Goal: Entertainment & Leisure: Browse casually

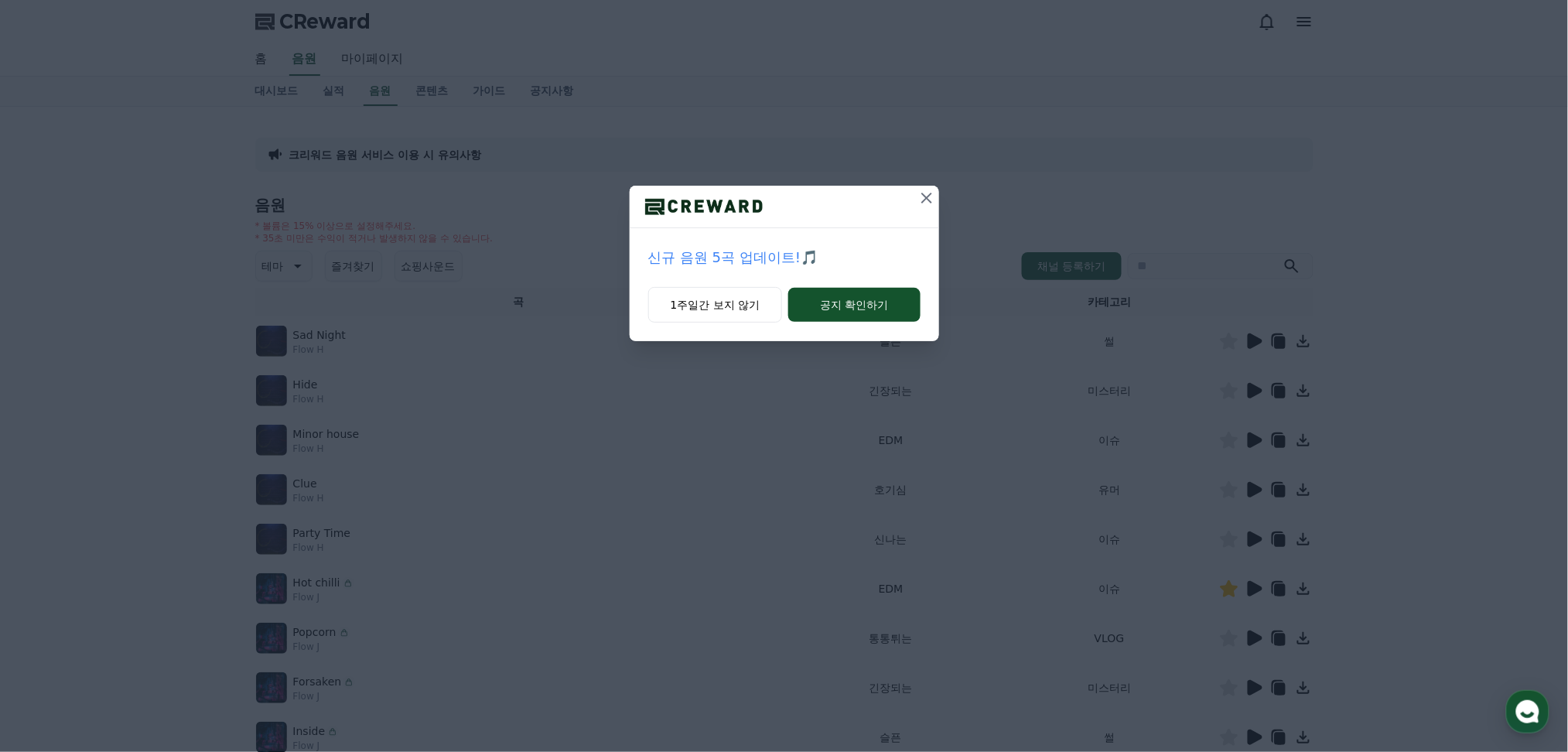
click at [930, 198] on icon at bounding box center [926, 198] width 18 height 18
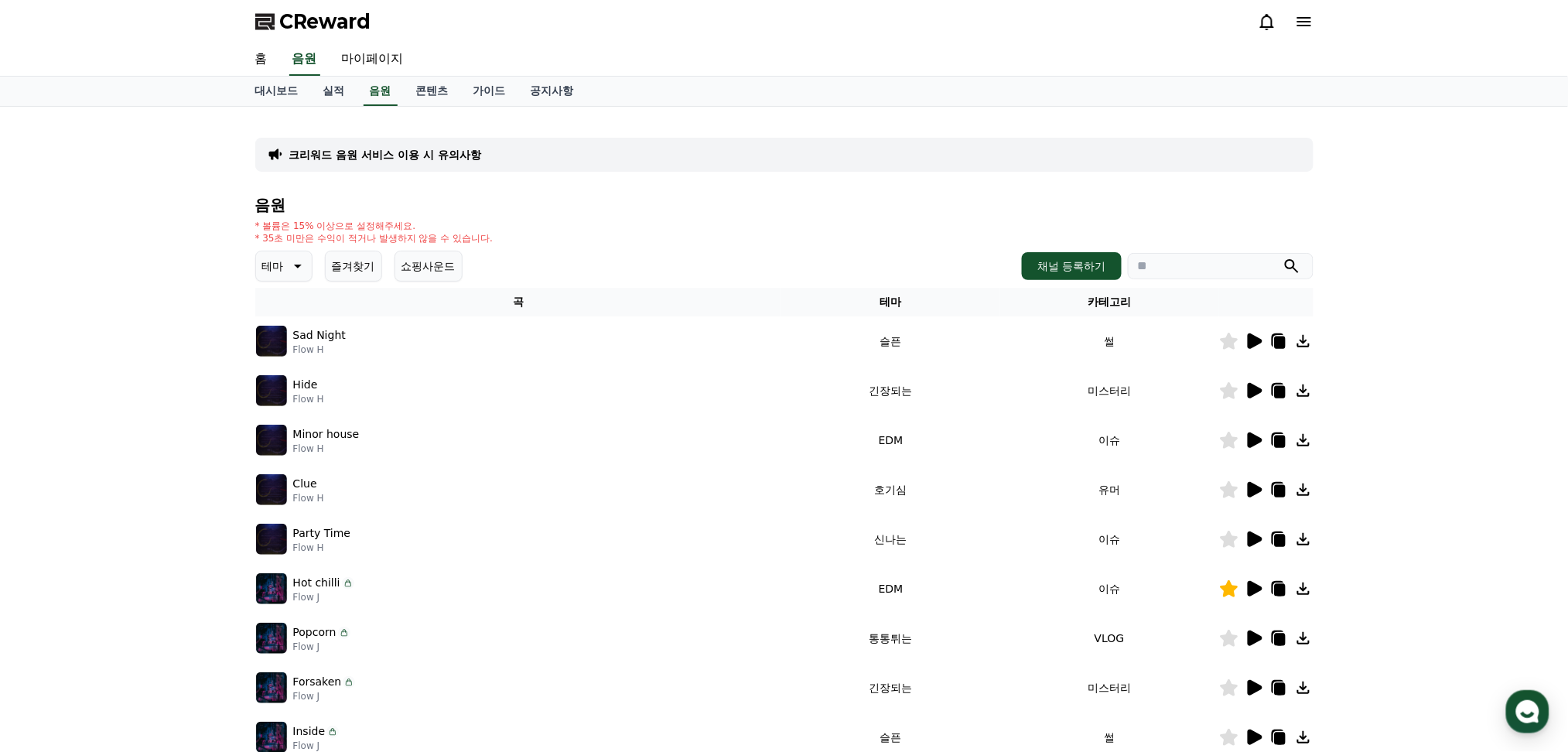
click at [293, 264] on icon at bounding box center [296, 266] width 18 height 18
click at [361, 260] on button "즐겨찾기" at bounding box center [353, 266] width 57 height 31
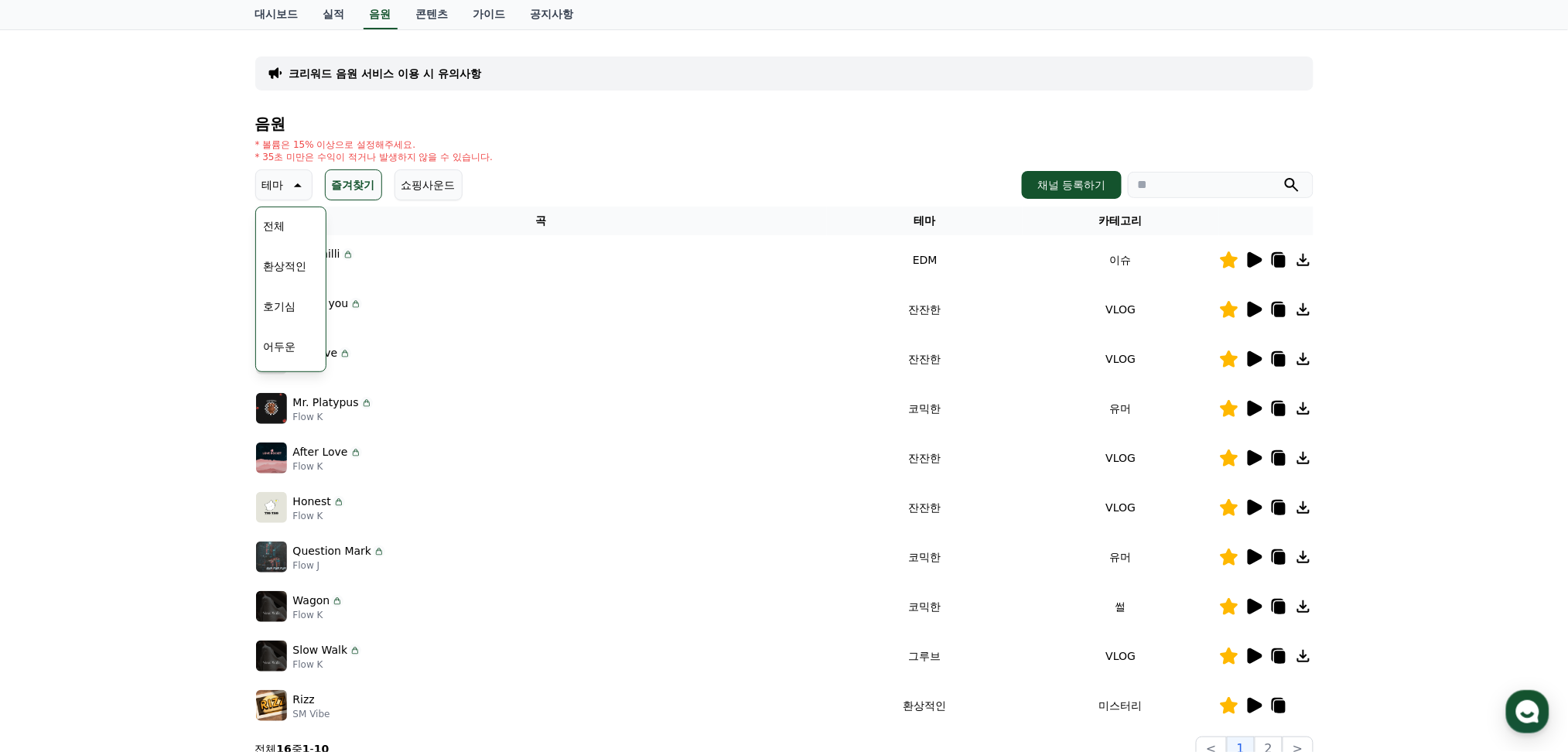
scroll to position [206, 0]
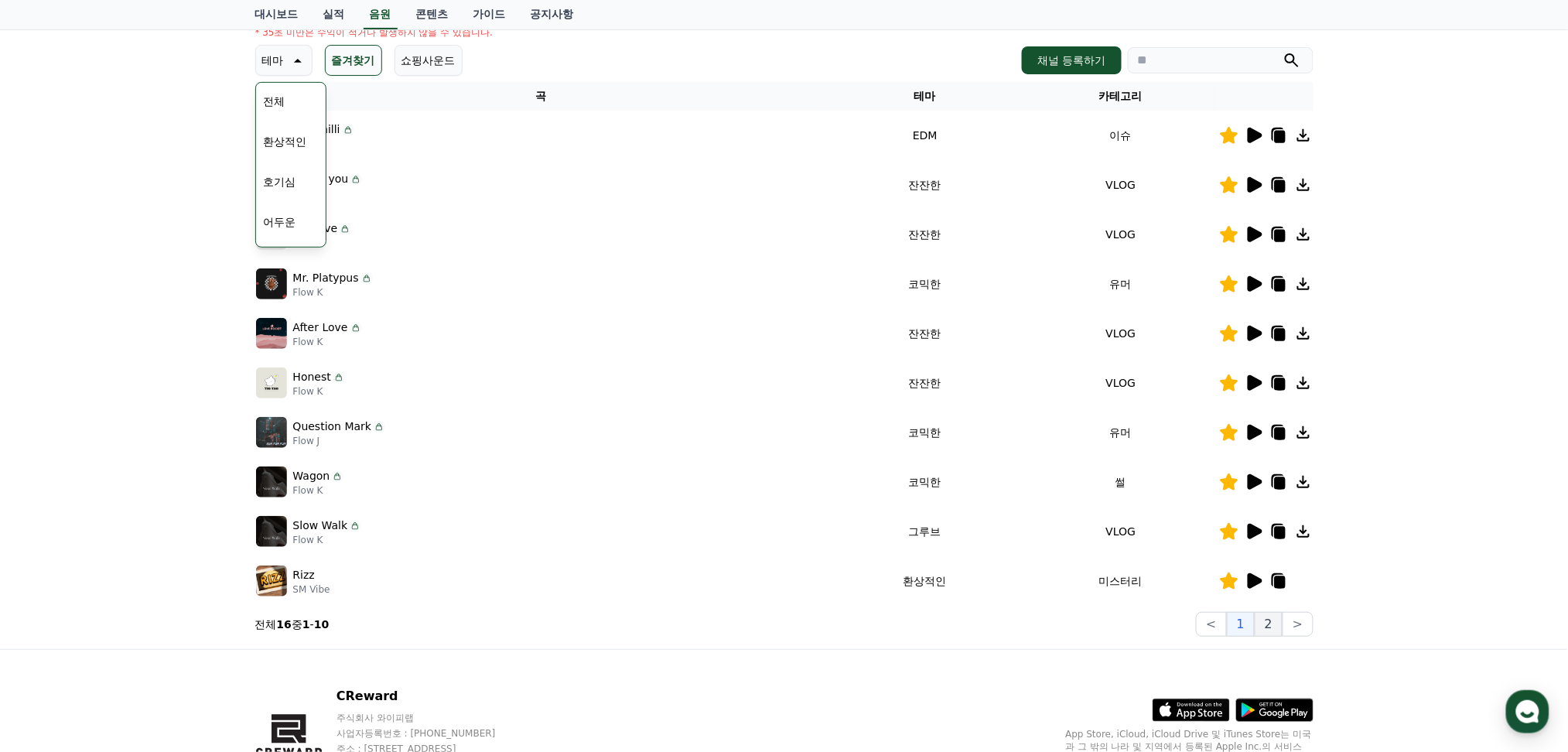
click at [1275, 620] on button "2" at bounding box center [1268, 624] width 28 height 25
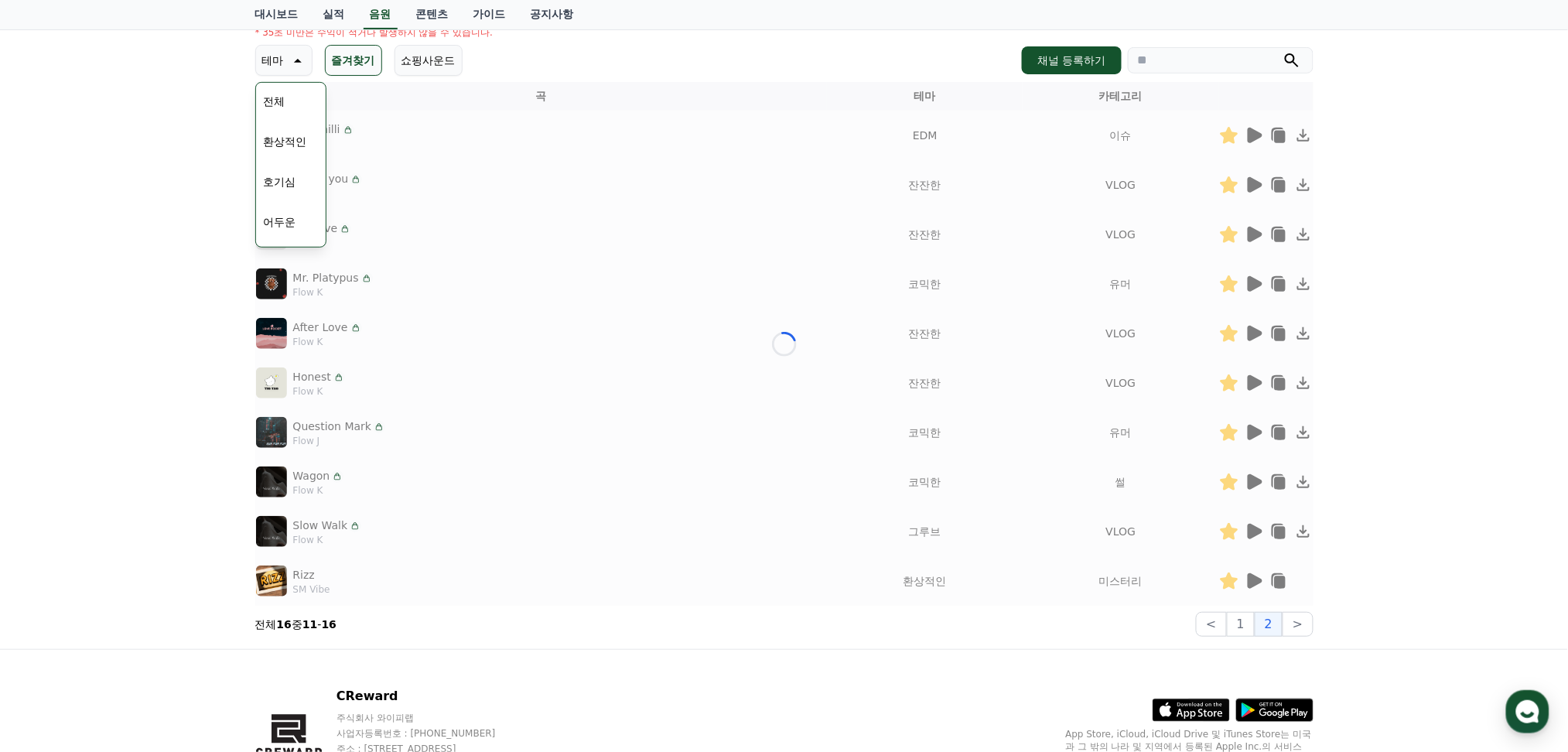
scroll to position [95, 0]
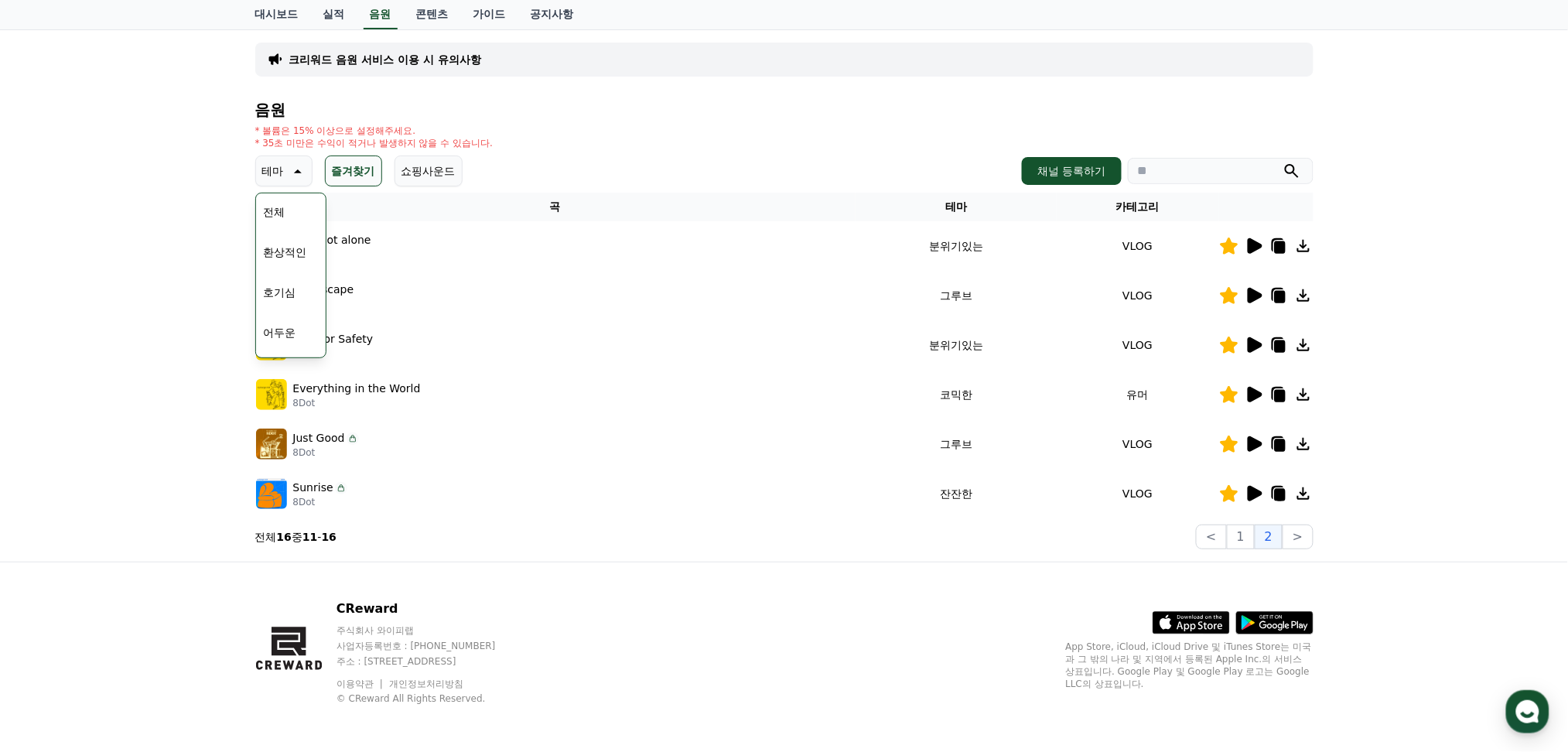
click at [153, 197] on div "크리워드 음원 서비스 이용 시 유의사항 음원 * 볼륨은 15% 이상으로 설정해주세요. * 35초 미만은 수익이 적거나 발생하지 않을 수 있습니…" at bounding box center [784, 287] width 1568 height 550
click at [498, 157] on div "테마 테마 전체 환상적인 호기심 어두운 밝은 통통튀는 신나는 반전 웅장한 드라마틱 즐거움 분위기있는 EDM 그루브 슬픈 잔잔한 귀여운 감동적인…" at bounding box center [784, 171] width 1058 height 31
click at [270, 208] on button "전체" at bounding box center [274, 212] width 34 height 34
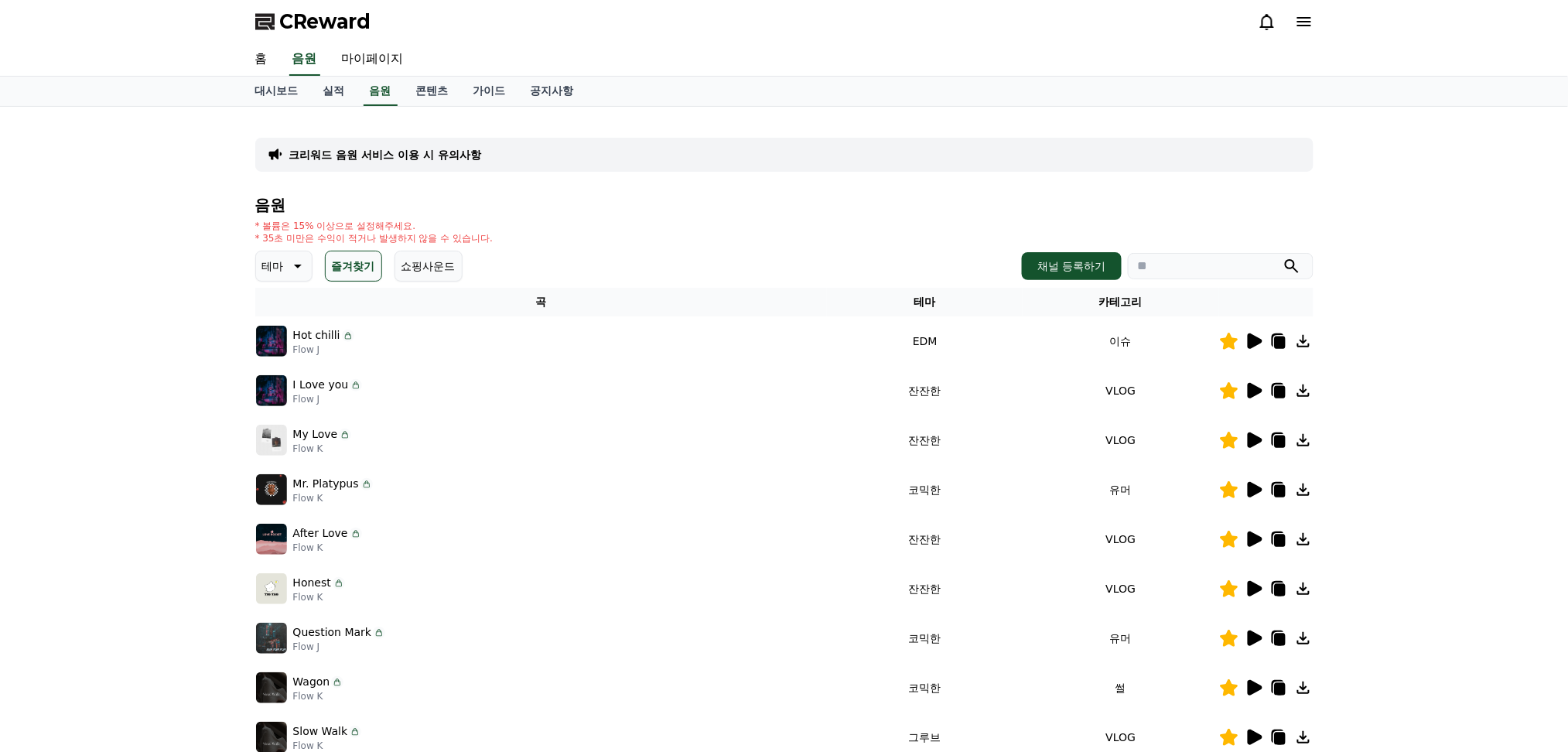
click at [361, 263] on button "즐겨찾기" at bounding box center [353, 266] width 57 height 31
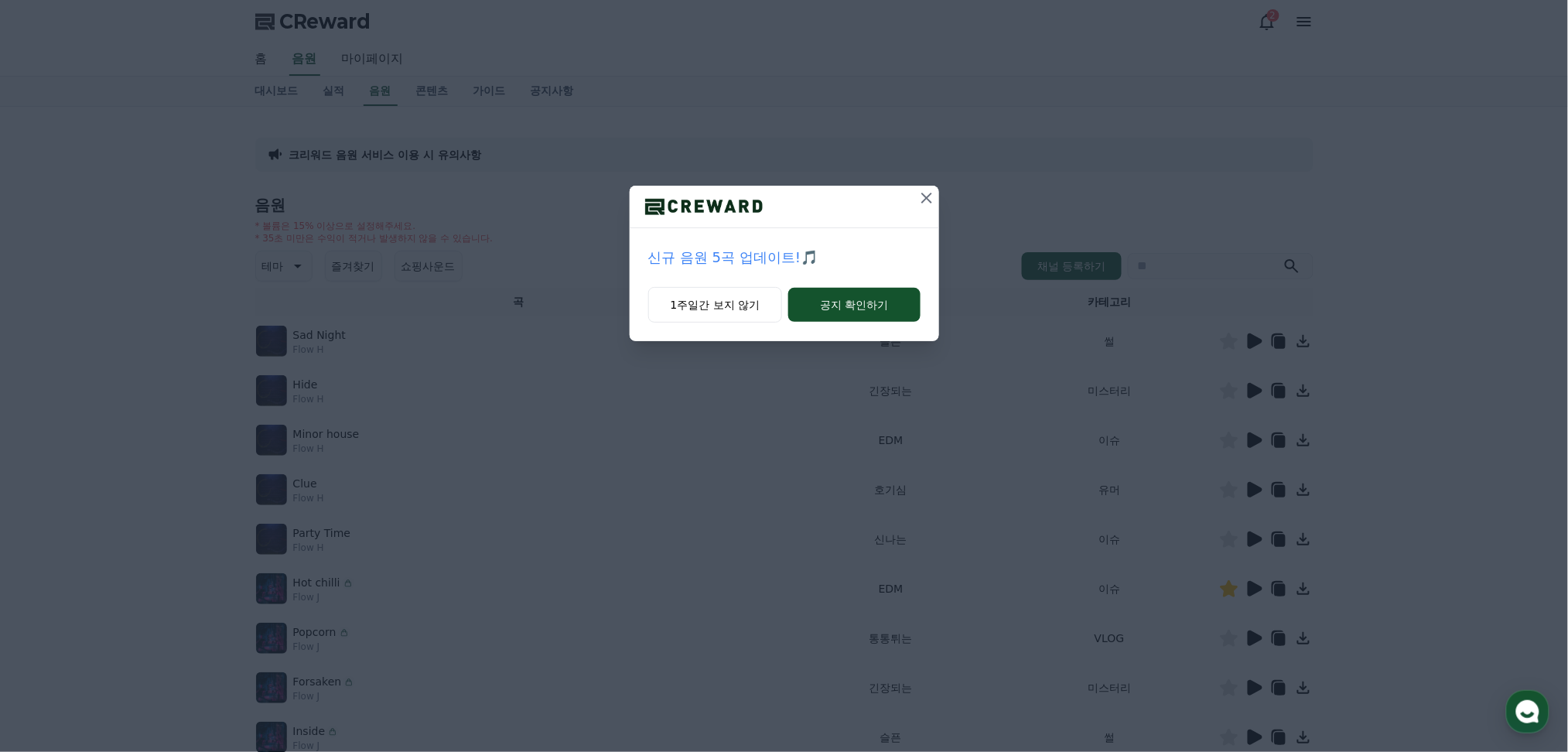
click at [929, 191] on icon at bounding box center [926, 198] width 18 height 18
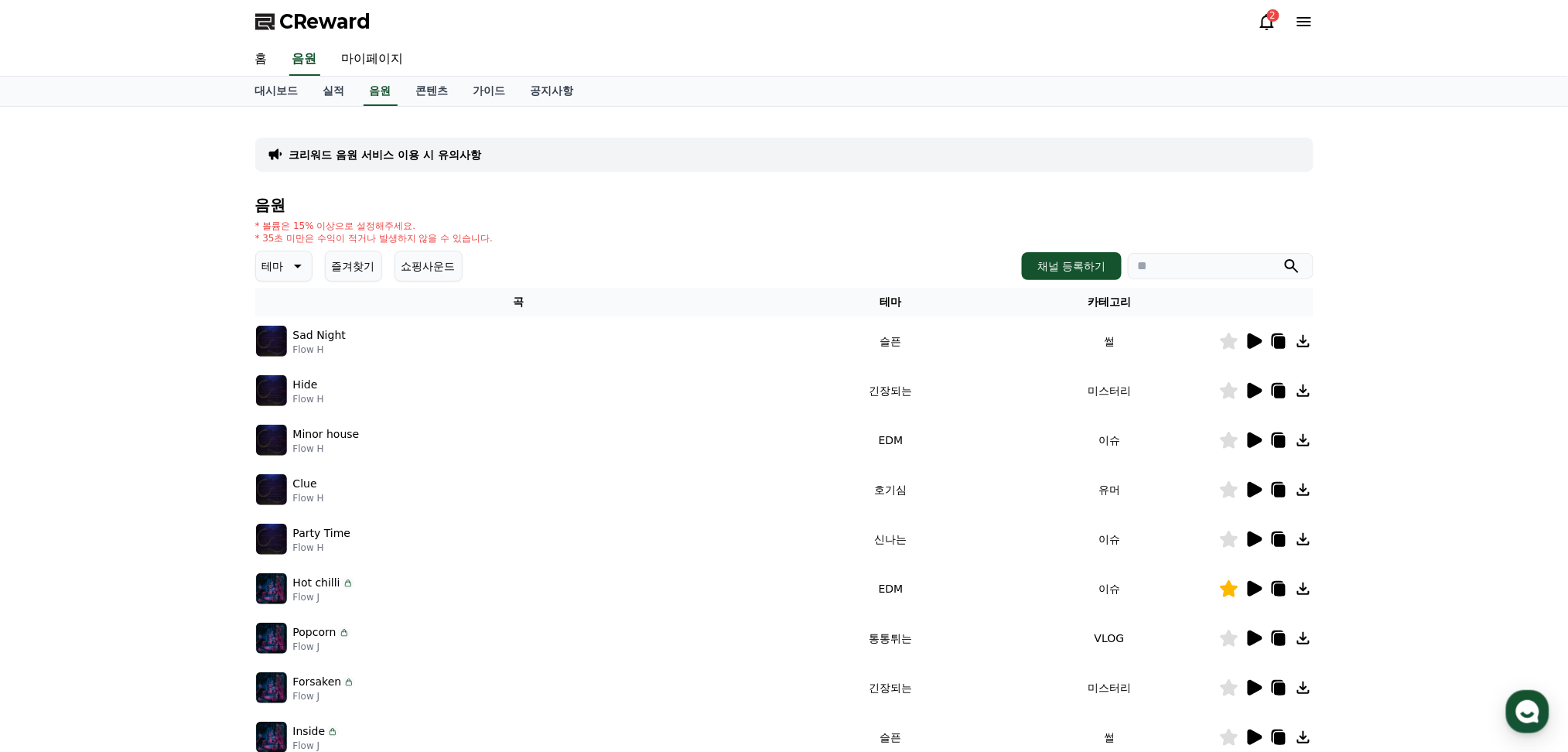
click at [346, 260] on button "즐겨찾기" at bounding box center [353, 266] width 57 height 31
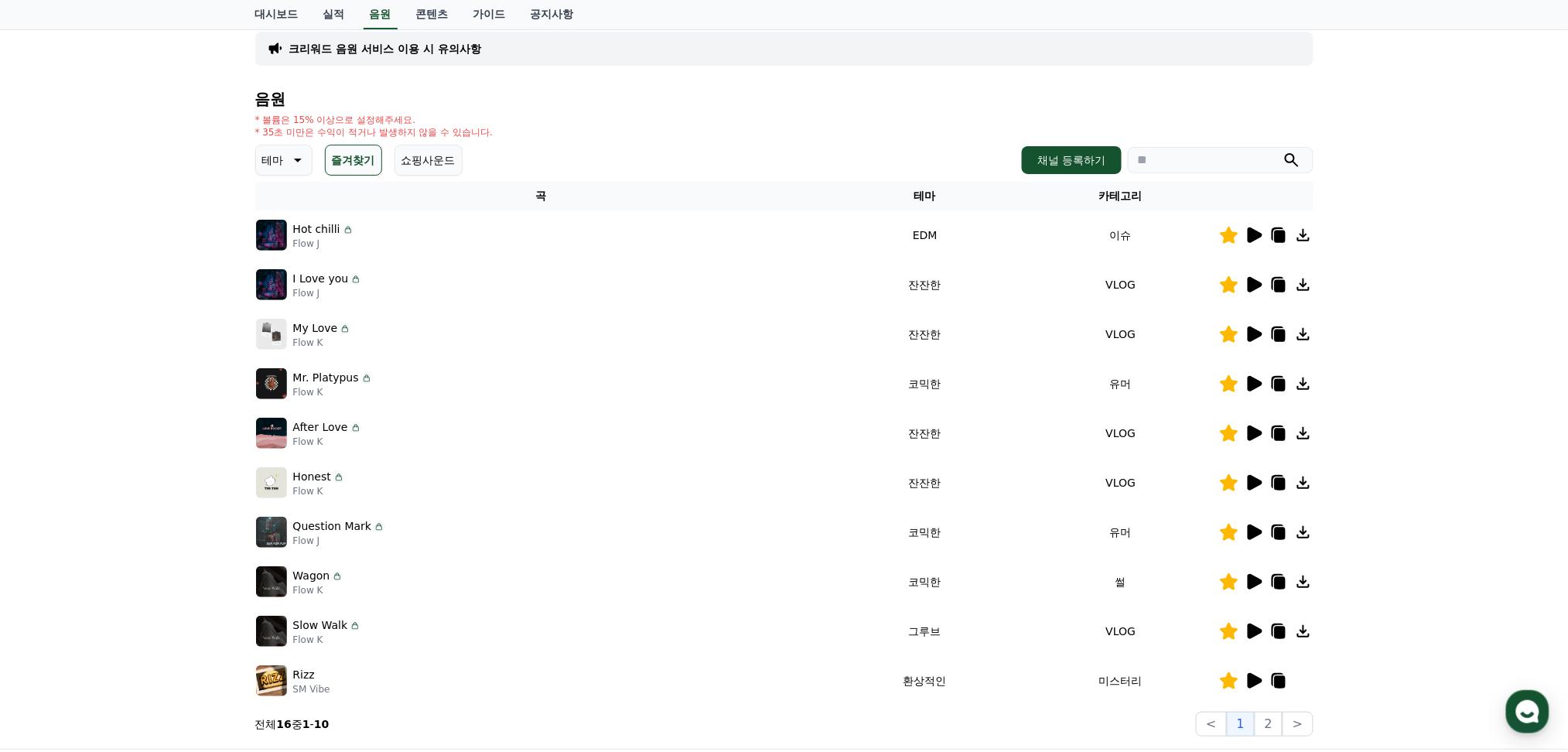
scroll to position [88, 0]
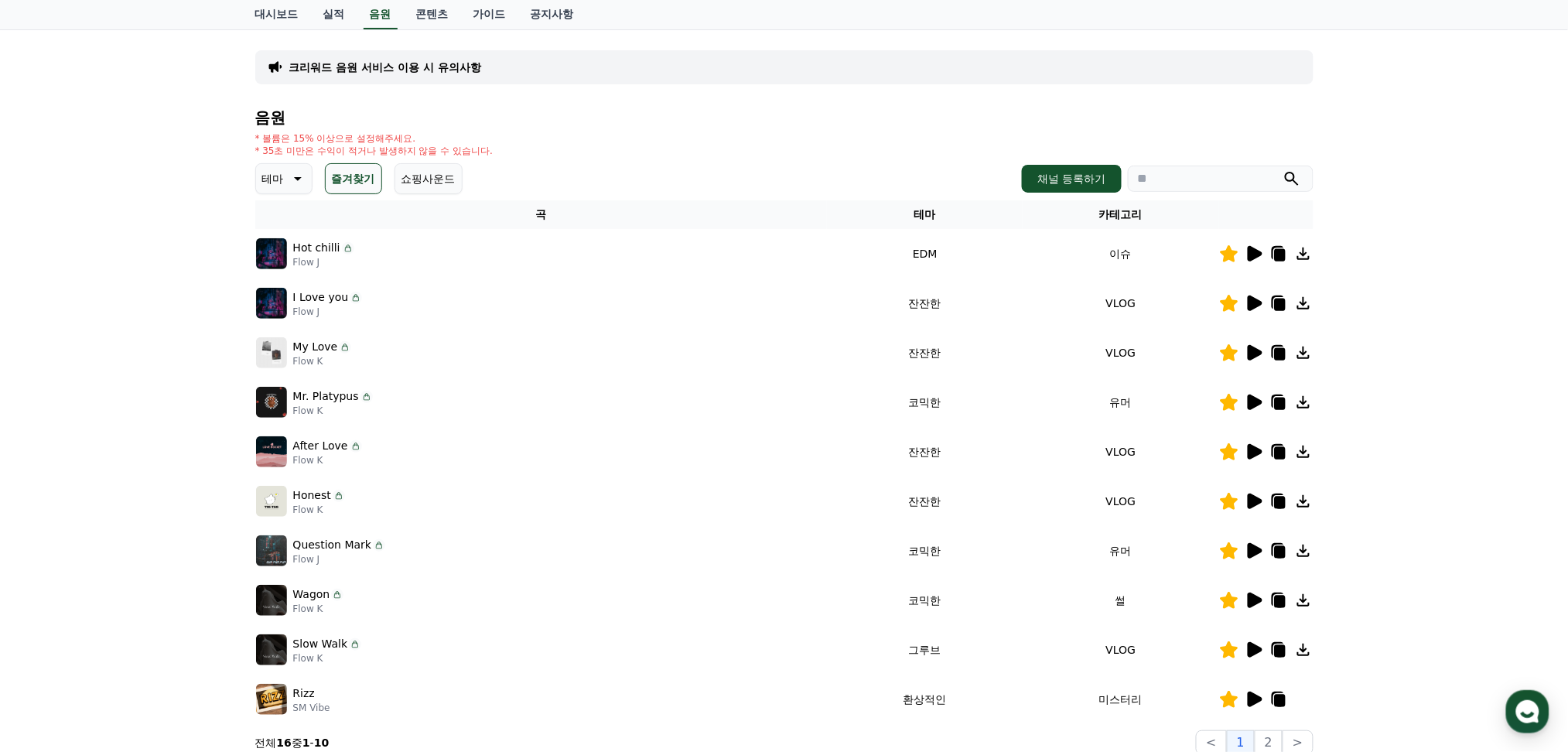
click at [1255, 251] on icon at bounding box center [1255, 254] width 15 height 16
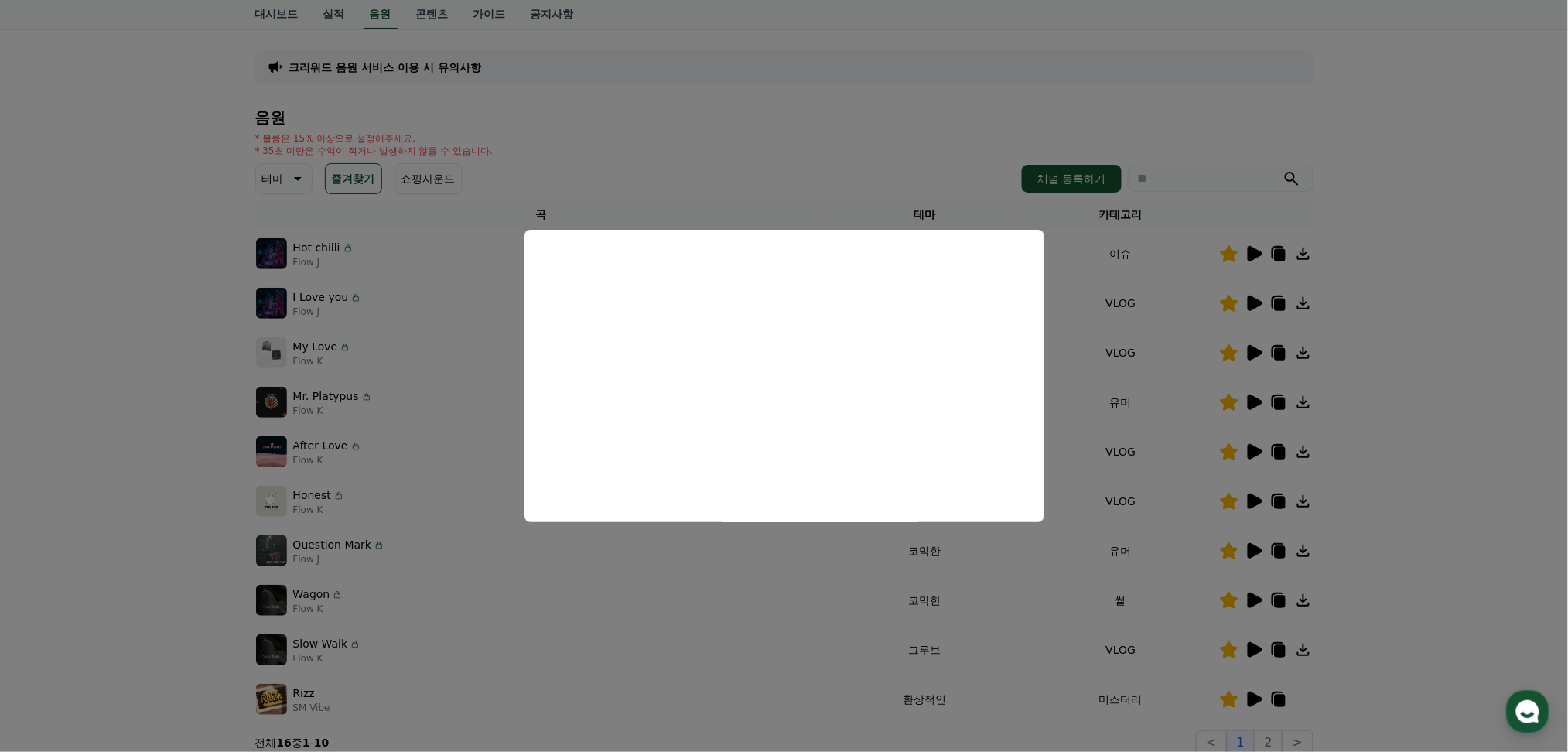
click at [1255, 302] on button "close modal" at bounding box center [784, 376] width 1568 height 752
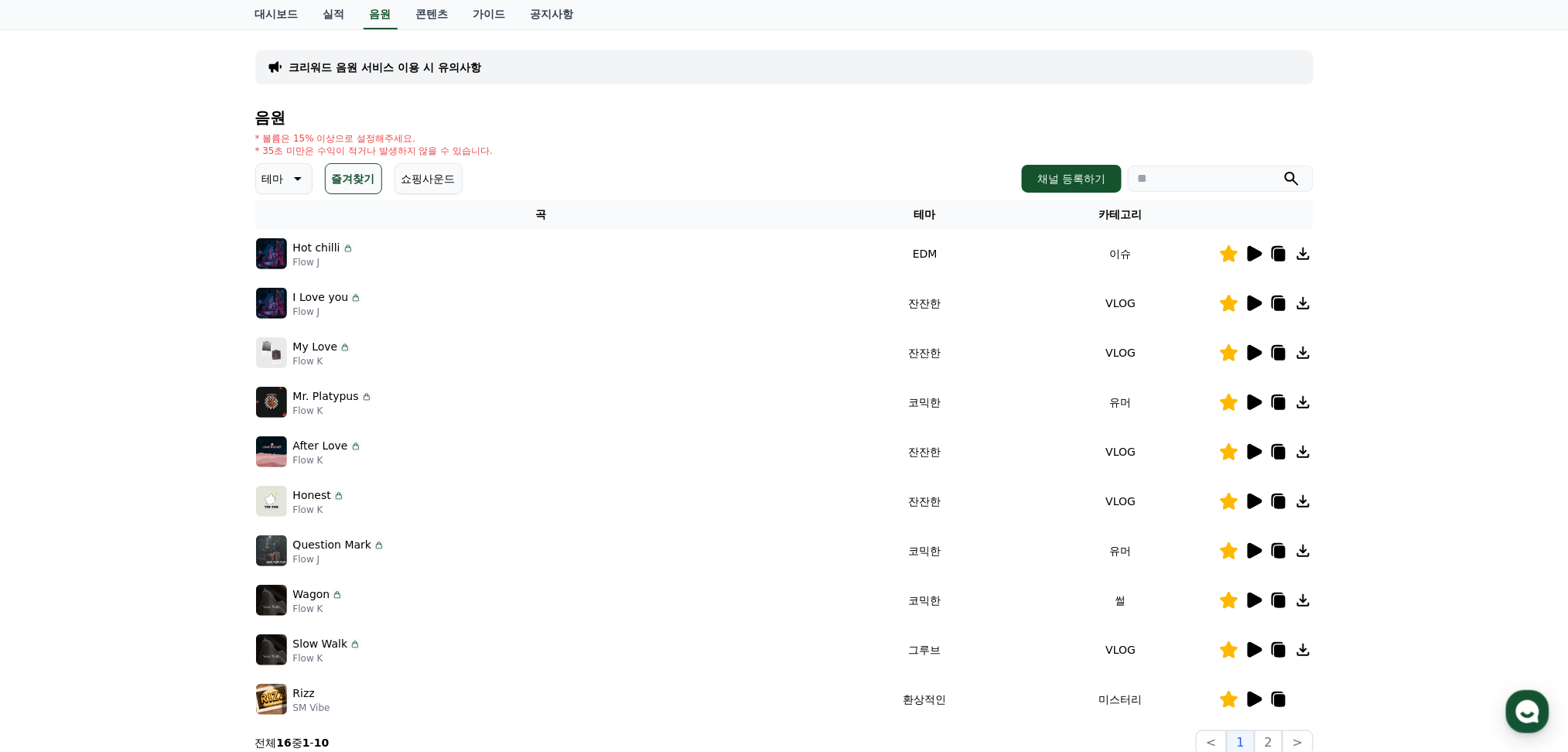
click at [1255, 302] on icon at bounding box center [1255, 304] width 15 height 16
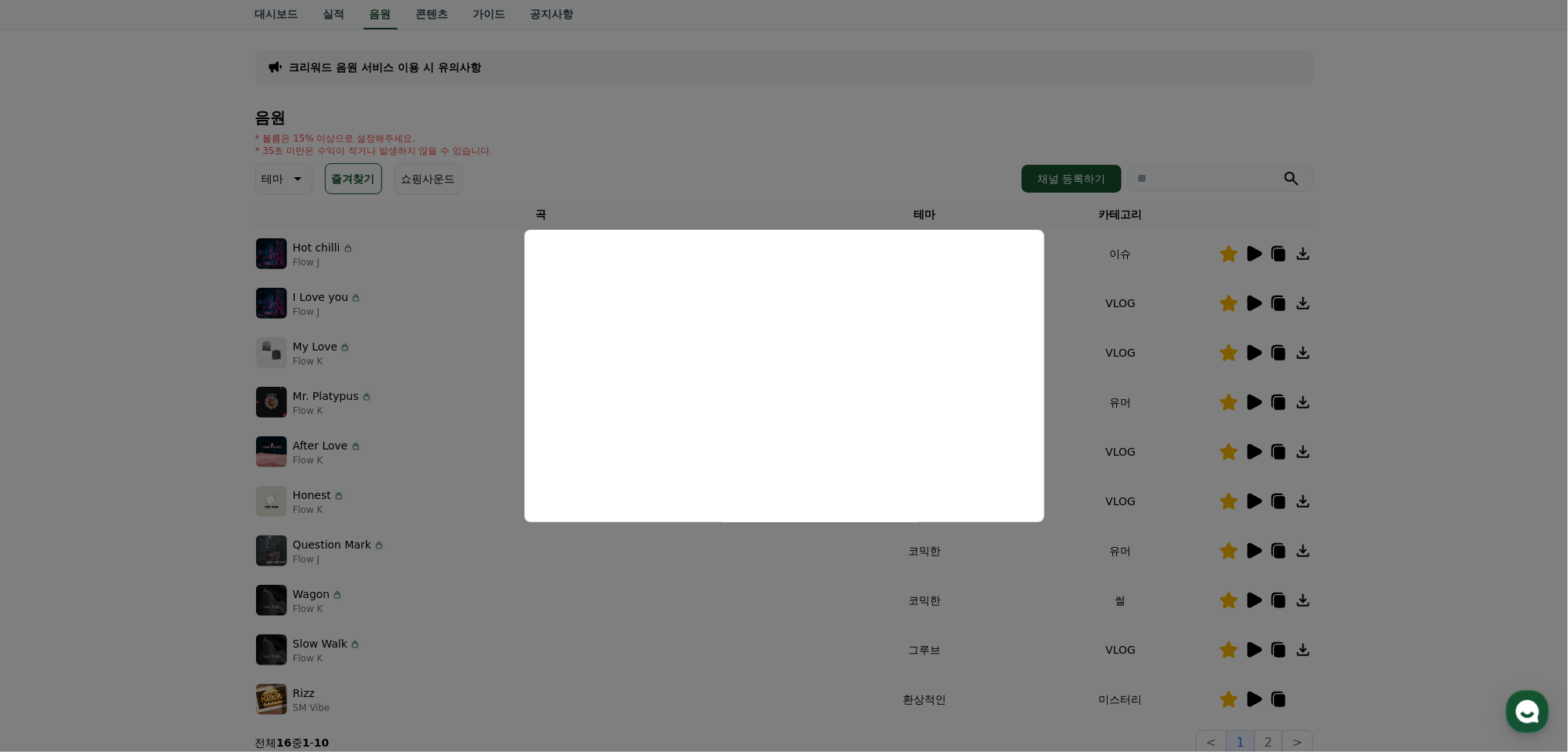
click at [1249, 350] on button "close modal" at bounding box center [784, 376] width 1568 height 752
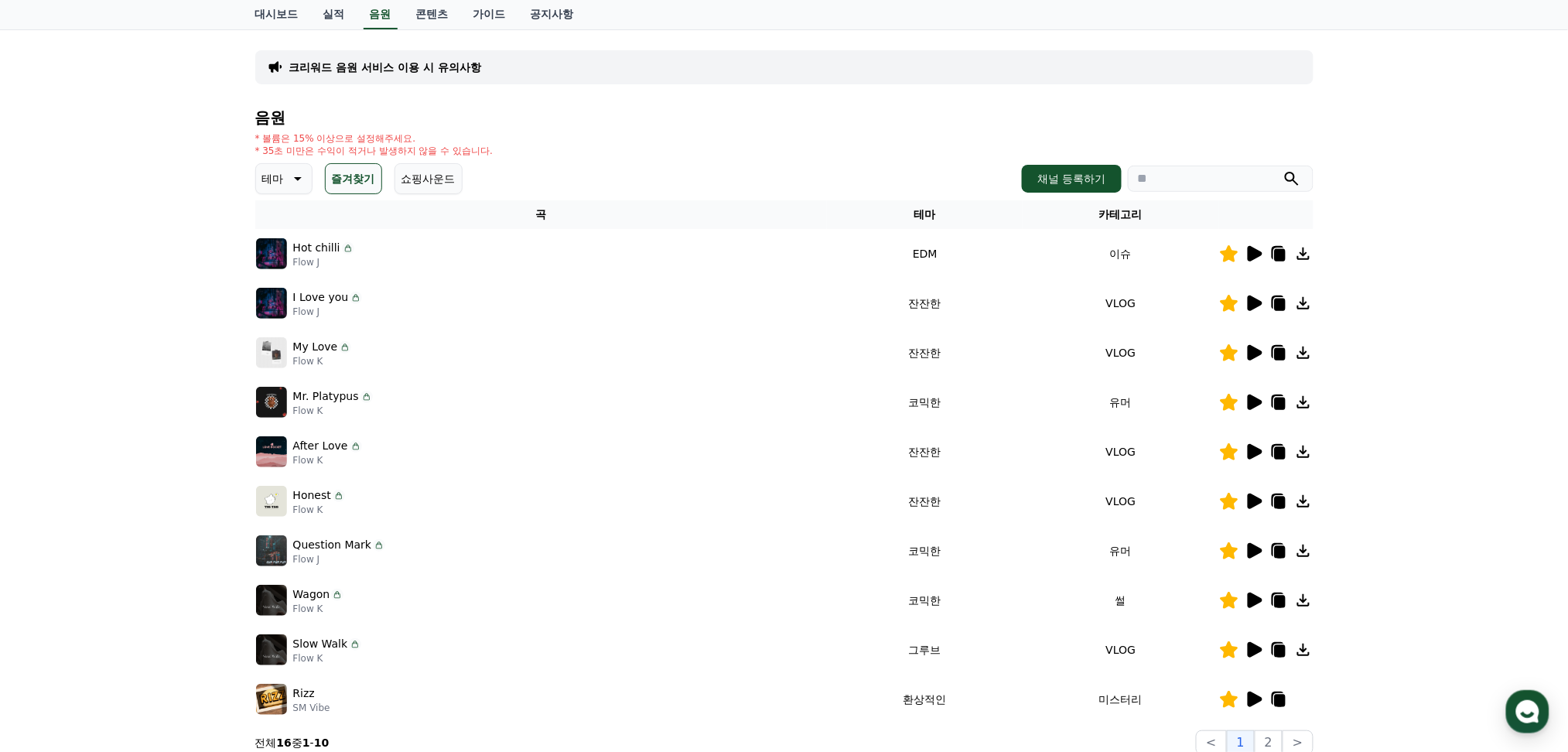
click at [1254, 350] on icon at bounding box center [1255, 353] width 15 height 16
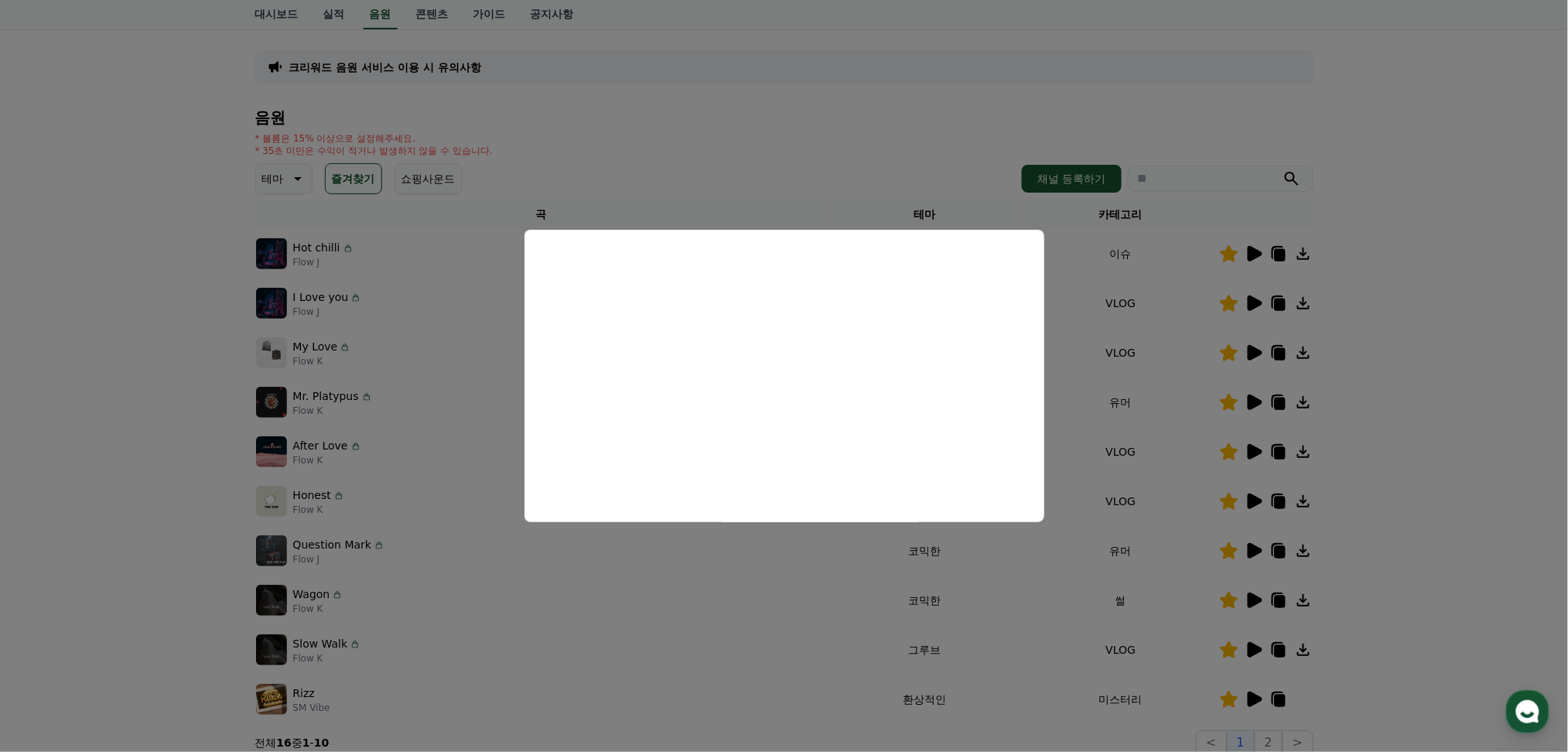
click at [1253, 402] on button "close modal" at bounding box center [784, 376] width 1568 height 752
click at [1253, 402] on icon at bounding box center [1255, 402] width 15 height 16
click at [1252, 450] on button "close modal" at bounding box center [784, 376] width 1568 height 752
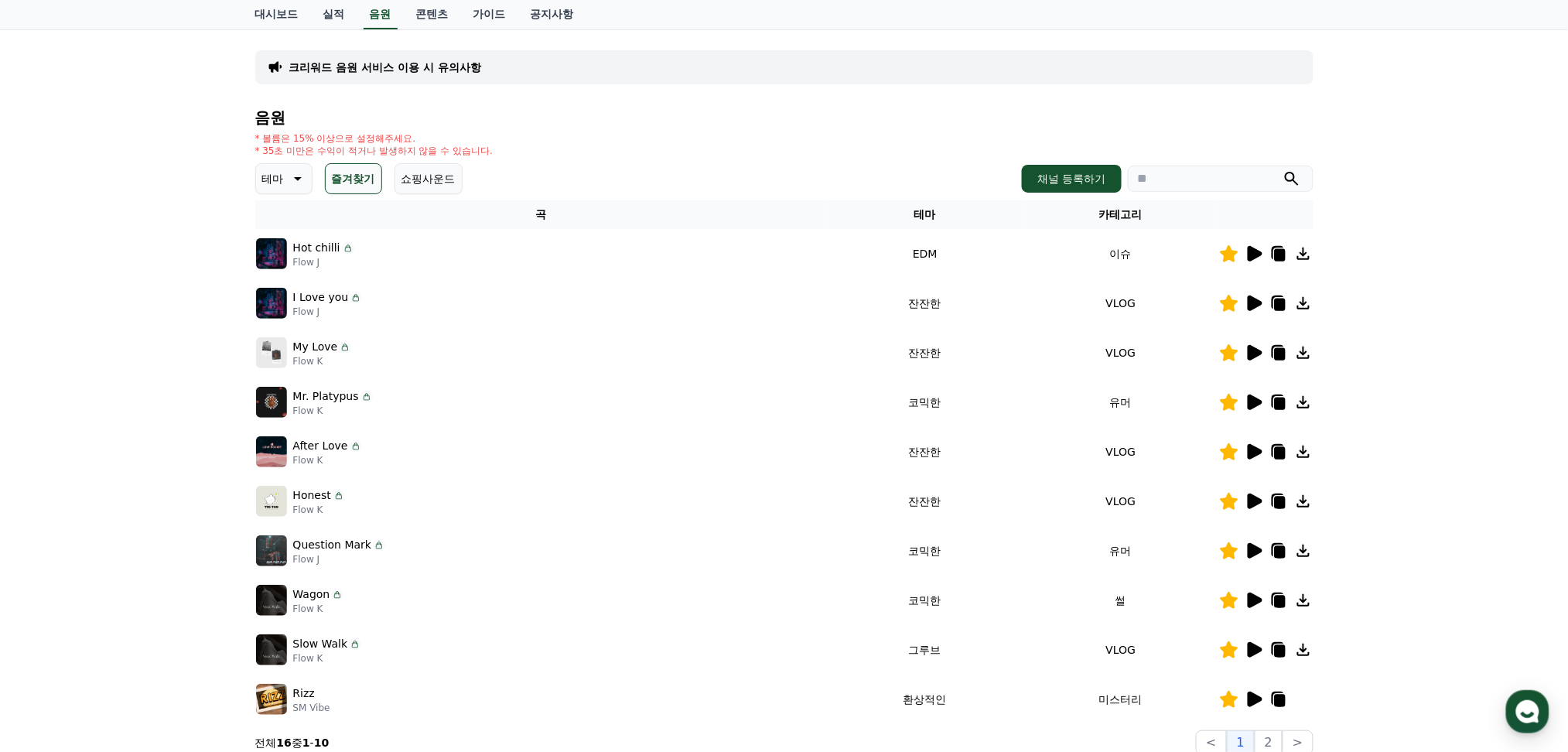
click at [1252, 450] on icon at bounding box center [1255, 452] width 15 height 16
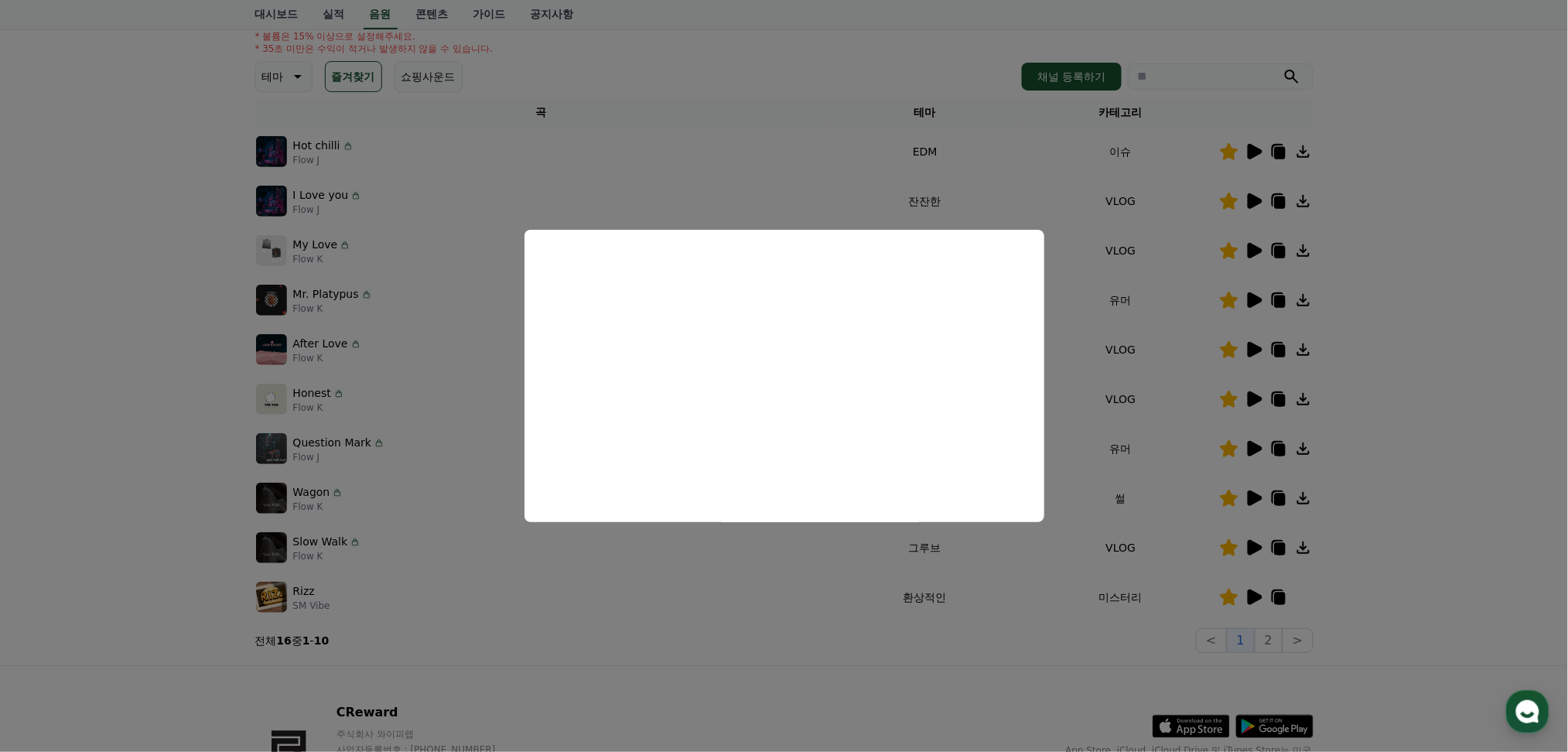
scroll to position [191, 0]
click at [1247, 395] on button "close modal" at bounding box center [784, 376] width 1568 height 752
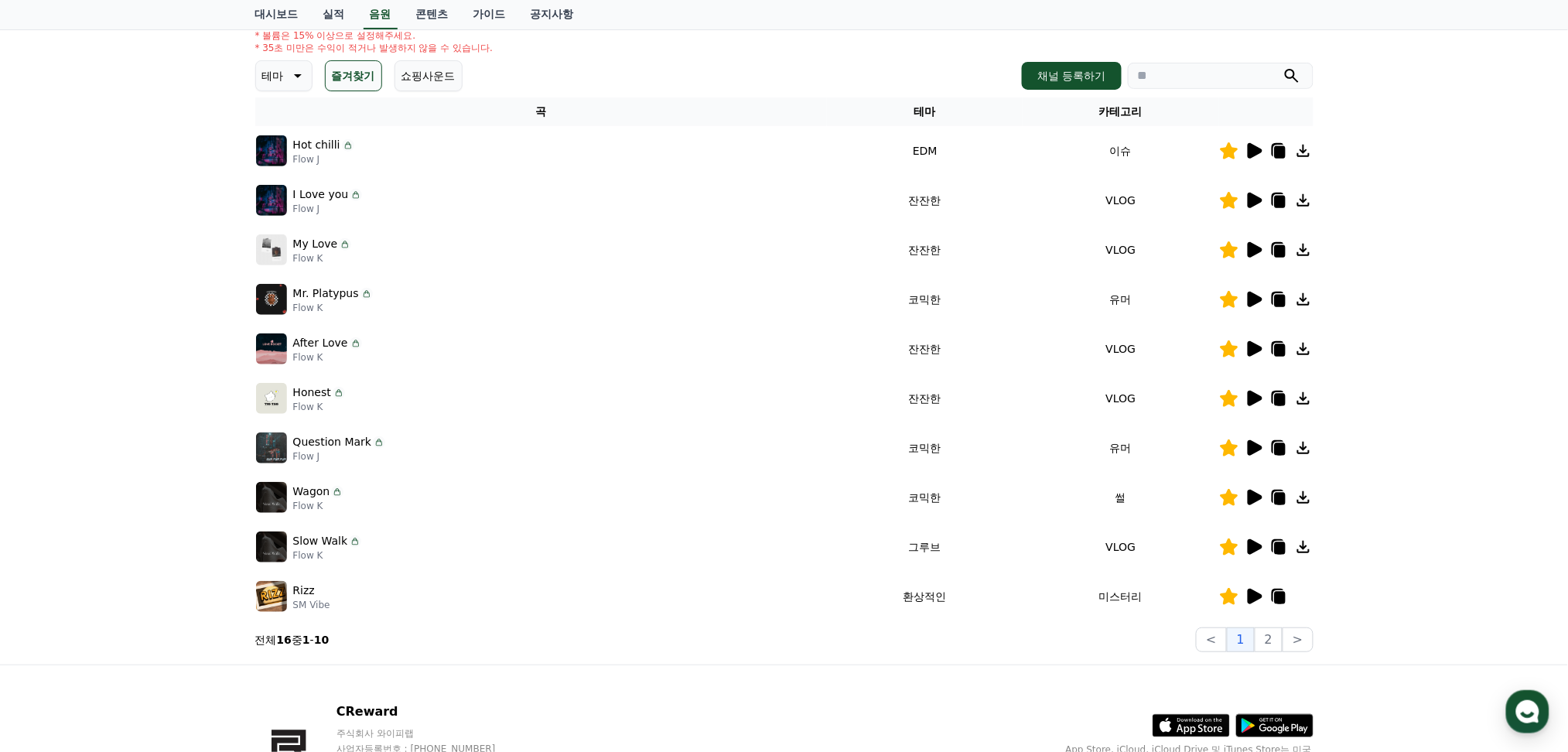
click at [1249, 296] on icon at bounding box center [1255, 300] width 15 height 16
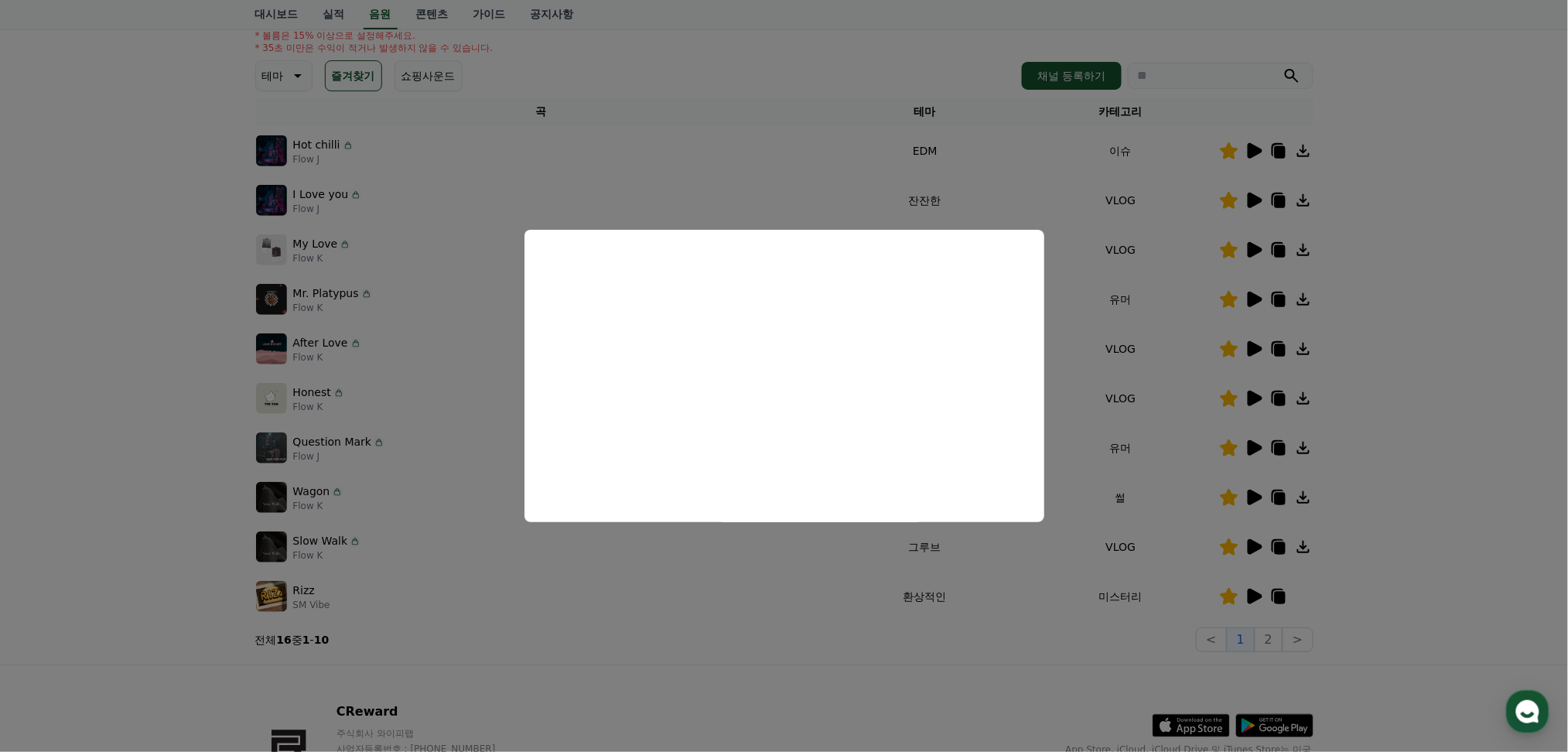
click at [1256, 348] on button "close modal" at bounding box center [784, 376] width 1568 height 752
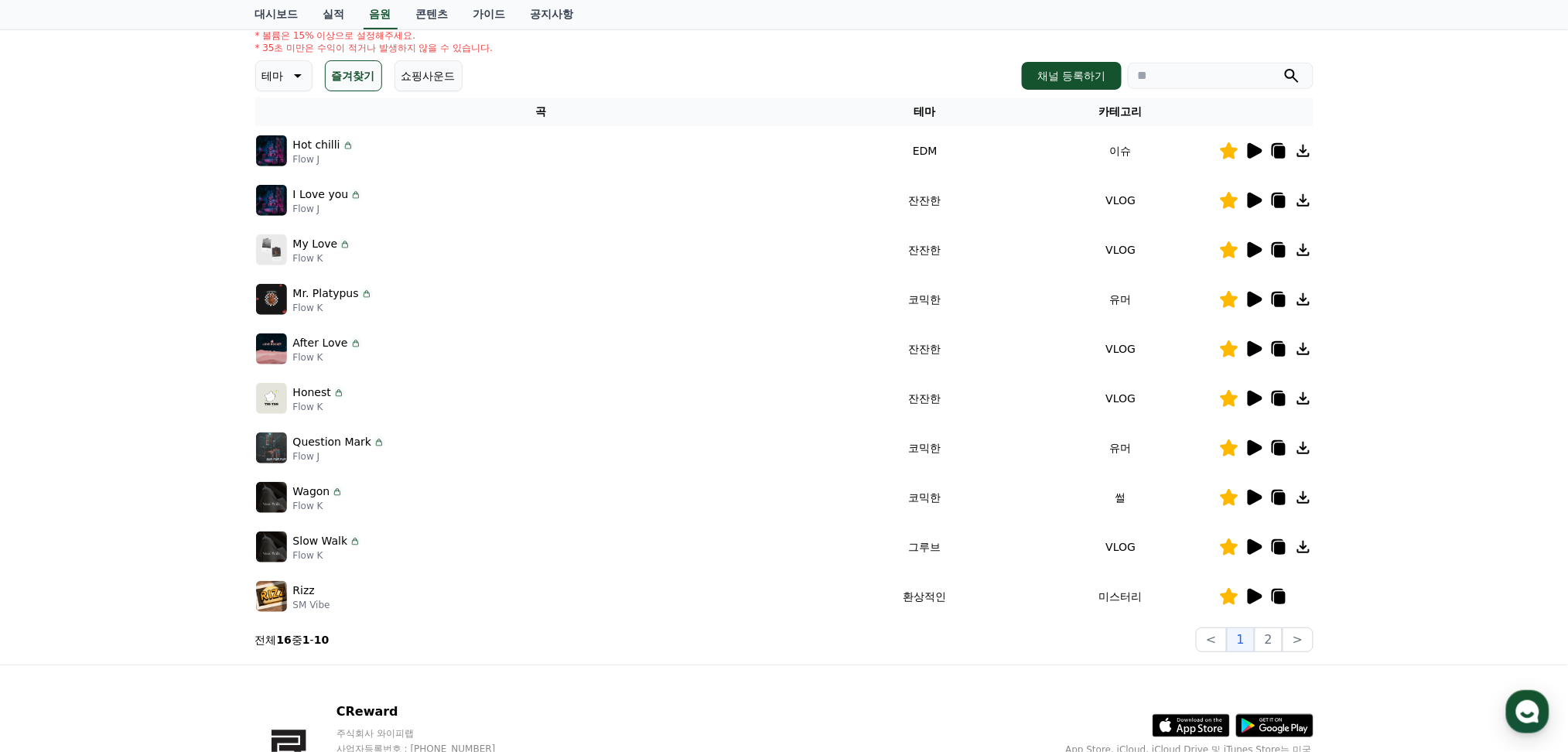
click at [1245, 350] on icon at bounding box center [1253, 349] width 18 height 18
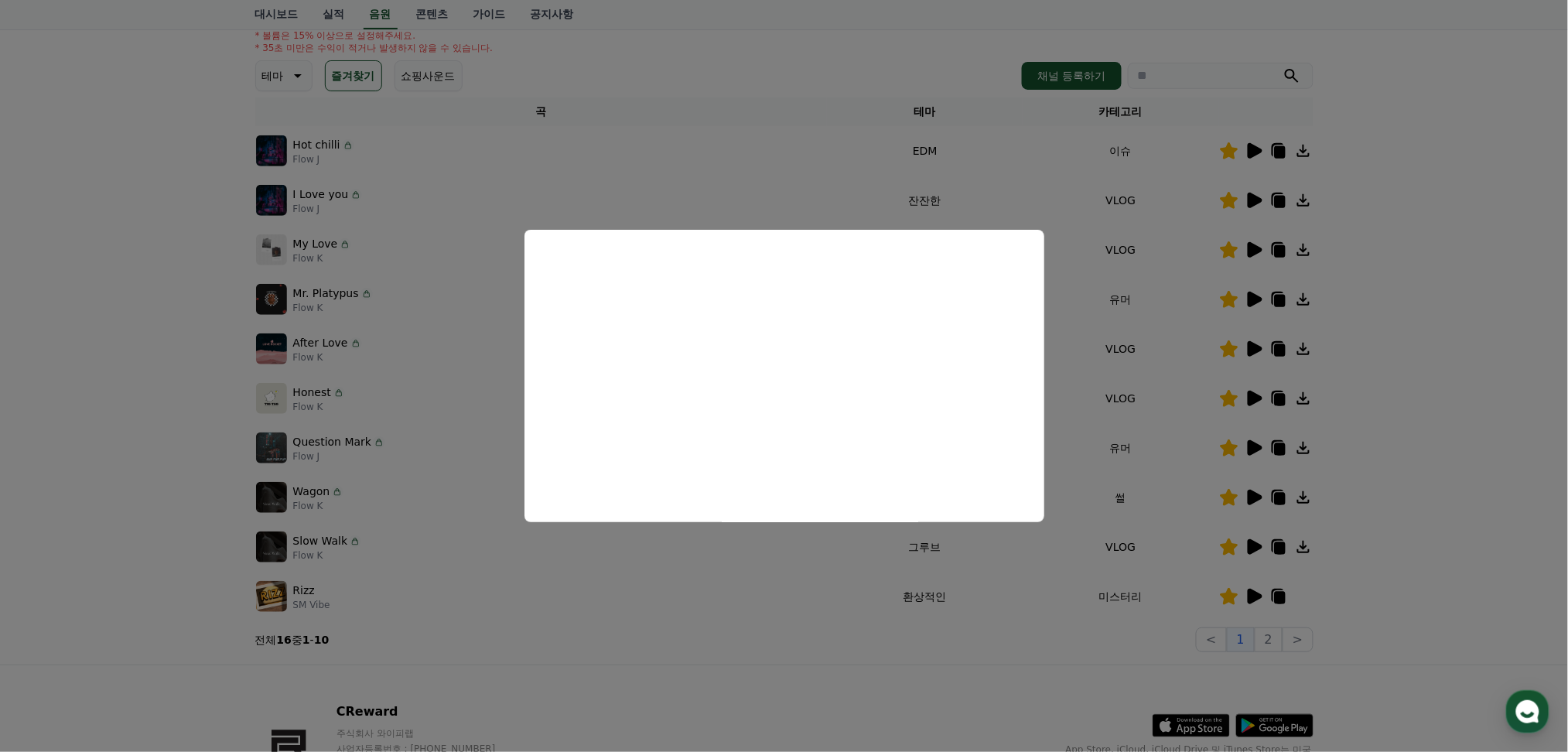
click at [1253, 348] on button "close modal" at bounding box center [784, 376] width 1568 height 752
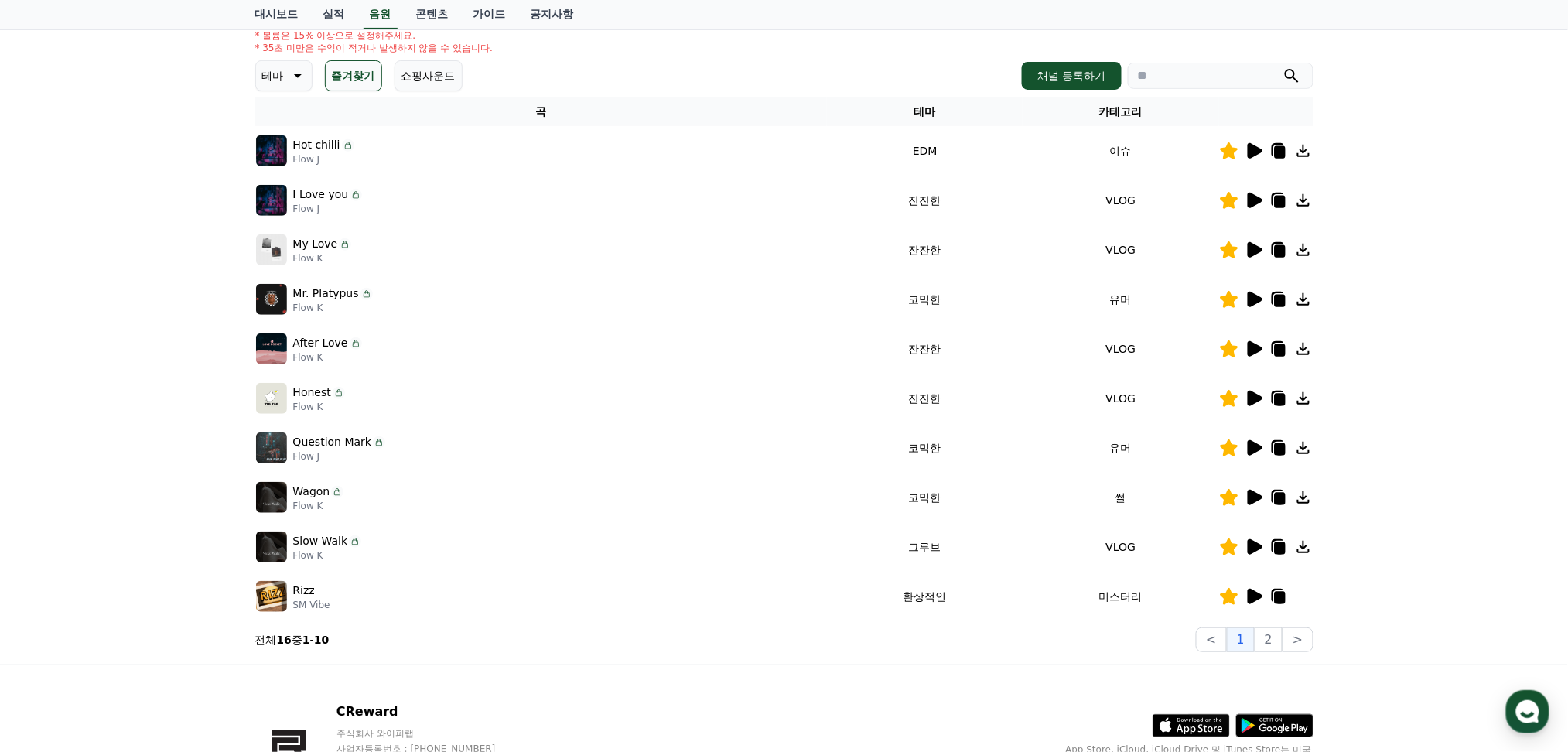
click at [1251, 350] on icon at bounding box center [1255, 349] width 15 height 16
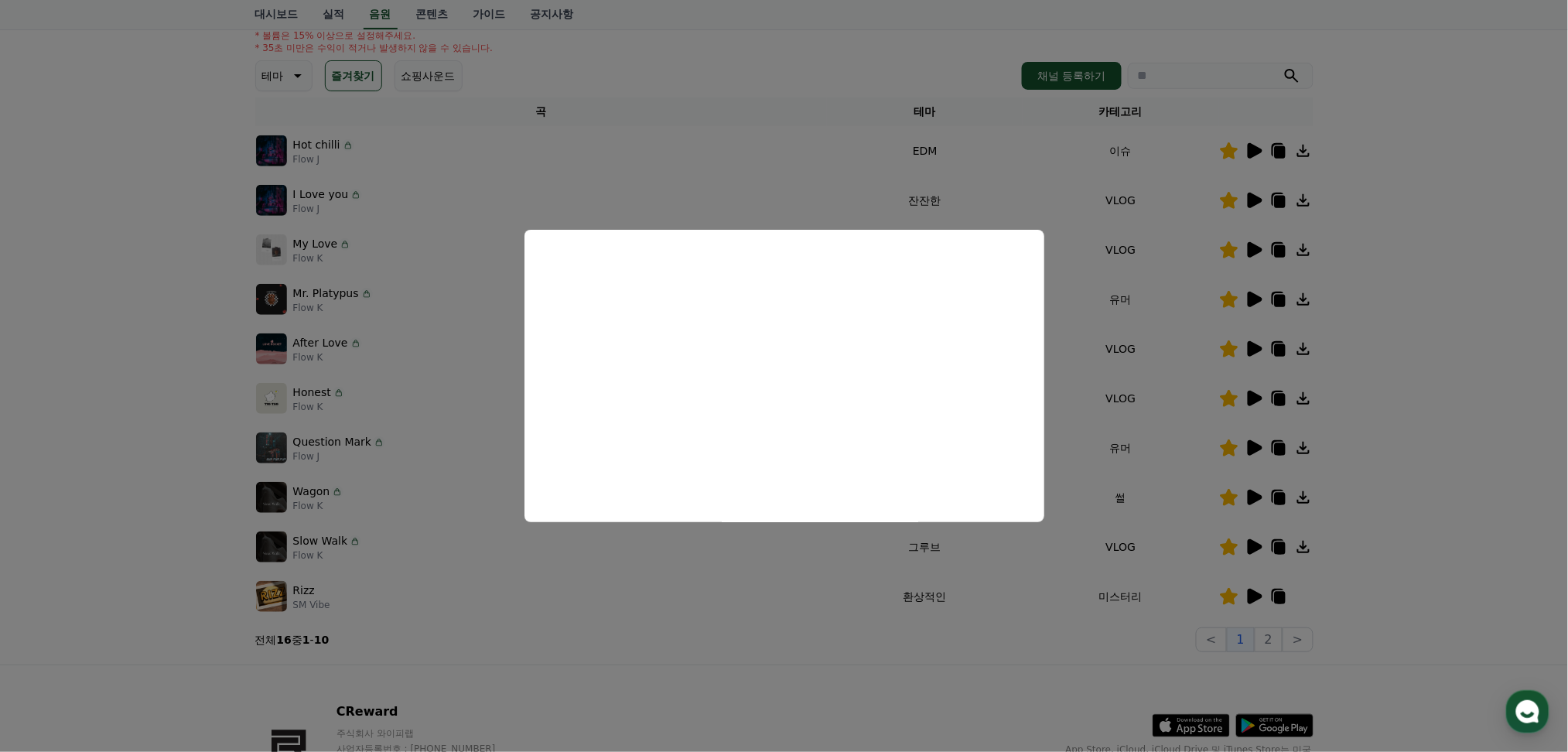
scroll to position [155, 0]
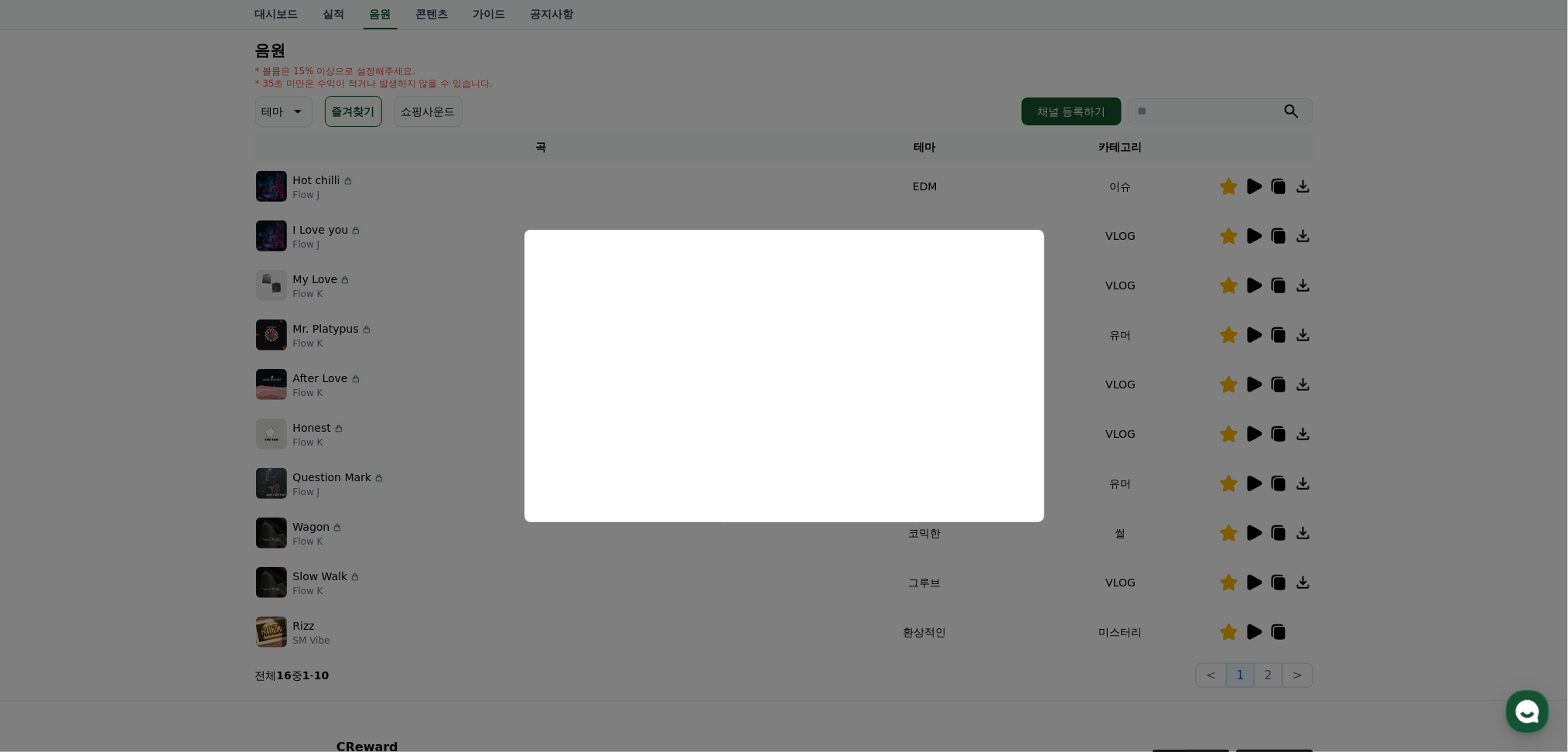
click at [319, 410] on button "close modal" at bounding box center [784, 376] width 1568 height 752
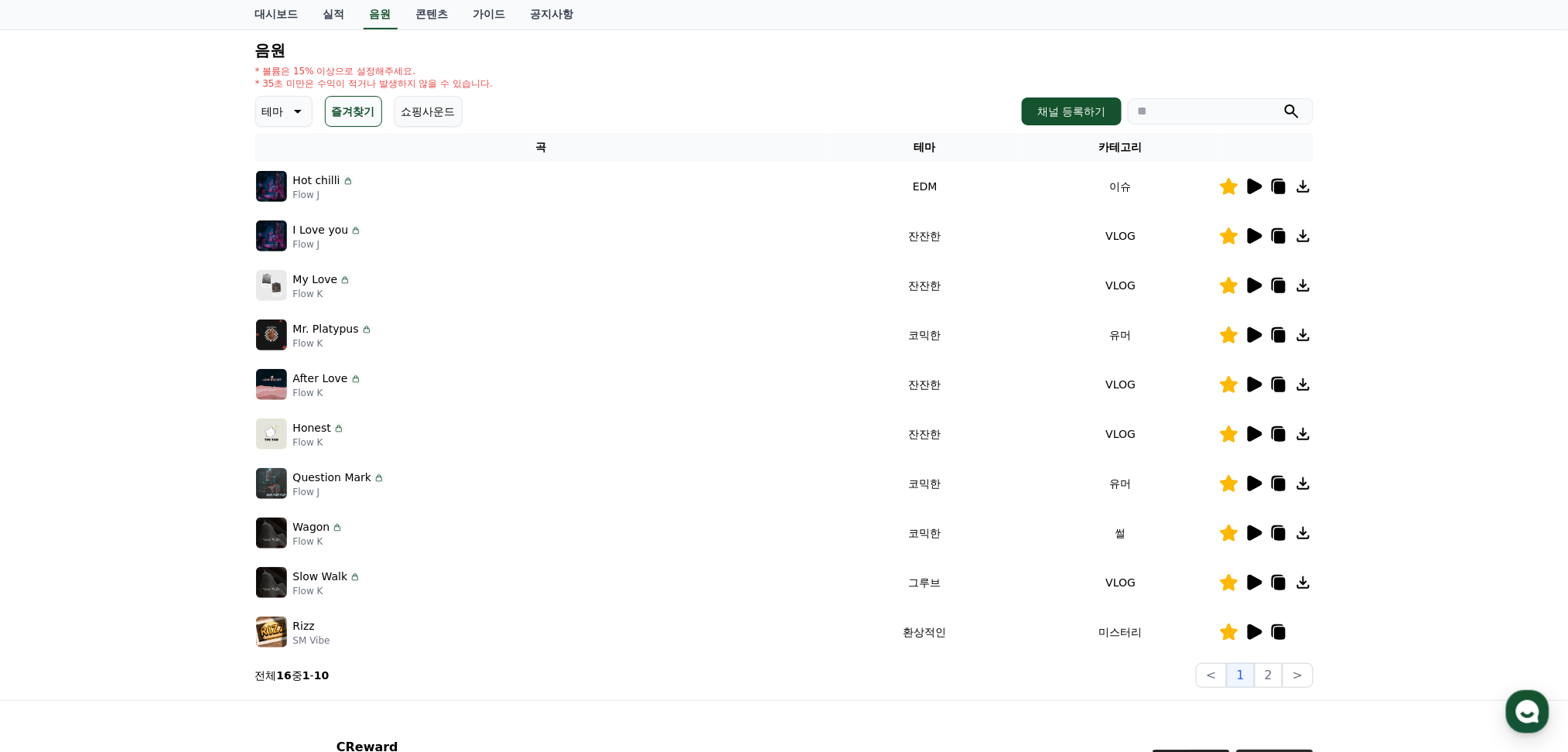
click at [1251, 387] on icon at bounding box center [1255, 384] width 15 height 16
click at [1249, 381] on icon at bounding box center [1255, 384] width 15 height 16
click at [1253, 434] on icon at bounding box center [1255, 434] width 15 height 16
click at [1252, 434] on icon at bounding box center [1255, 434] width 15 height 16
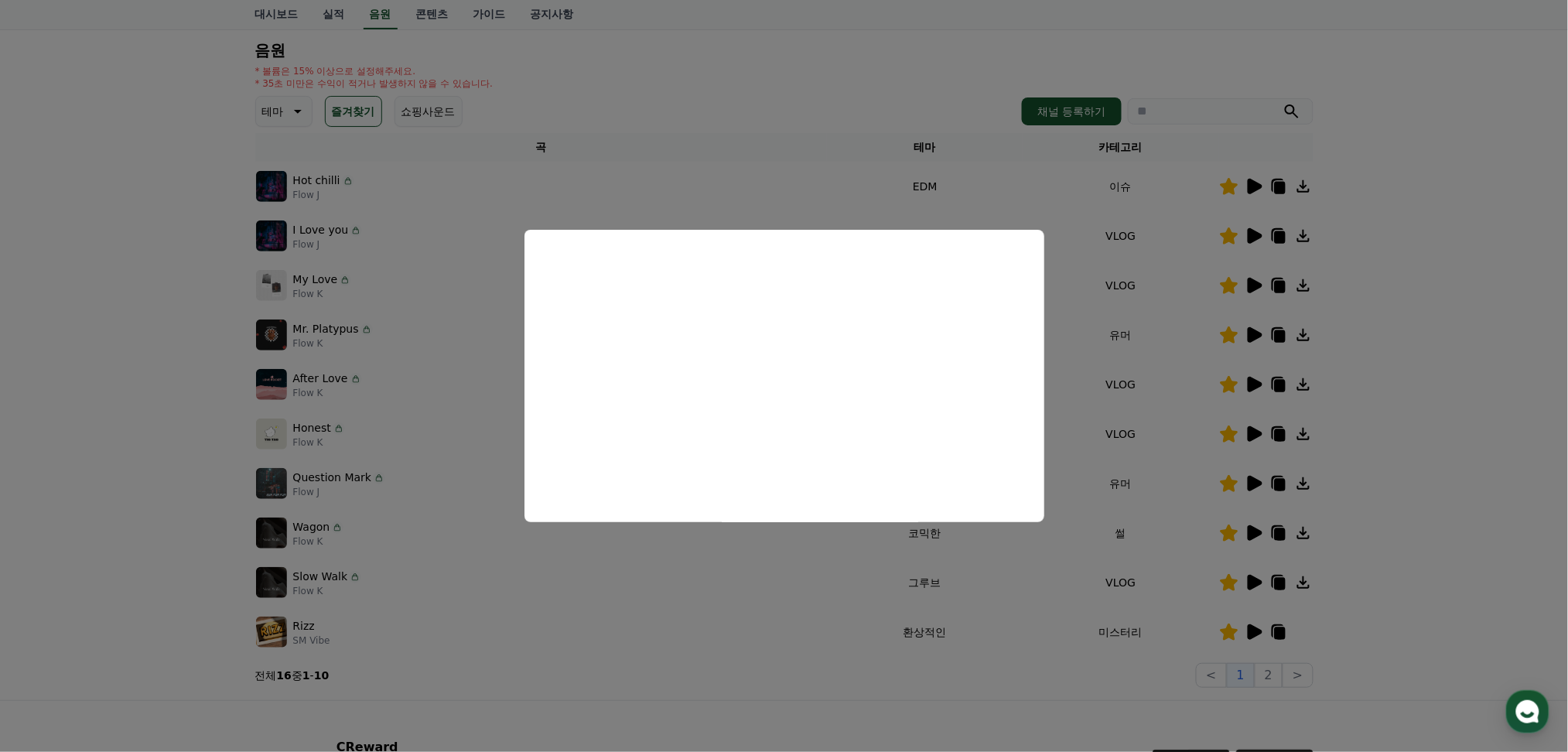
click at [1248, 481] on button "close modal" at bounding box center [784, 376] width 1568 height 752
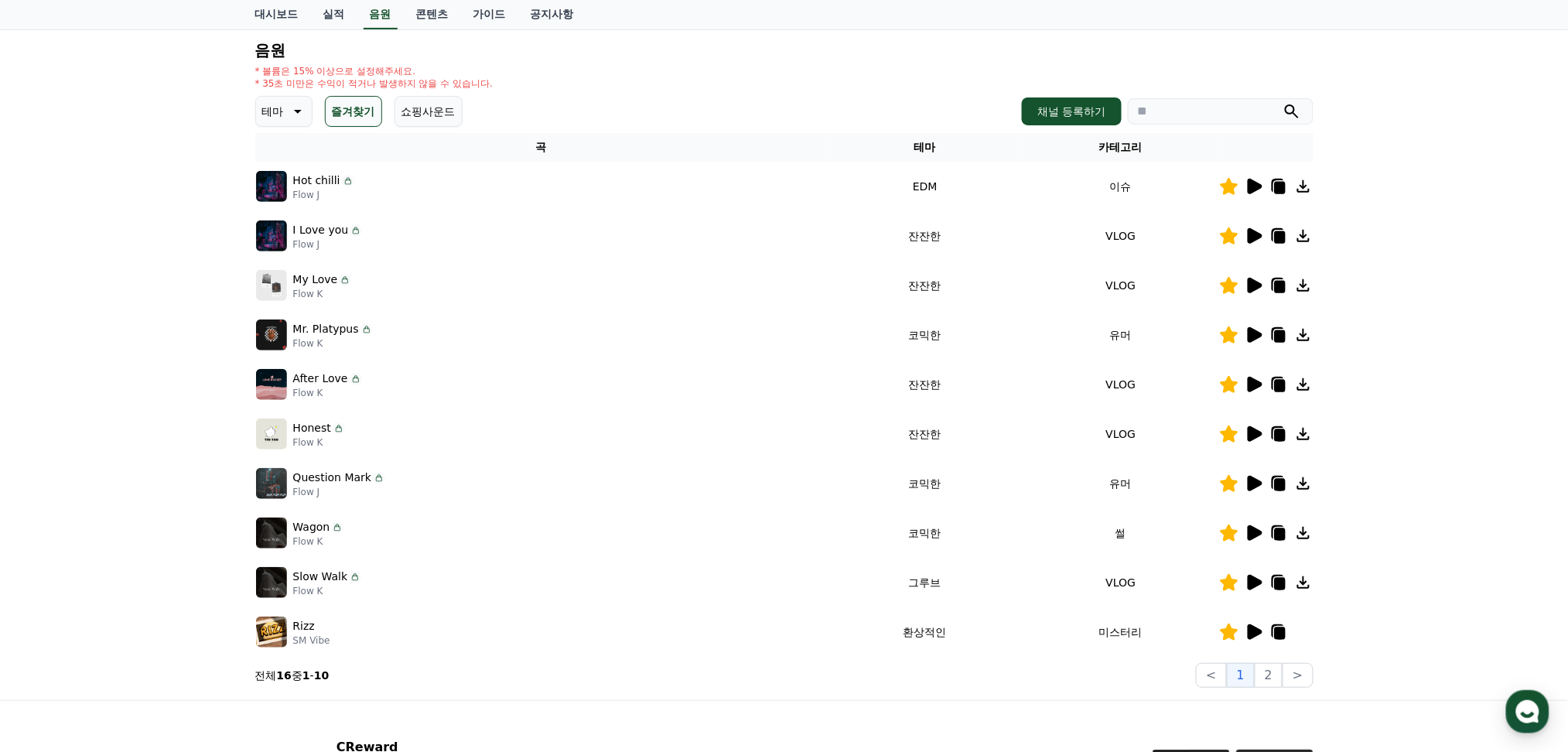
click at [1253, 483] on icon at bounding box center [1255, 484] width 15 height 16
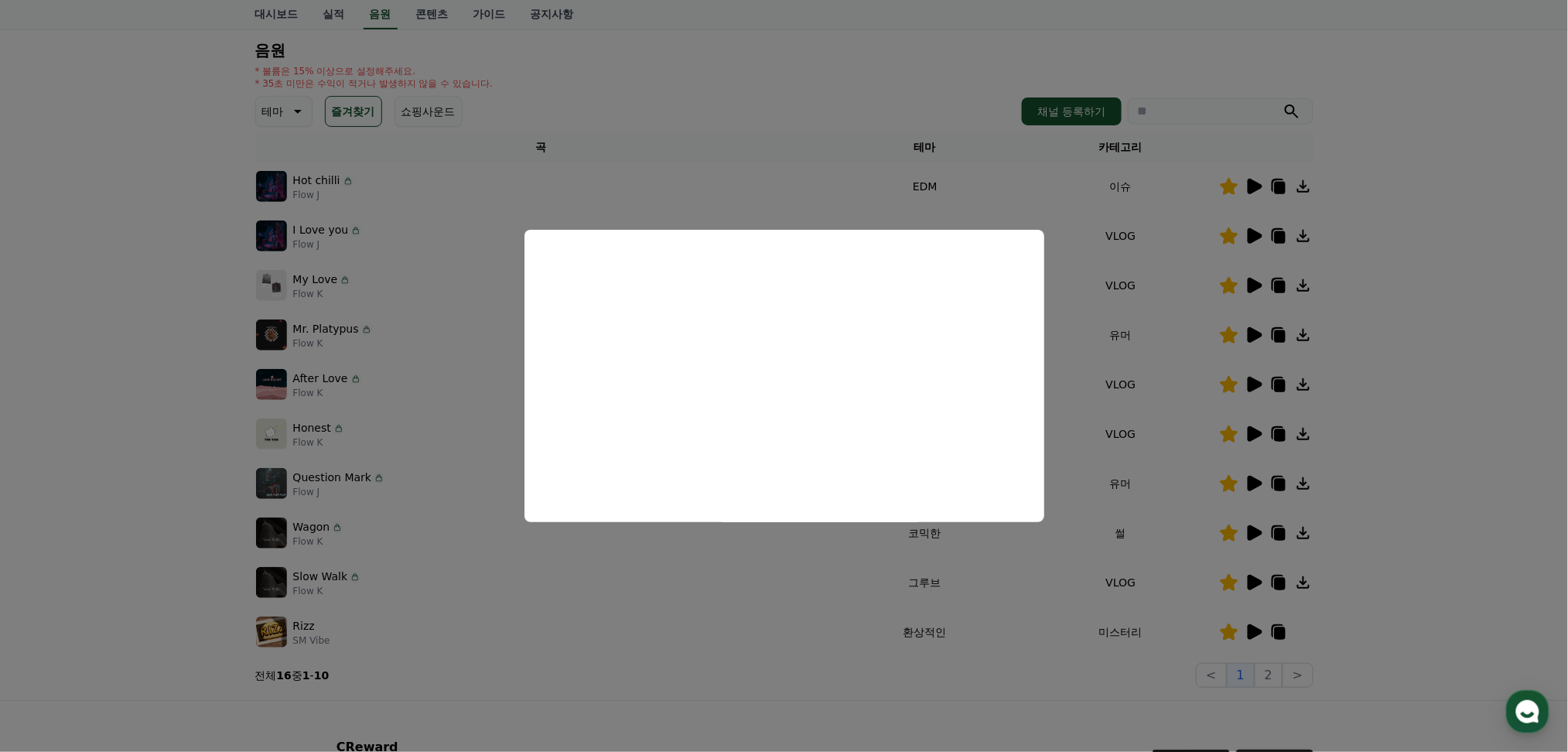
click at [1254, 534] on button "close modal" at bounding box center [784, 376] width 1568 height 752
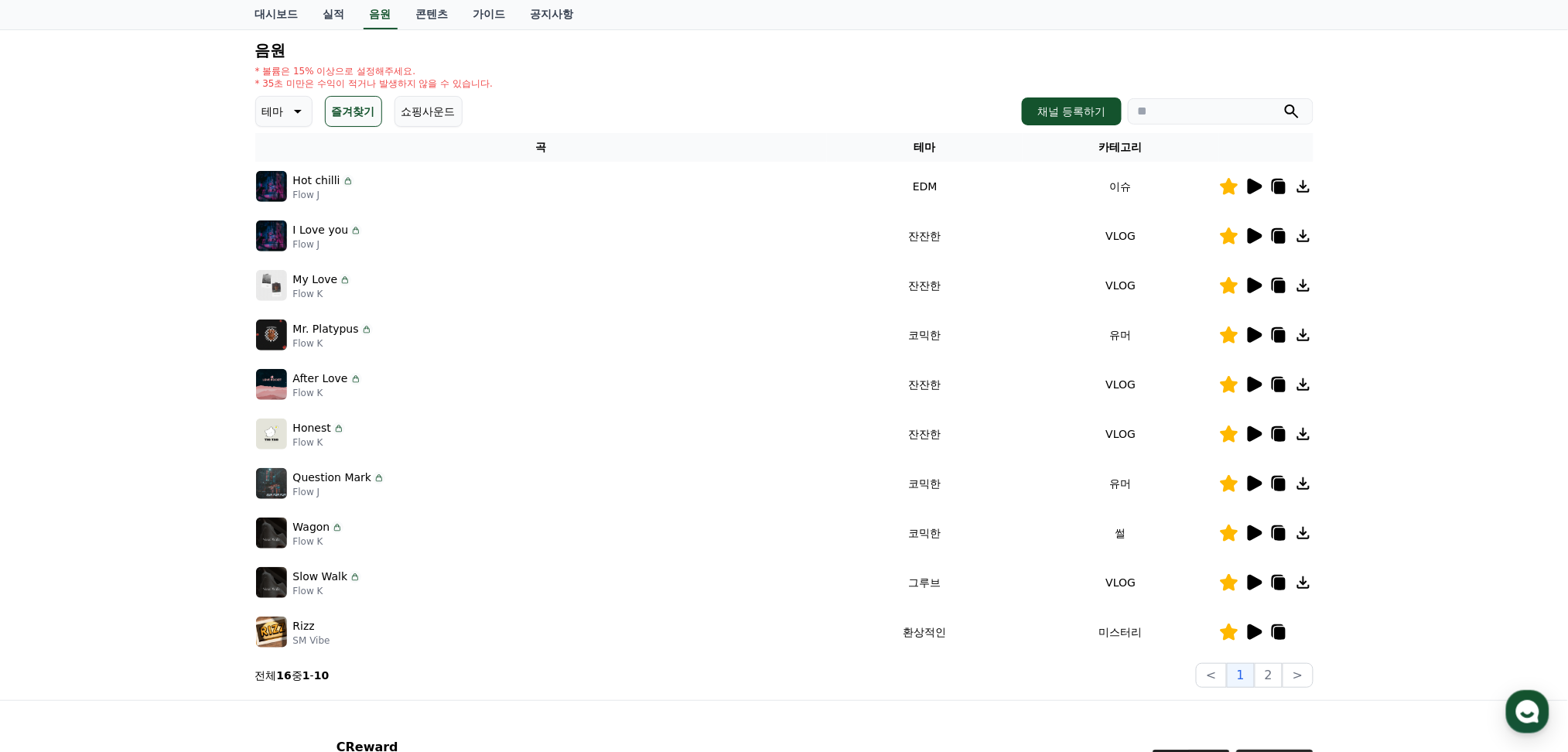
click at [1254, 534] on icon at bounding box center [1255, 533] width 15 height 16
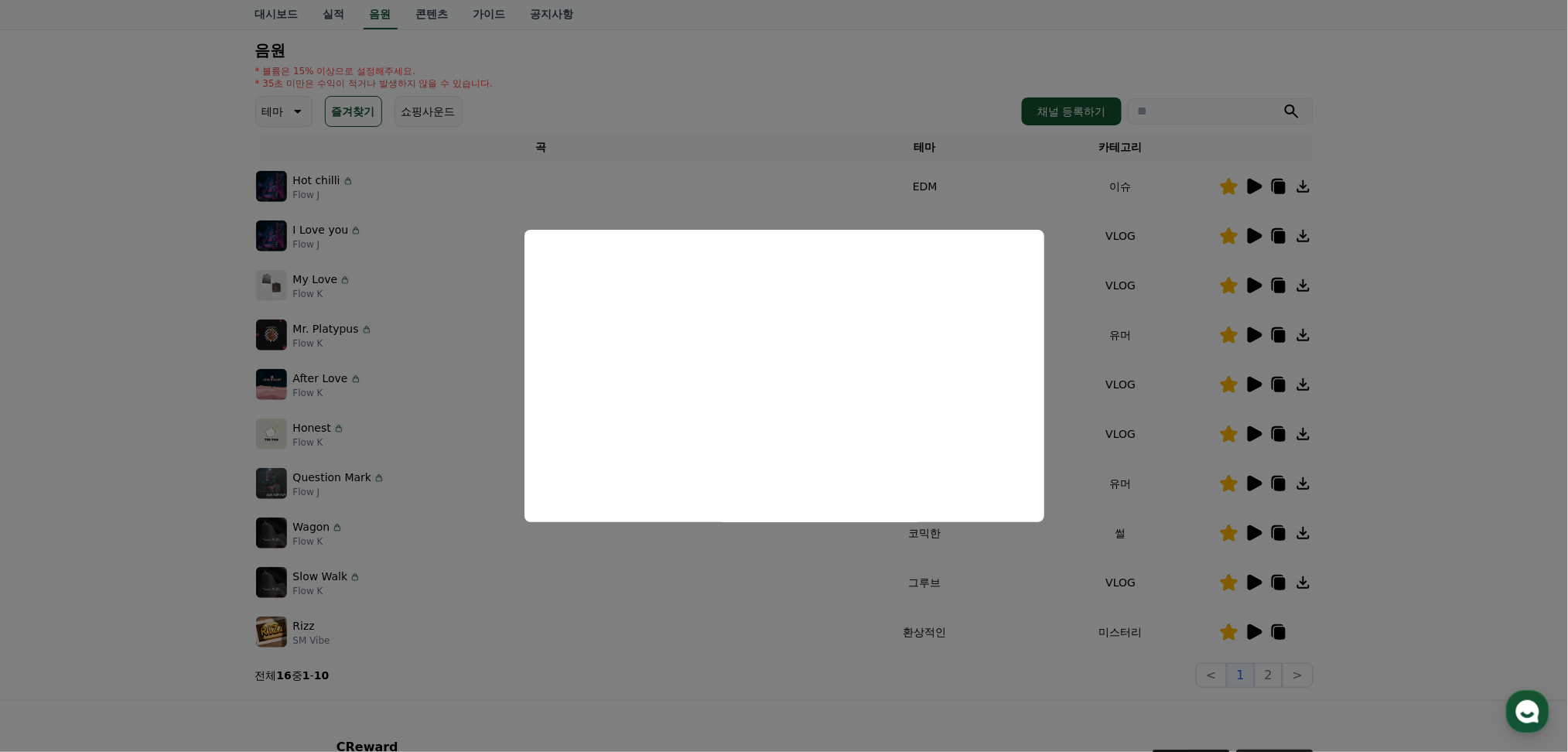
click at [1254, 484] on button "close modal" at bounding box center [784, 376] width 1568 height 752
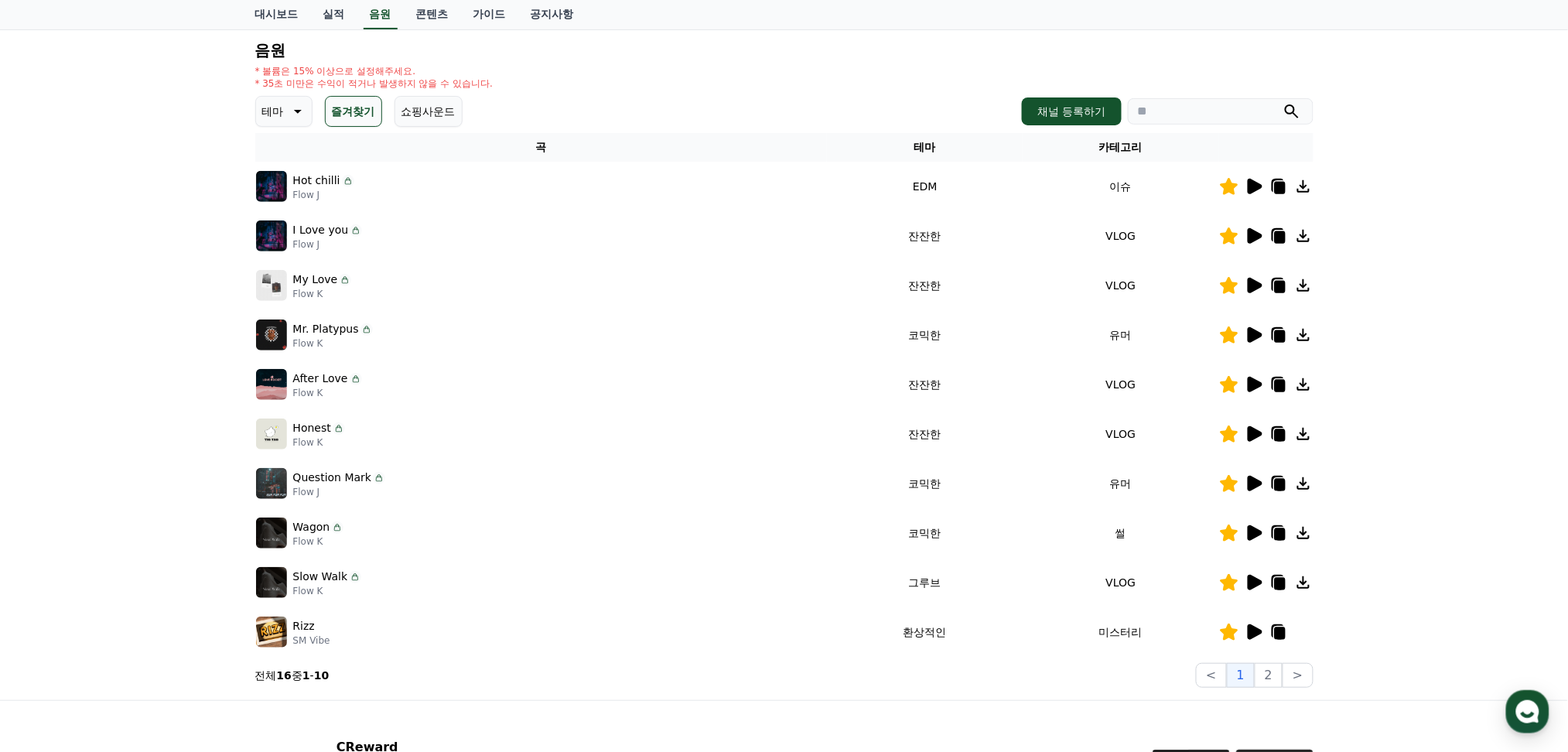
click at [1254, 484] on icon at bounding box center [1255, 484] width 15 height 16
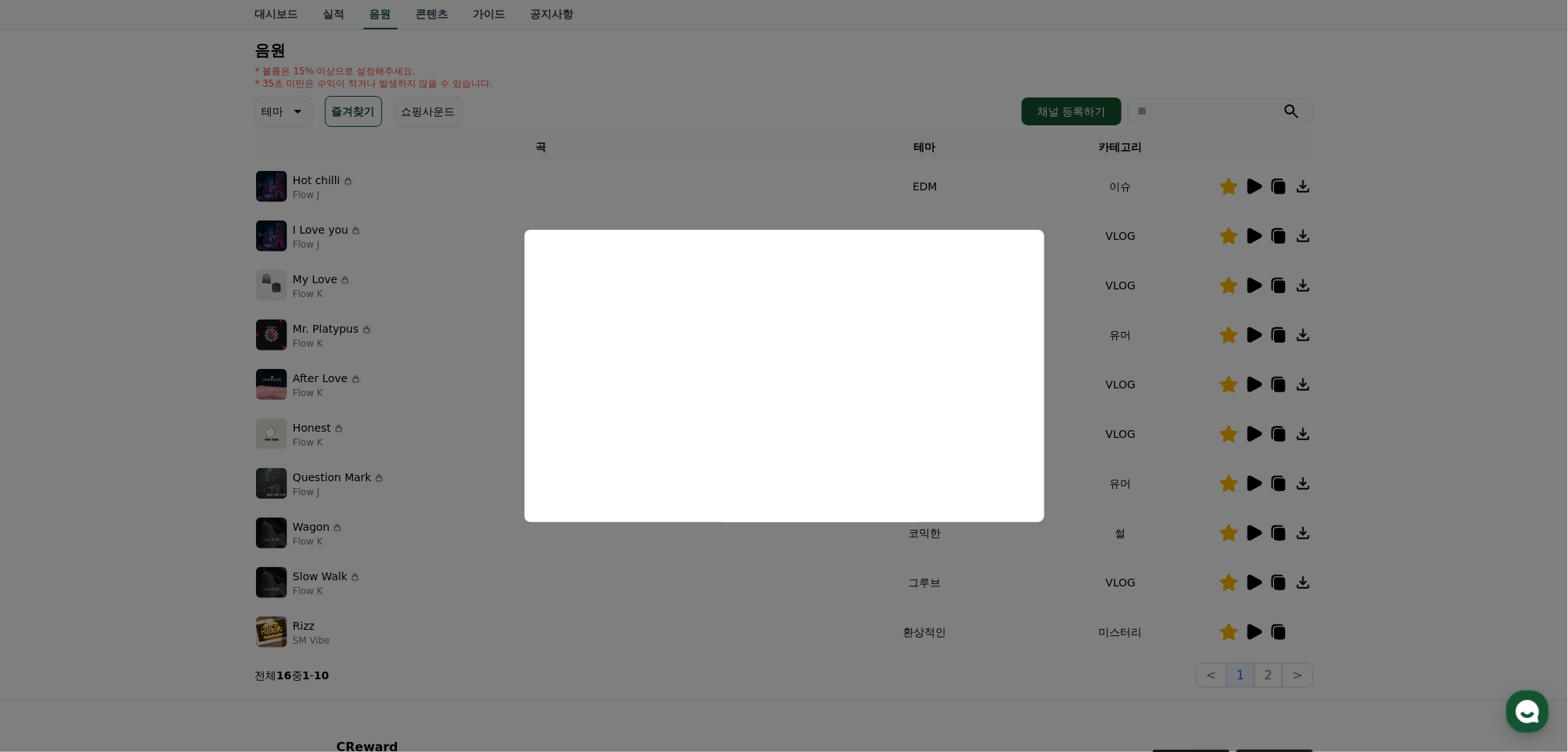
click at [1251, 589] on button "close modal" at bounding box center [784, 376] width 1568 height 752
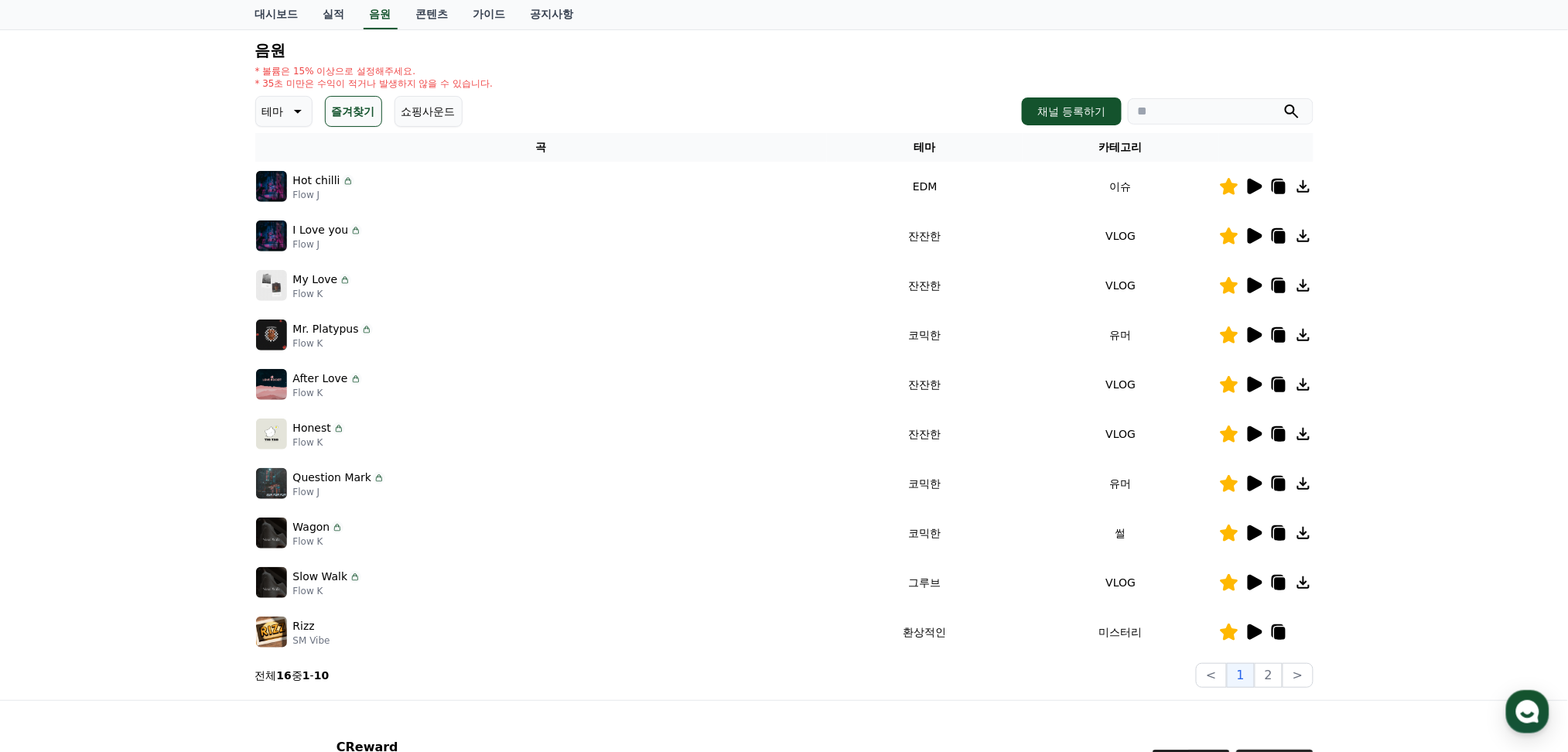
click at [1254, 584] on icon at bounding box center [1255, 583] width 15 height 16
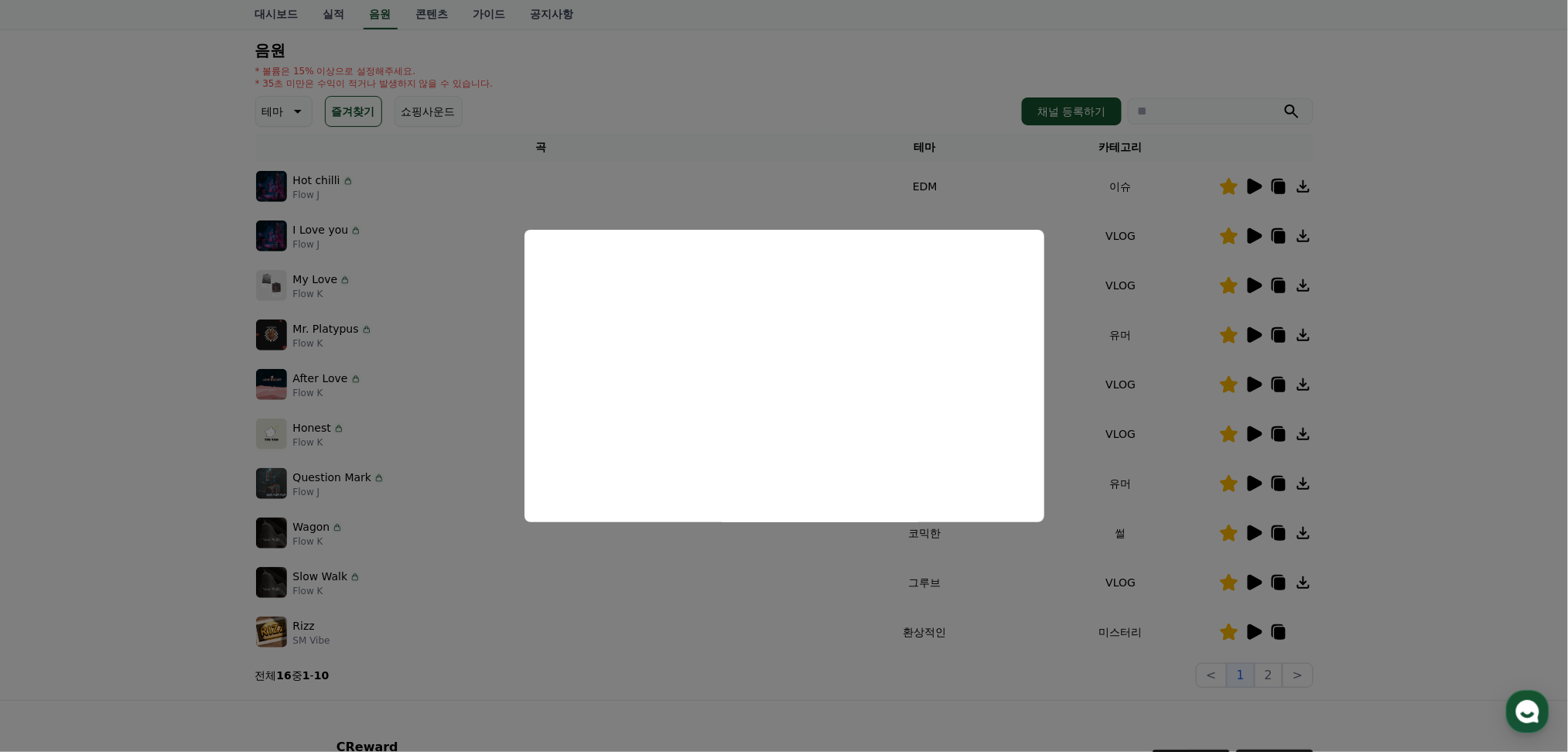
click at [810, 583] on button "close modal" at bounding box center [784, 376] width 1568 height 752
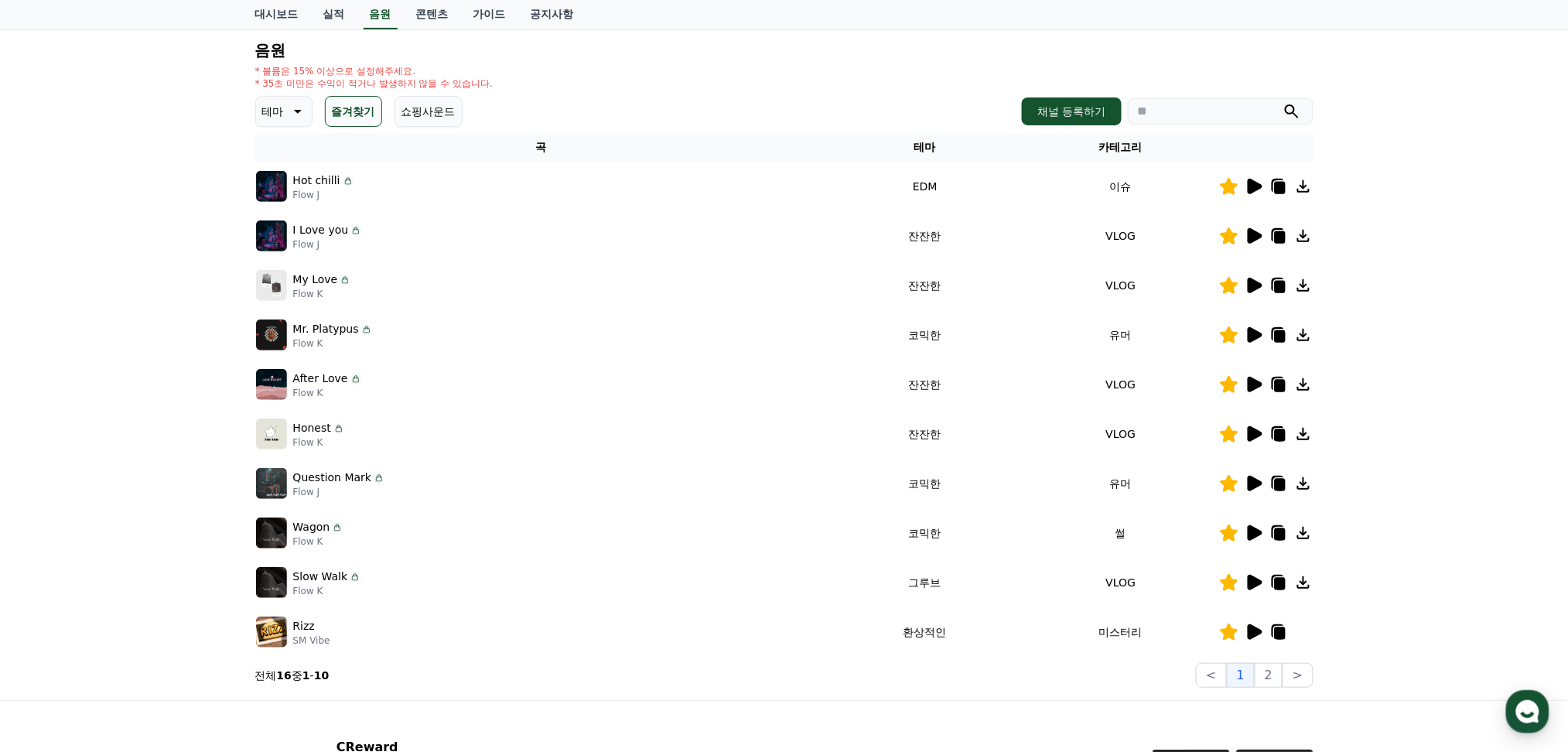
click at [1252, 632] on icon at bounding box center [1255, 633] width 15 height 16
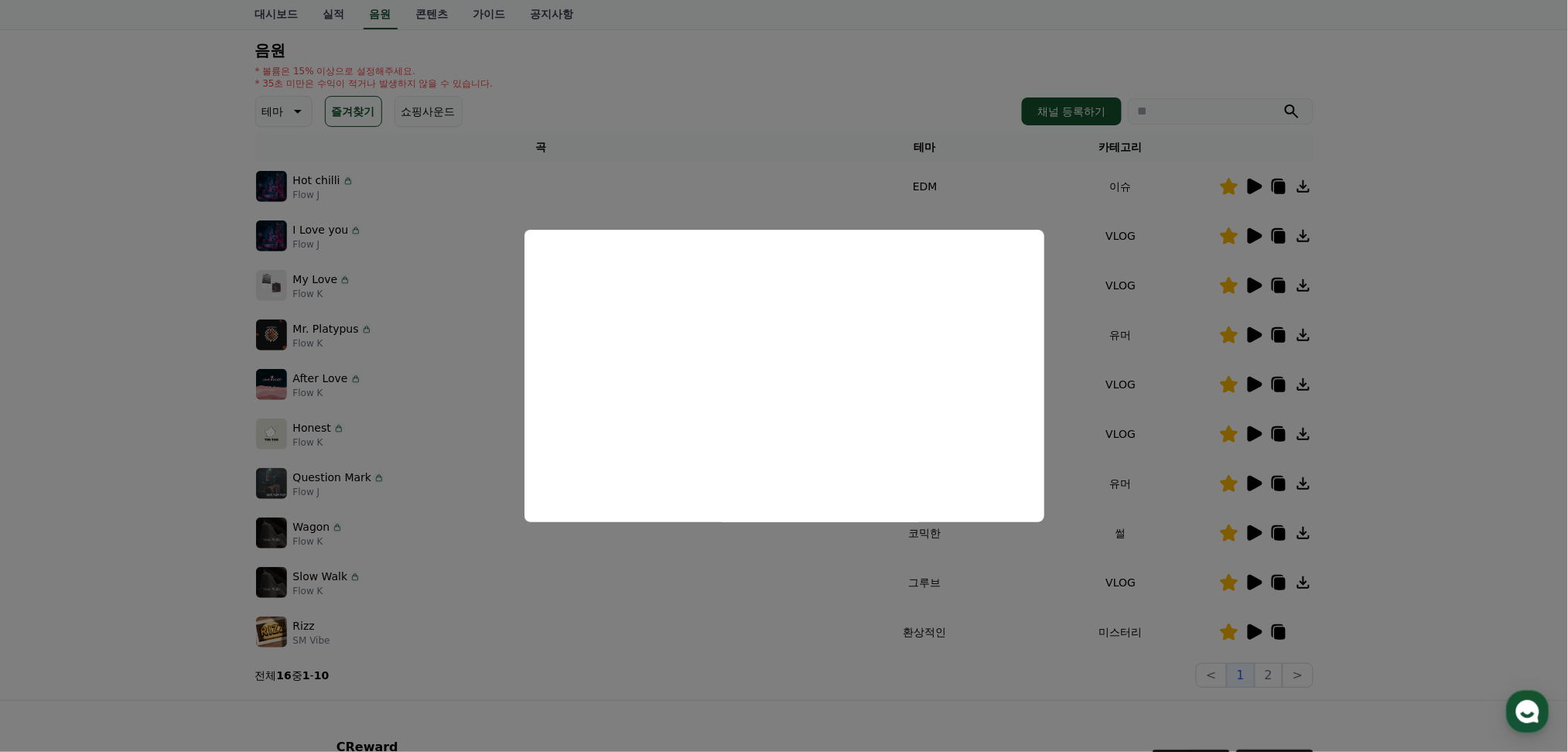
click at [1277, 678] on button "close modal" at bounding box center [784, 376] width 1568 height 752
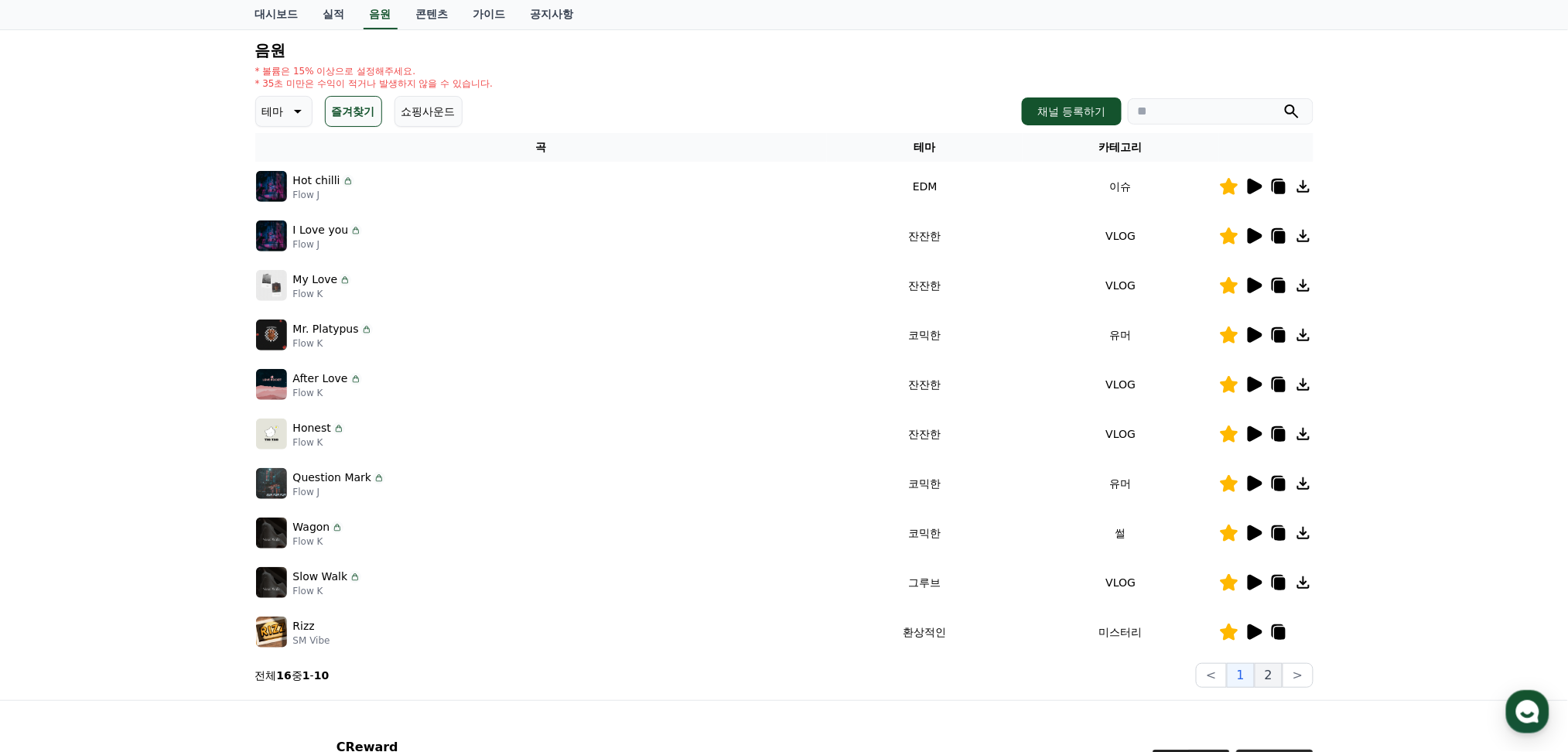
click at [1267, 675] on button "2" at bounding box center [1268, 675] width 28 height 25
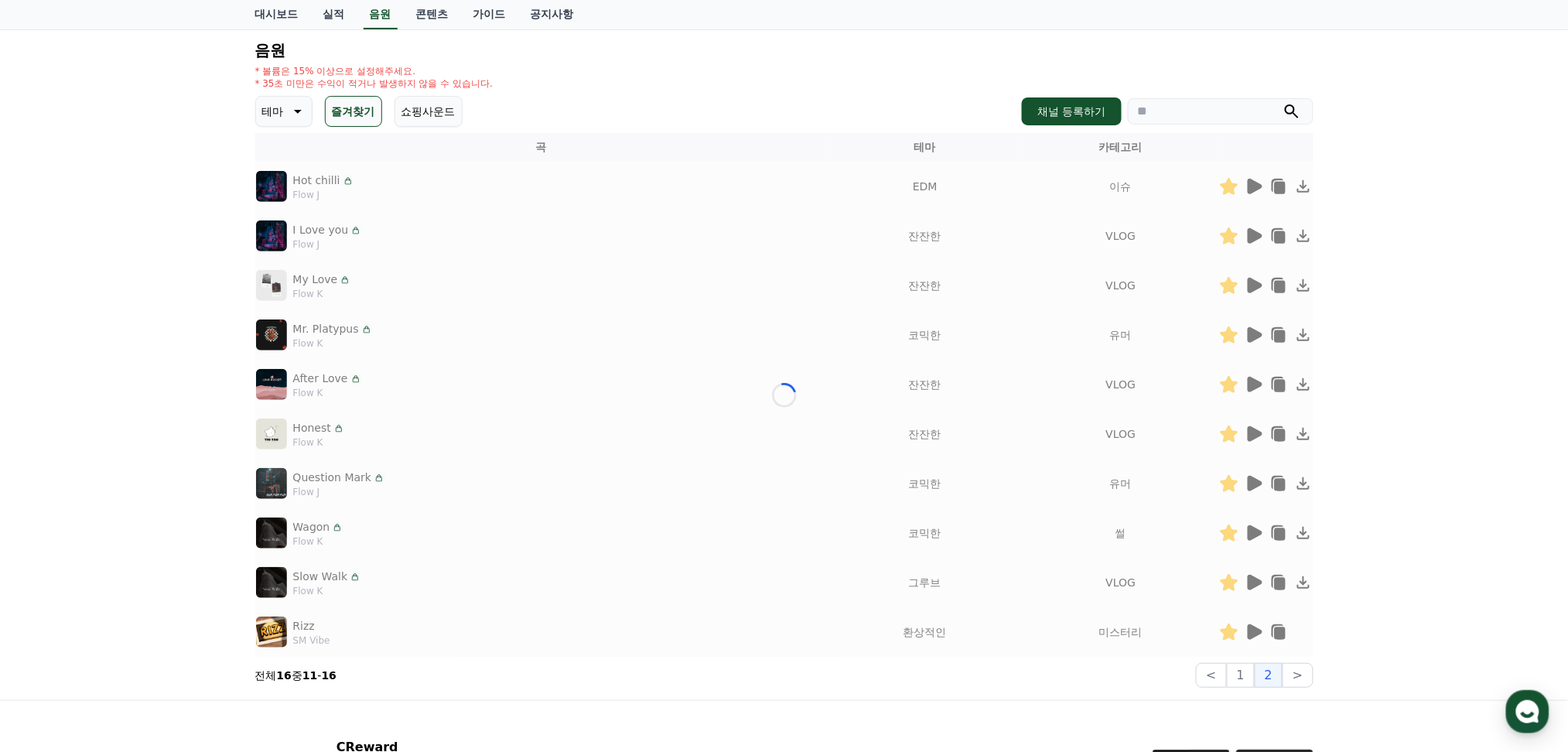
scroll to position [95, 0]
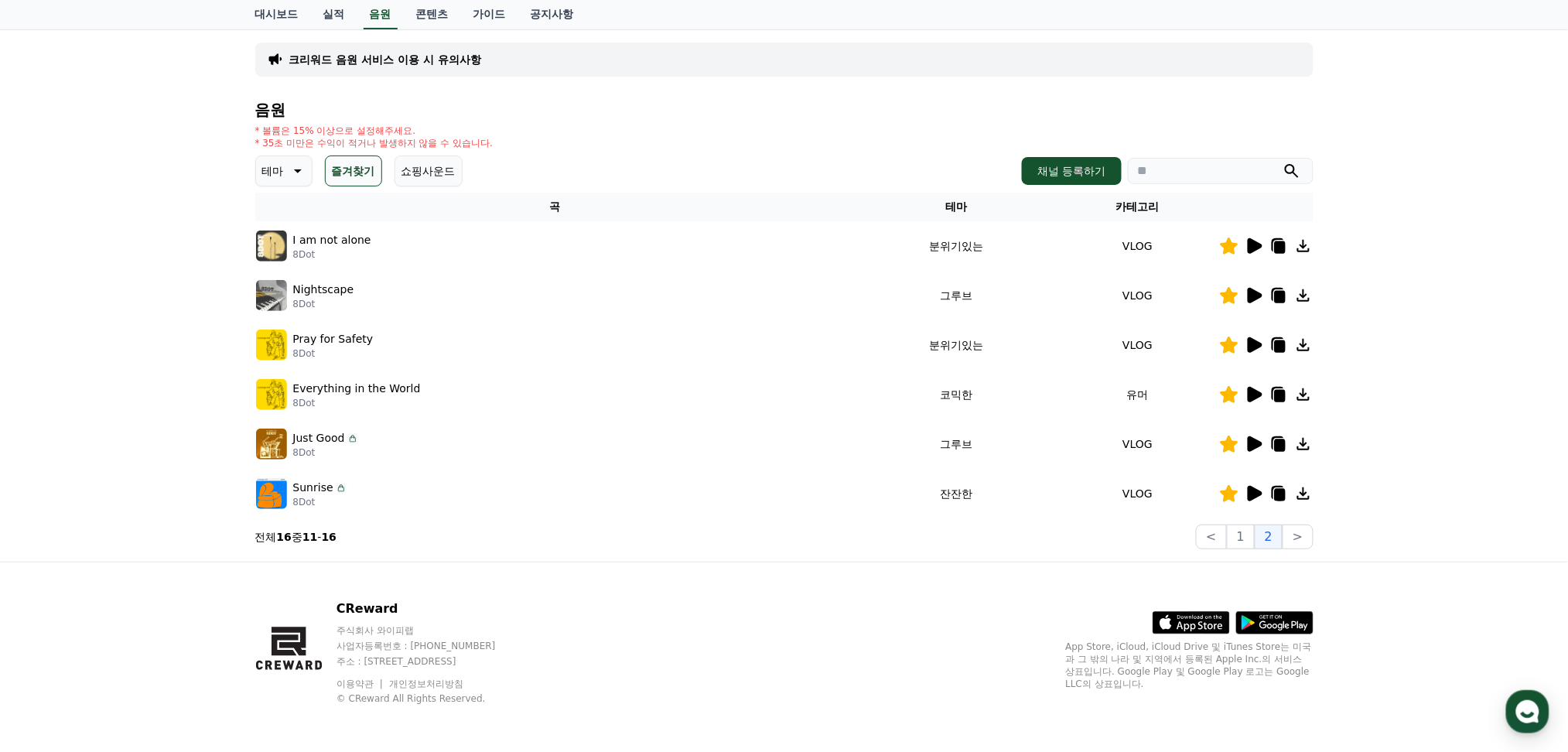
click at [1253, 245] on icon at bounding box center [1255, 246] width 15 height 16
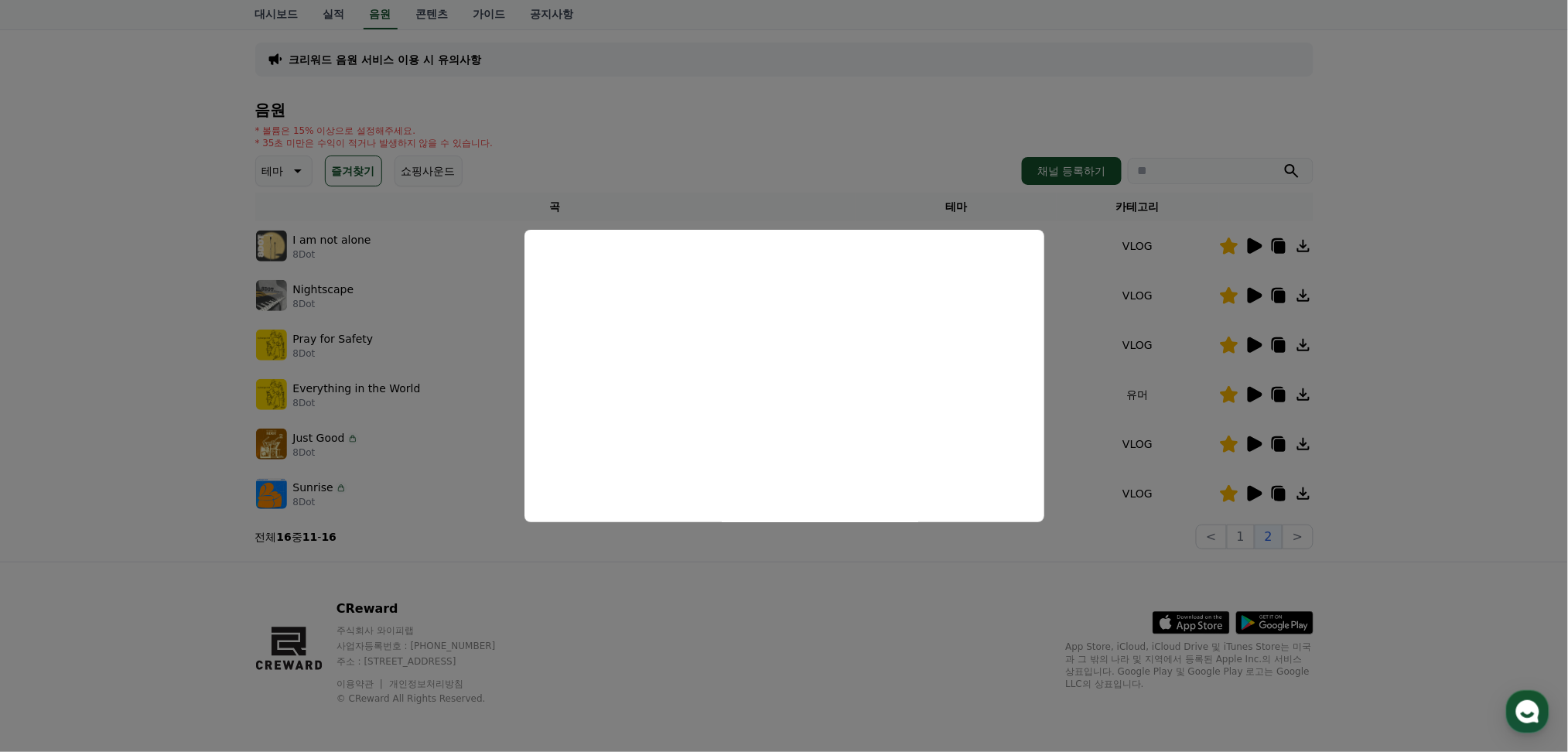
click at [1251, 292] on button "close modal" at bounding box center [784, 376] width 1568 height 752
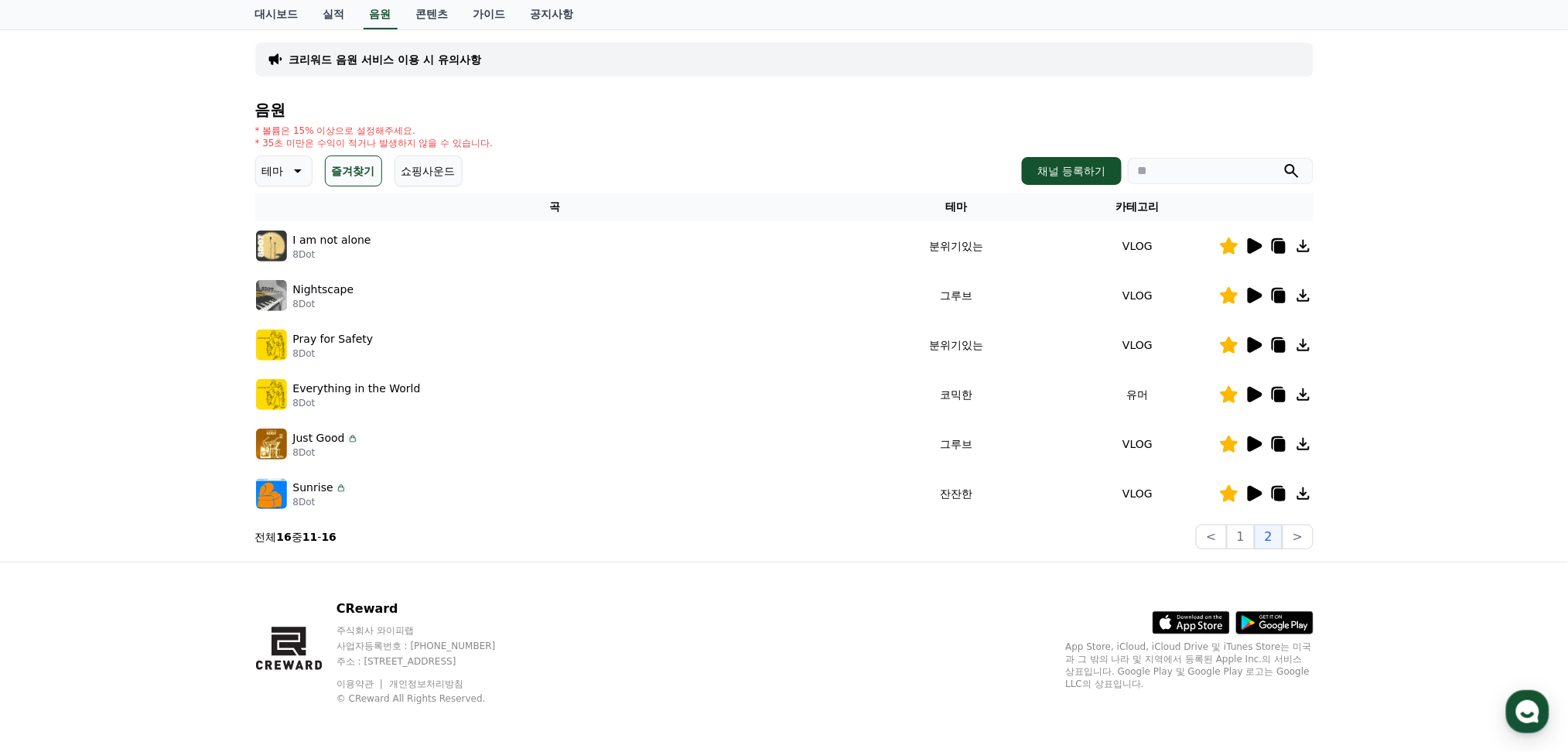
click at [1255, 294] on icon at bounding box center [1255, 296] width 15 height 16
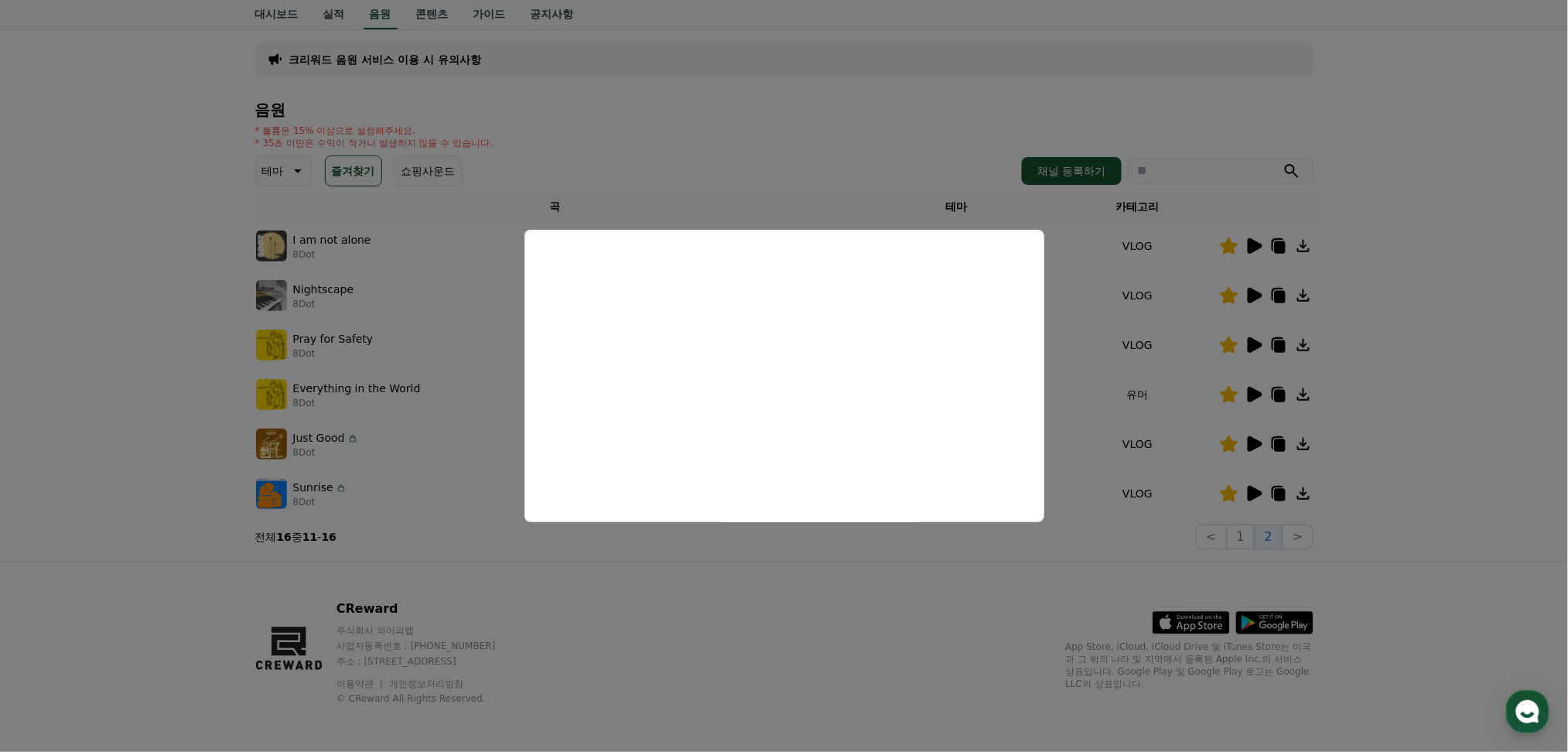
scroll to position [0, 0]
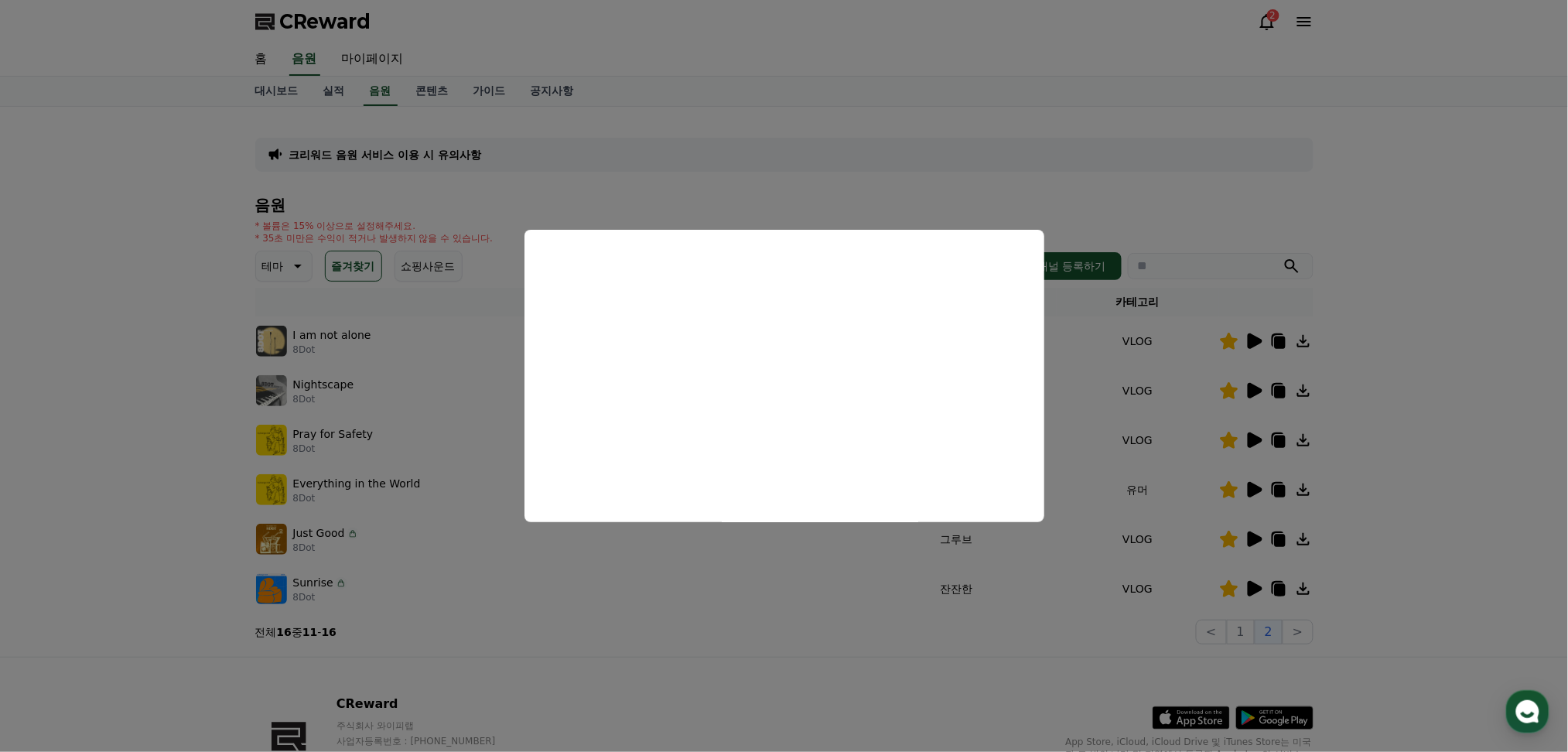
click at [1391, 373] on button "close modal" at bounding box center [784, 376] width 1568 height 752
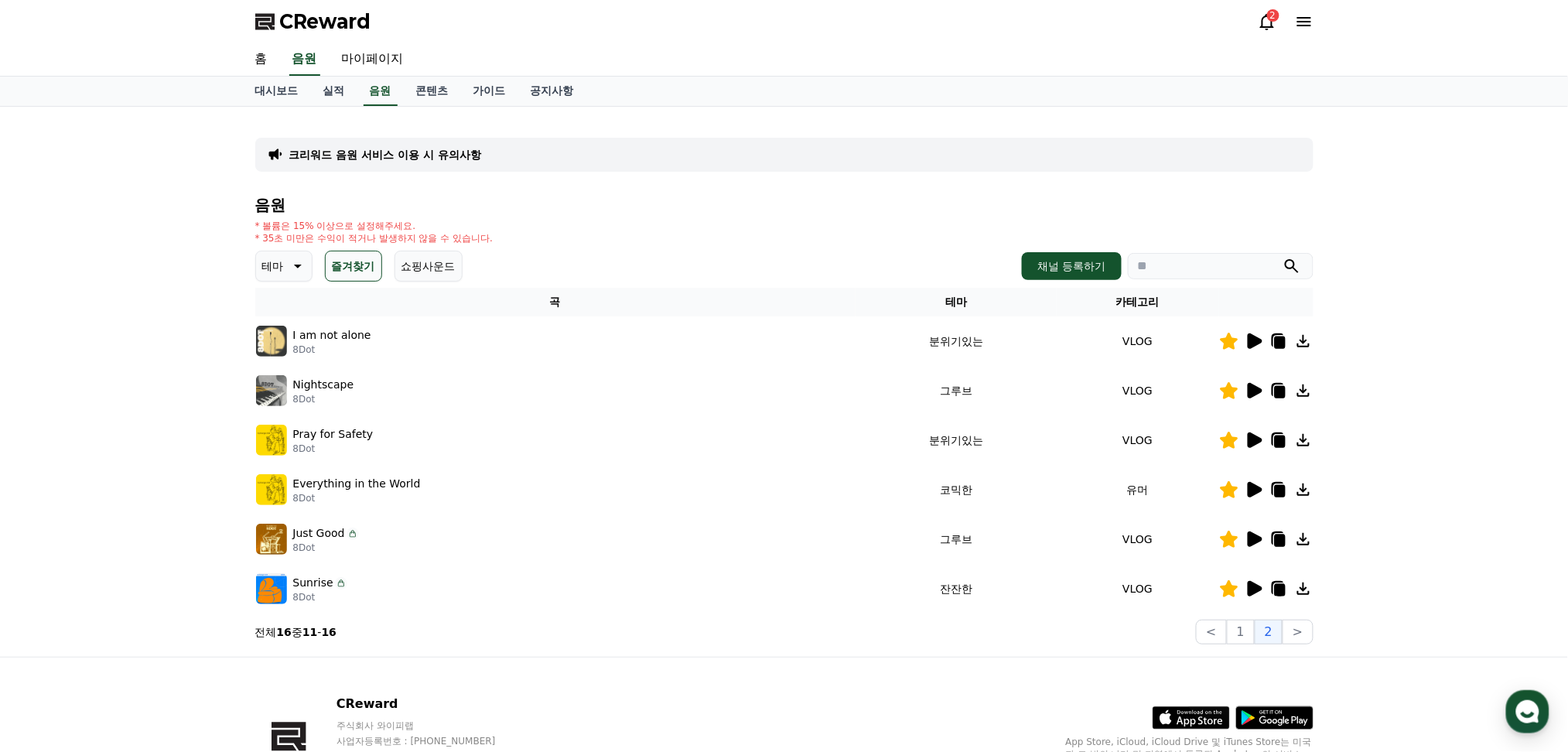
click at [1253, 441] on icon at bounding box center [1255, 440] width 15 height 16
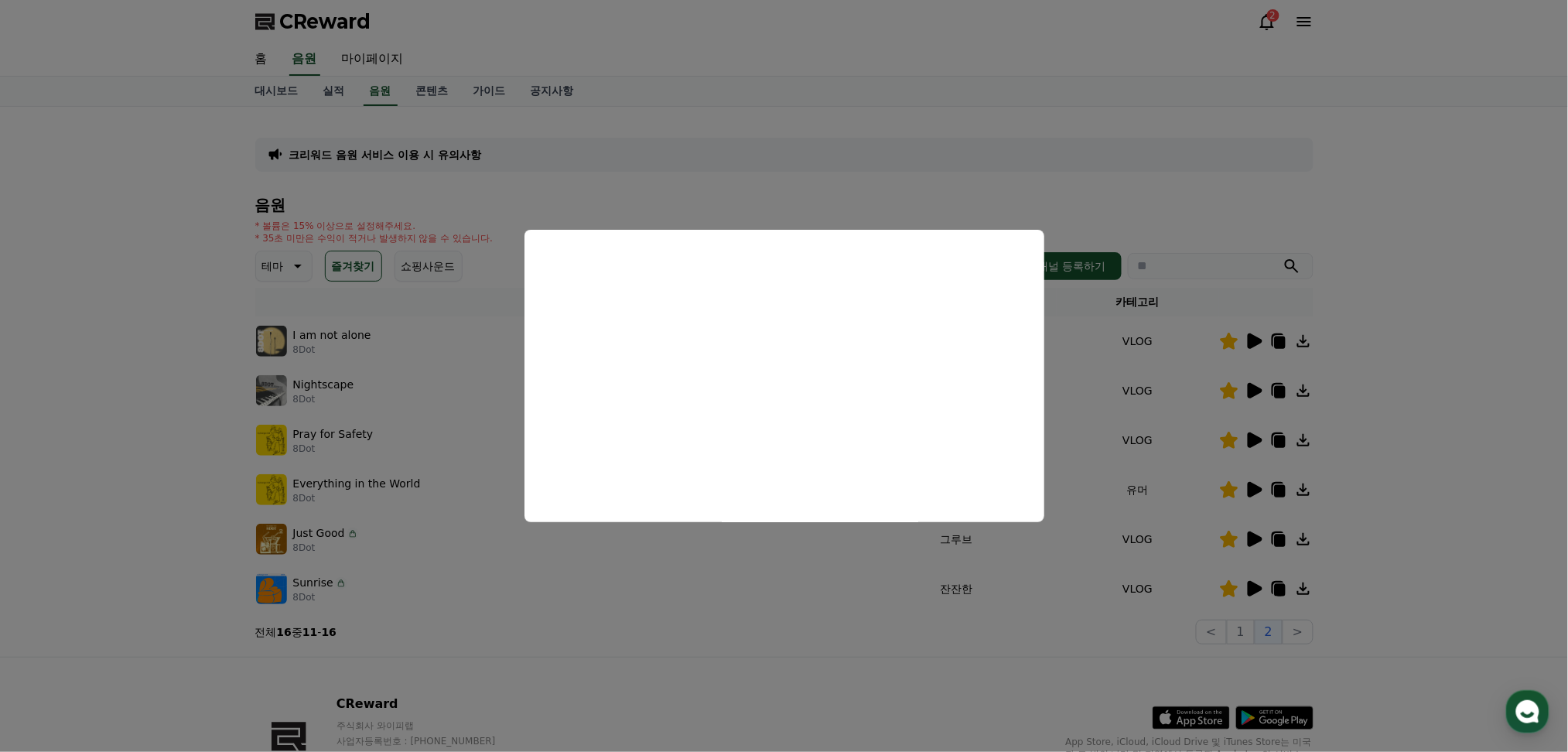
click at [1260, 492] on button "close modal" at bounding box center [784, 376] width 1568 height 752
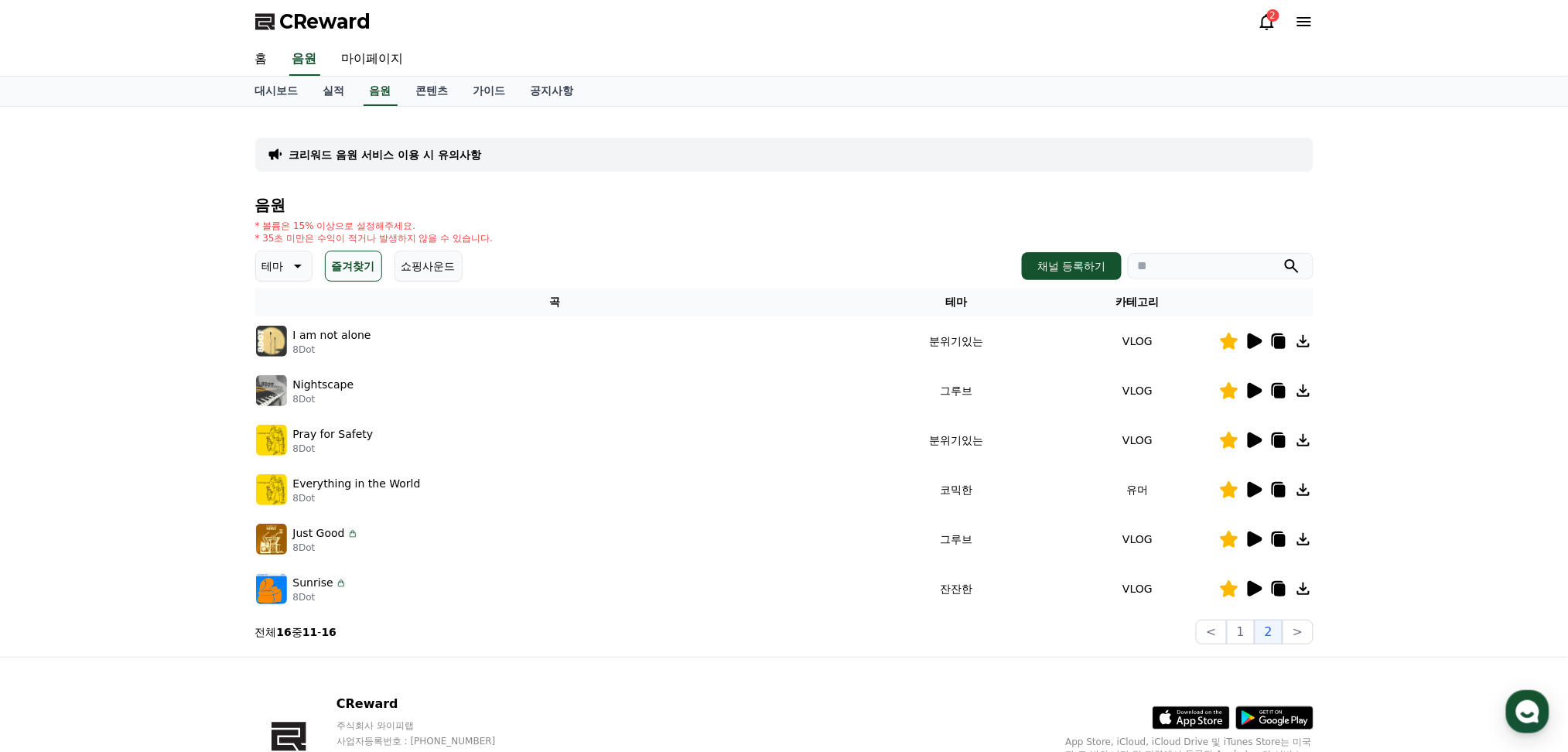
click at [1253, 486] on icon at bounding box center [1255, 490] width 15 height 16
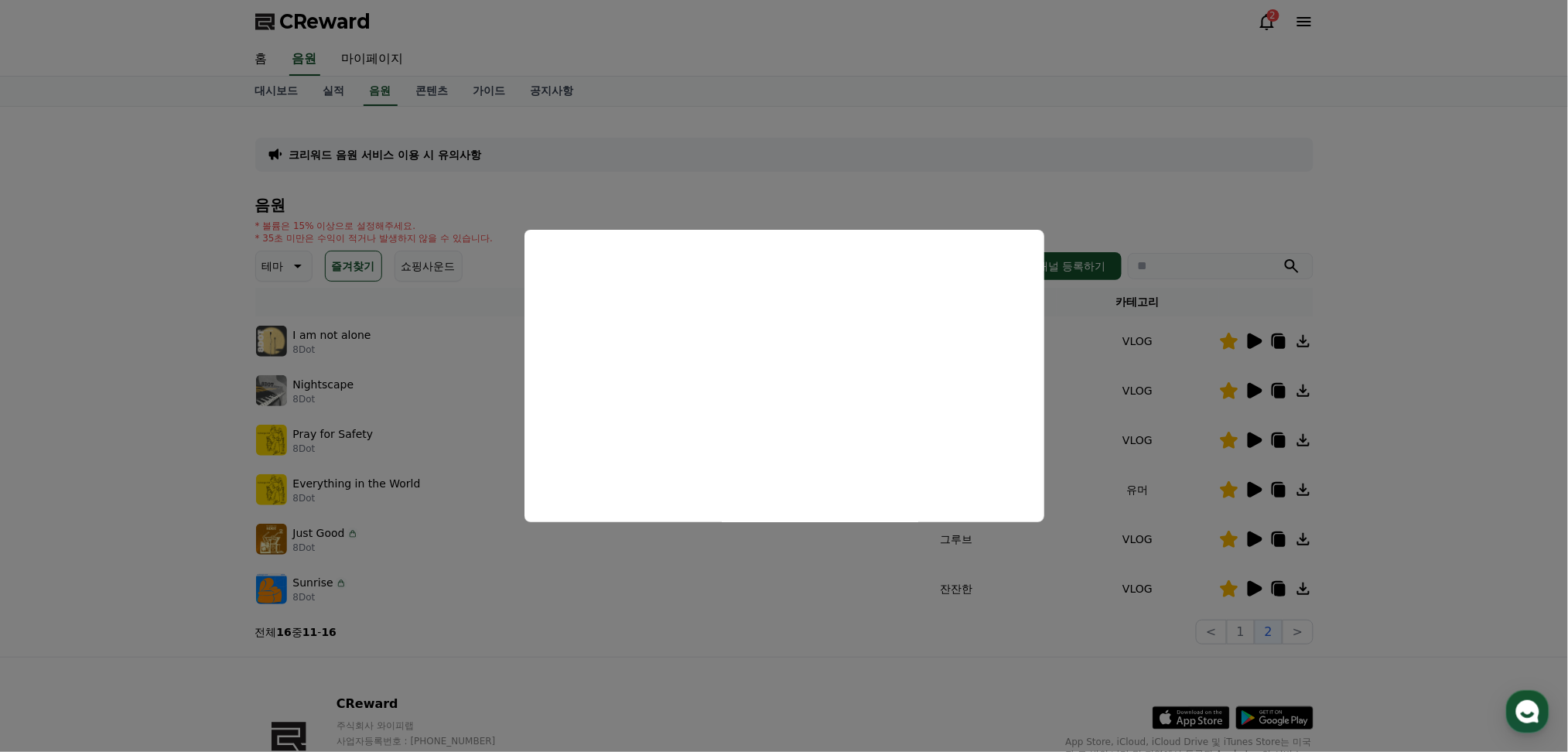
click at [1255, 538] on button "close modal" at bounding box center [784, 376] width 1568 height 752
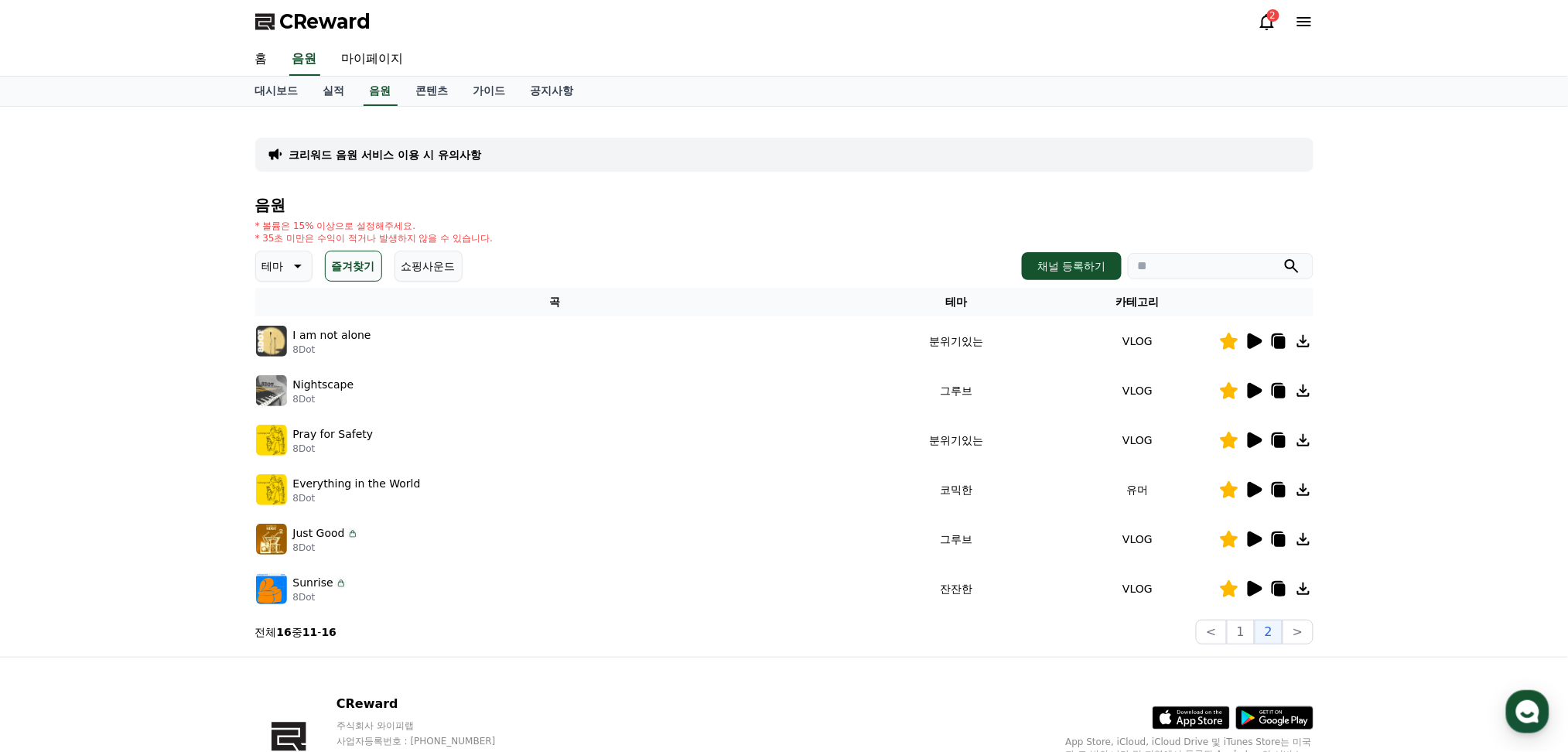
click at [1253, 589] on icon at bounding box center [1255, 589] width 15 height 16
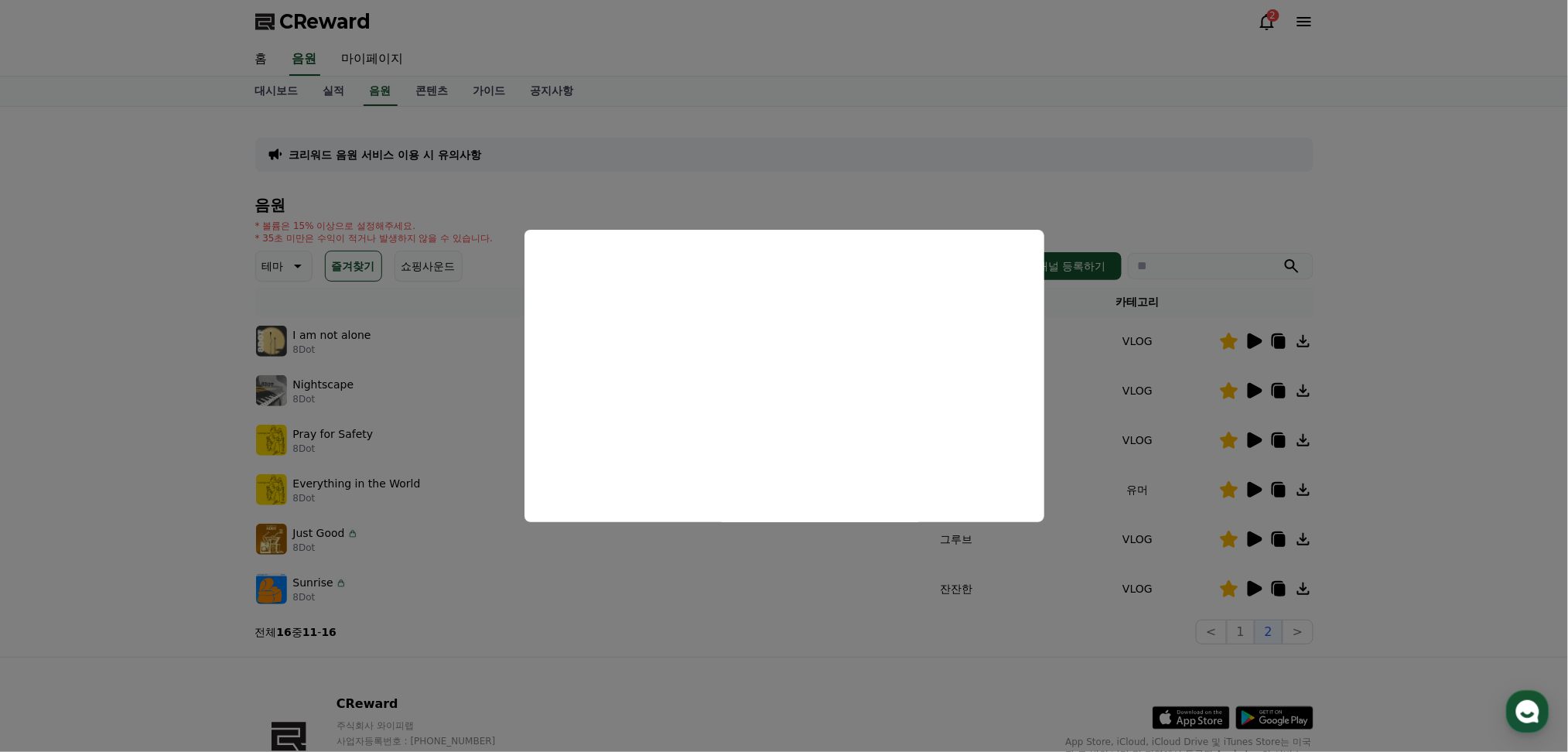
click at [1246, 633] on button "close modal" at bounding box center [784, 376] width 1568 height 752
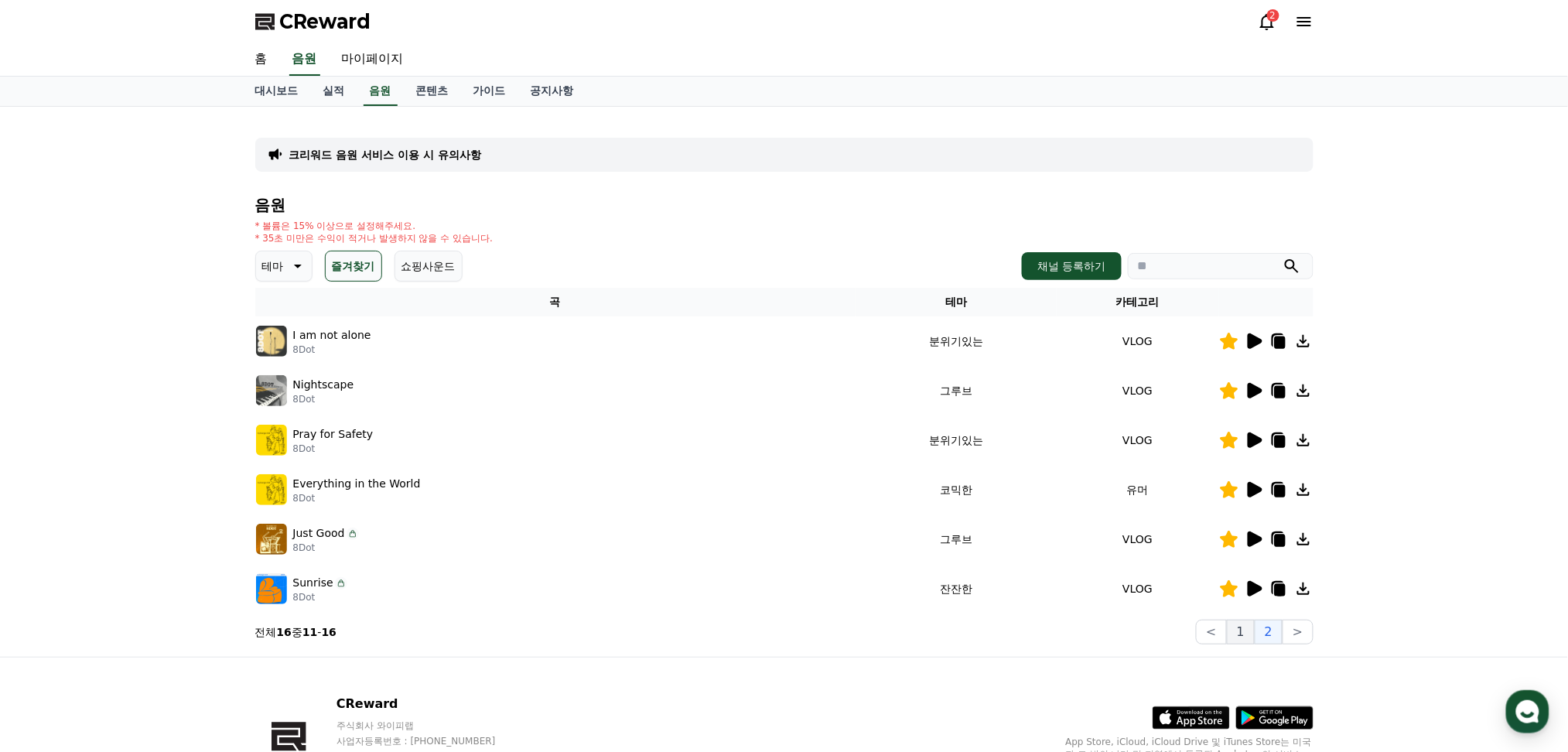
click at [1253, 638] on button "1" at bounding box center [1241, 632] width 28 height 25
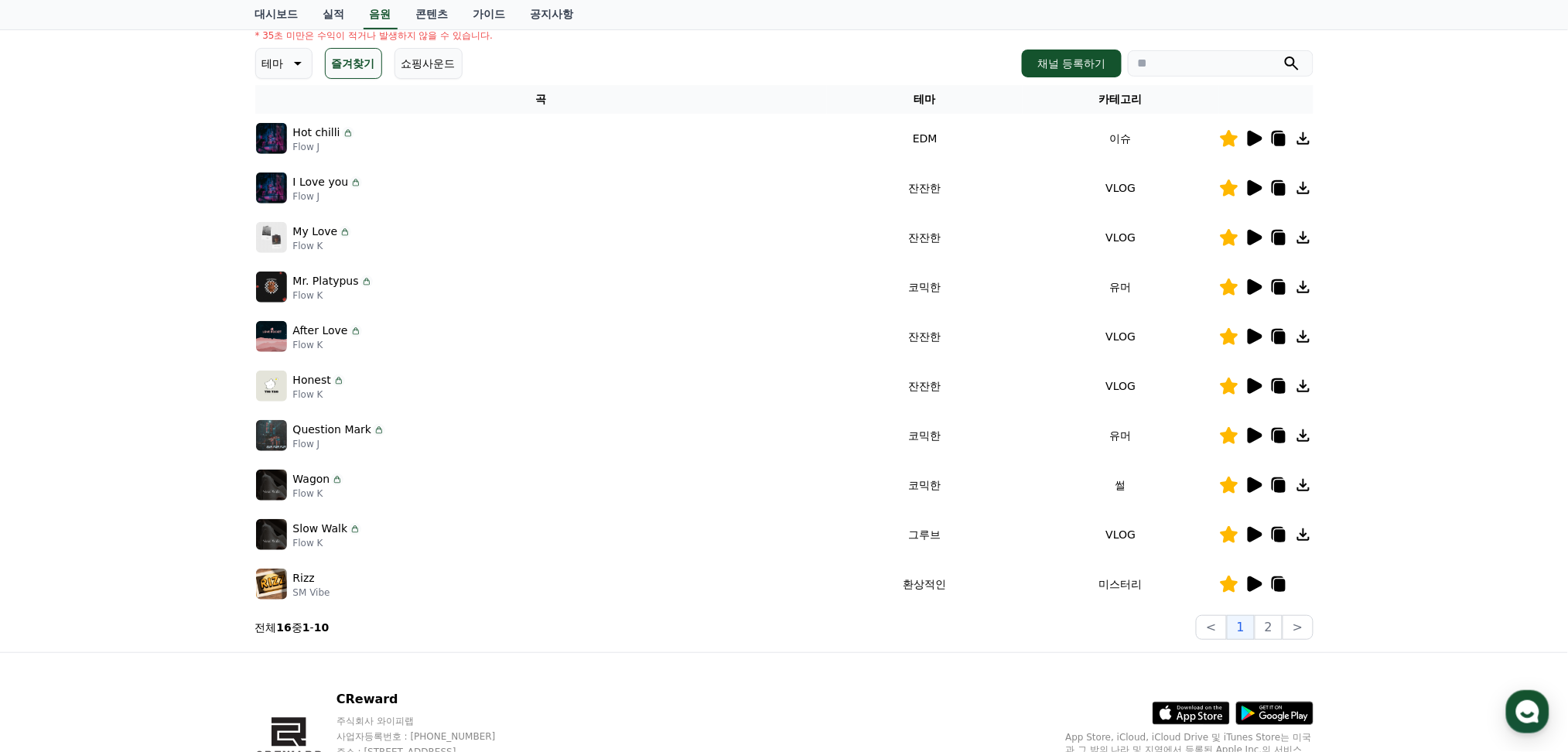
scroll to position [206, 0]
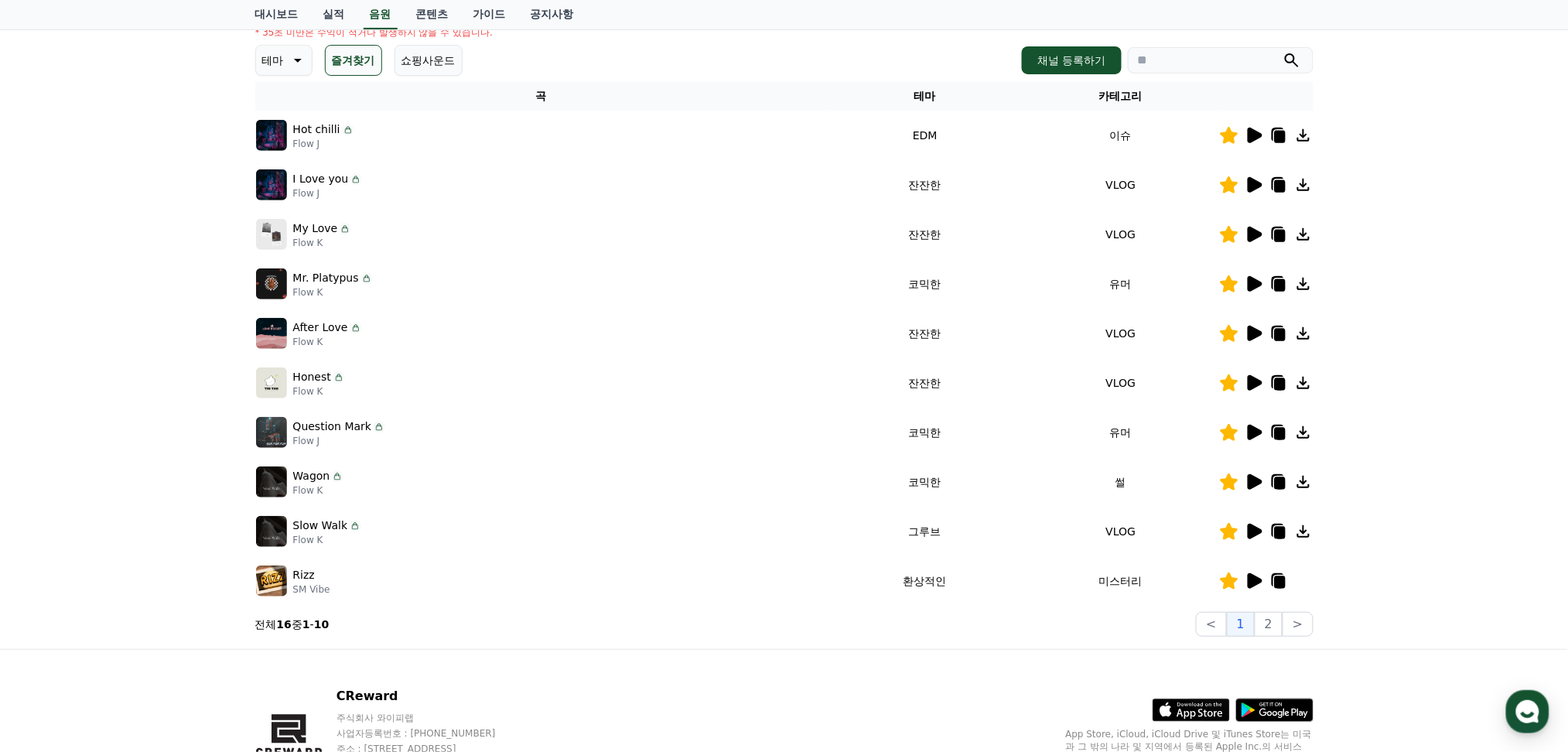
click at [1252, 433] on icon at bounding box center [1255, 433] width 15 height 16
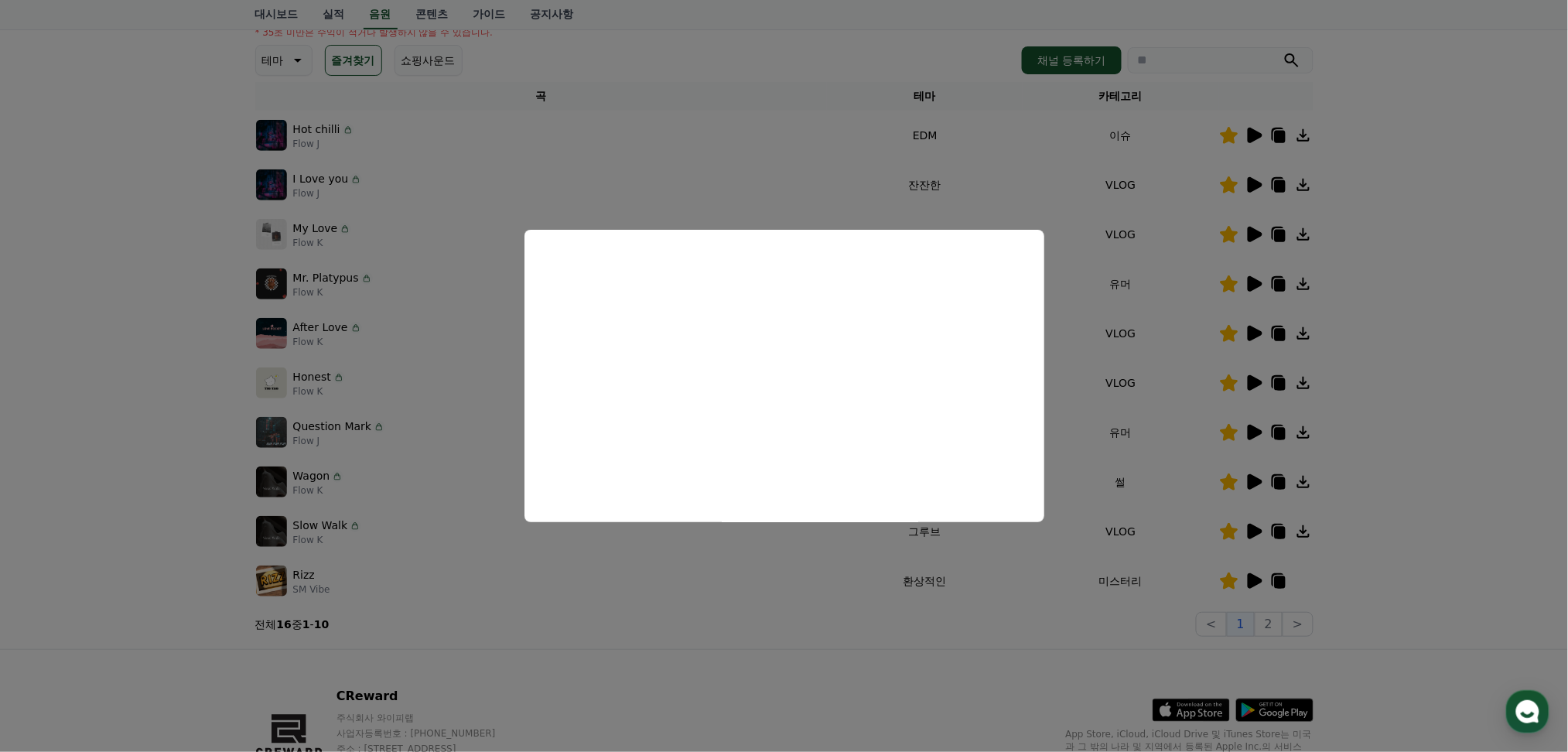
click at [1257, 582] on button "close modal" at bounding box center [784, 376] width 1568 height 752
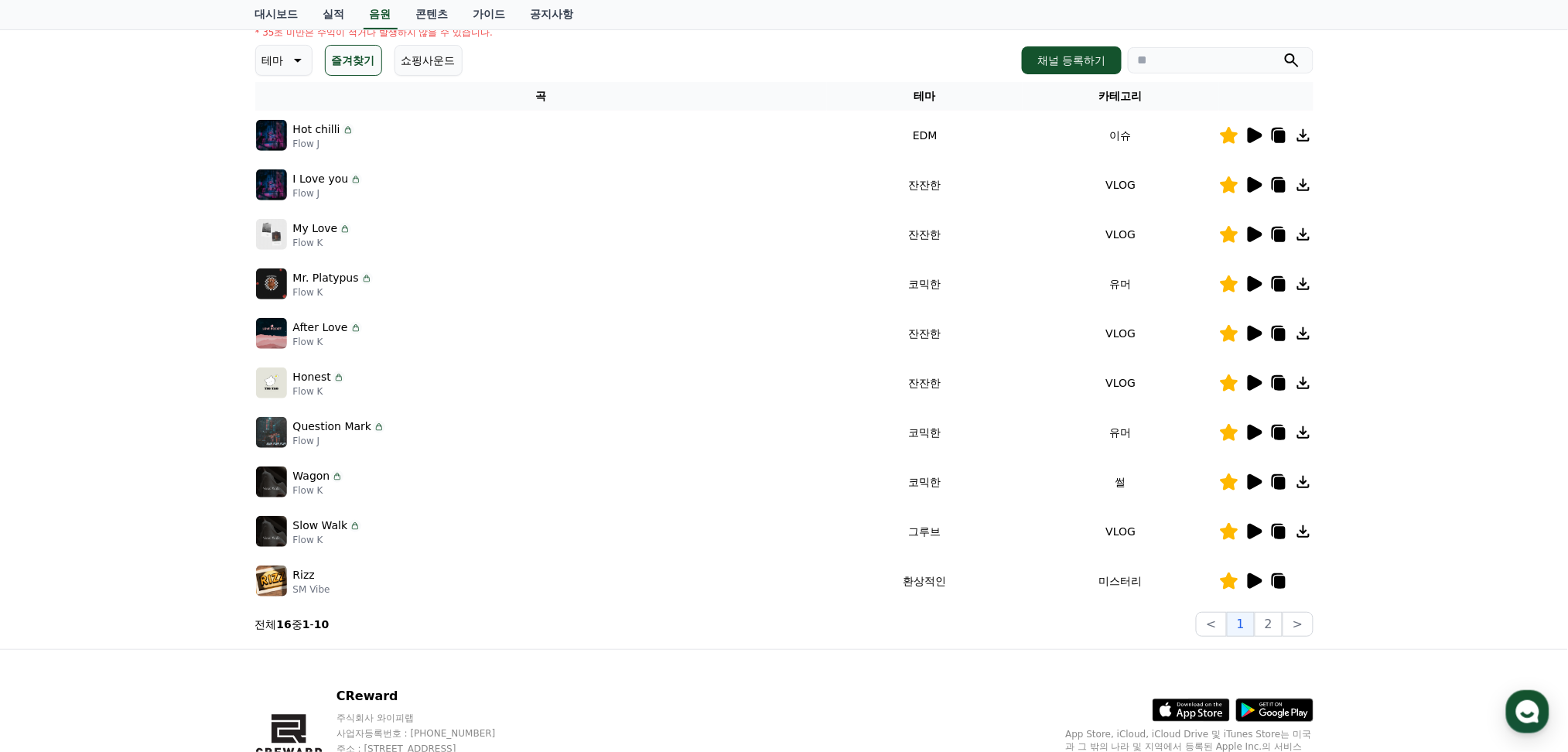
click at [1254, 581] on icon at bounding box center [1255, 581] width 15 height 16
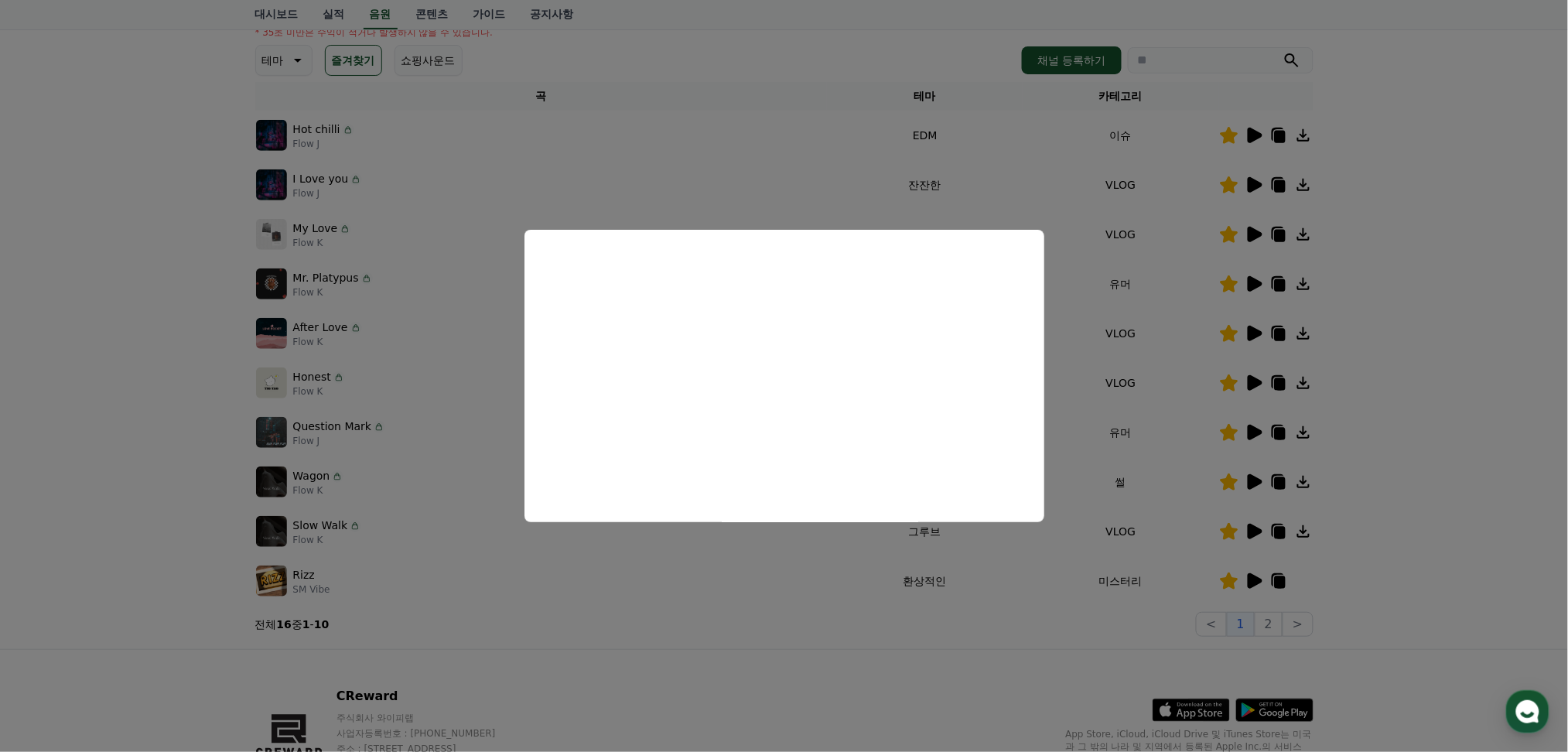
click at [782, 586] on button "close modal" at bounding box center [784, 376] width 1568 height 752
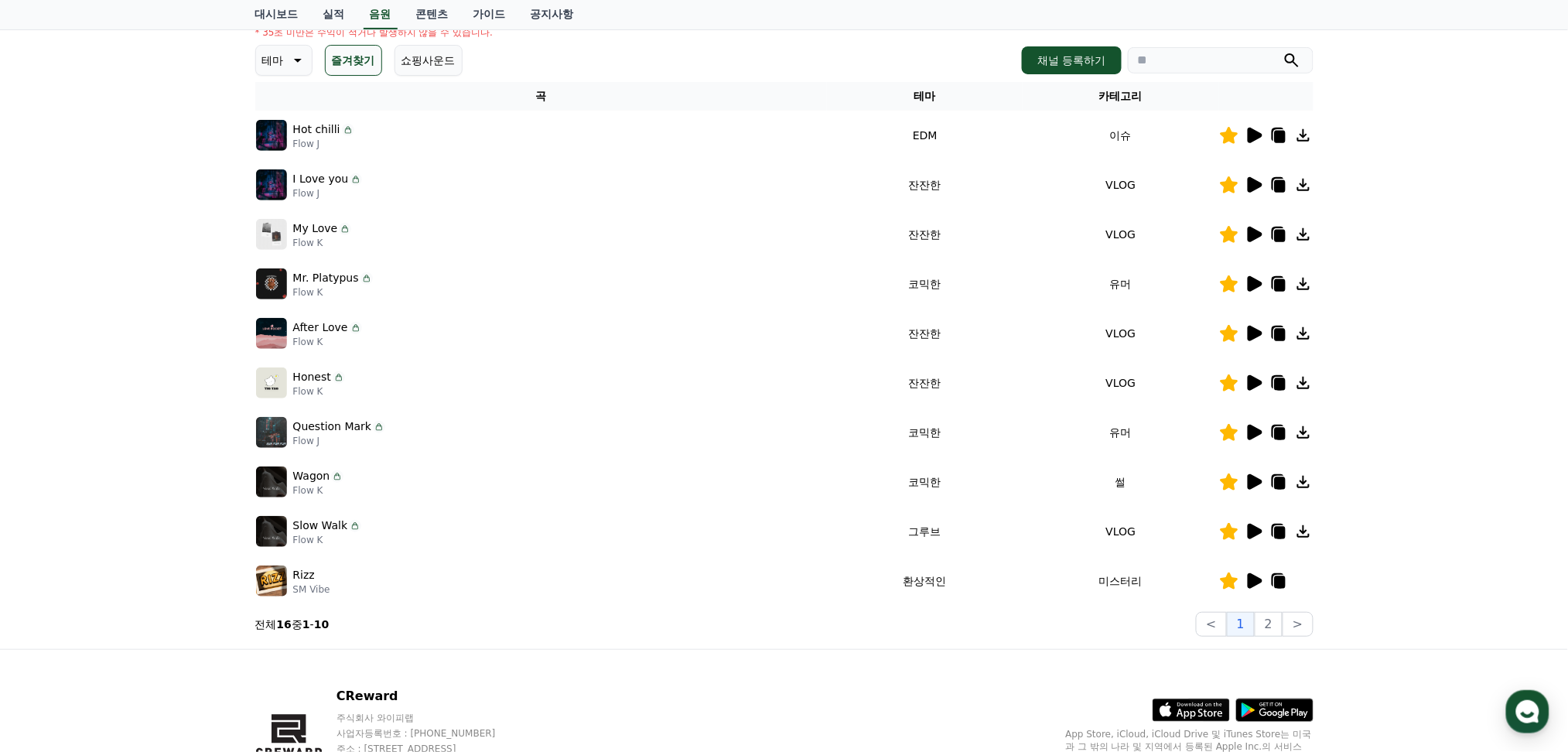
click at [183, 130] on div "크리워드 음원 서비스 이용 시 유의사항 음원 * 볼륨은 15% 이상으로 설정해주세요. * 35초 미만은 수익이 적거나 발생하지 않을 수 있습니…" at bounding box center [784, 275] width 1568 height 748
click at [296, 53] on icon at bounding box center [296, 60] width 18 height 18
click at [270, 140] on button "환상적인" at bounding box center [285, 142] width 55 height 34
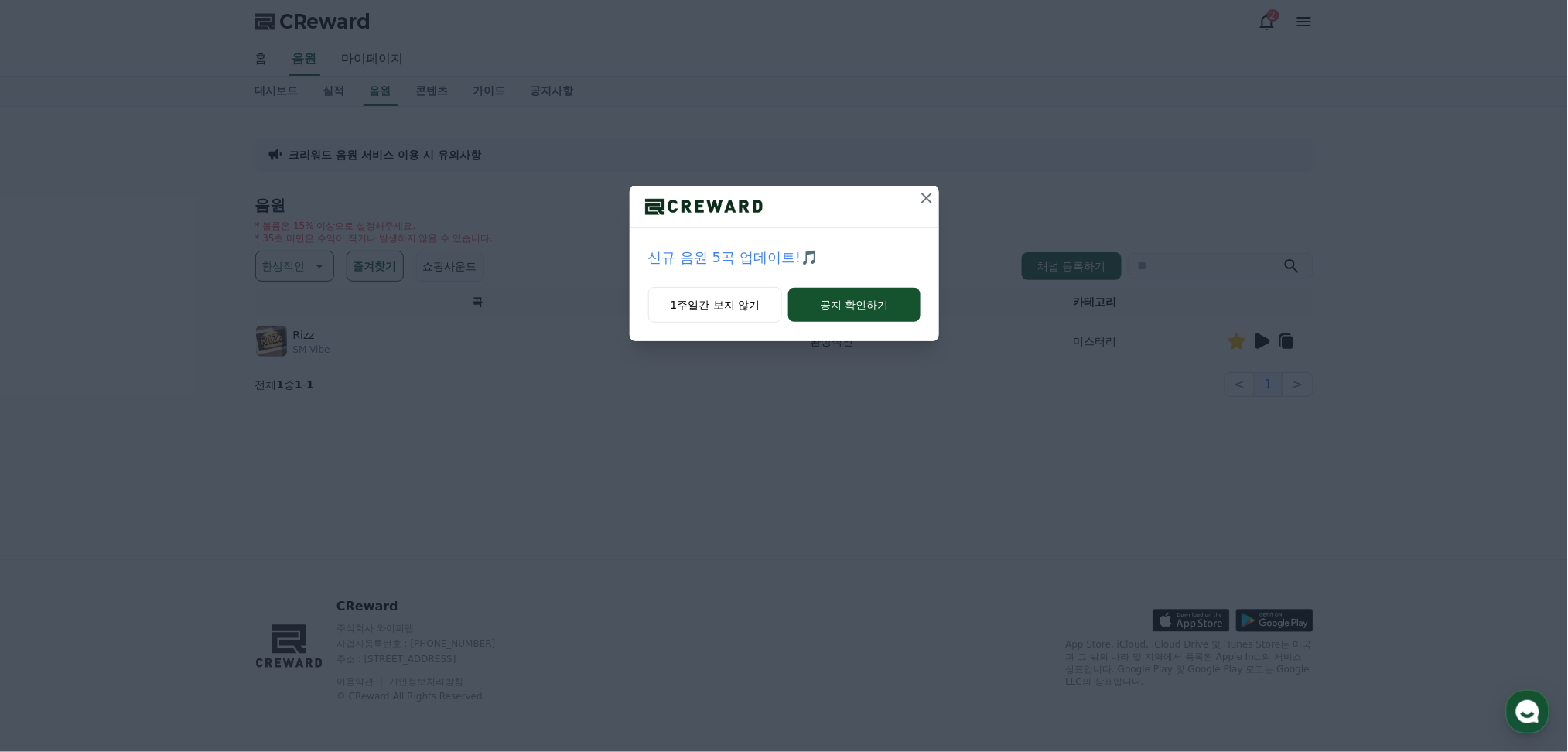
click at [927, 197] on icon at bounding box center [927, 198] width 11 height 11
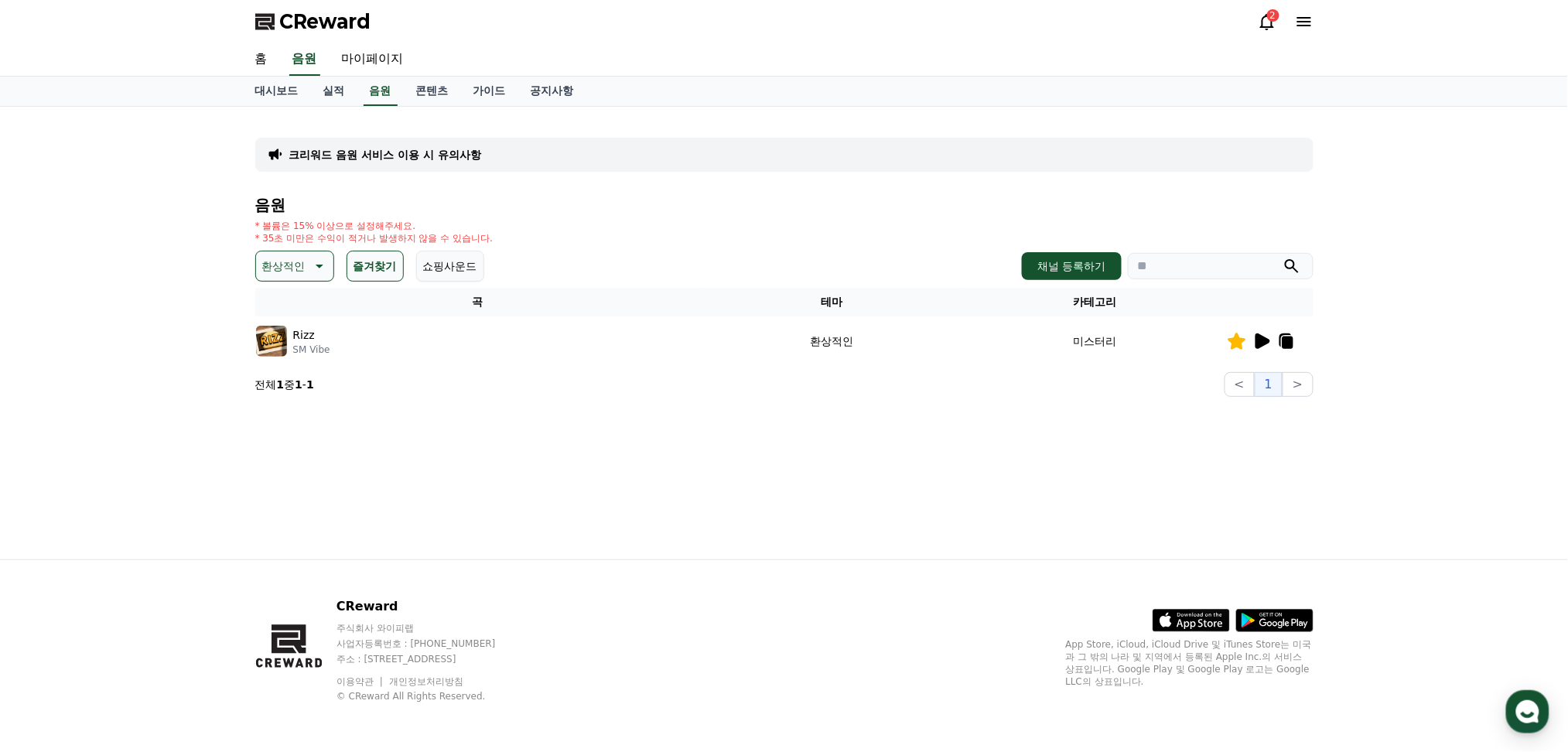
click at [315, 268] on icon at bounding box center [317, 266] width 18 height 18
click at [281, 385] on button "호기심" at bounding box center [280, 387] width 45 height 34
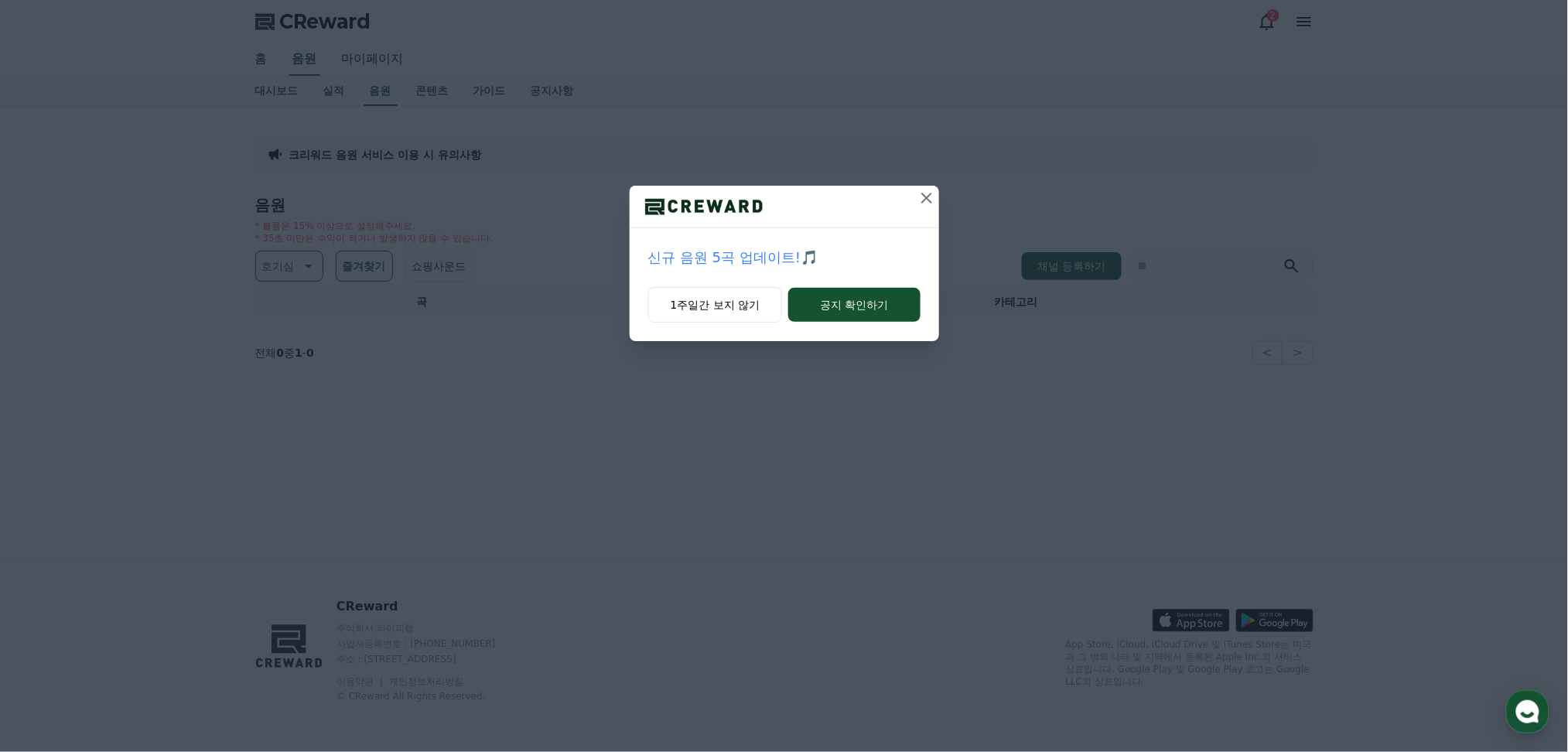
click at [924, 197] on icon at bounding box center [927, 198] width 11 height 11
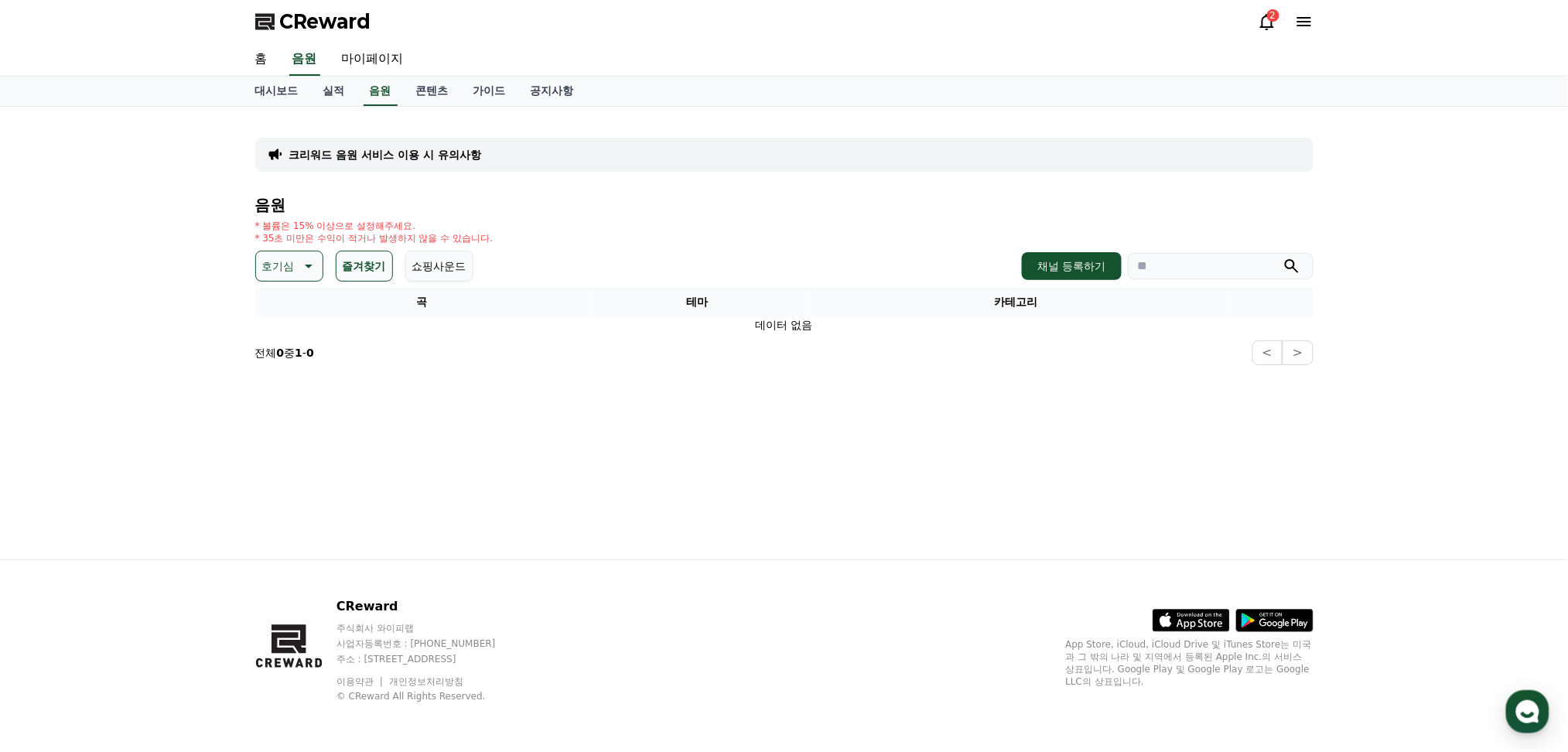
click at [307, 266] on icon at bounding box center [307, 266] width 18 height 18
click at [285, 304] on button "전체" at bounding box center [274, 307] width 34 height 34
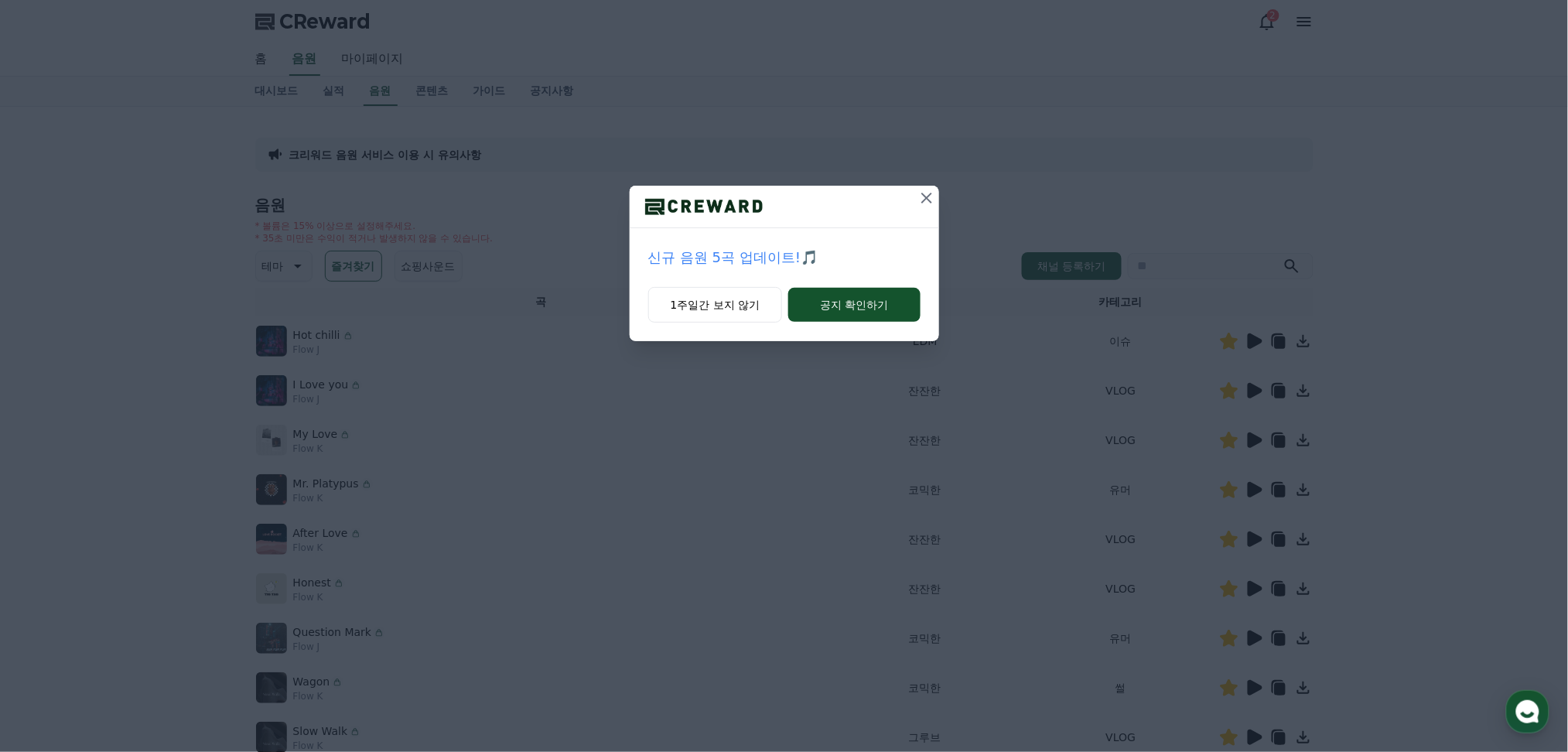
click at [720, 260] on p "신규 음원 5곡 업데이트!🎵" at bounding box center [784, 257] width 272 height 21
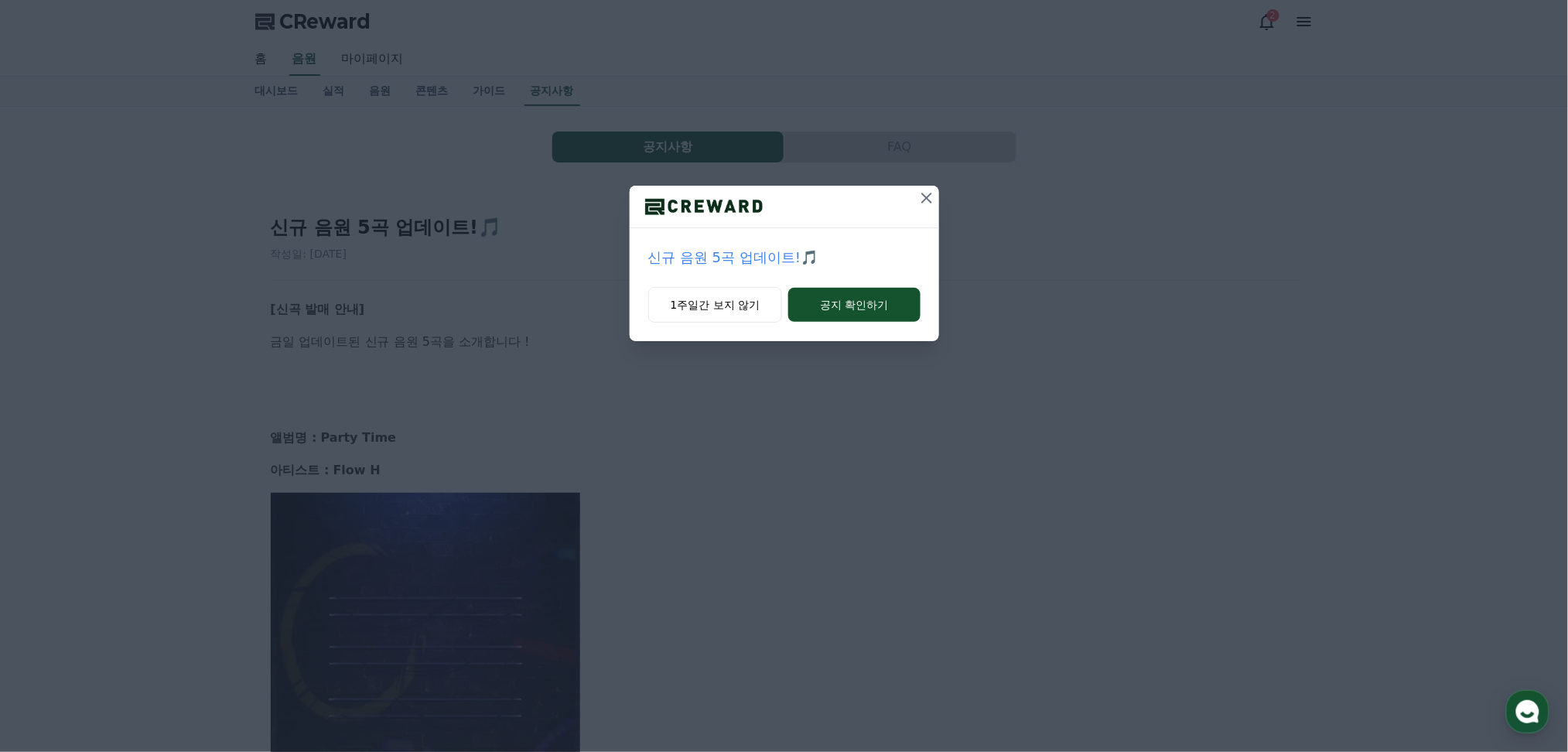
click at [189, 377] on div "신규 음원 5곡 업데이트!🎵 1주일간 보지 않기 공지 확인하기" at bounding box center [784, 376] width 1568 height 752
click at [929, 197] on icon at bounding box center [927, 198] width 11 height 11
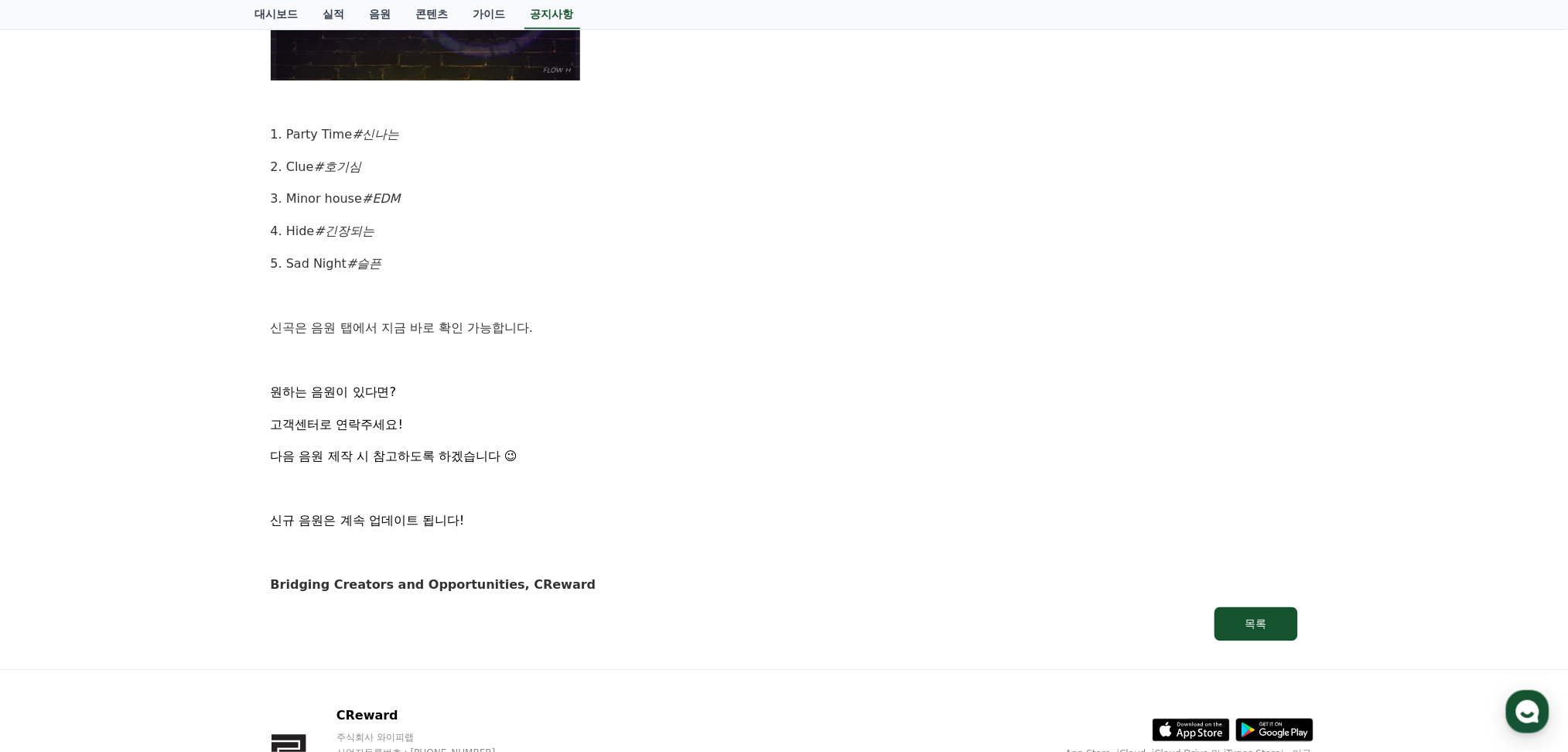
scroll to position [825, 0]
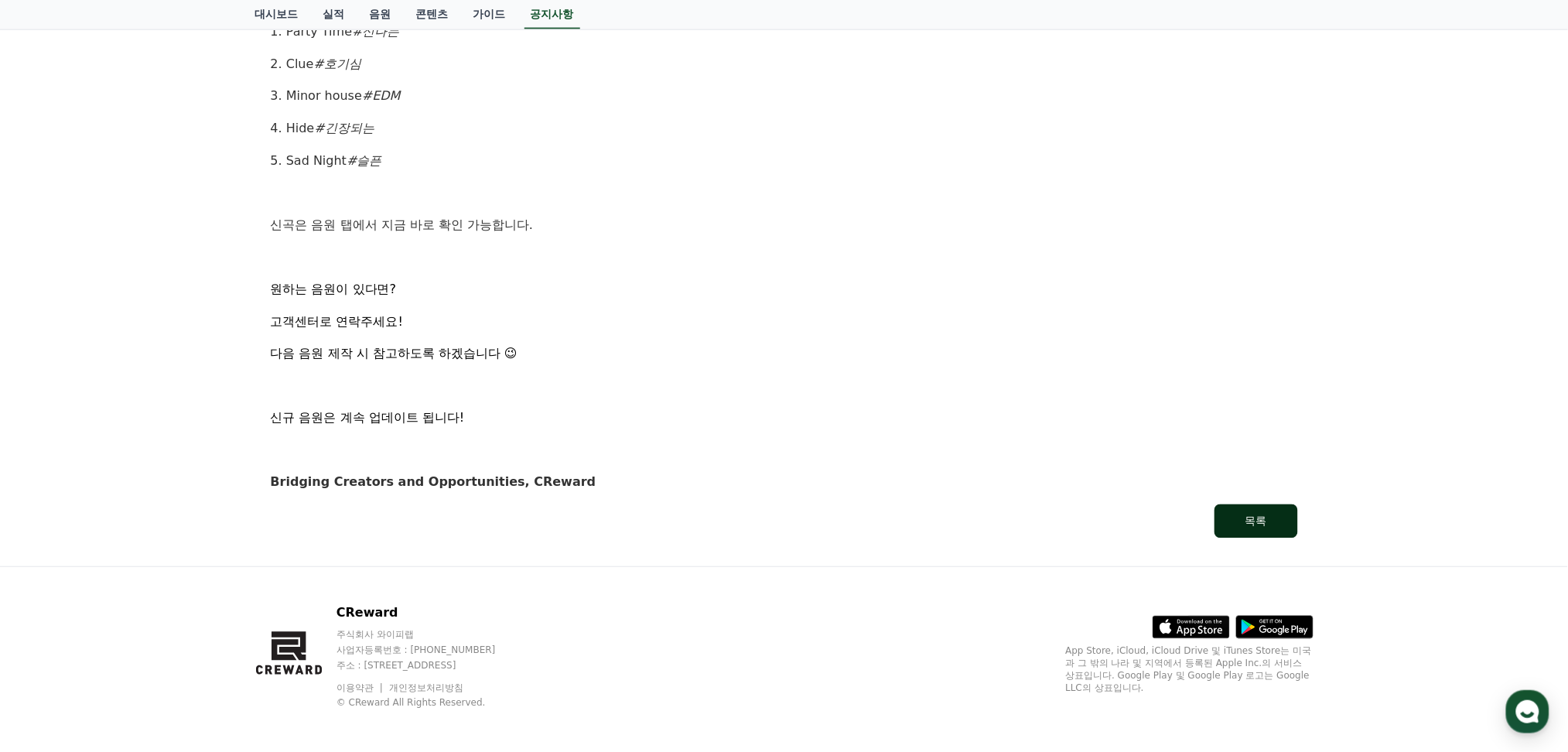
click at [1242, 514] on button "목록" at bounding box center [1256, 521] width 84 height 34
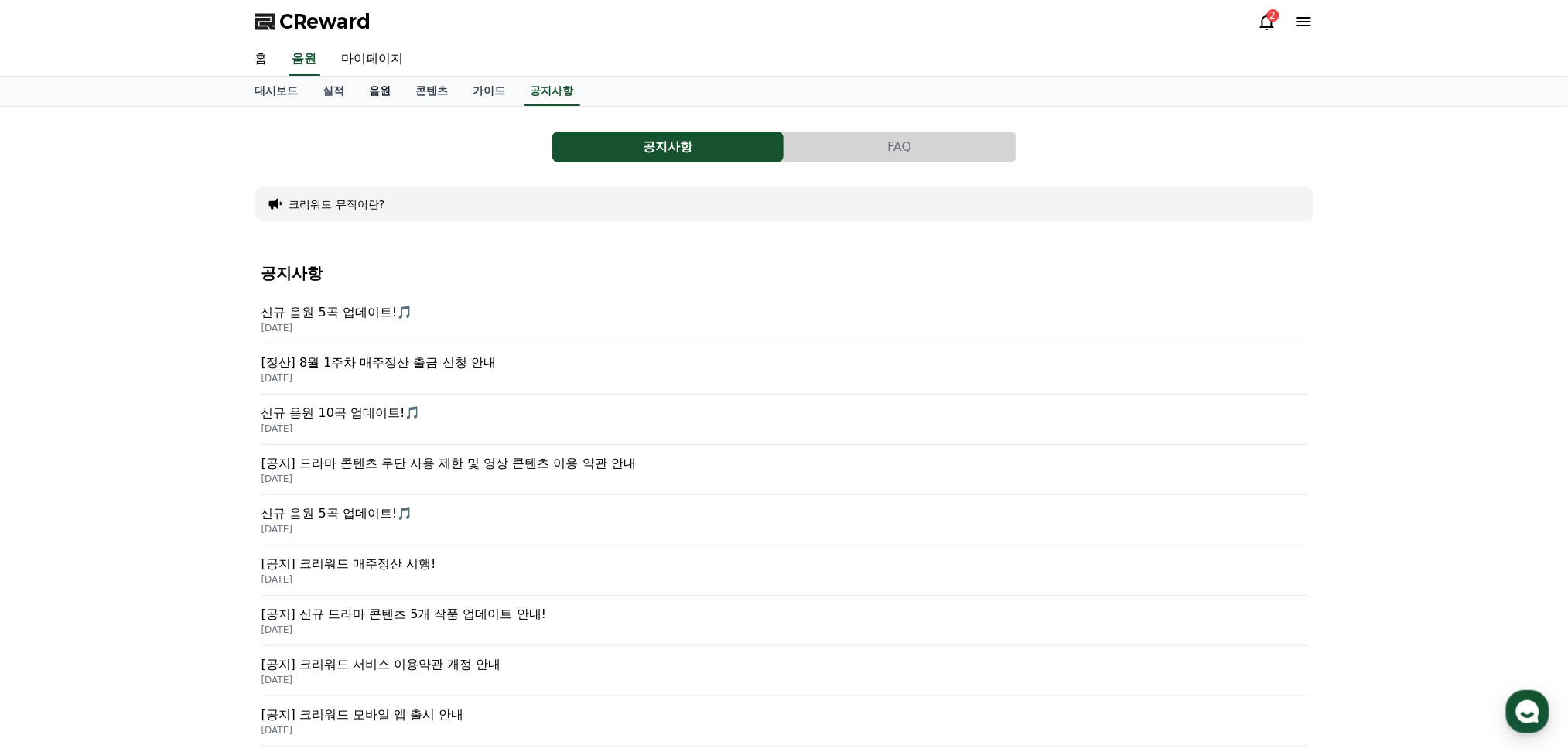
click at [378, 87] on link "음원" at bounding box center [380, 91] width 47 height 29
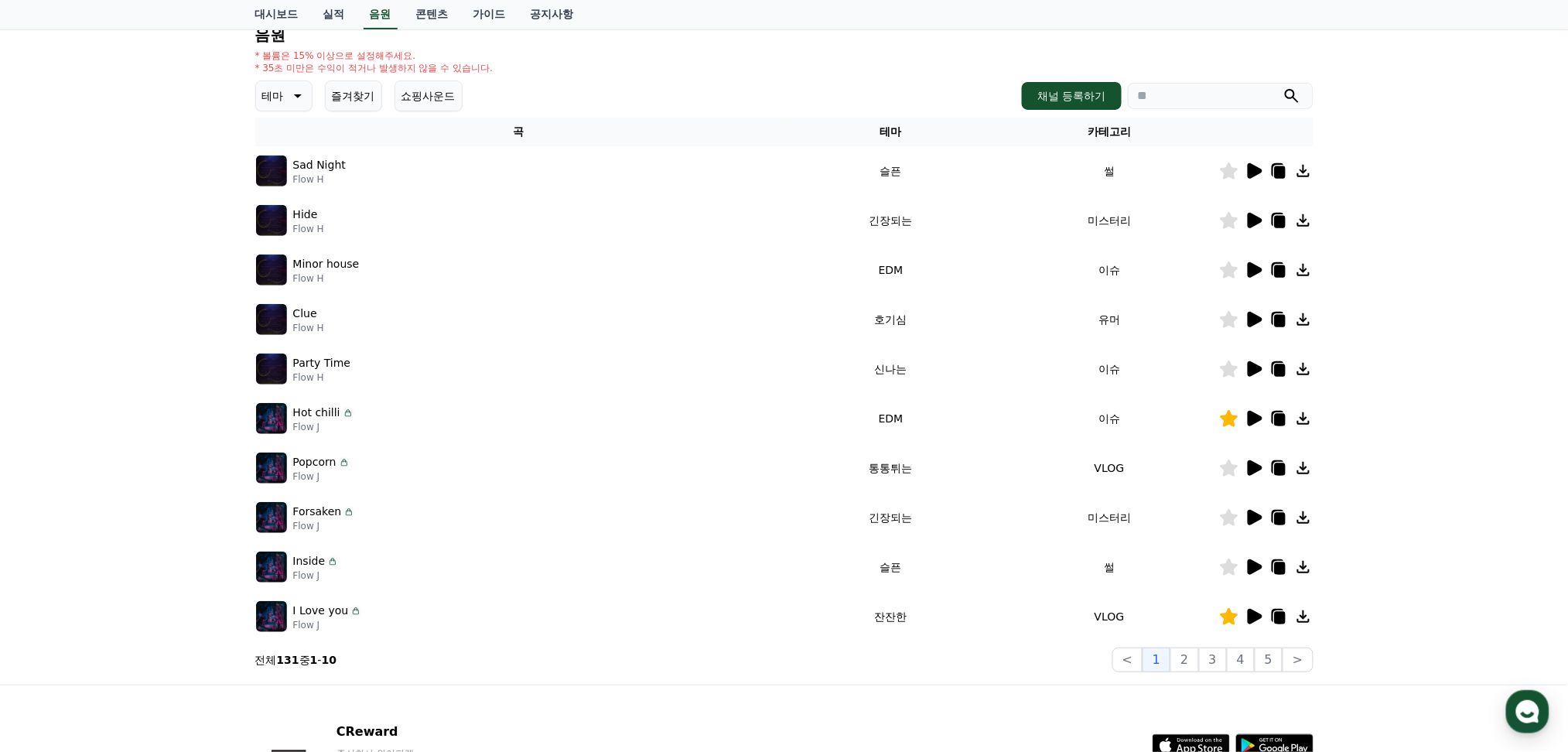
scroll to position [206, 0]
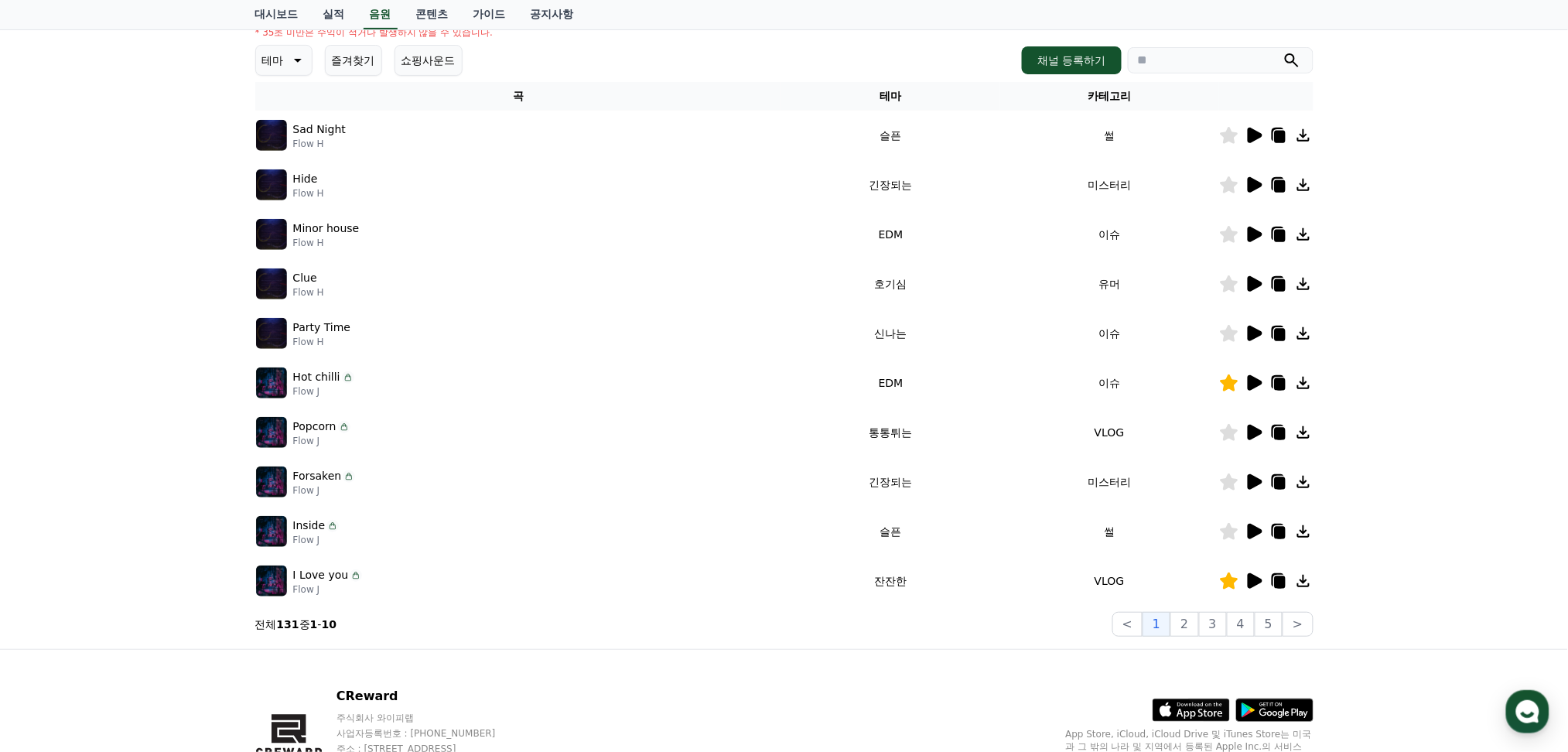
click at [1245, 280] on icon at bounding box center [1253, 283] width 18 height 18
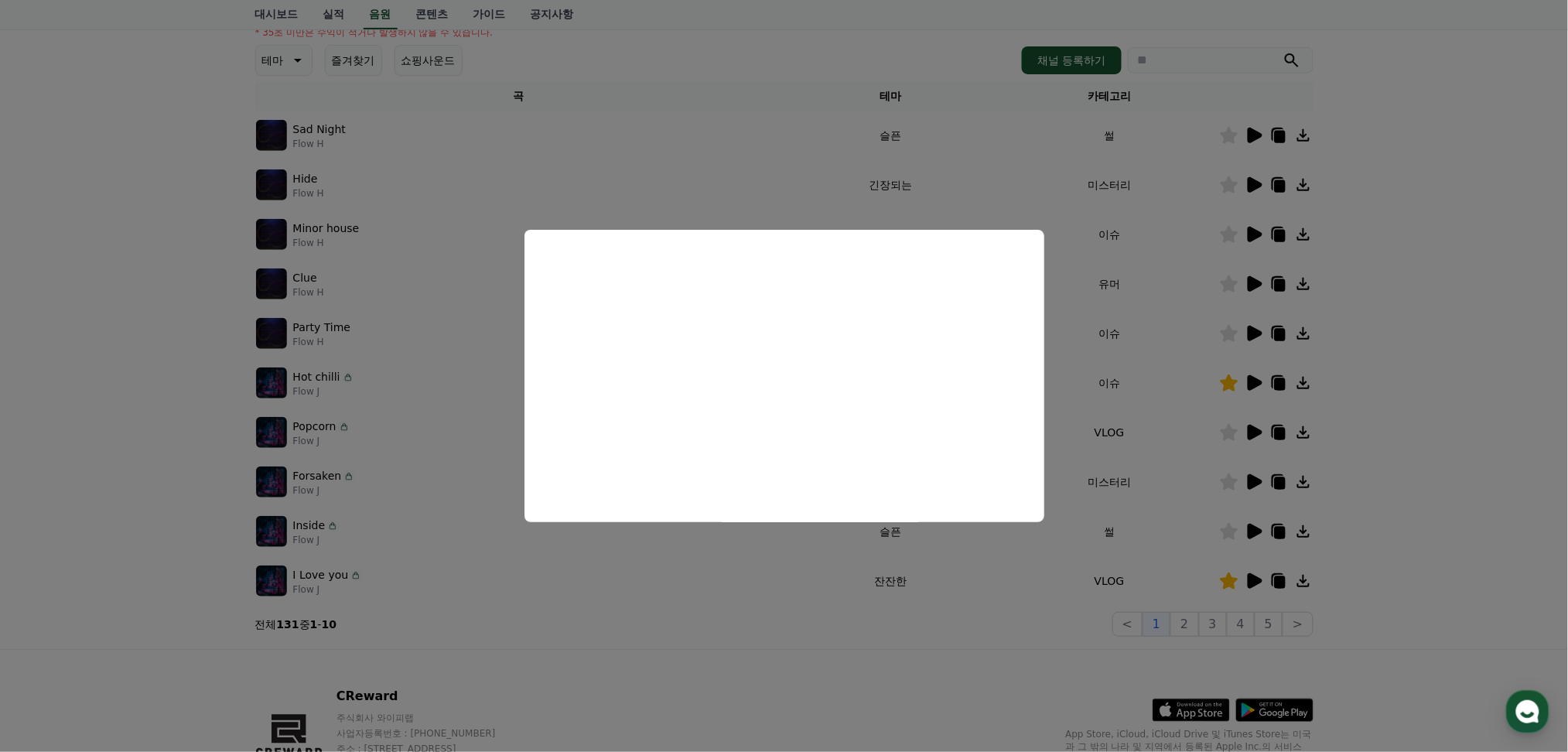
click at [1418, 363] on button "close modal" at bounding box center [784, 376] width 1568 height 752
click at [1418, 363] on div "크리워드 음원 서비스 이용 시 유의사항 음원 * 볼륨은 15% 이상으로 설정해주세요. * 35초 미만은 수익이 적거나 발생하지 않을 수 있습니…" at bounding box center [784, 275] width 1568 height 748
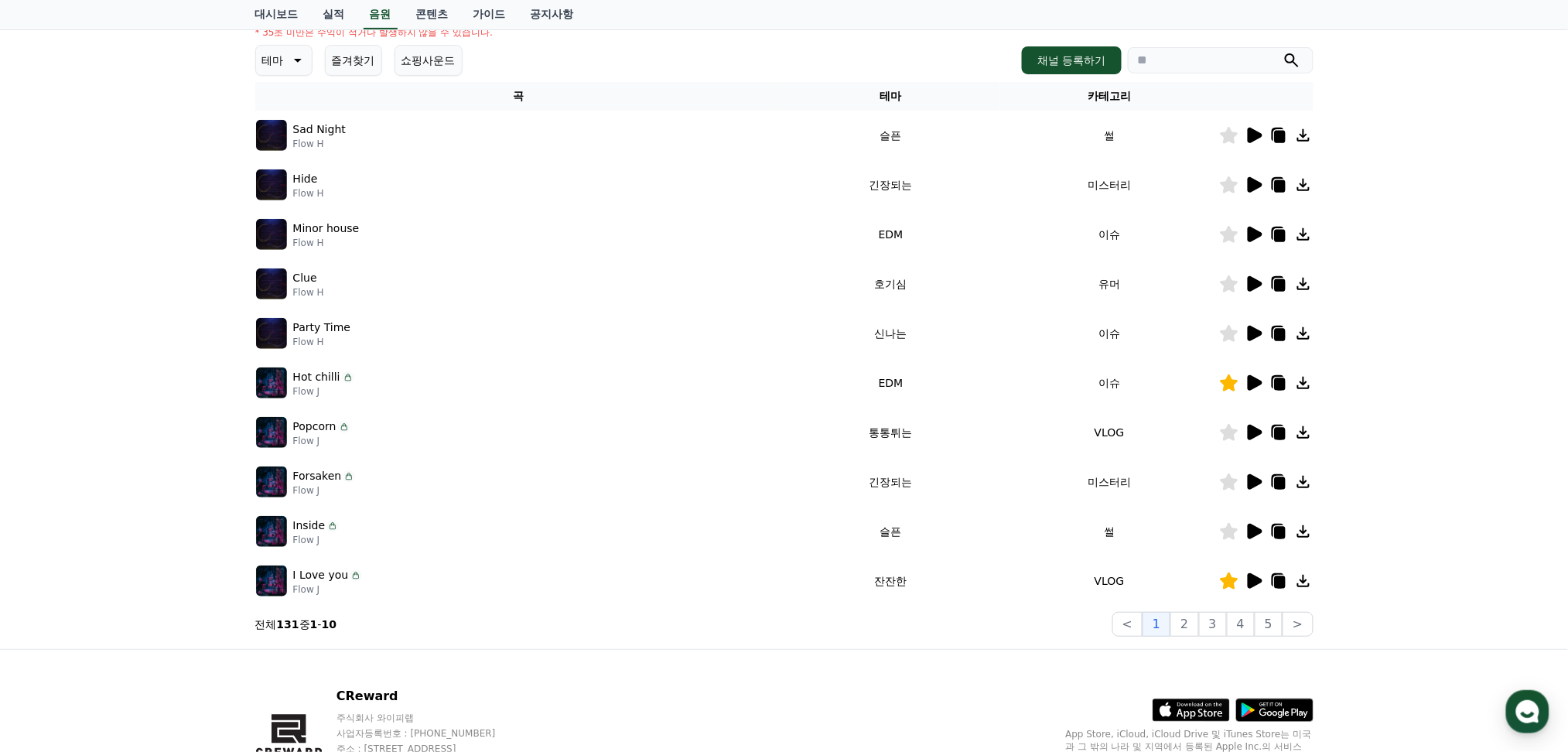
scroll to position [293, 0]
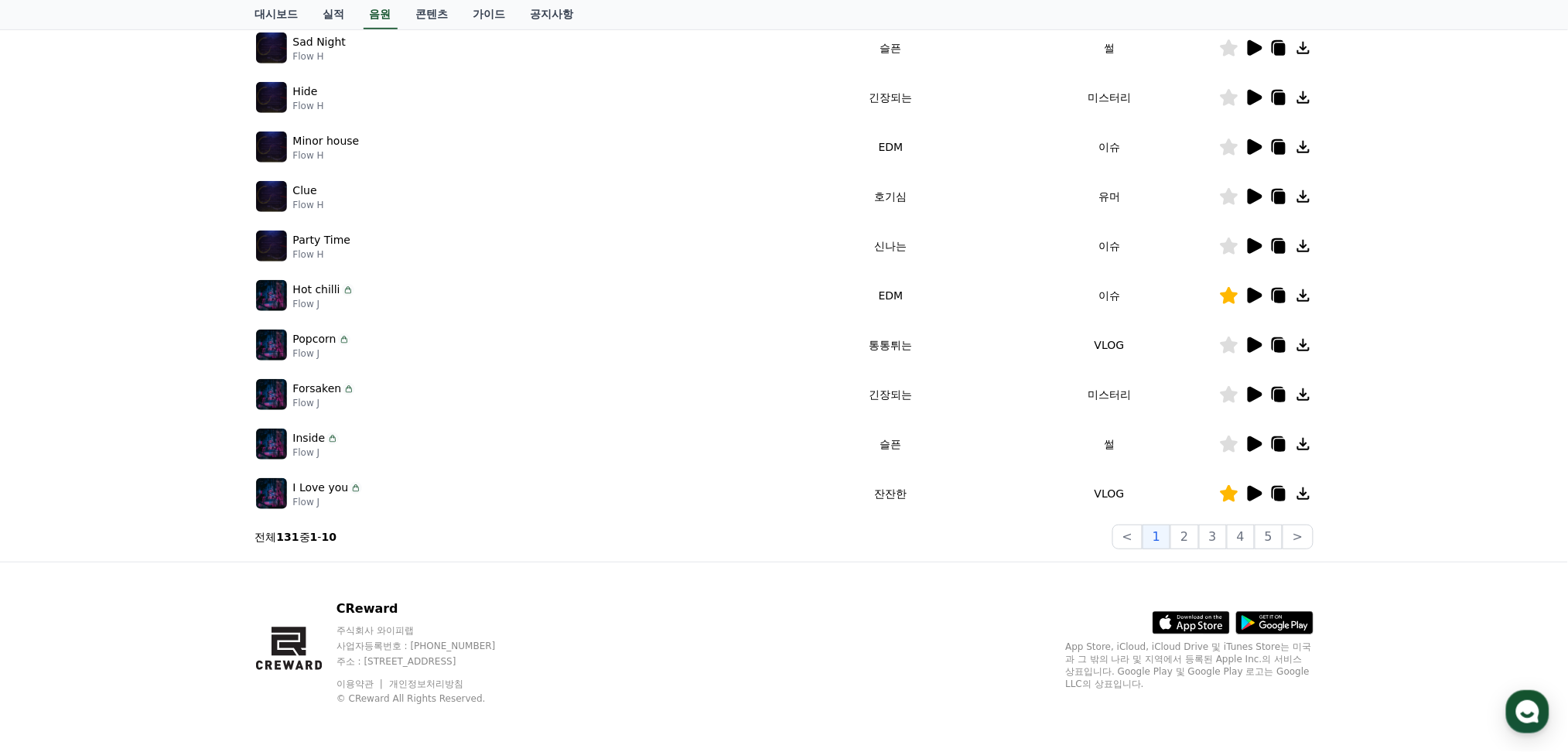
click at [1248, 443] on icon at bounding box center [1255, 444] width 15 height 16
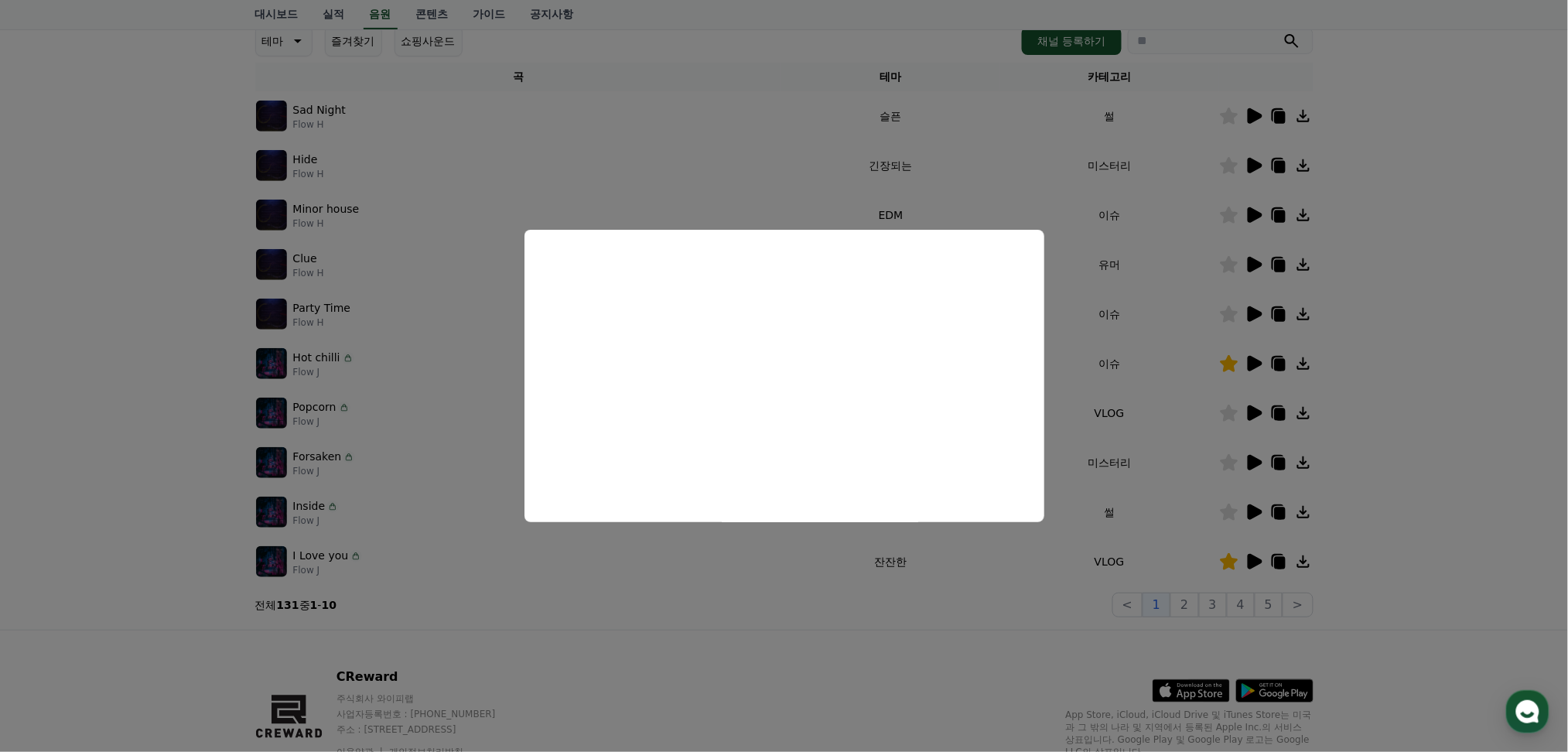
scroll to position [258, 0]
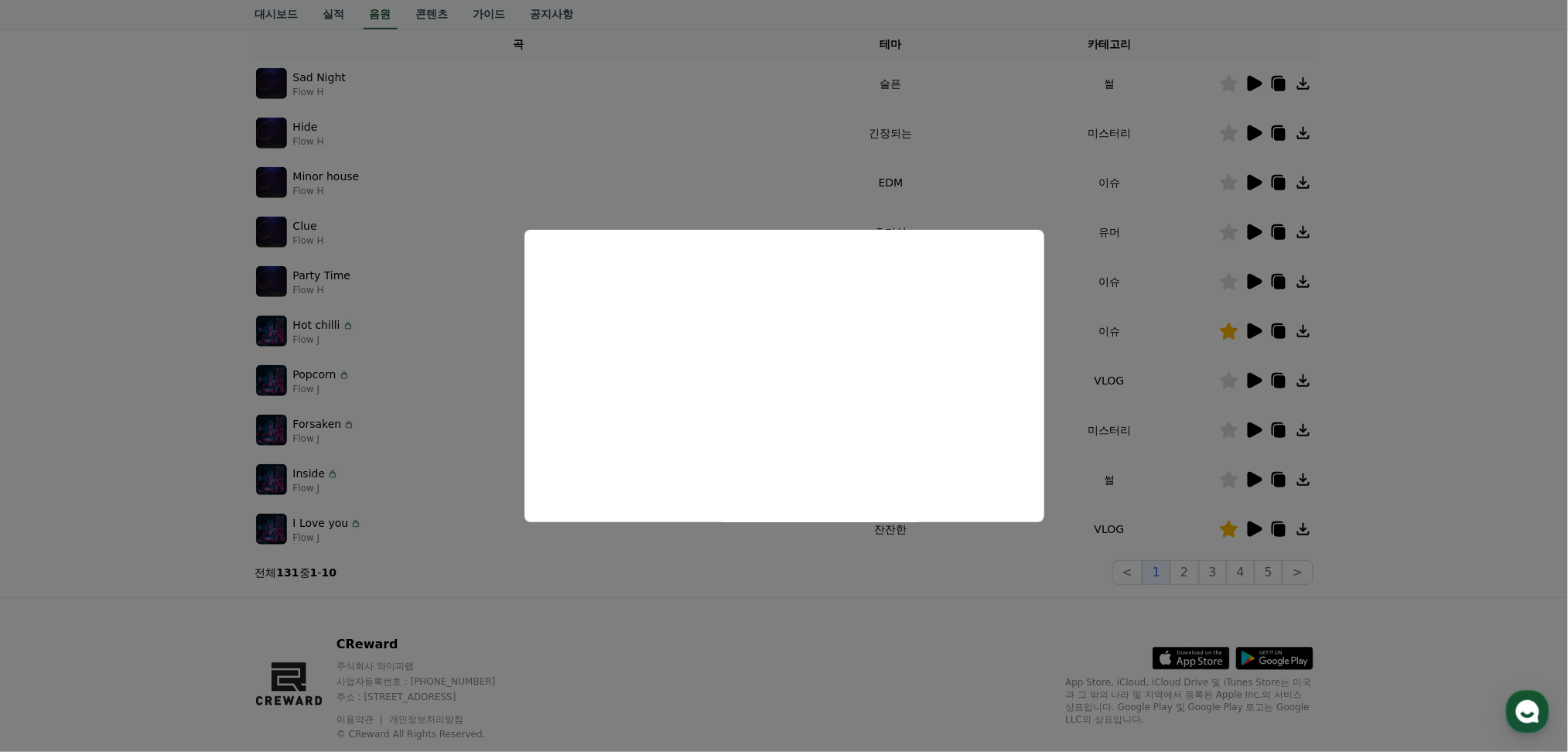
click at [1193, 571] on button "close modal" at bounding box center [784, 376] width 1568 height 752
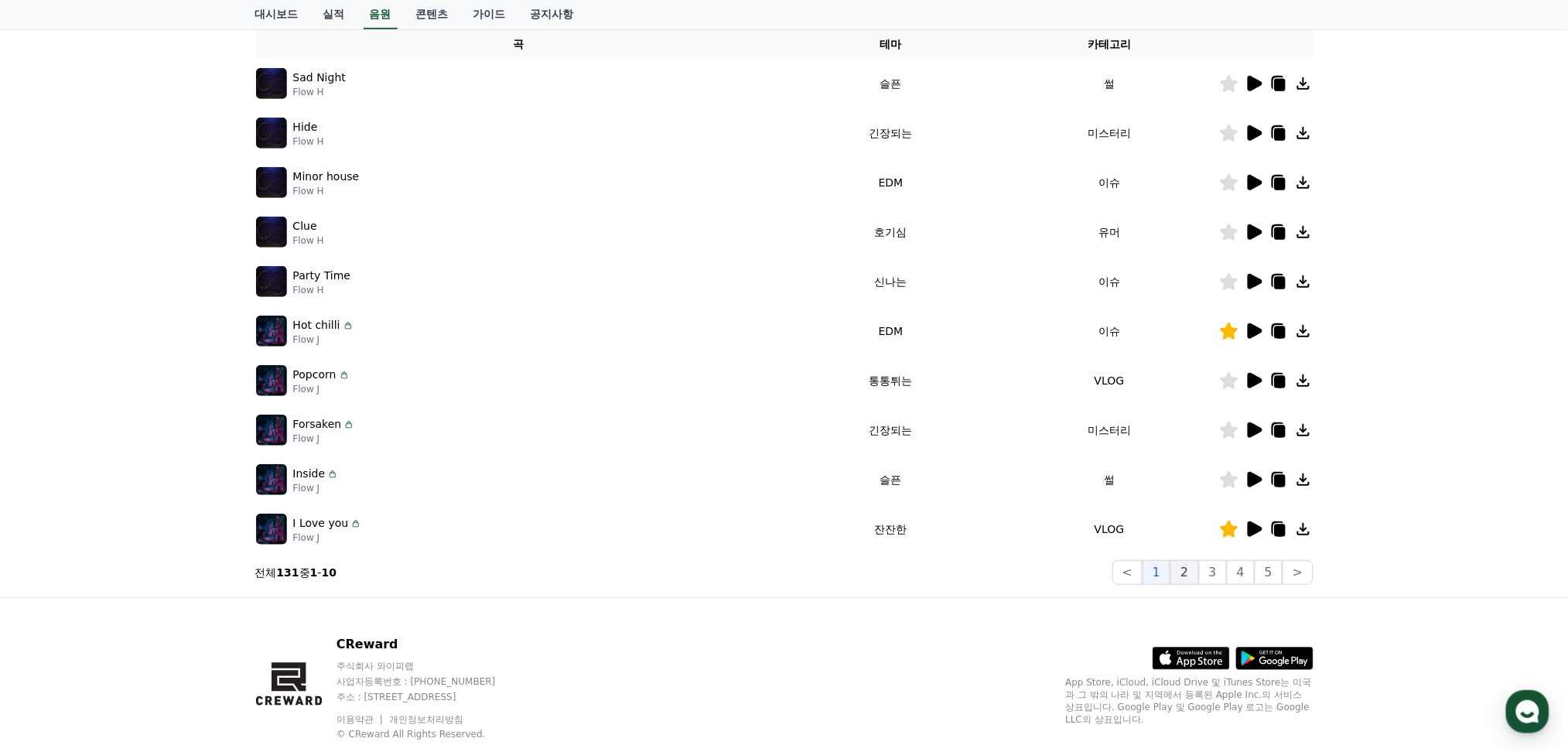
click at [1200, 571] on button "2" at bounding box center [1213, 572] width 28 height 25
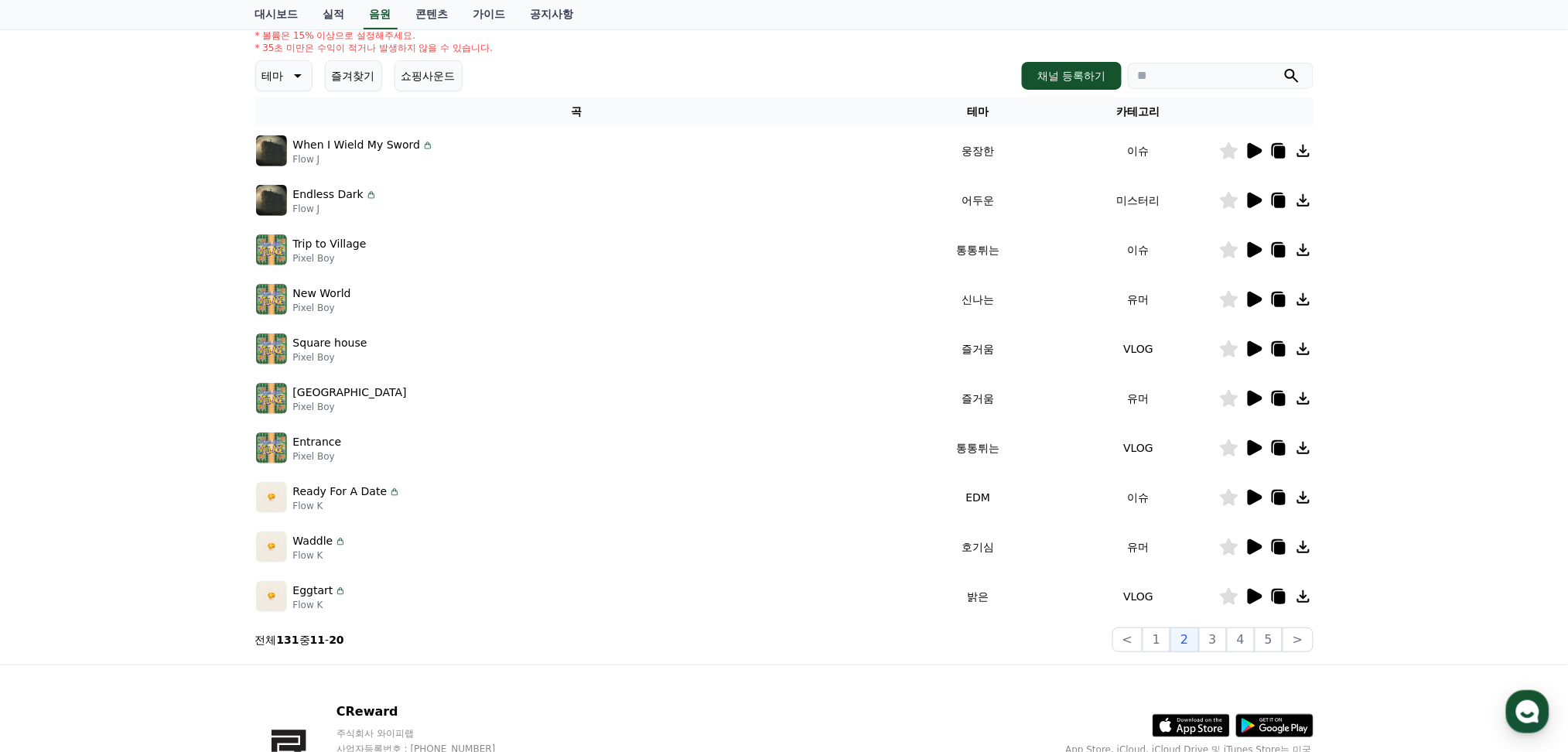
scroll to position [155, 0]
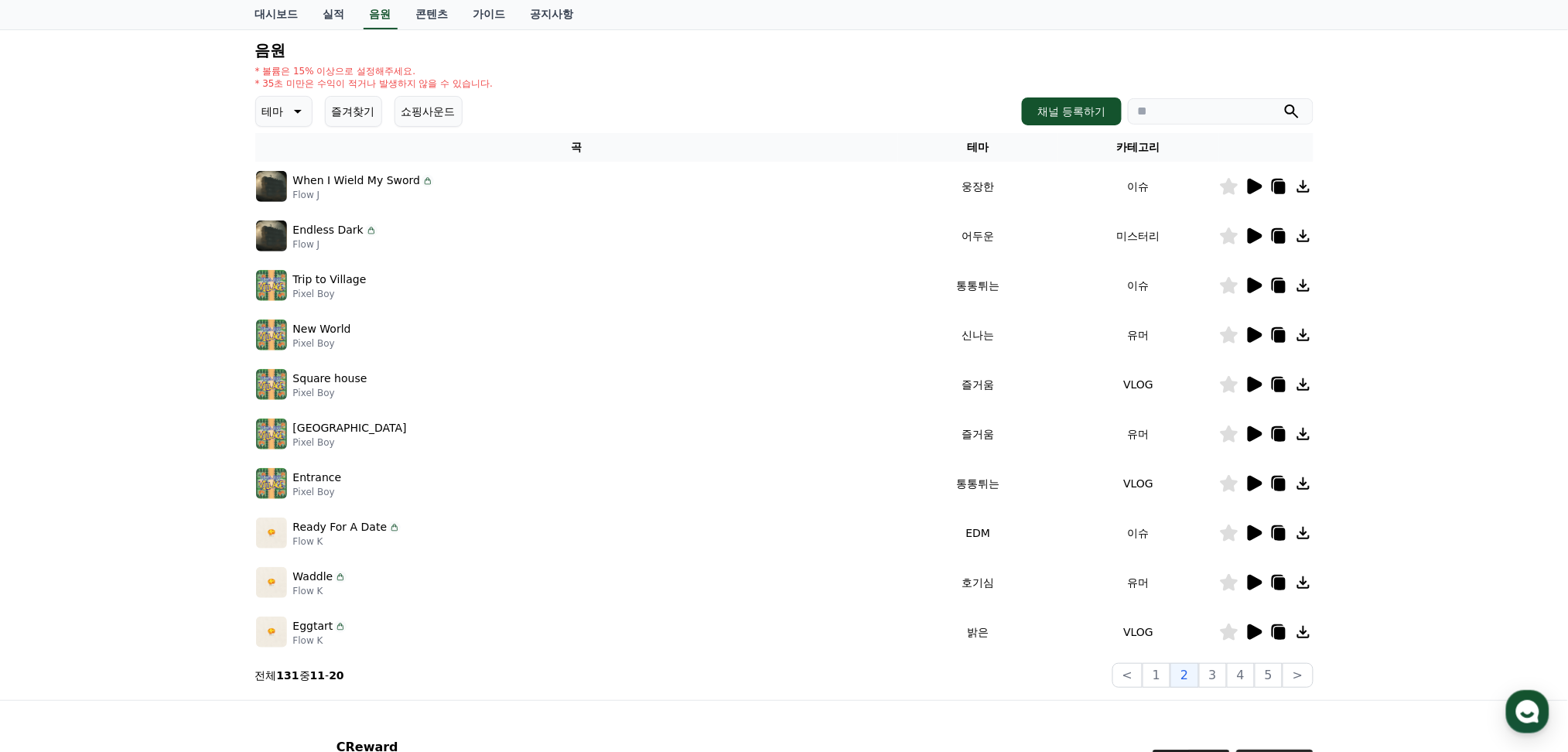
click at [1257, 186] on icon at bounding box center [1255, 187] width 15 height 16
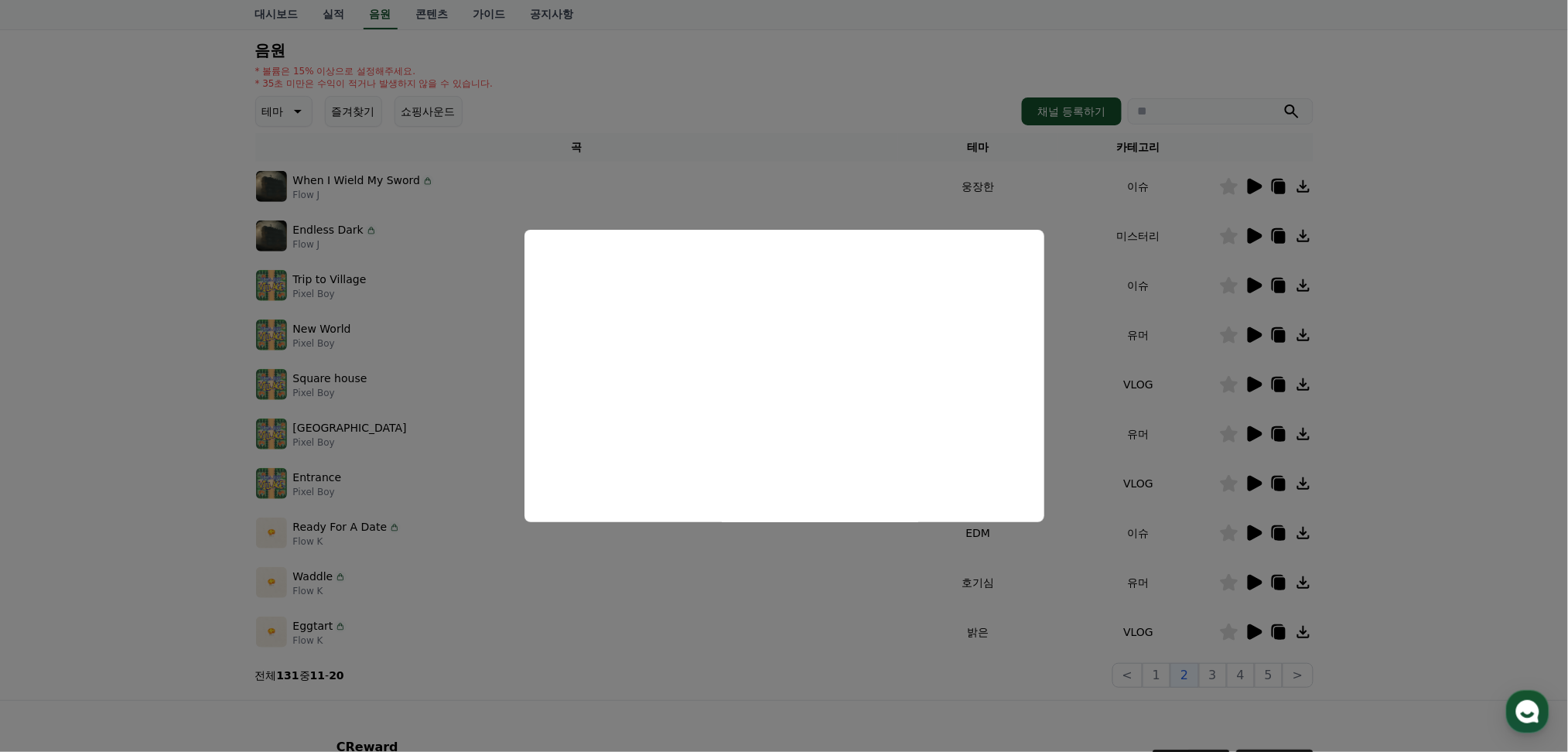
click at [1254, 187] on button "close modal" at bounding box center [784, 376] width 1568 height 752
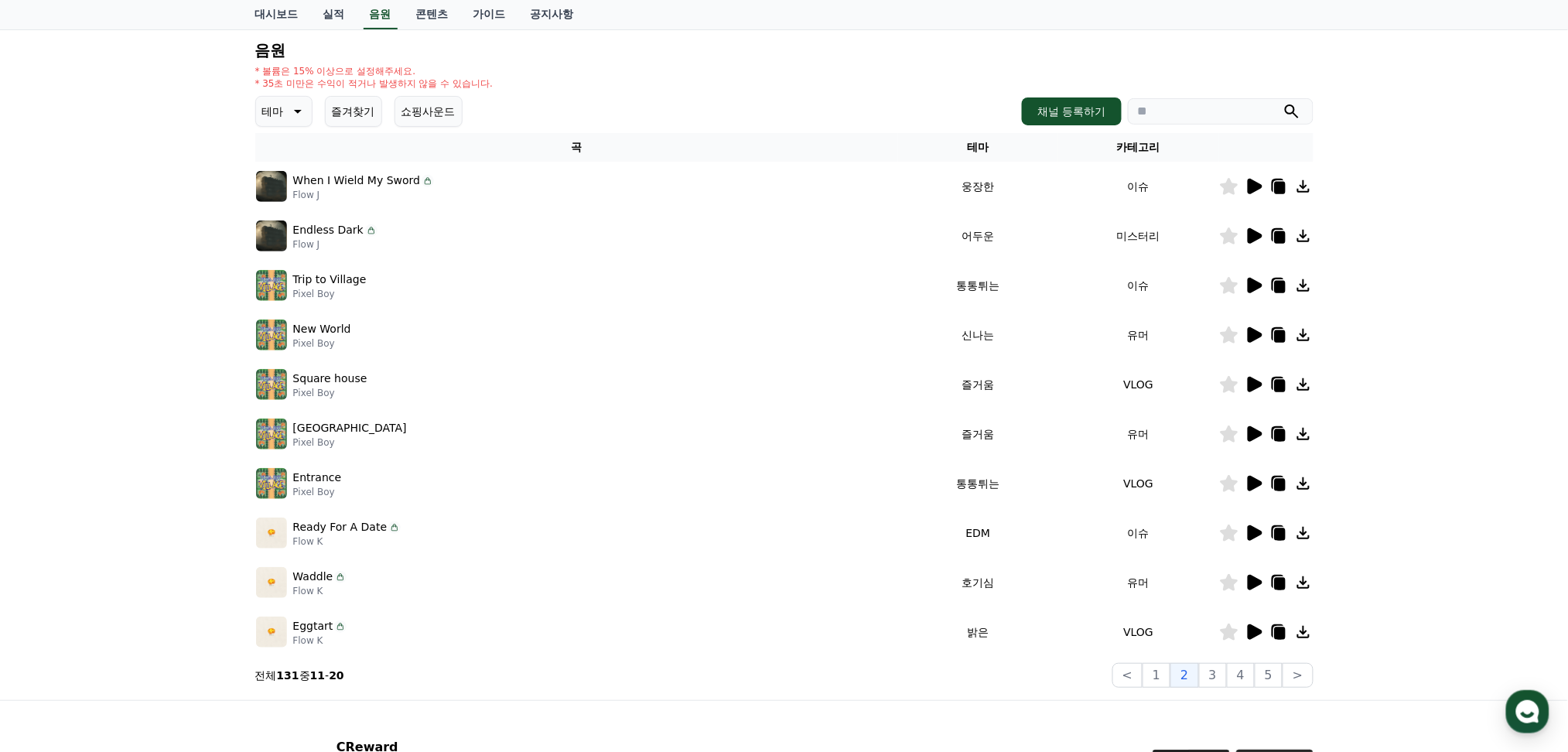
click at [1254, 187] on icon at bounding box center [1255, 187] width 15 height 16
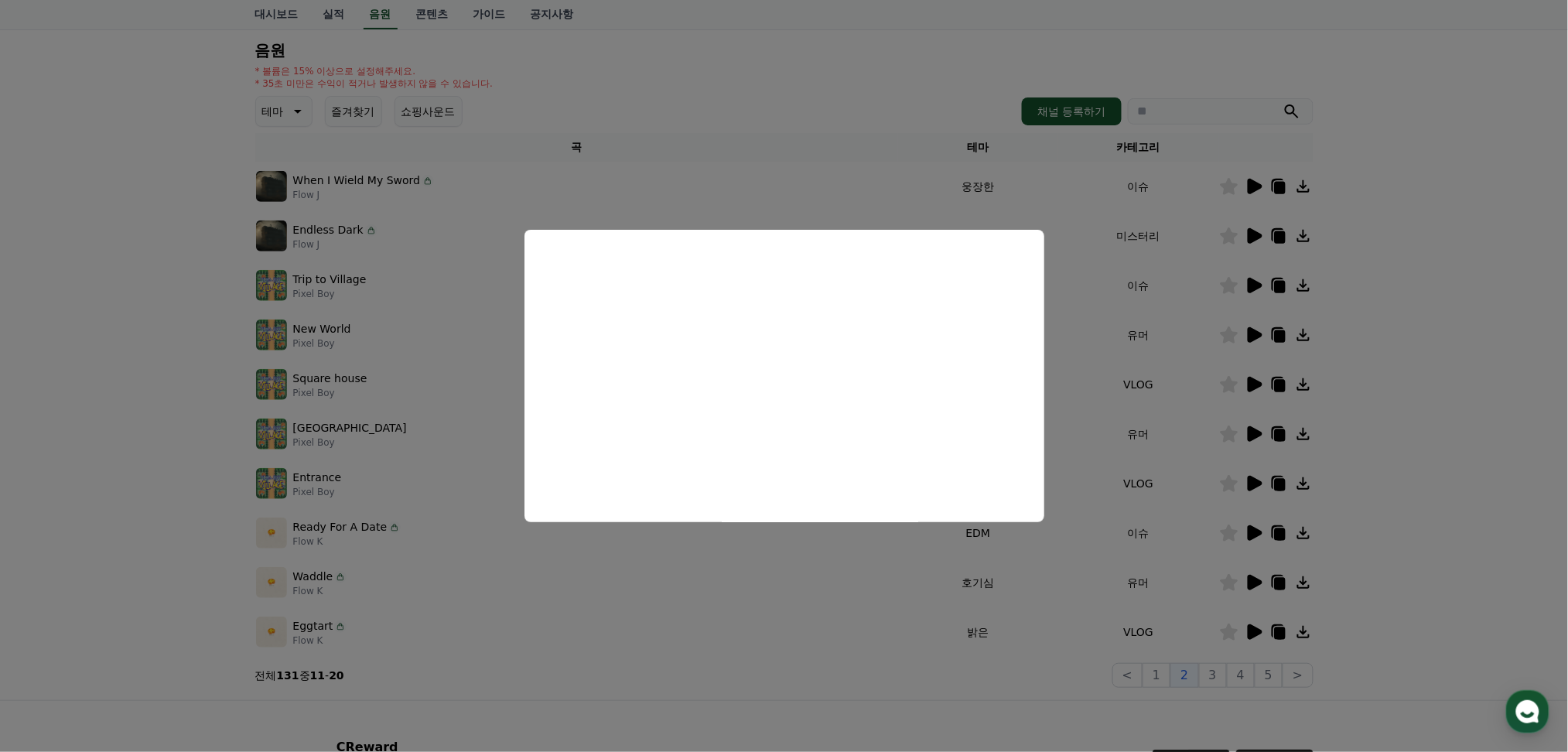
click at [1378, 374] on button "close modal" at bounding box center [784, 376] width 1568 height 752
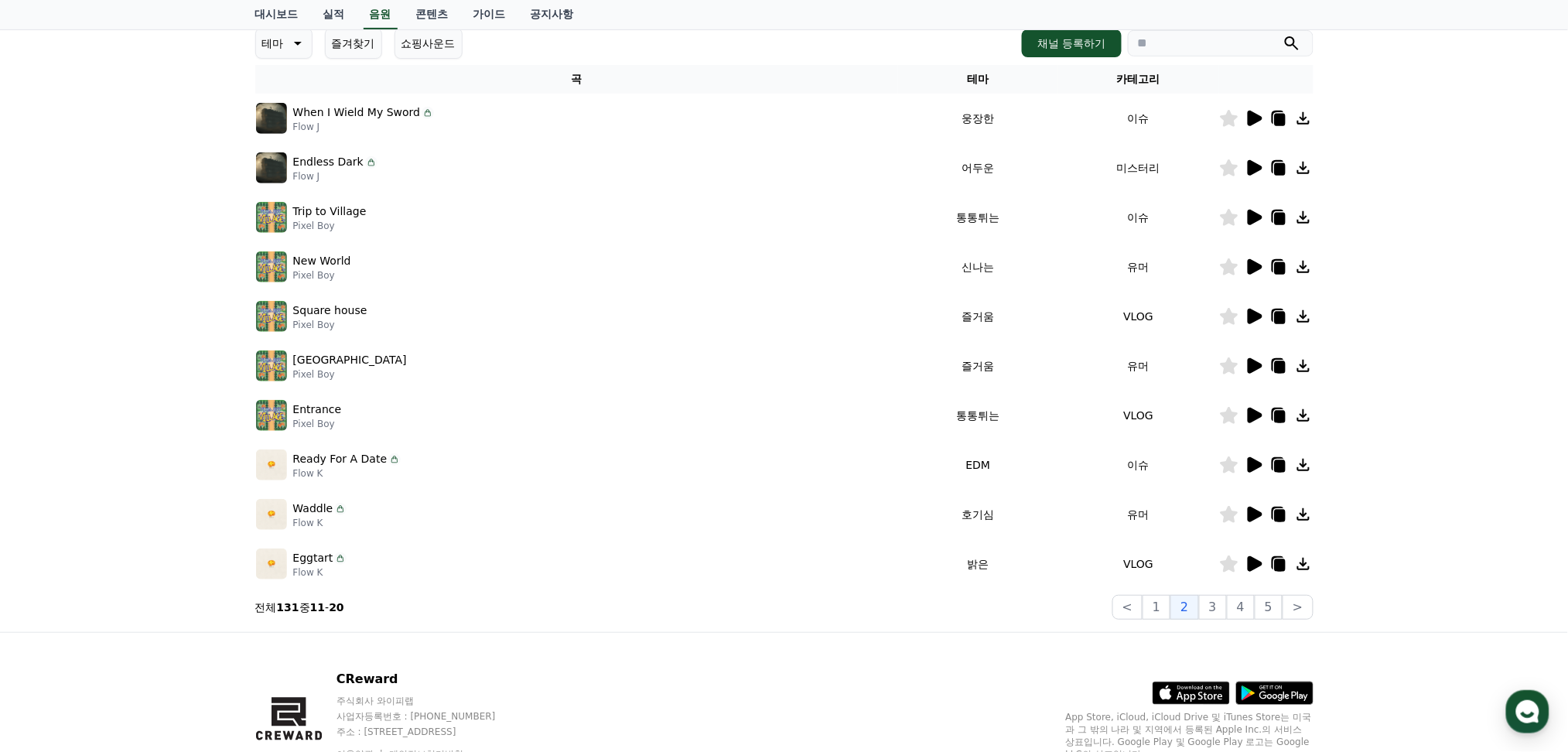
scroll to position [293, 0]
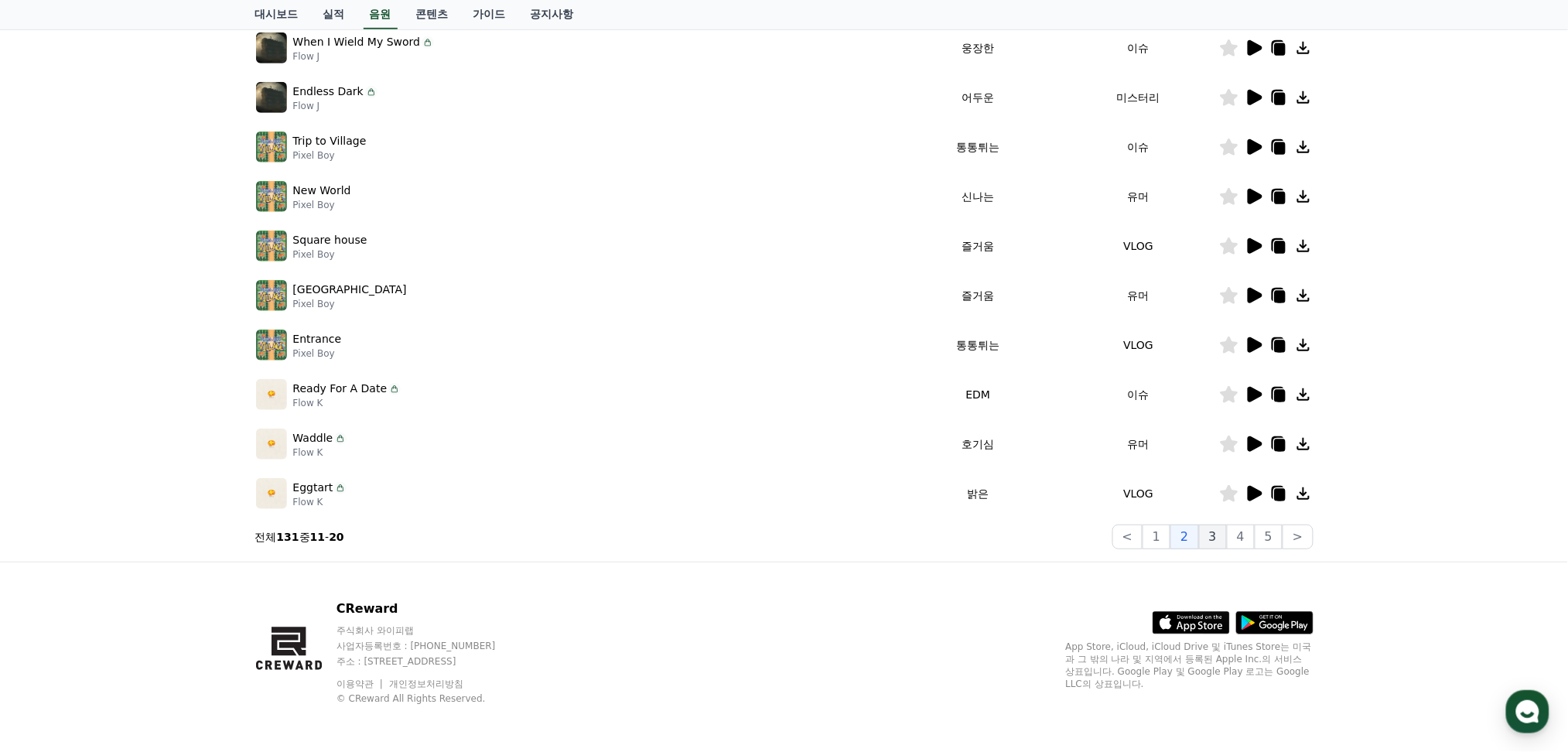
click at [1255, 537] on button "3" at bounding box center [1268, 536] width 28 height 25
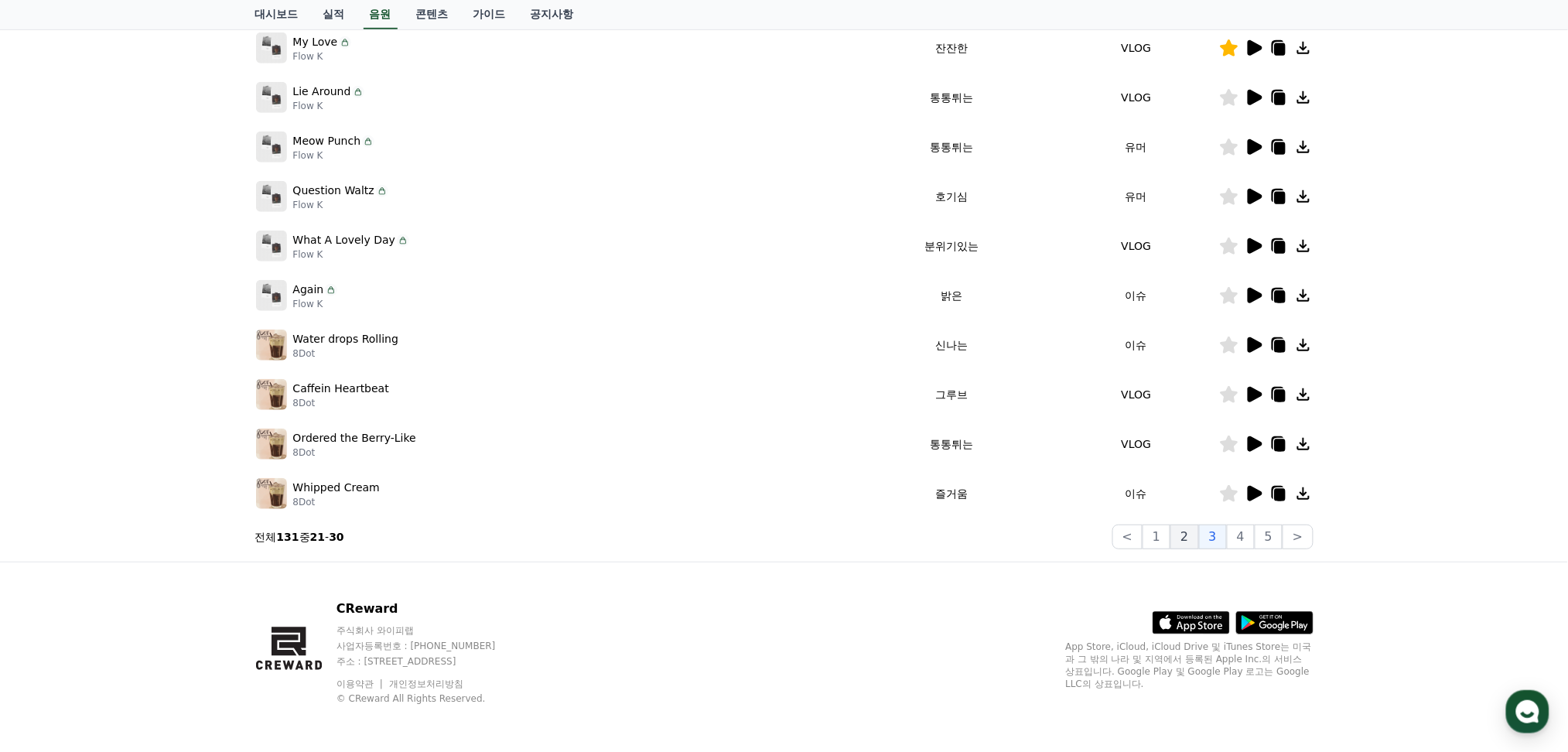
click at [1191, 538] on button "2" at bounding box center [1184, 536] width 28 height 25
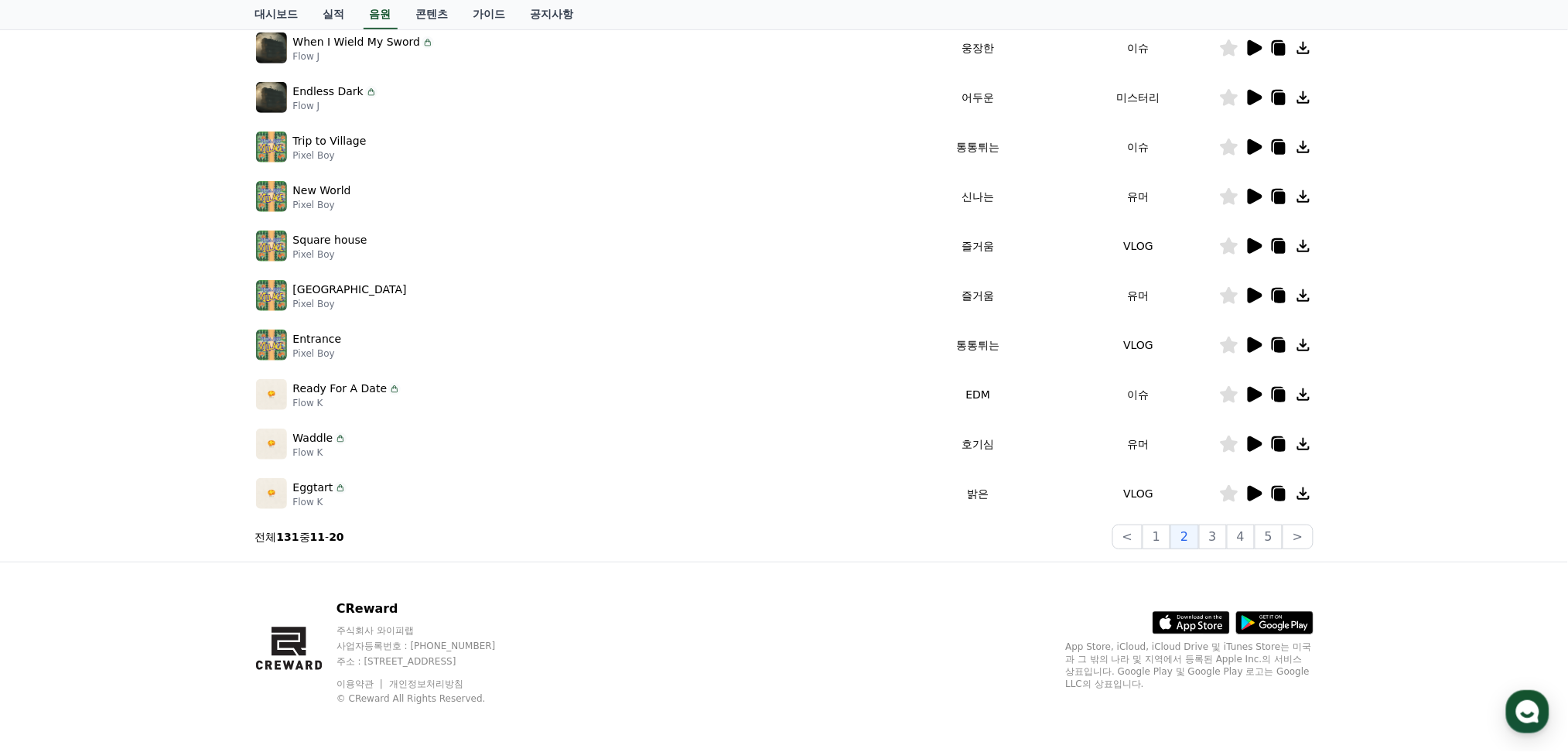
click at [1253, 443] on icon at bounding box center [1255, 444] width 15 height 16
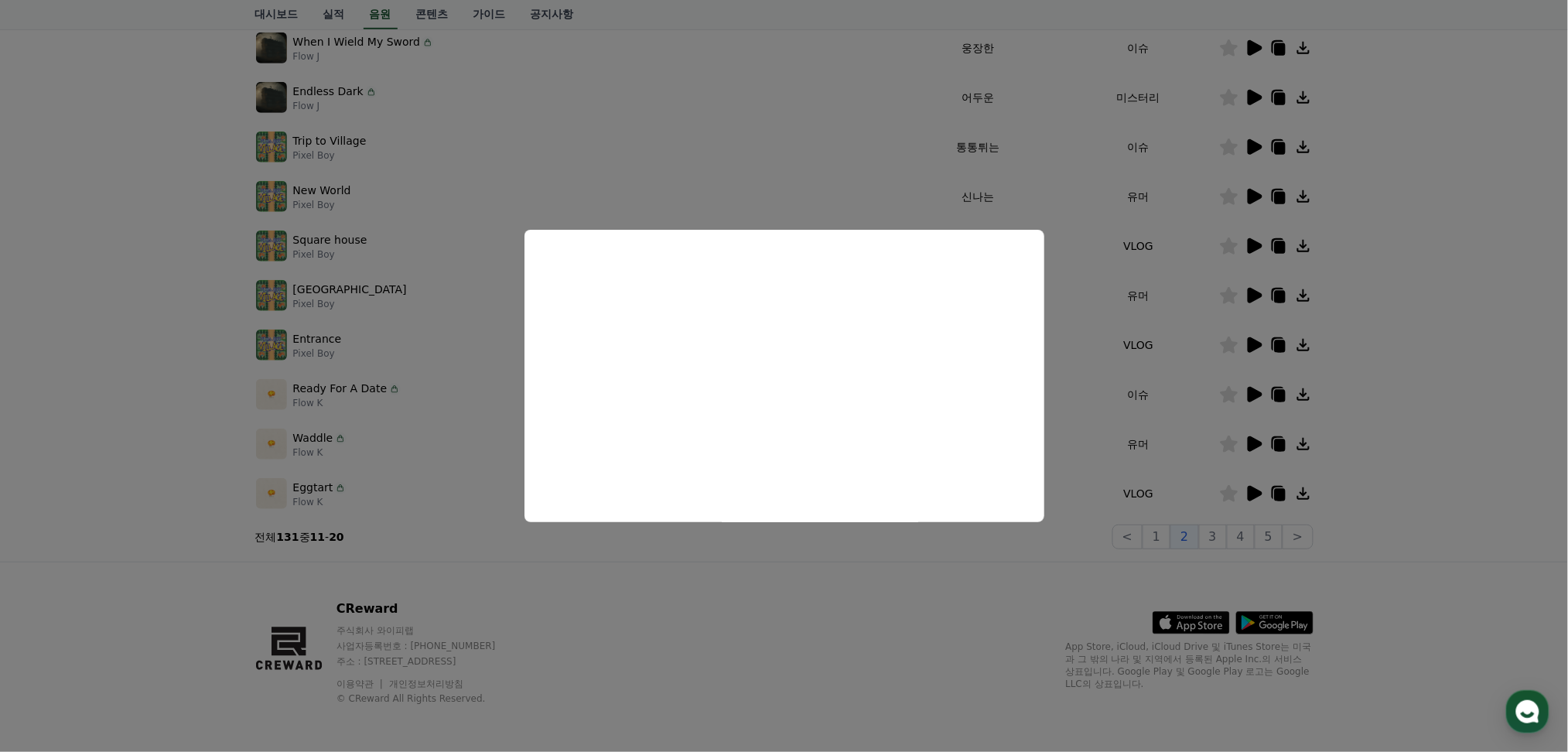
click at [1219, 534] on button "close modal" at bounding box center [784, 376] width 1568 height 752
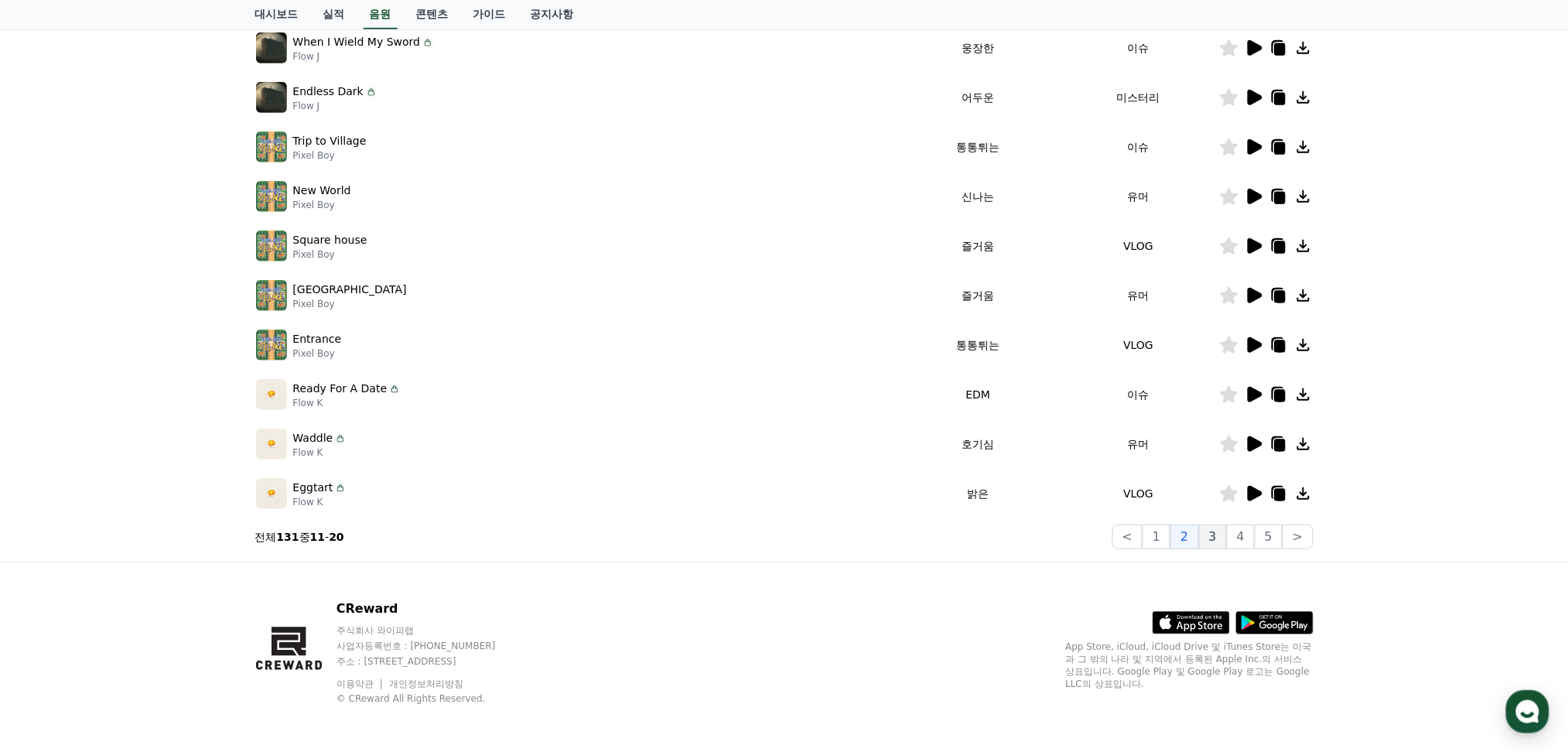
click at [1255, 538] on button "3" at bounding box center [1268, 536] width 28 height 25
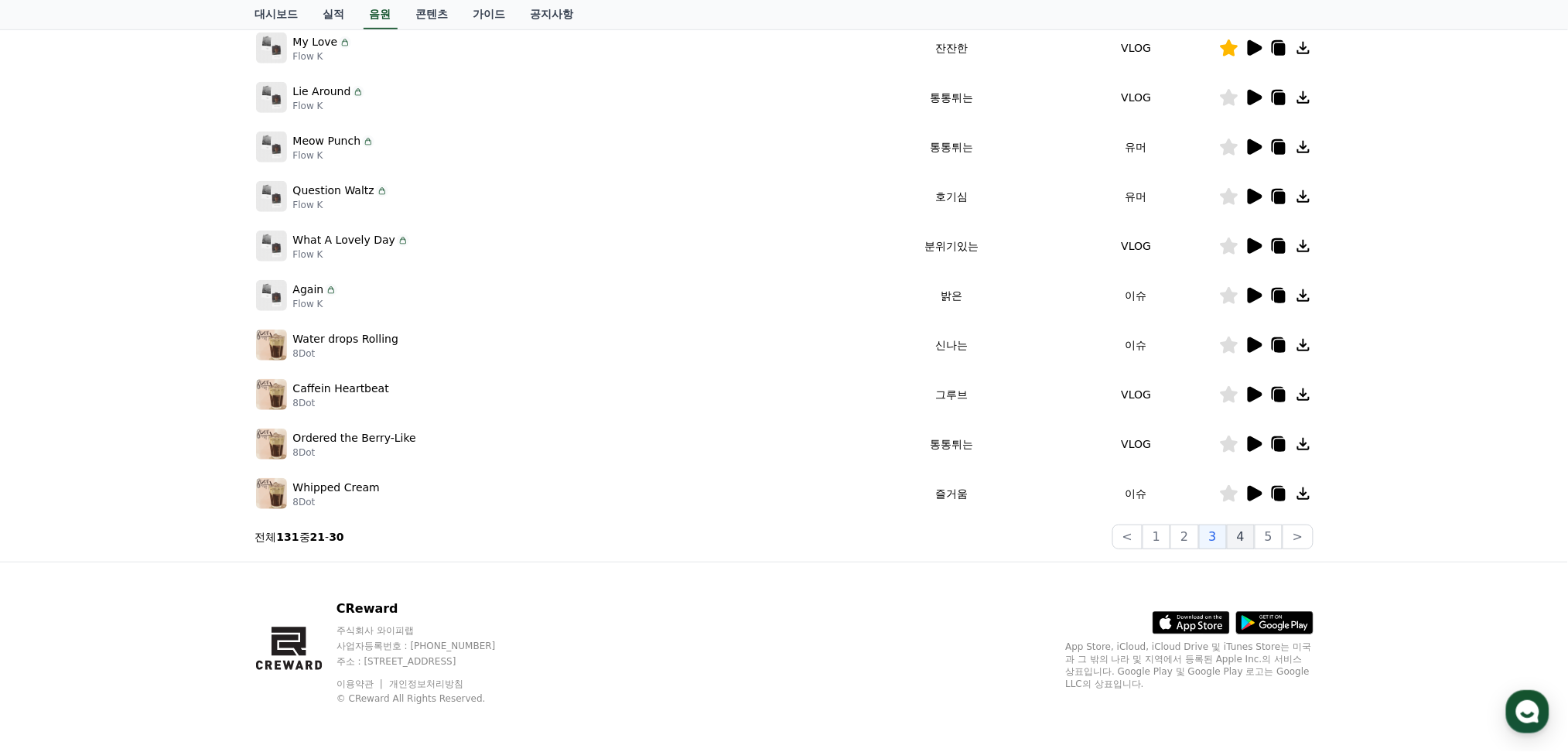
click at [1244, 535] on button "4" at bounding box center [1241, 536] width 28 height 25
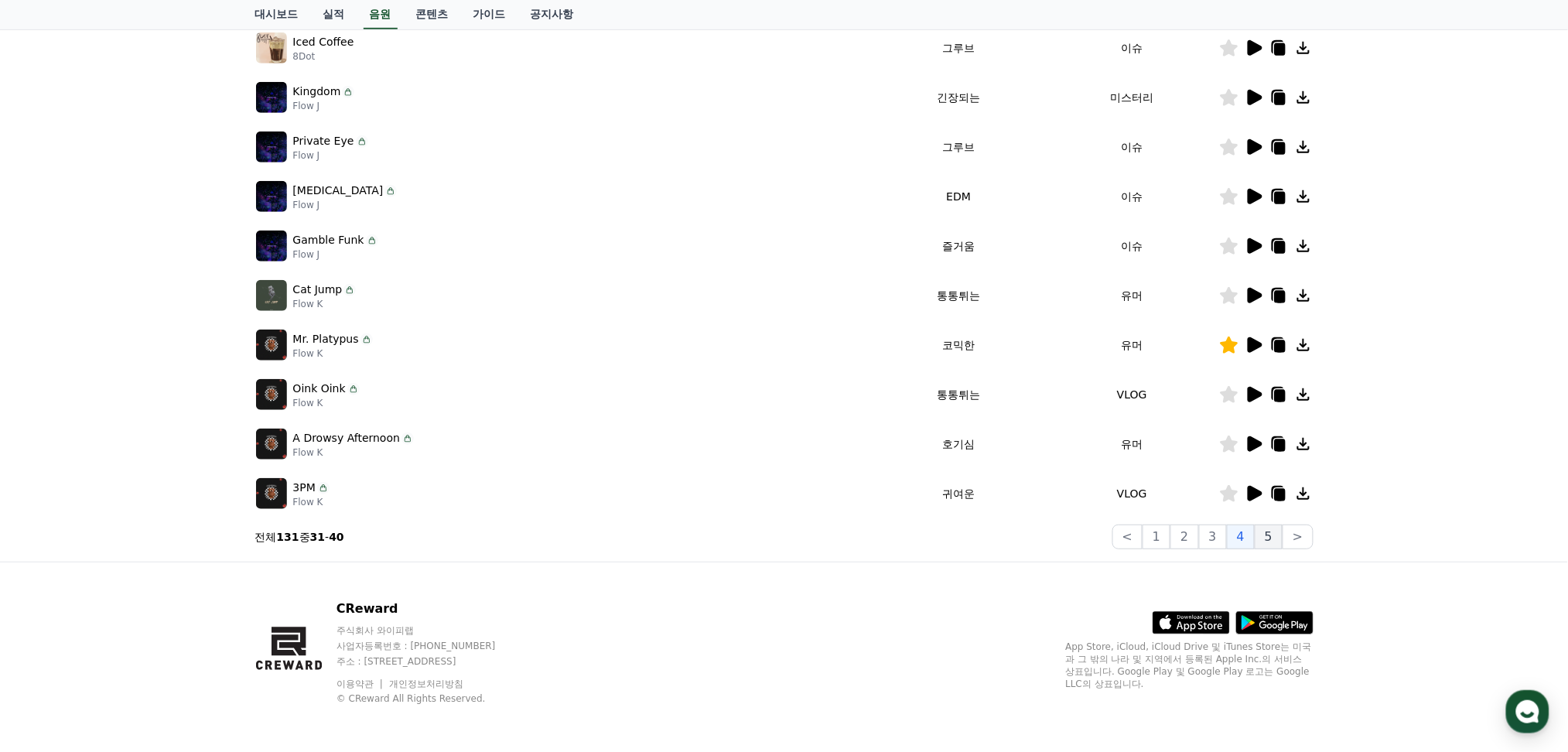
click at [1270, 531] on button "5" at bounding box center [1268, 536] width 28 height 25
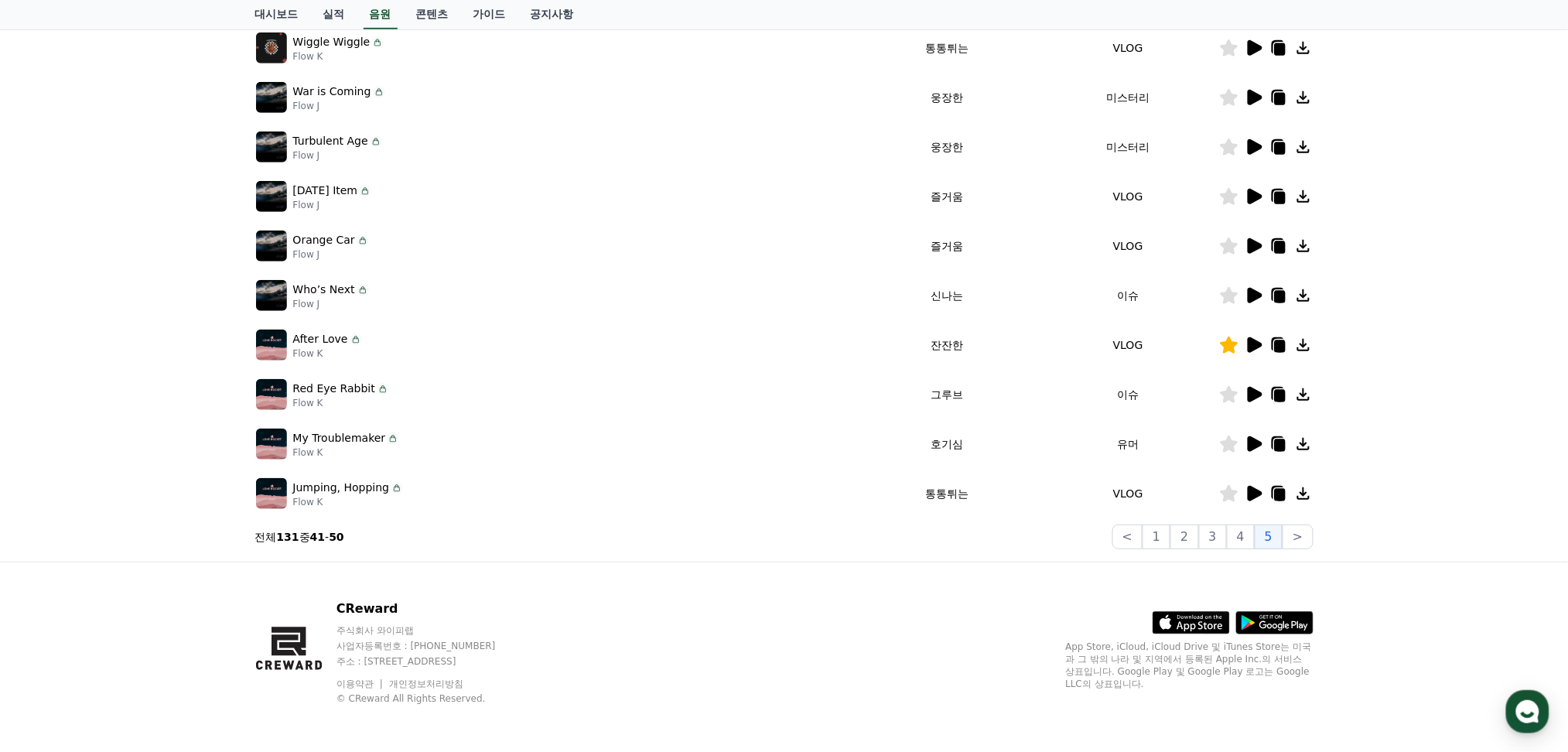
click at [1250, 443] on icon at bounding box center [1255, 444] width 15 height 16
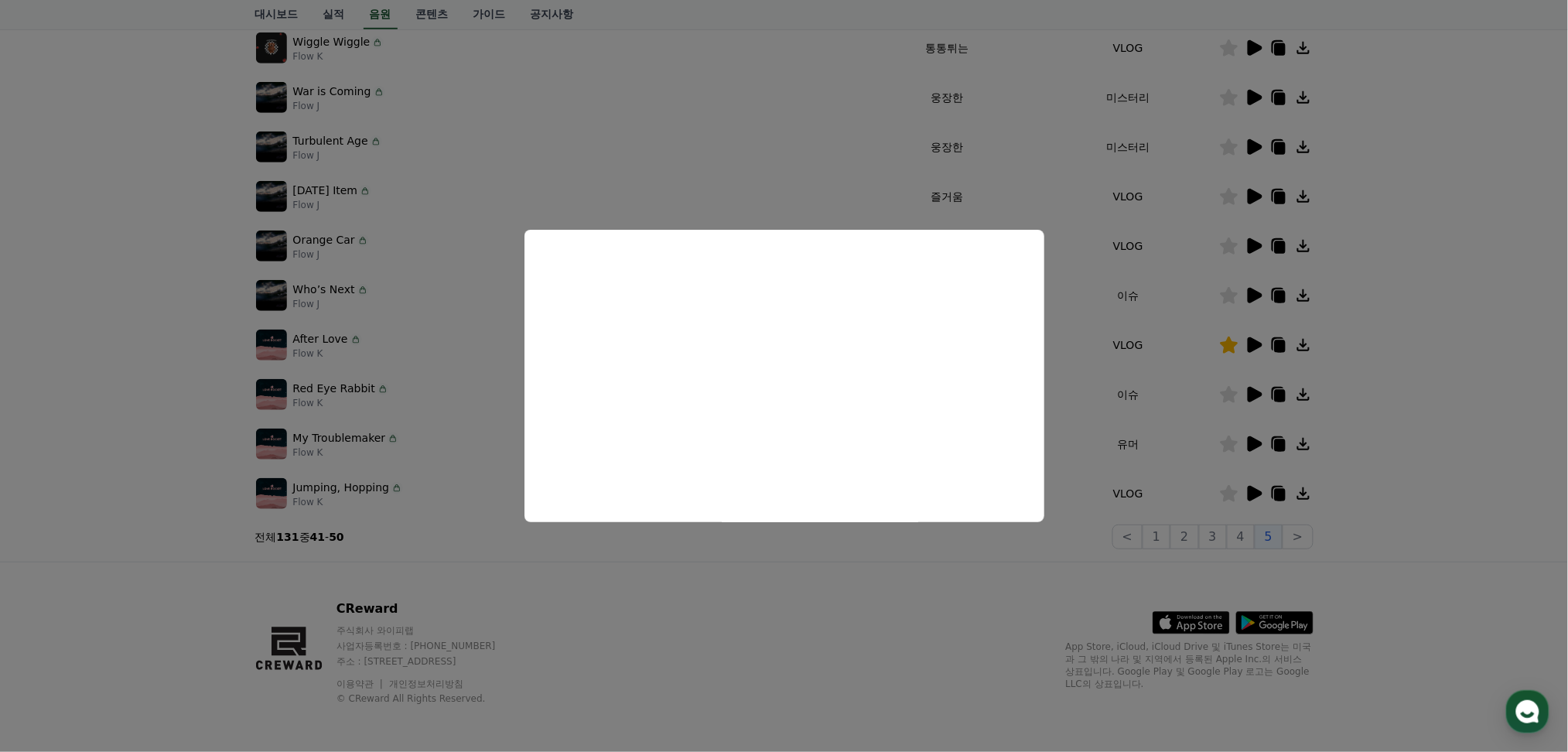
click at [1293, 535] on button "close modal" at bounding box center [784, 376] width 1568 height 752
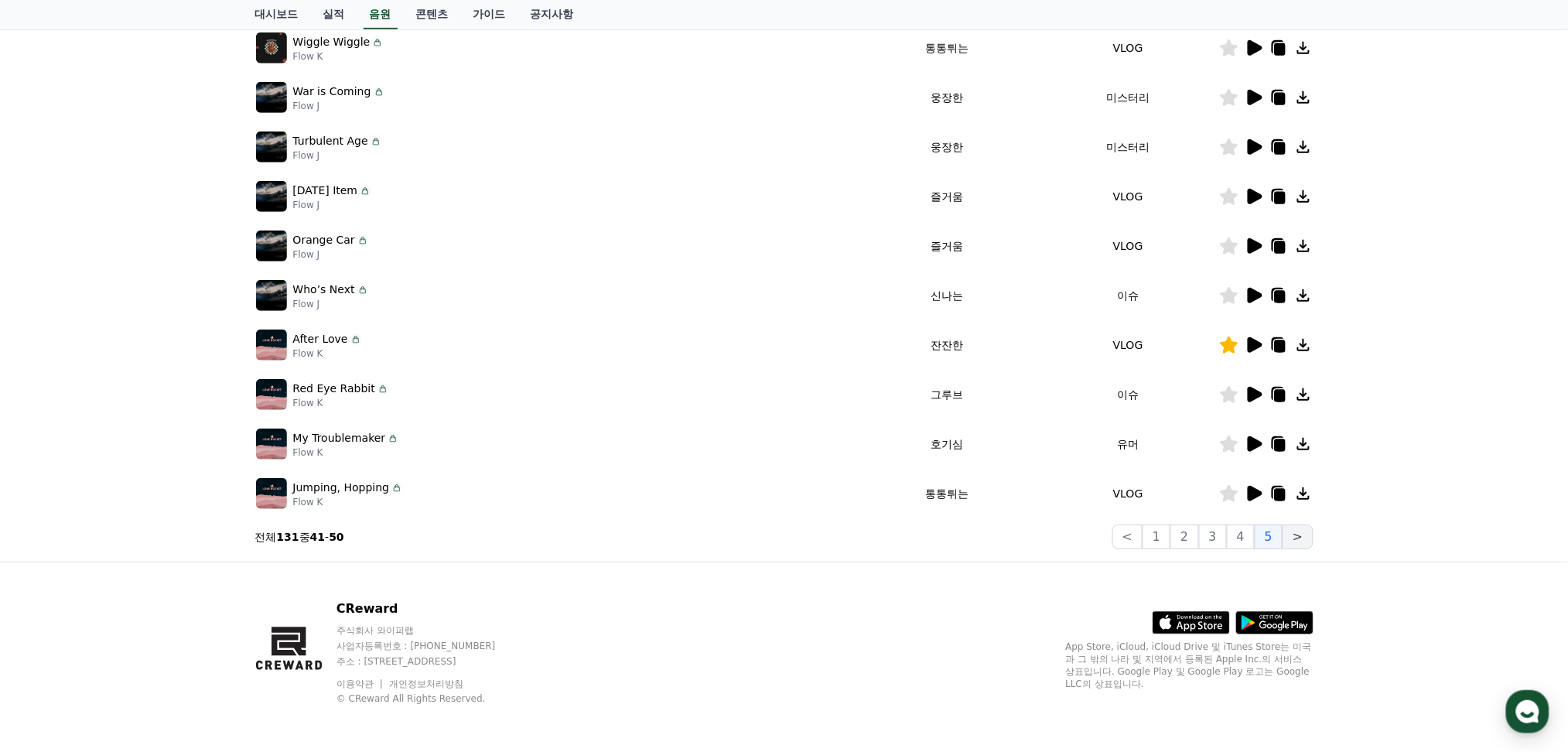
click at [1301, 537] on button ">" at bounding box center [1298, 536] width 30 height 25
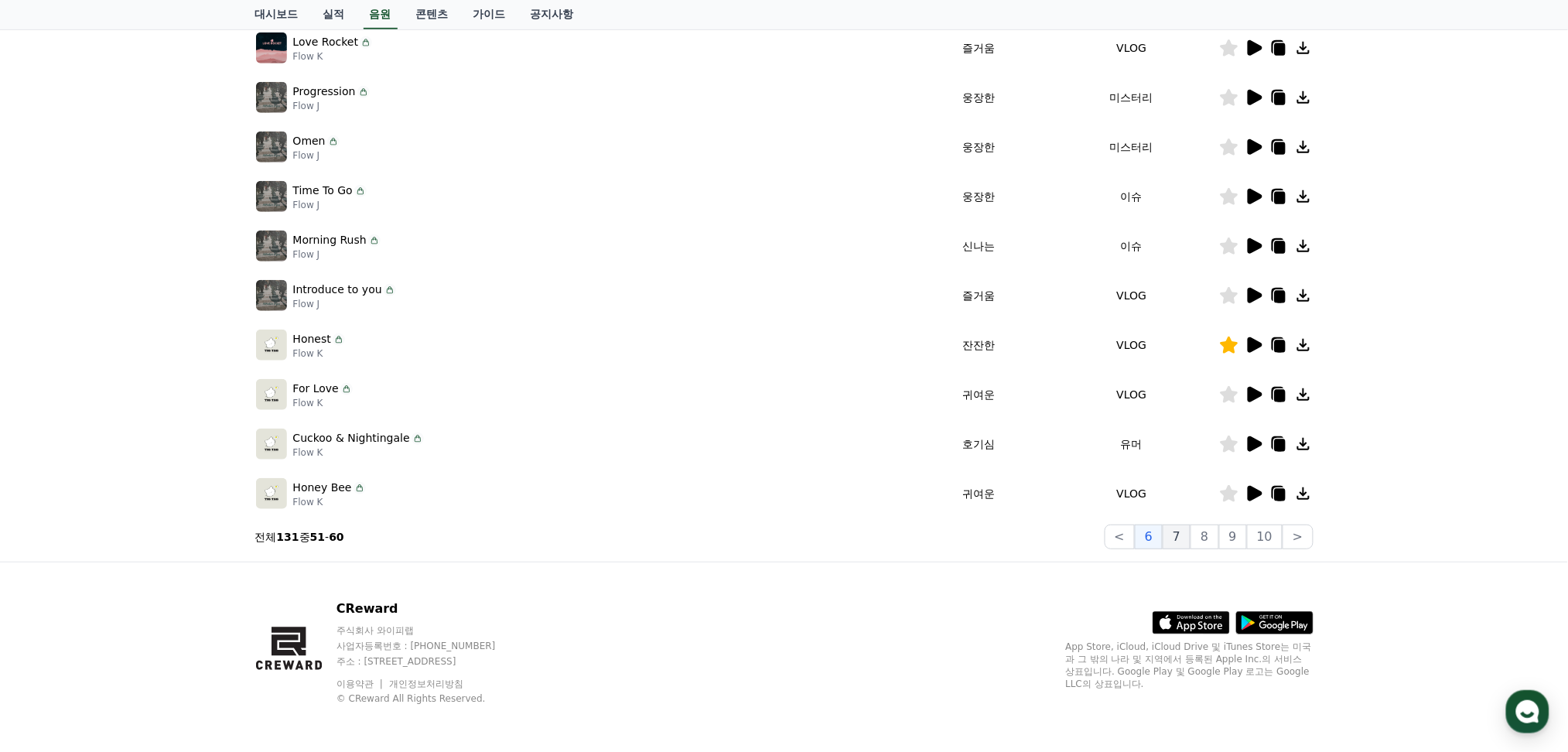
click at [1191, 533] on button "7" at bounding box center [1204, 536] width 28 height 25
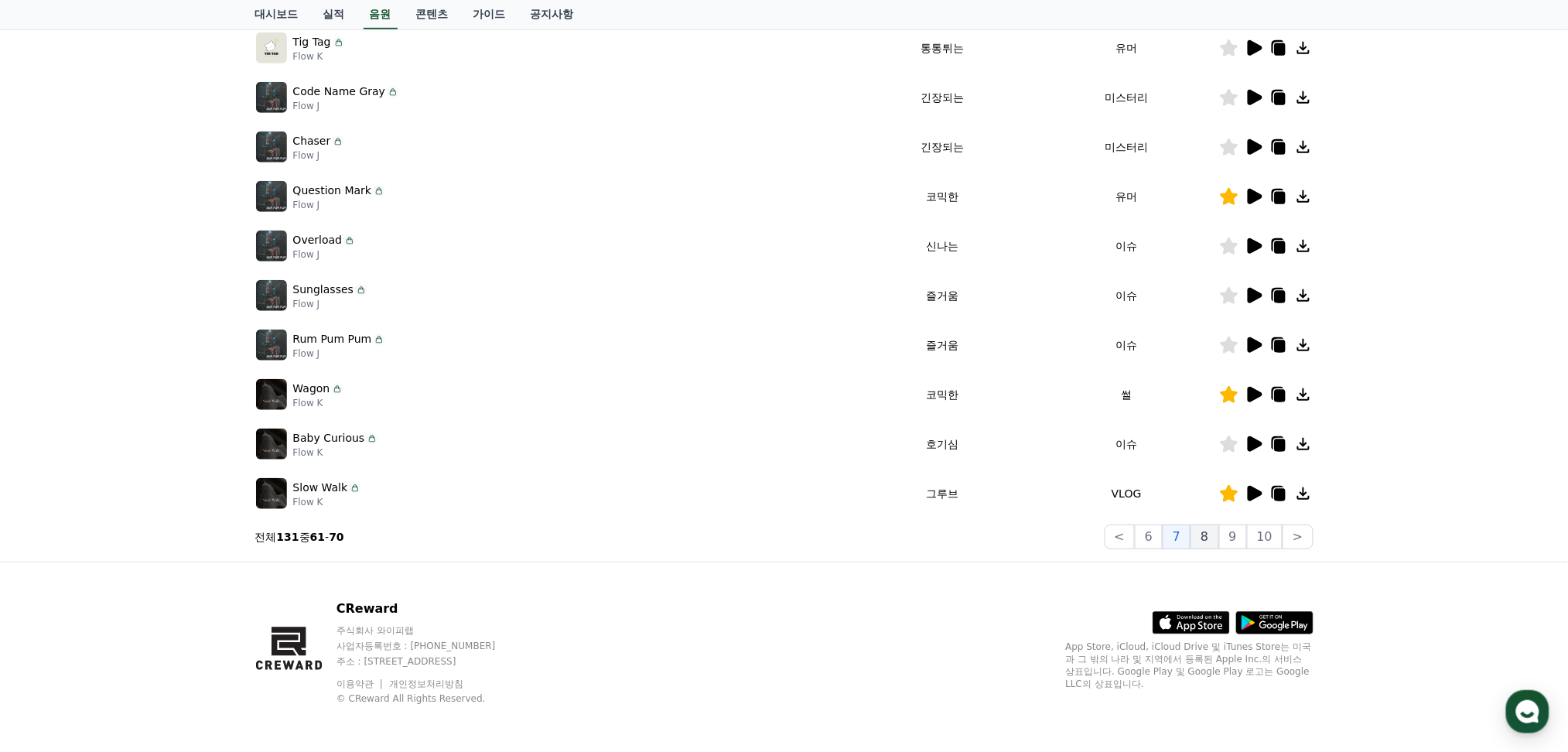
click at [1247, 535] on button "8" at bounding box center [1264, 536] width 36 height 25
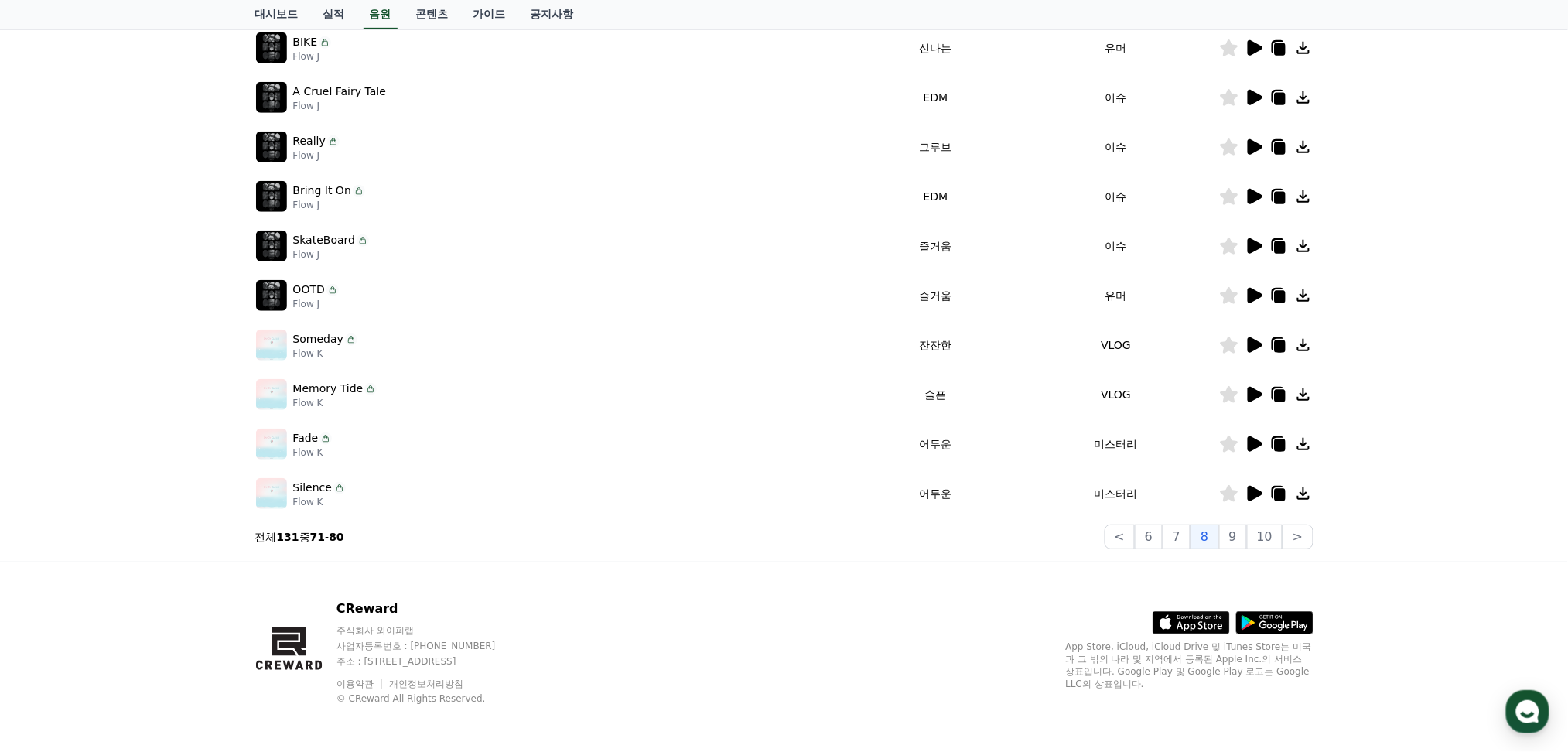
click at [1248, 43] on icon at bounding box center [1255, 48] width 15 height 16
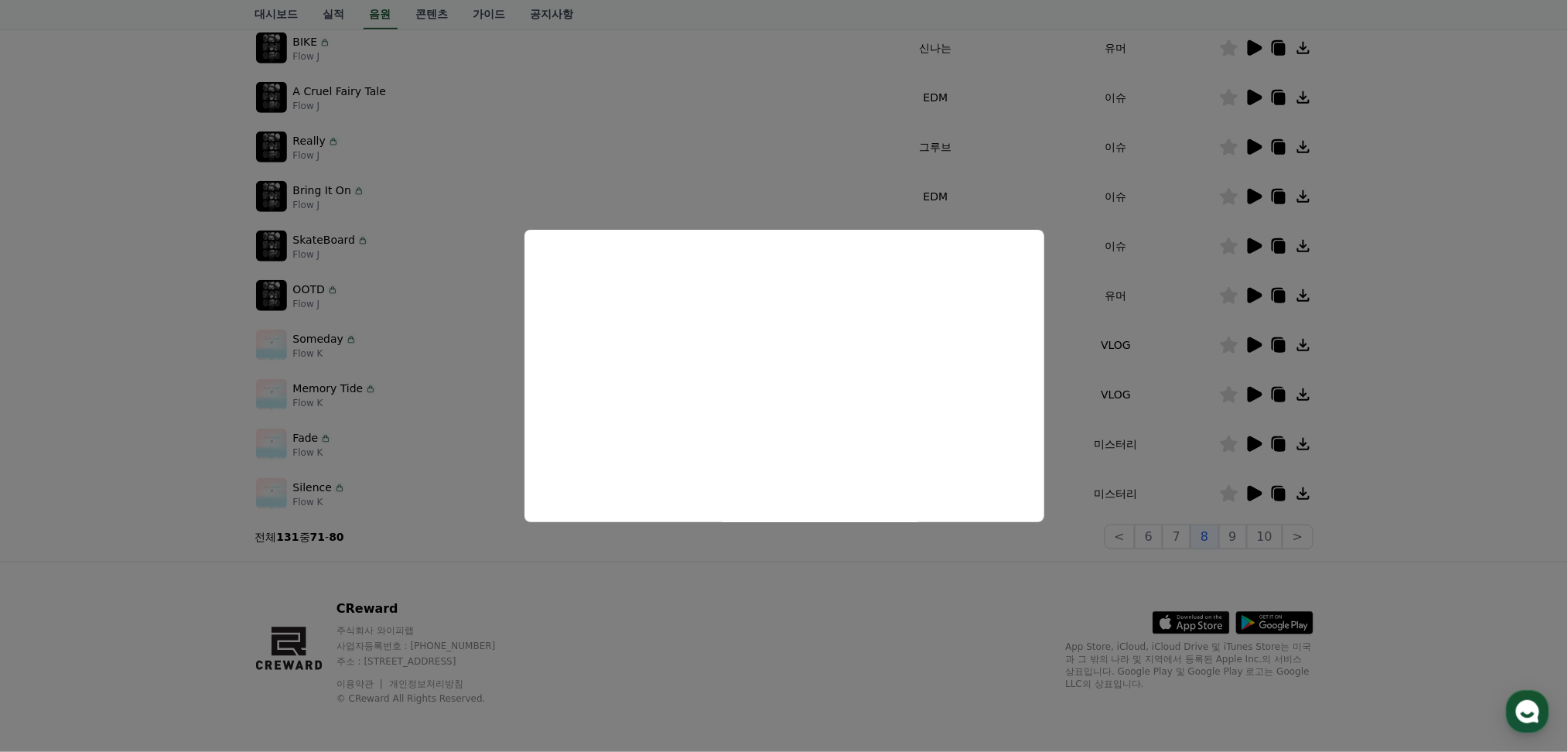
click at [1253, 292] on button "close modal" at bounding box center [784, 376] width 1568 height 752
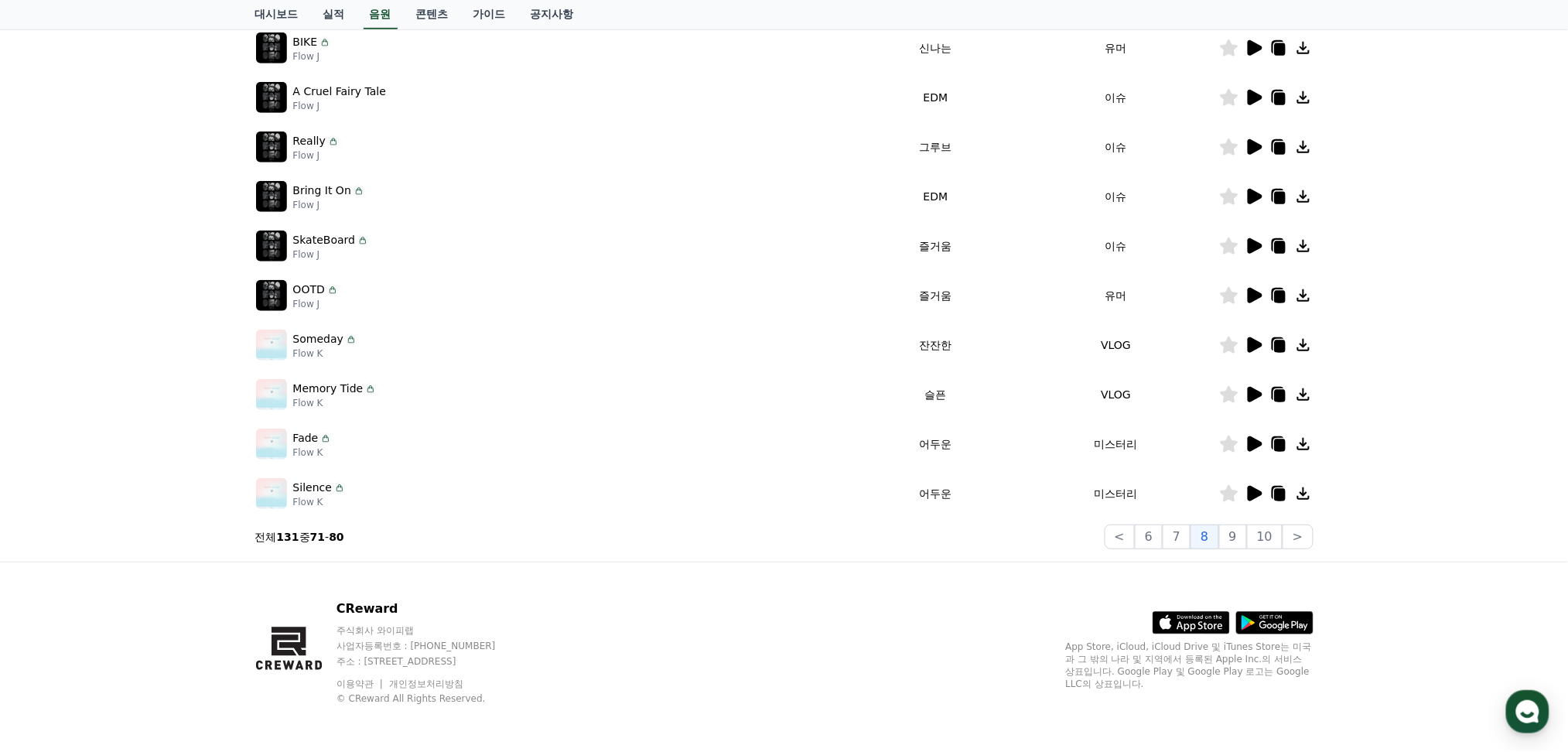
click at [1253, 293] on icon at bounding box center [1255, 296] width 15 height 16
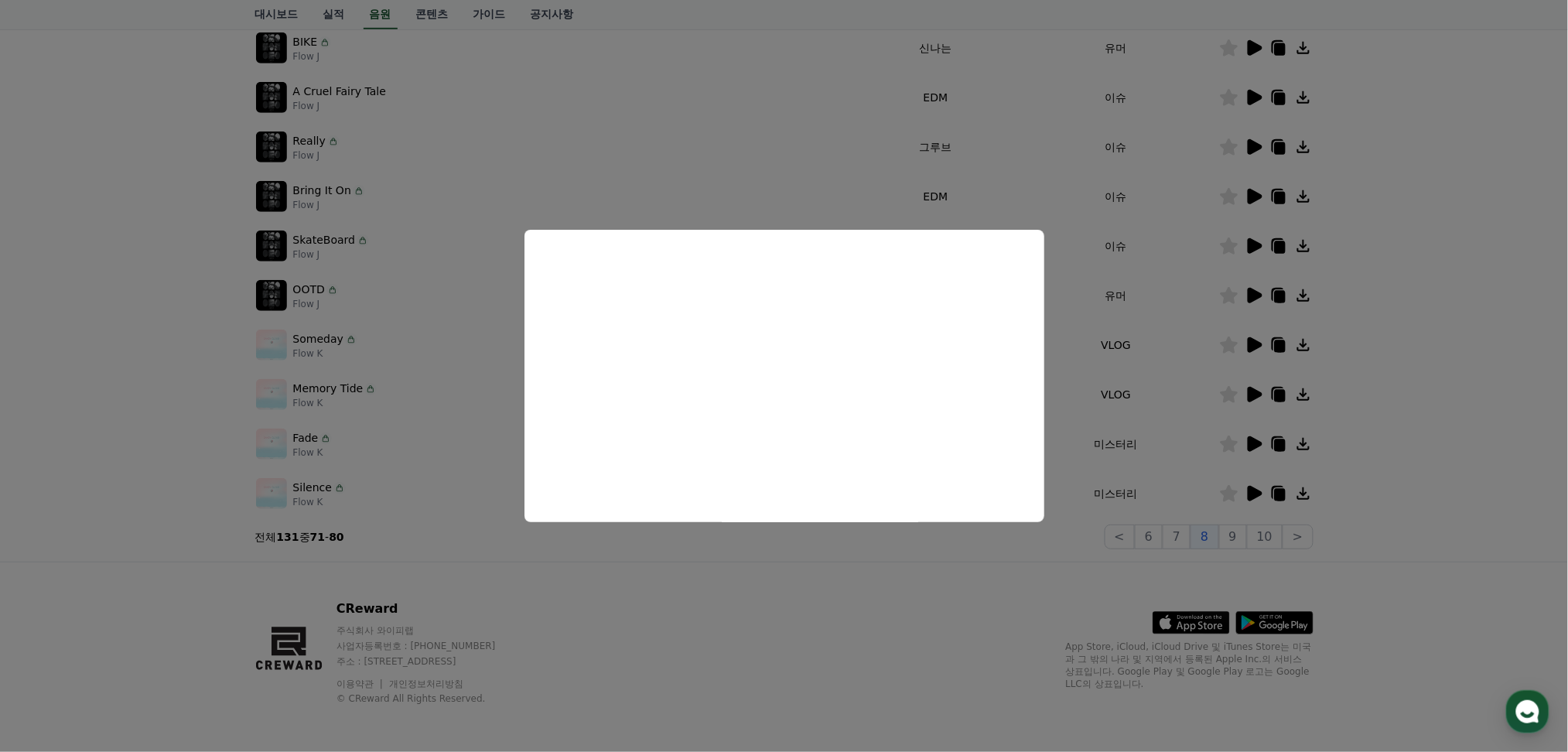
click at [1229, 297] on button "close modal" at bounding box center [784, 376] width 1568 height 752
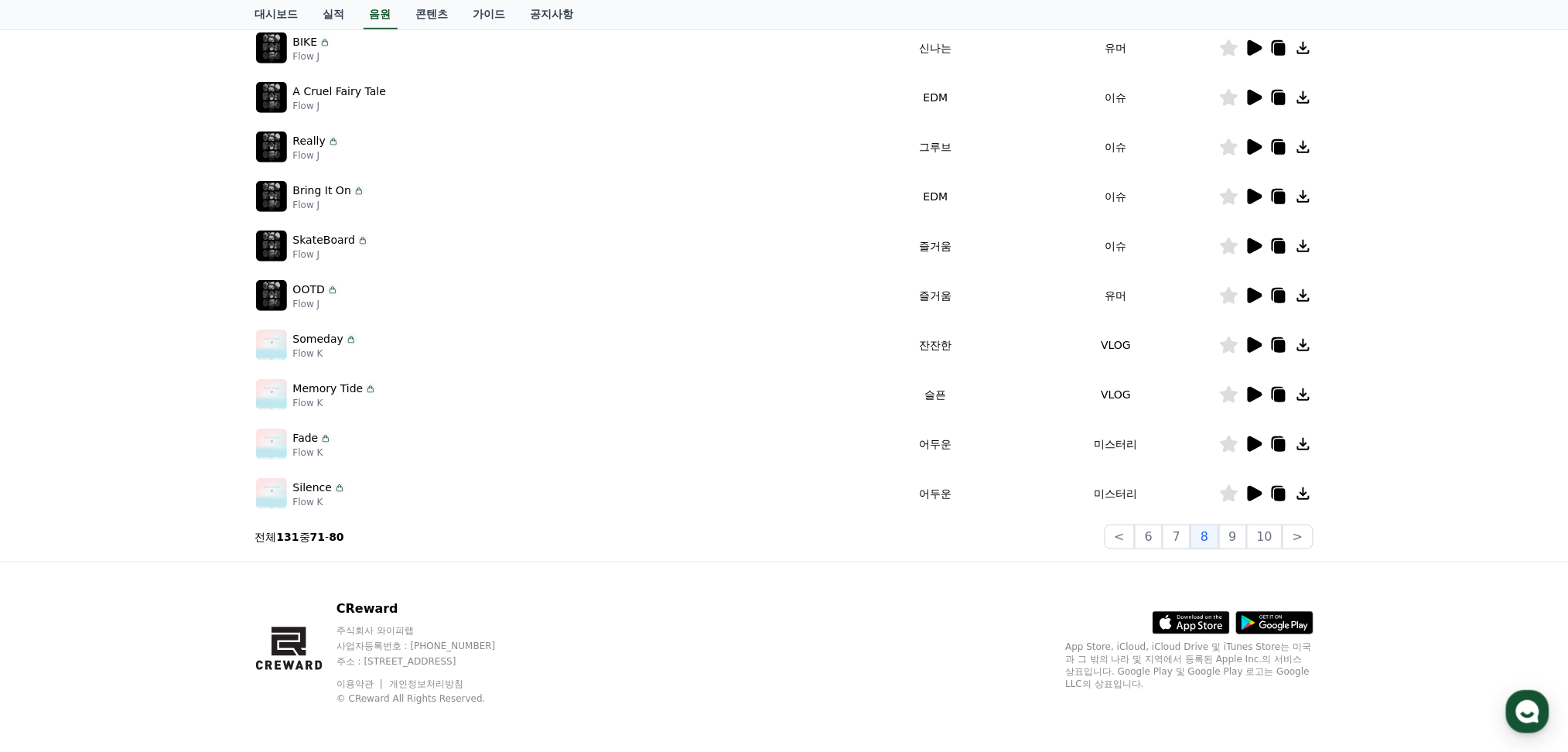
click at [1229, 293] on icon at bounding box center [1229, 296] width 18 height 17
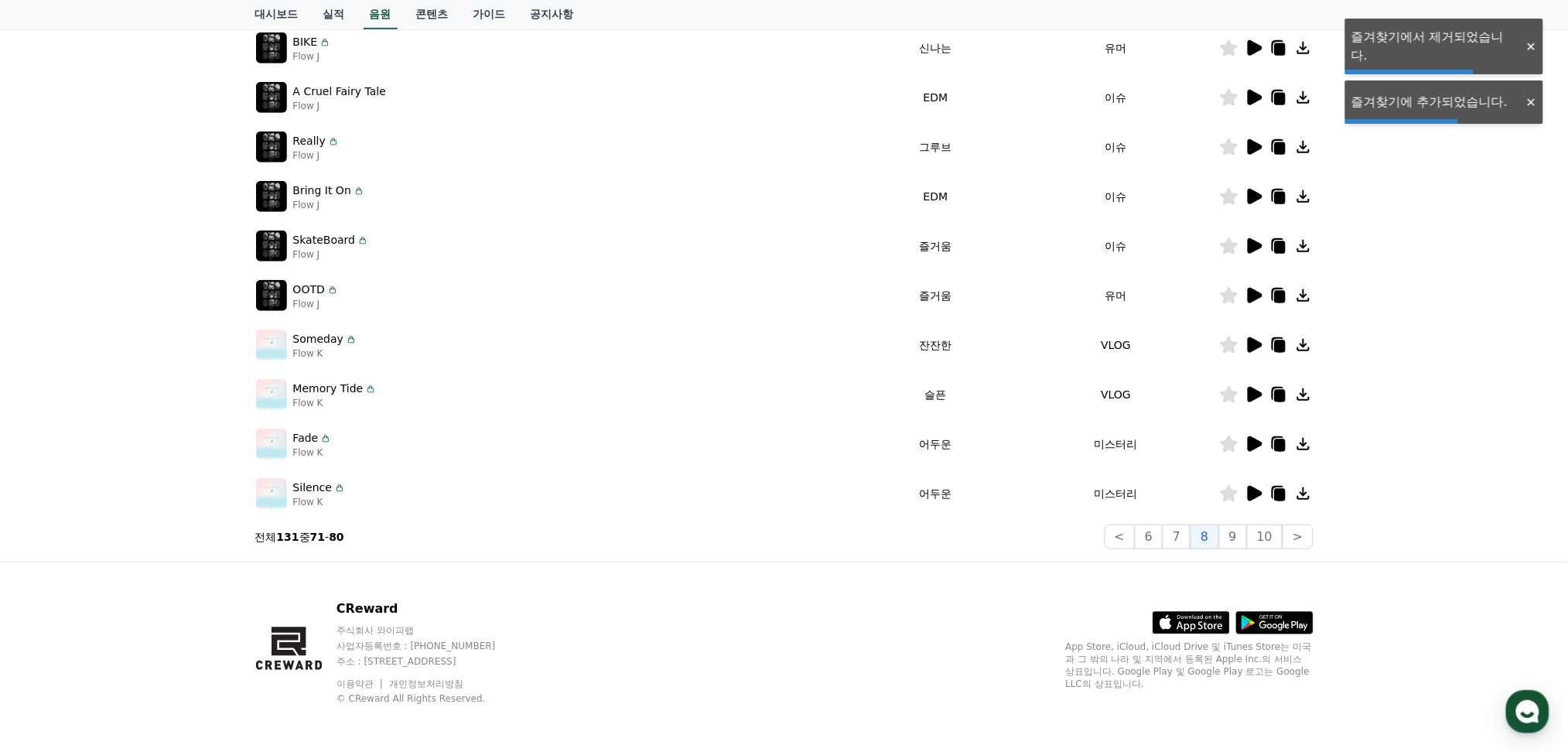
click at [1226, 295] on icon at bounding box center [1229, 296] width 18 height 17
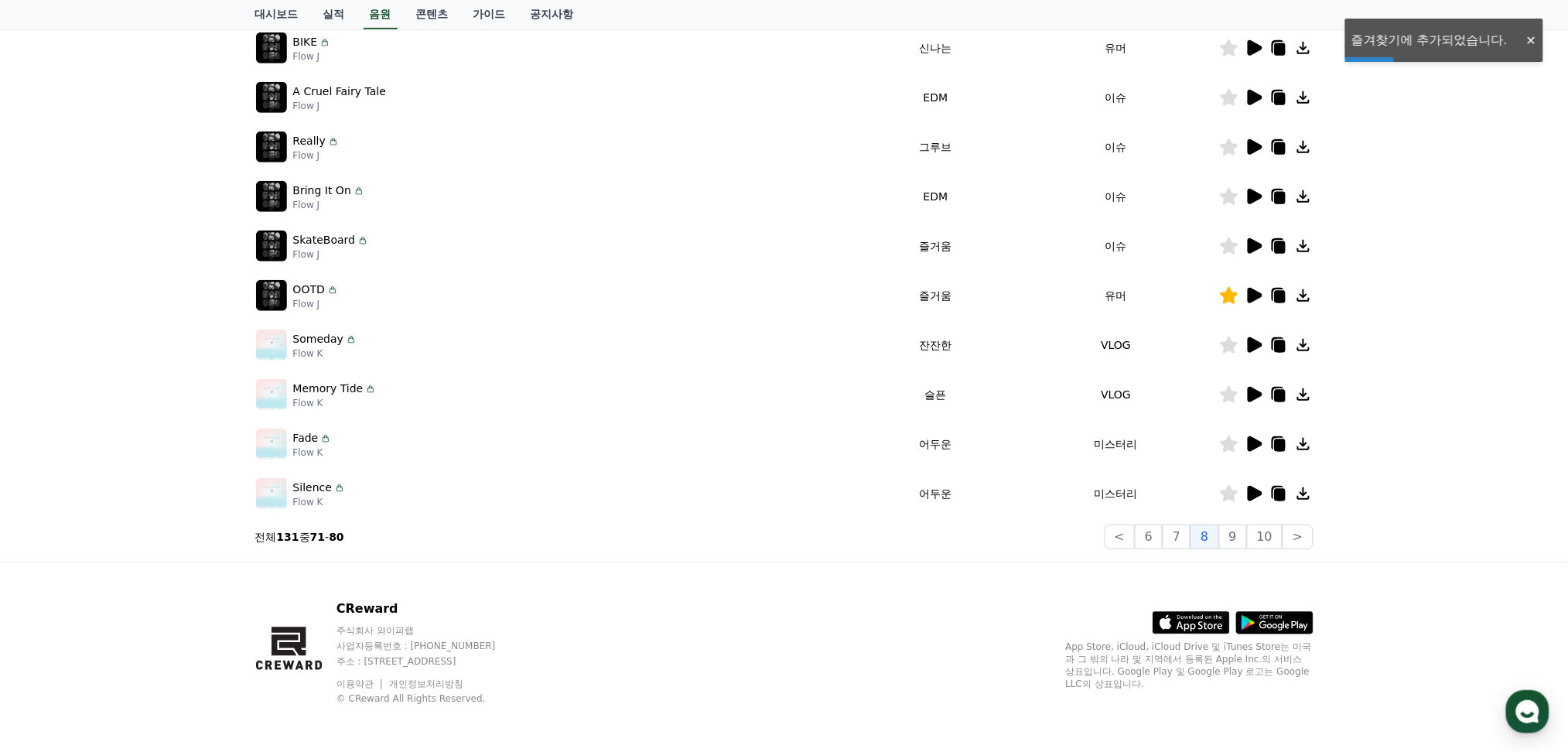
click at [1302, 292] on icon at bounding box center [1303, 295] width 18 height 18
click at [1240, 538] on button "9" at bounding box center [1233, 536] width 28 height 25
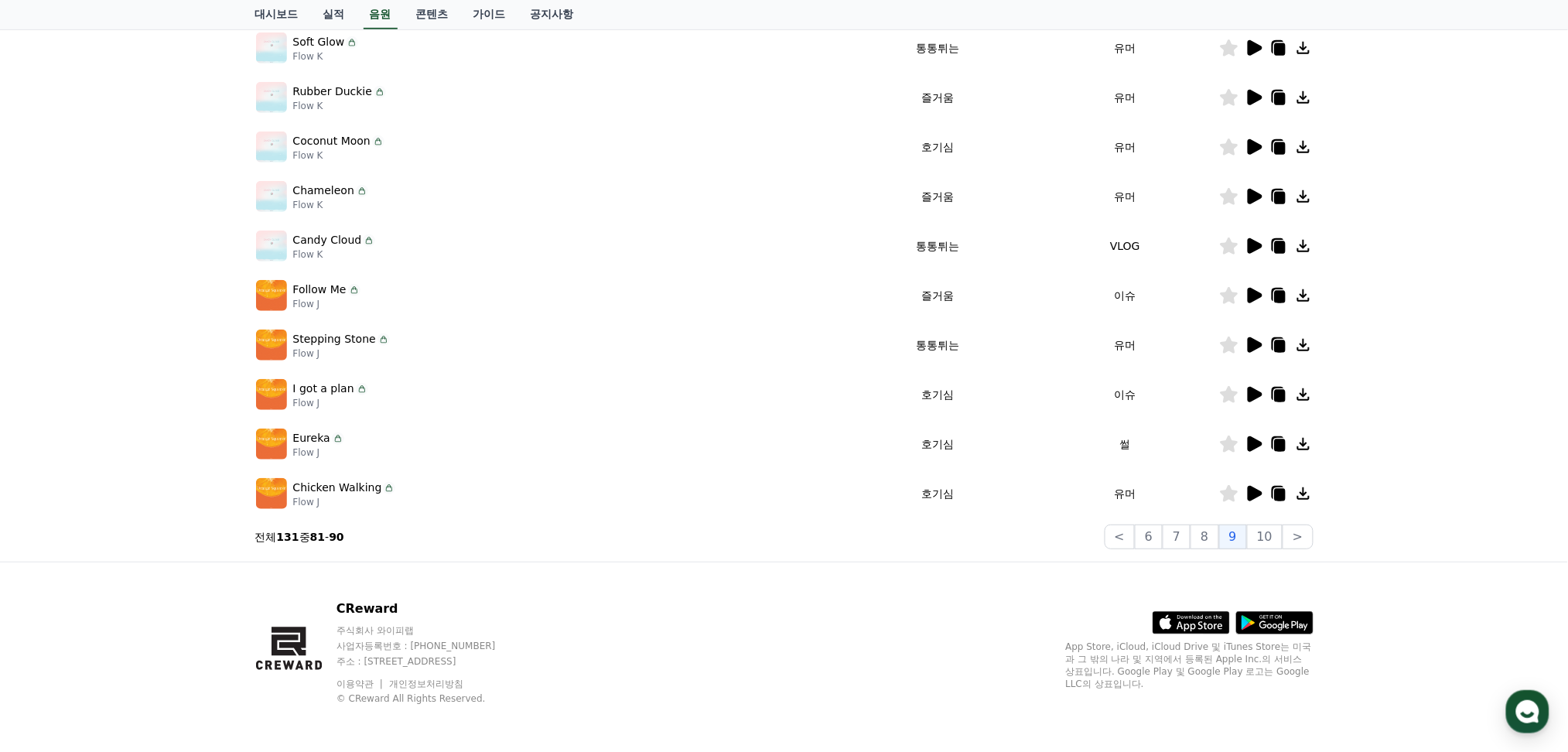
click at [1430, 414] on div "크리워드 음원 서비스 이용 시 유의사항 음원 * 볼륨은 15% 이상으로 설정해주세요. * 35초 미만은 수익이 적거나 발생하지 않을 수 있습니…" at bounding box center [784, 187] width 1568 height 748
click at [1255, 44] on icon at bounding box center [1255, 48] width 15 height 16
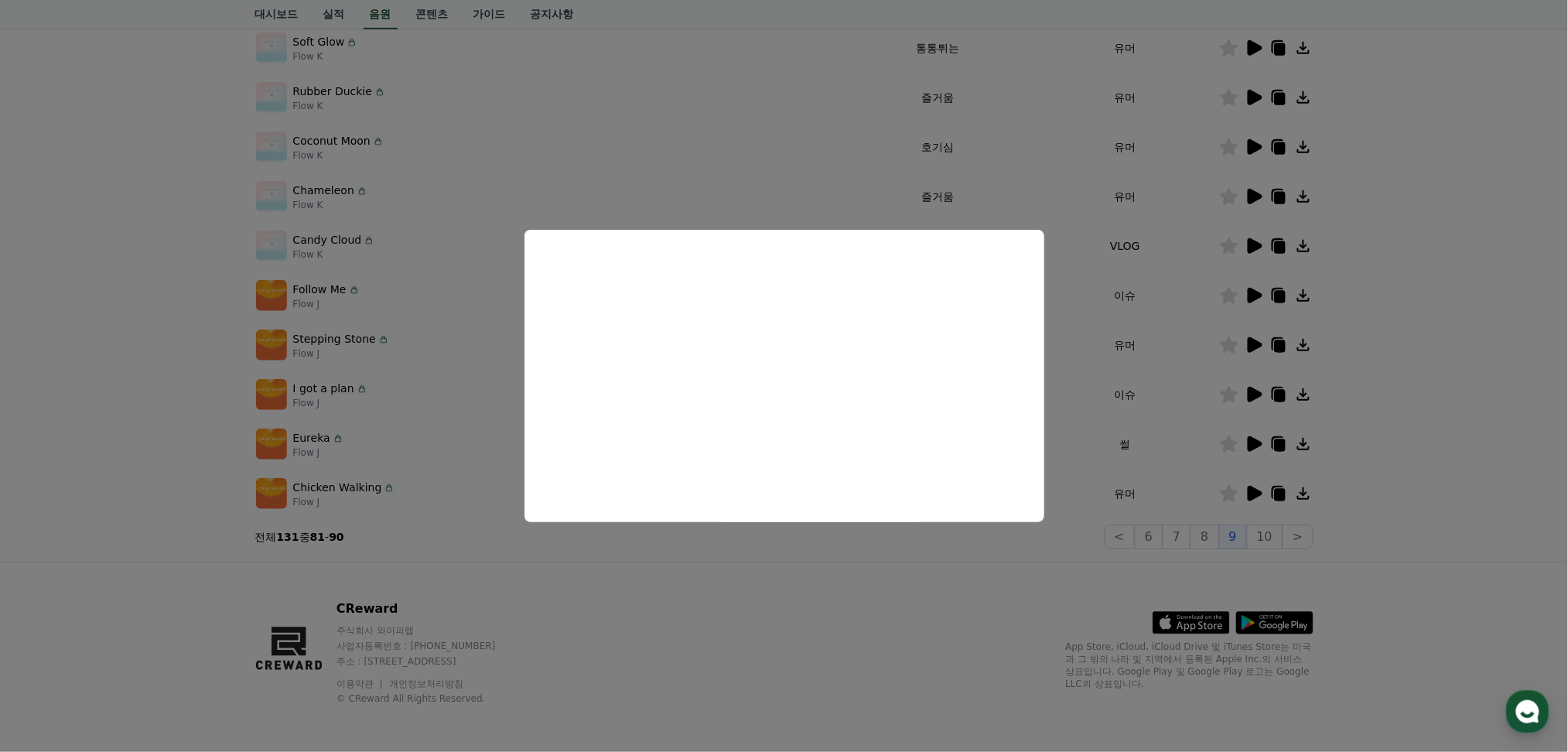
click at [1253, 93] on button "close modal" at bounding box center [784, 376] width 1568 height 752
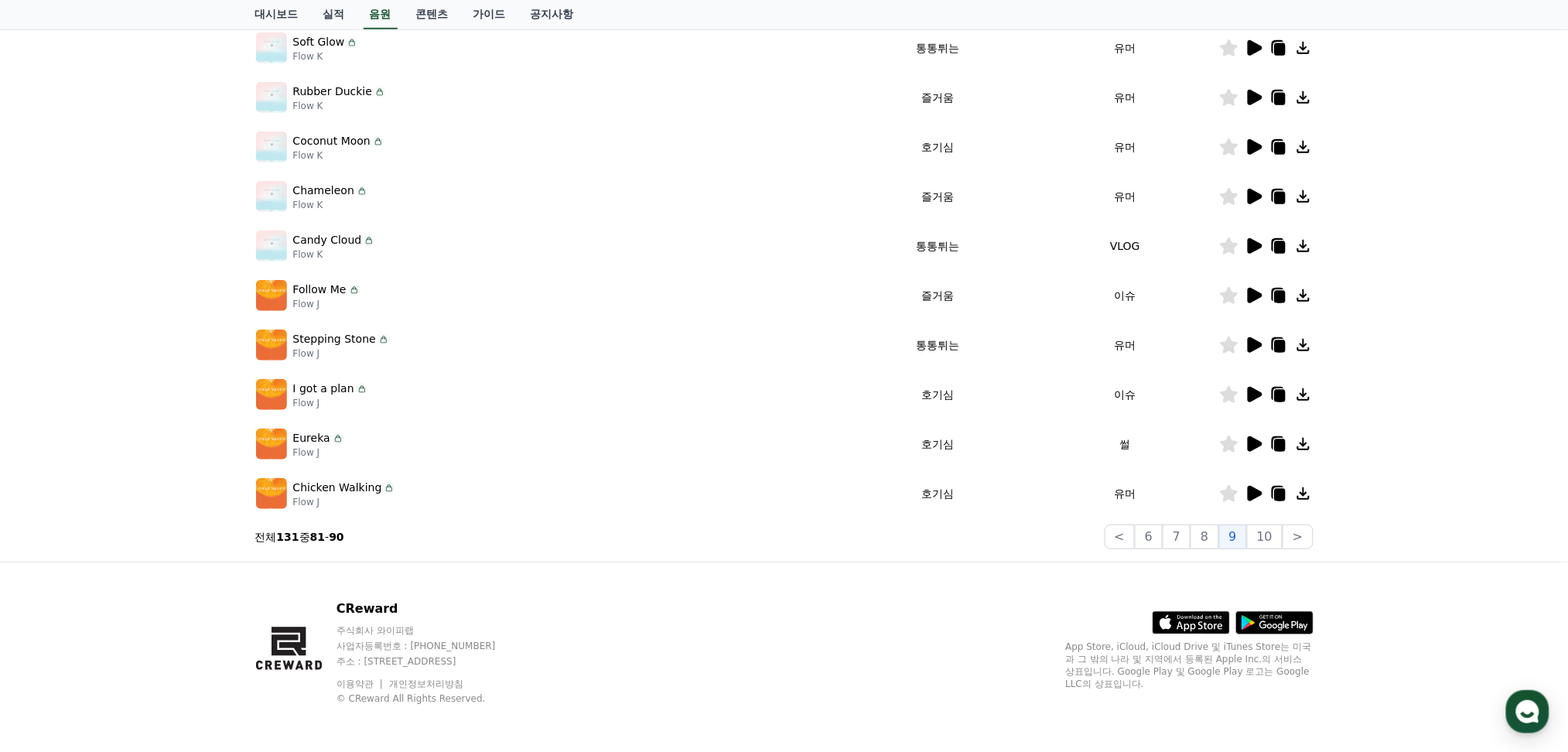
click at [1255, 96] on icon at bounding box center [1255, 97] width 15 height 16
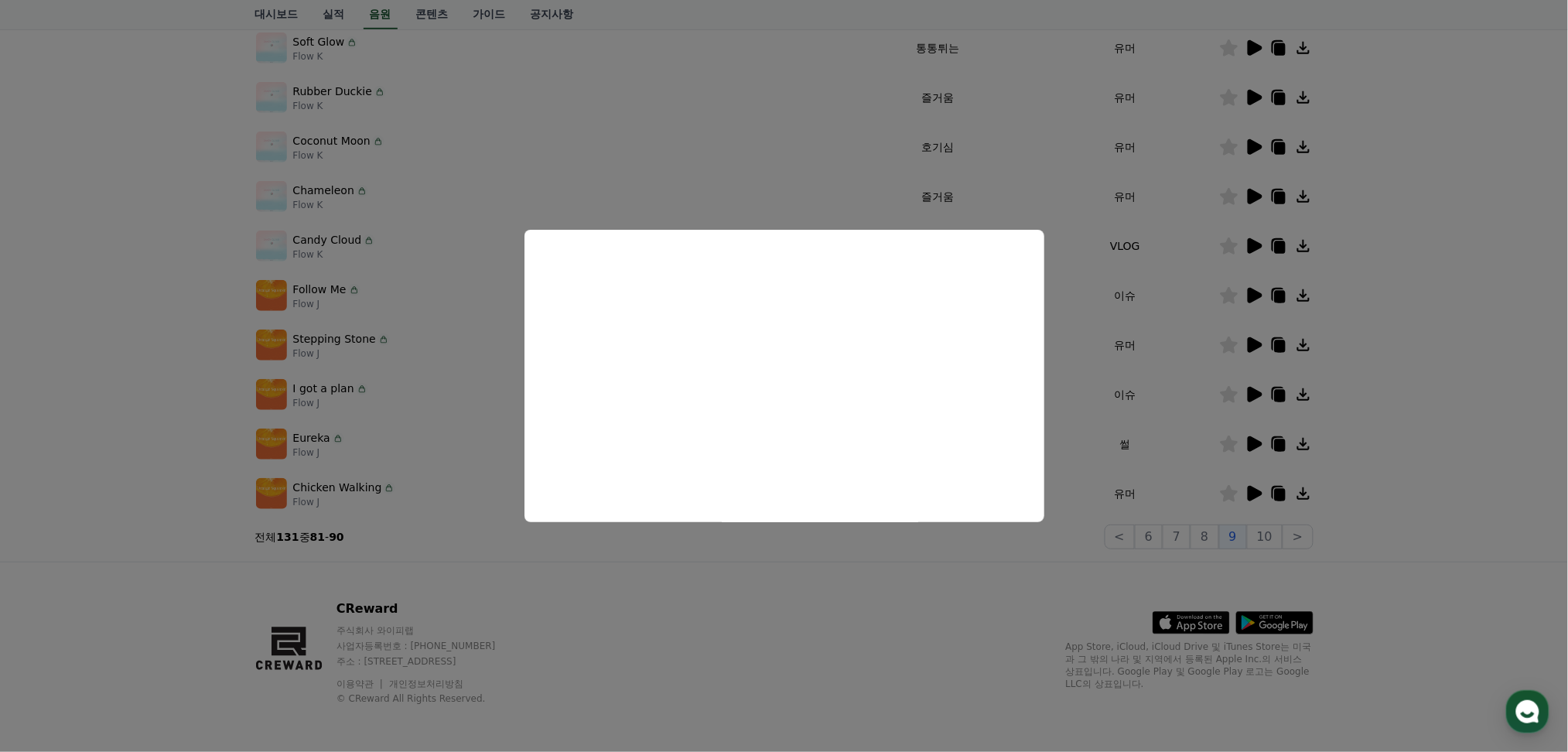
click at [1253, 145] on button "close modal" at bounding box center [784, 376] width 1568 height 752
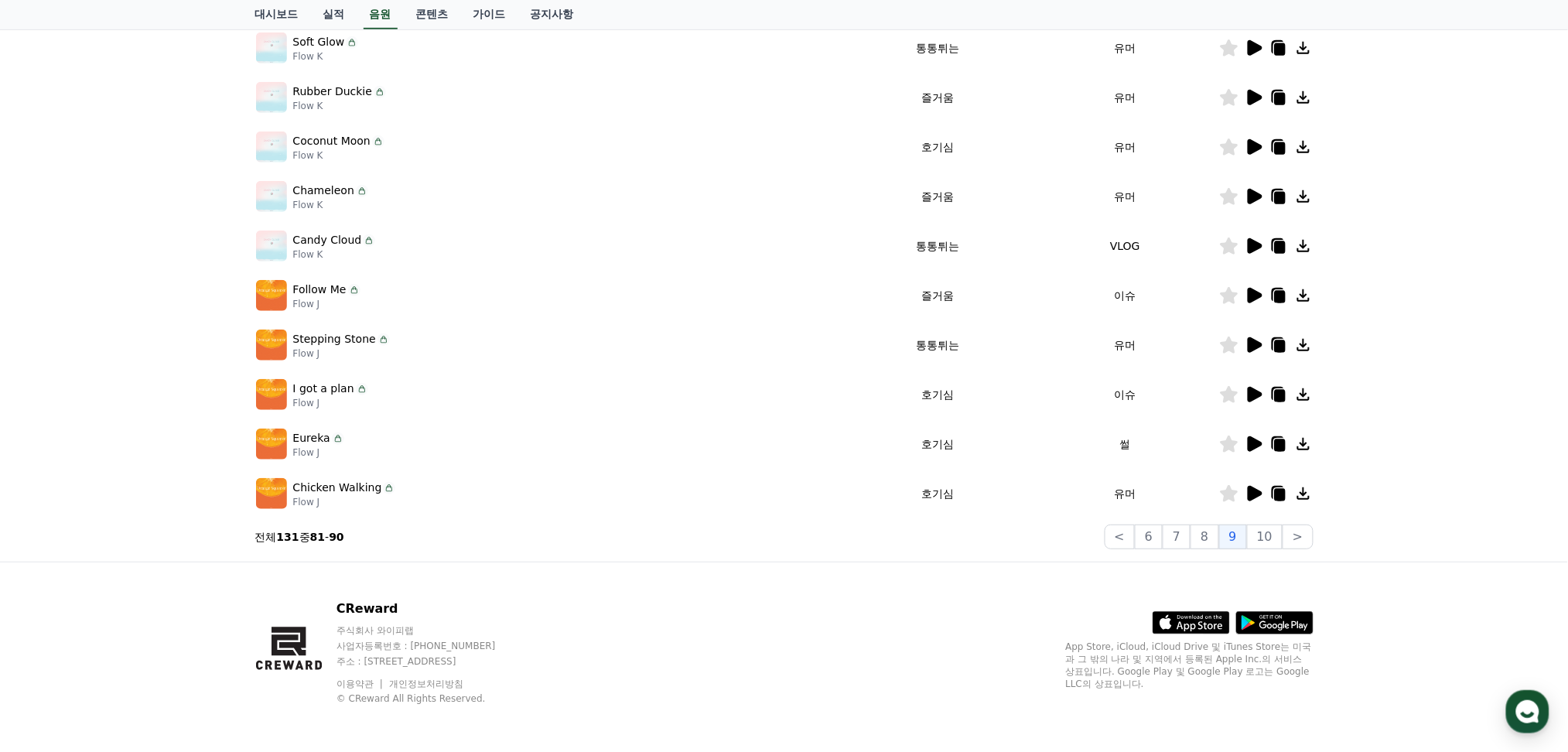
click at [1253, 145] on icon at bounding box center [1255, 147] width 15 height 16
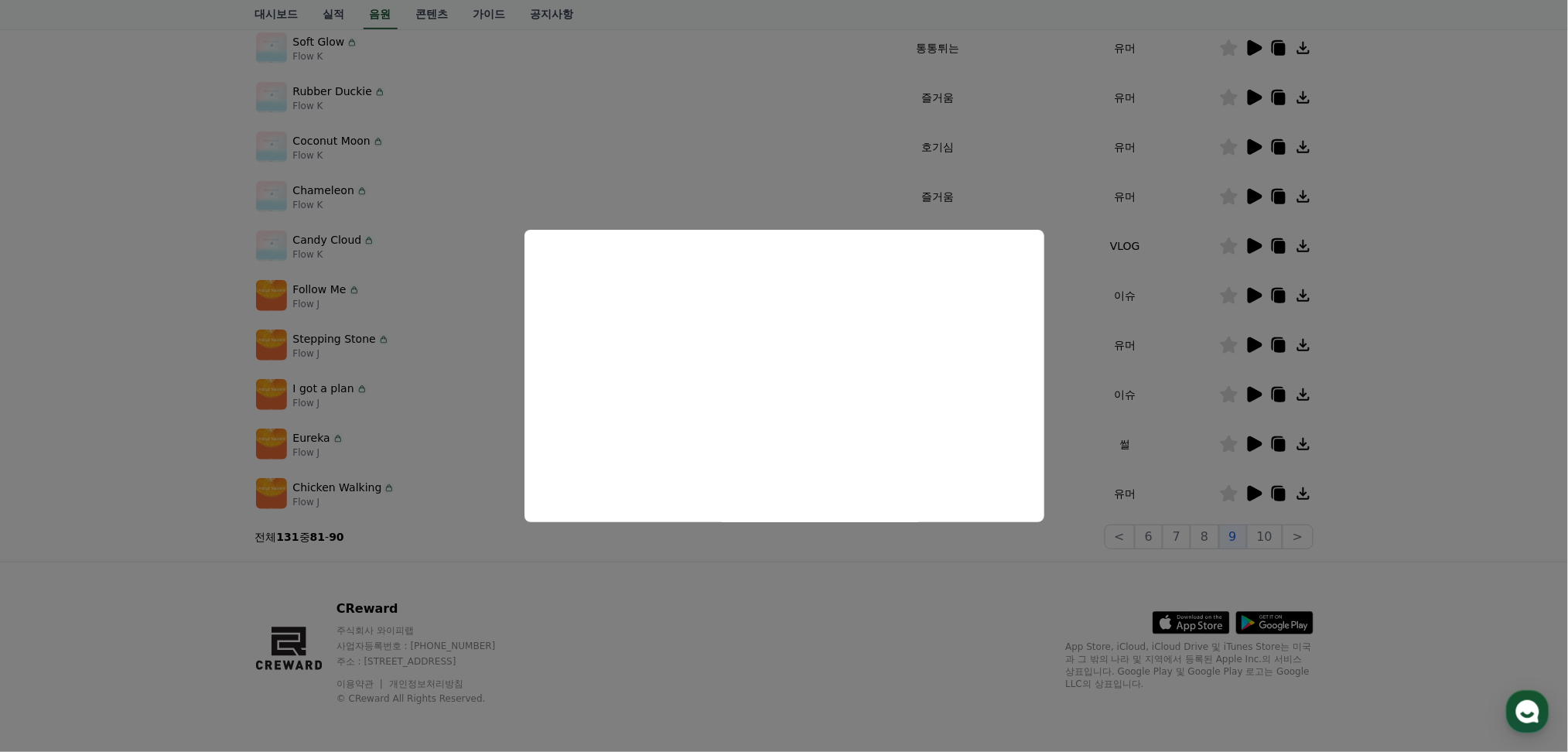
click at [1252, 195] on button "close modal" at bounding box center [784, 376] width 1568 height 752
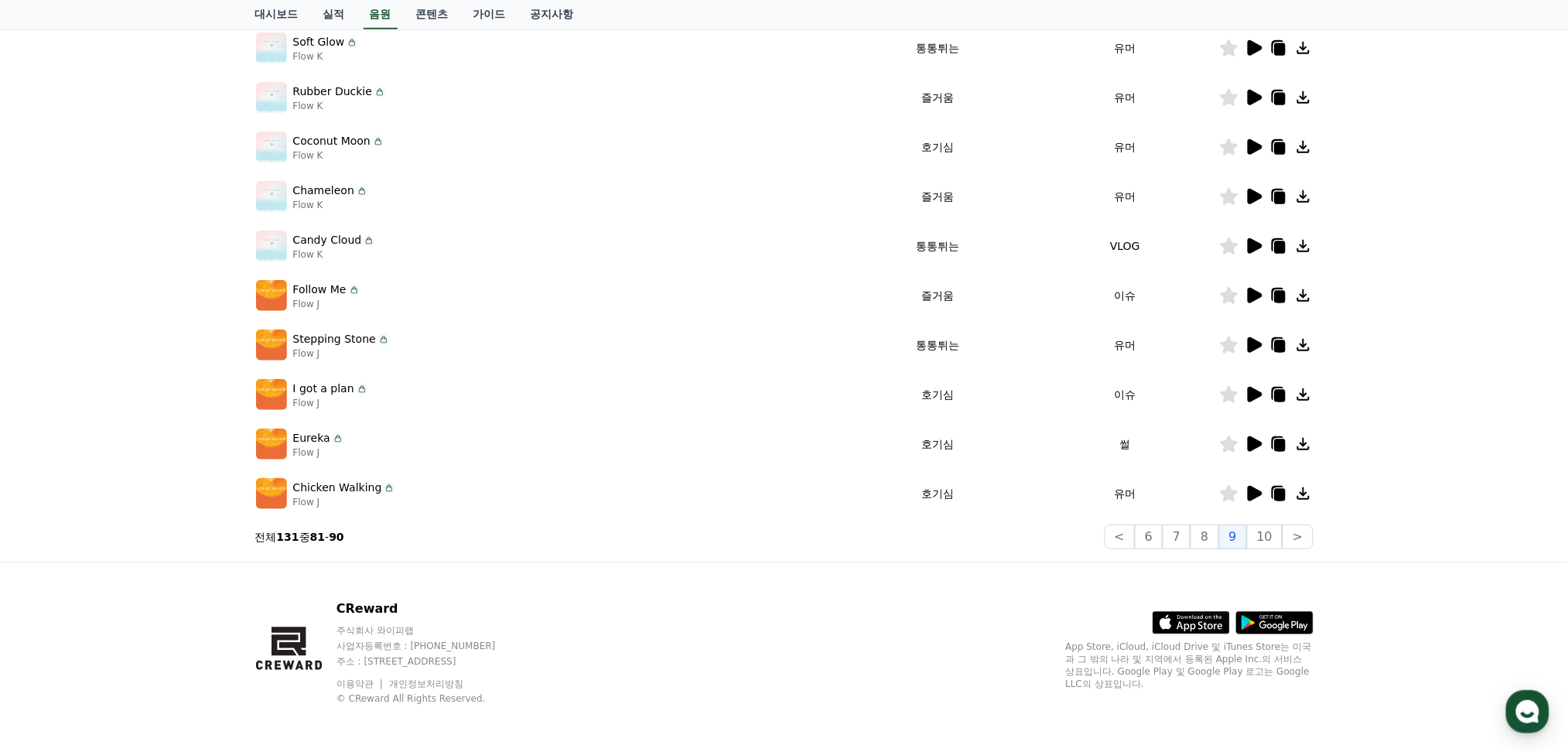
click at [1253, 195] on icon at bounding box center [1255, 197] width 15 height 16
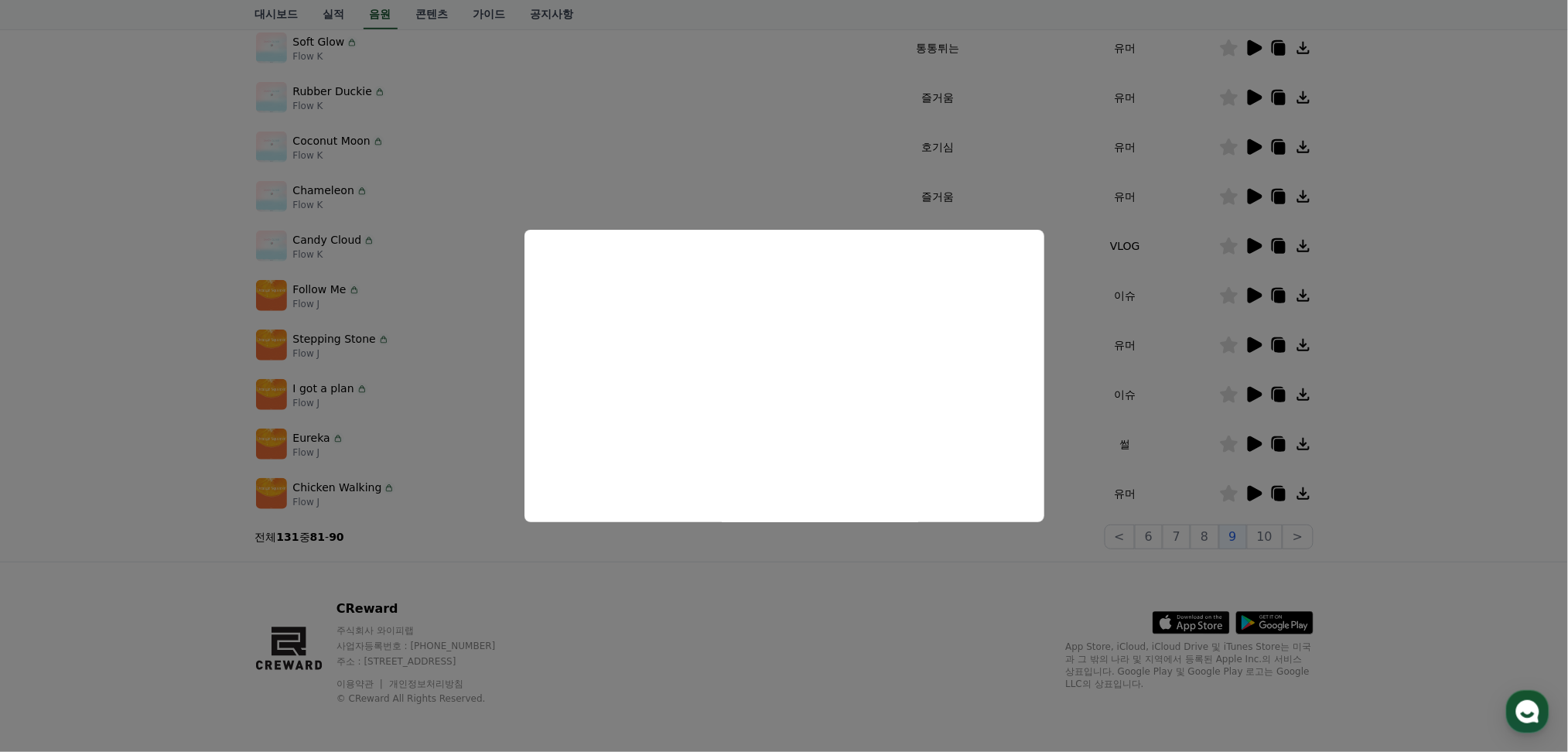
click at [1253, 343] on button "close modal" at bounding box center [784, 376] width 1568 height 752
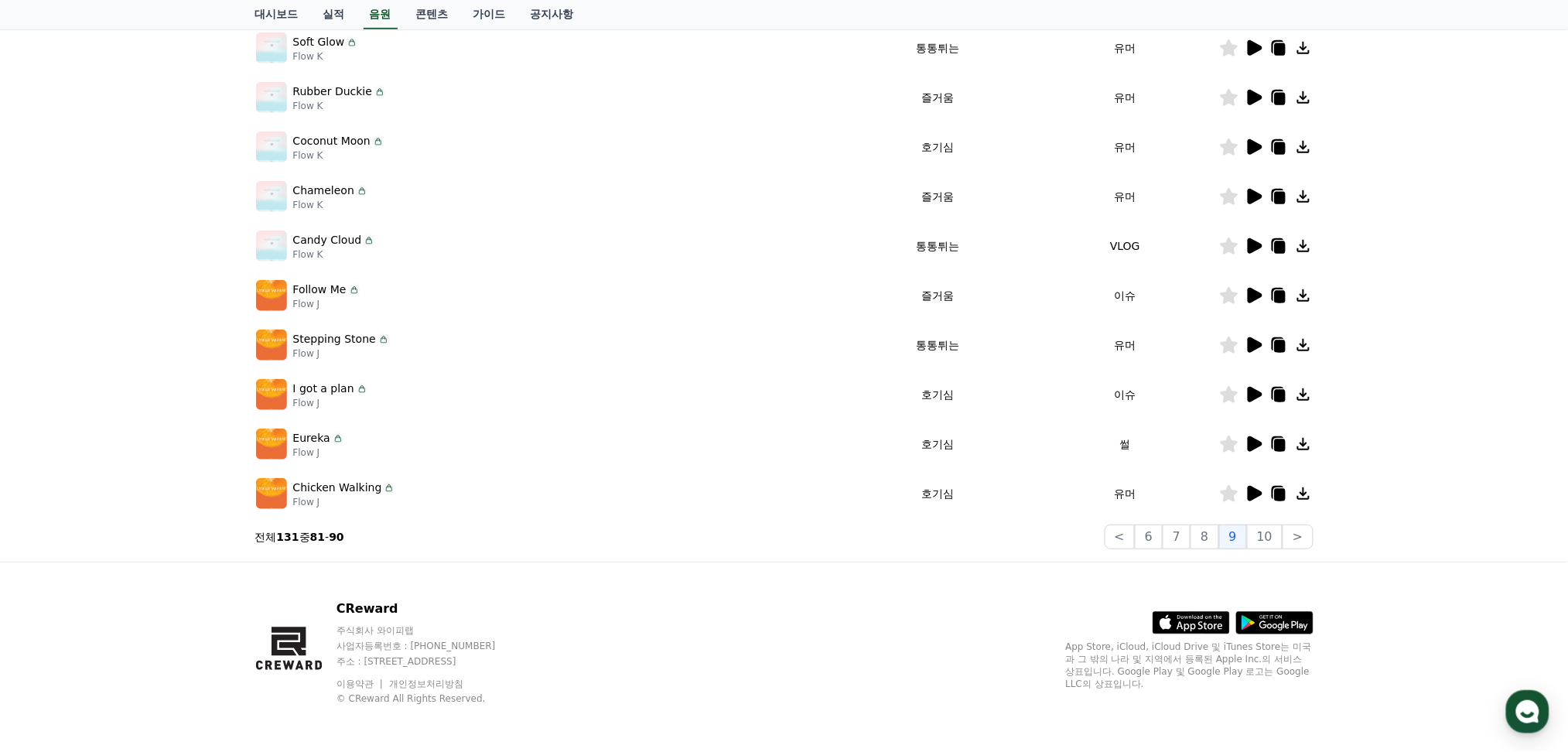
click at [1253, 342] on icon at bounding box center [1255, 346] width 15 height 16
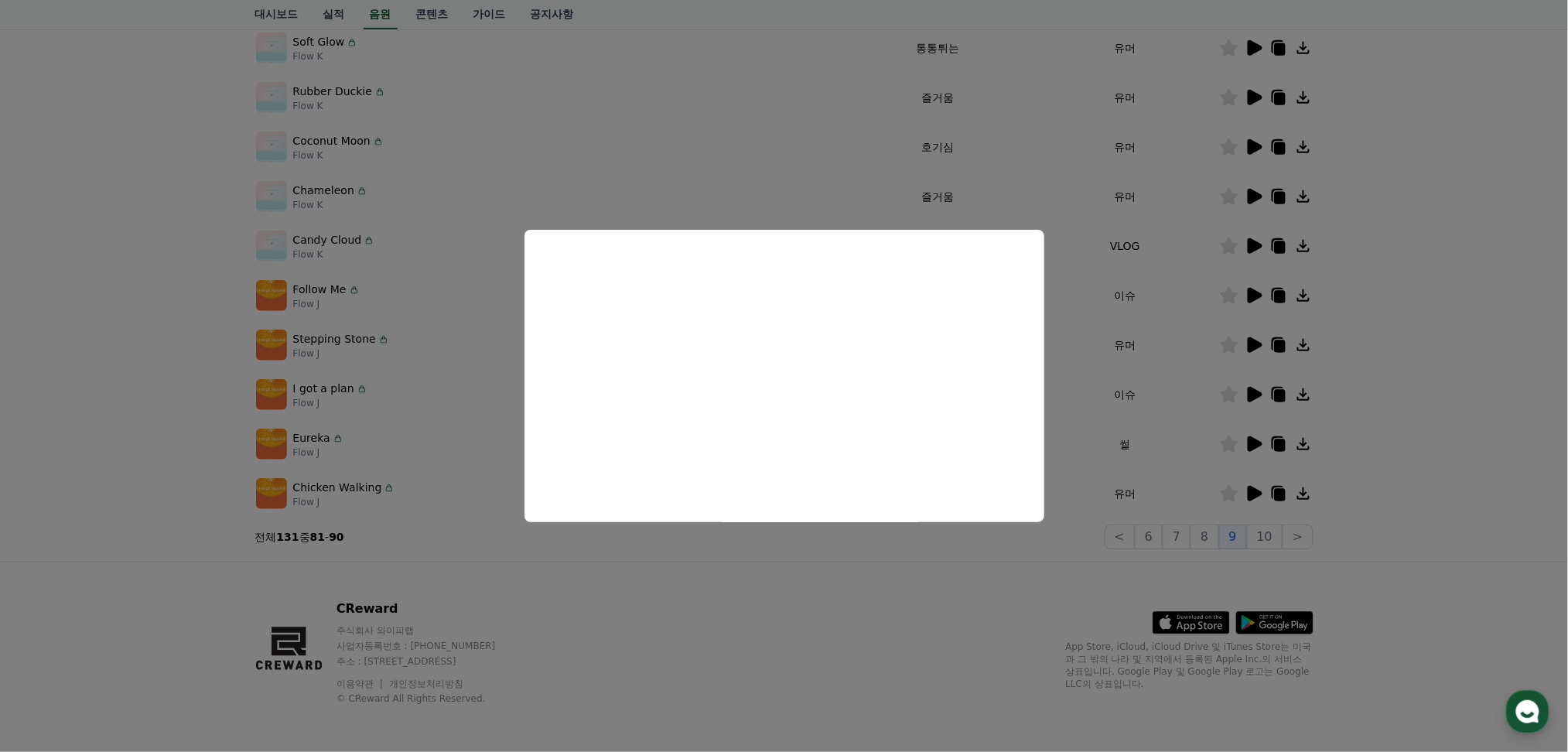
click at [1255, 492] on button "close modal" at bounding box center [784, 376] width 1568 height 752
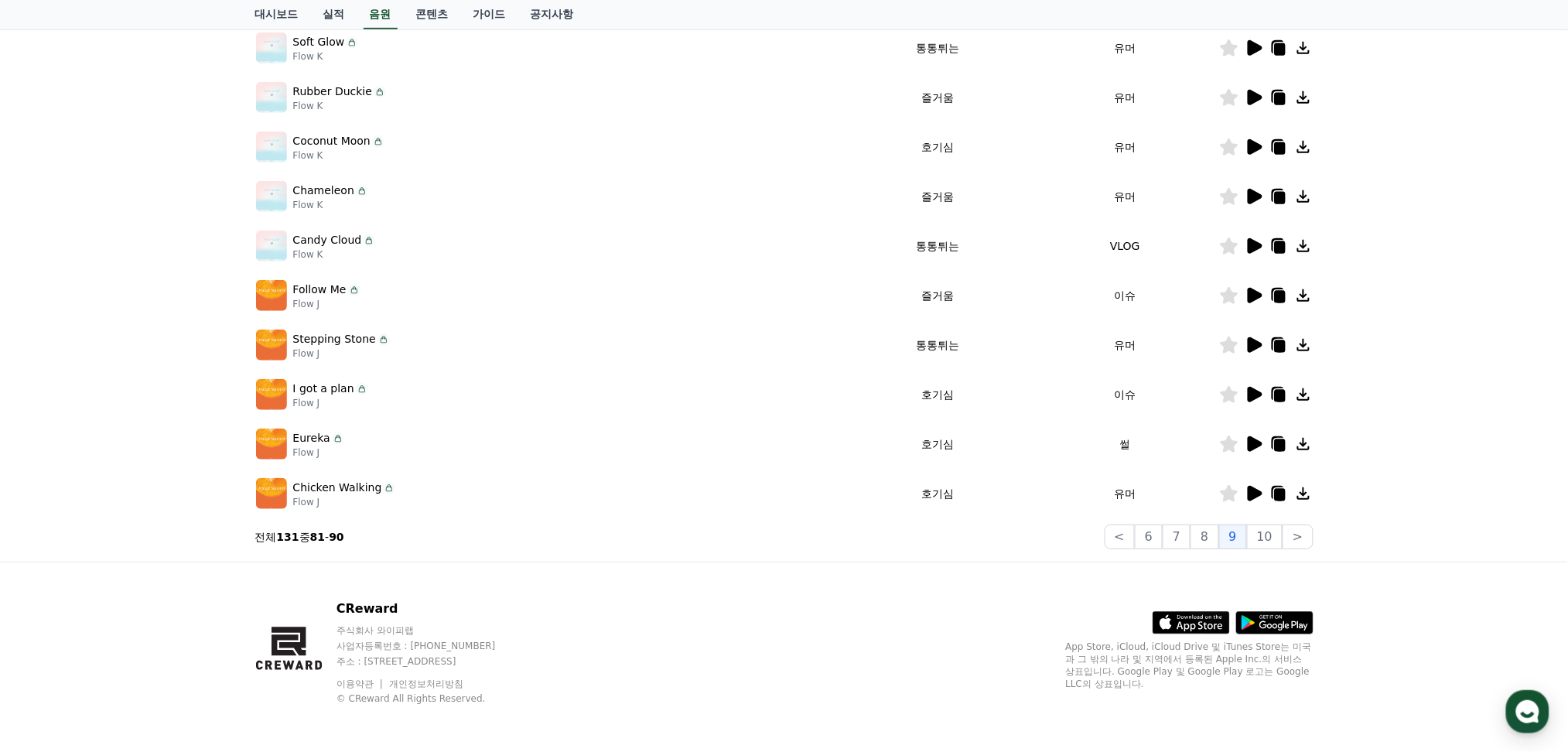
click at [1255, 492] on icon at bounding box center [1255, 493] width 15 height 16
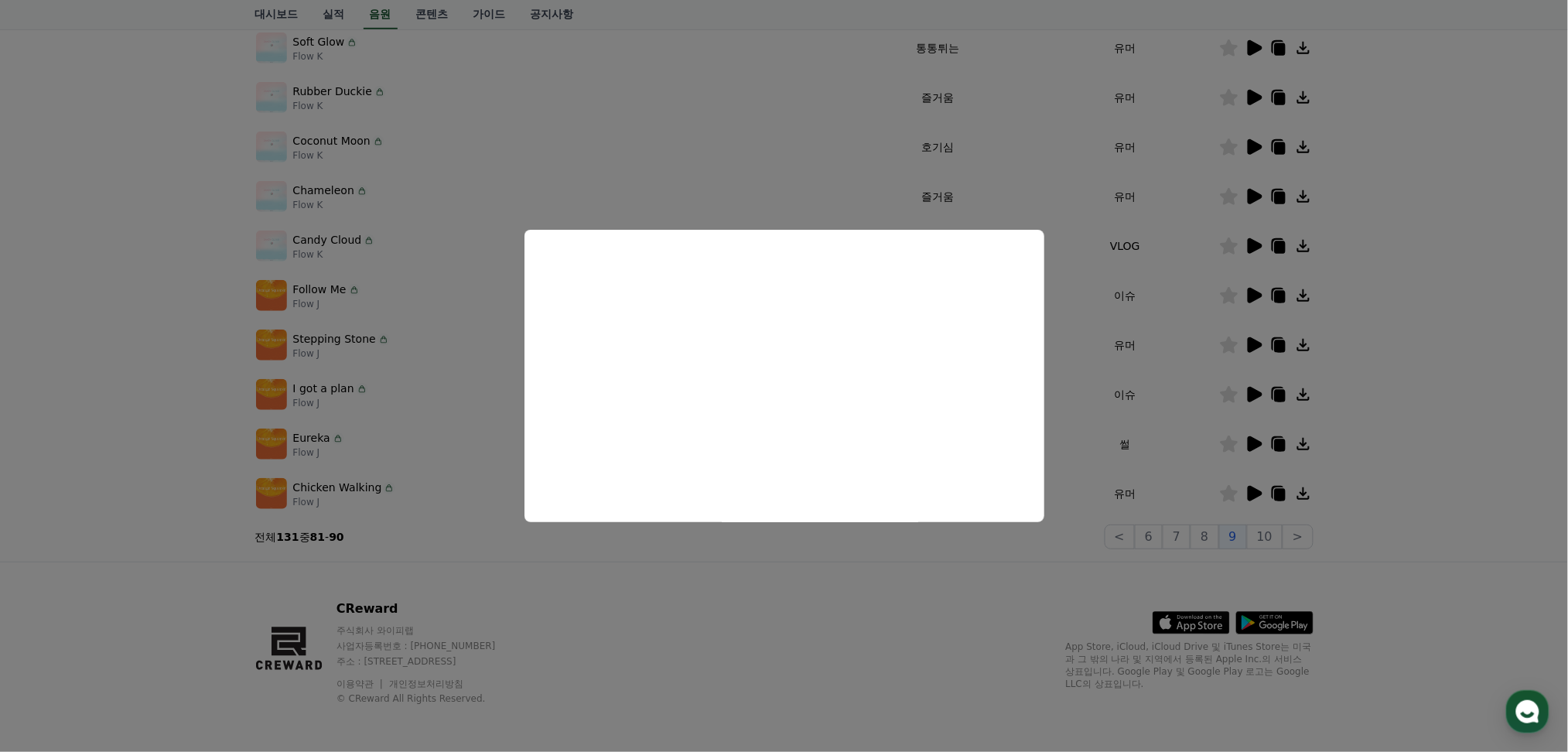
click at [1420, 514] on button "close modal" at bounding box center [784, 376] width 1568 height 752
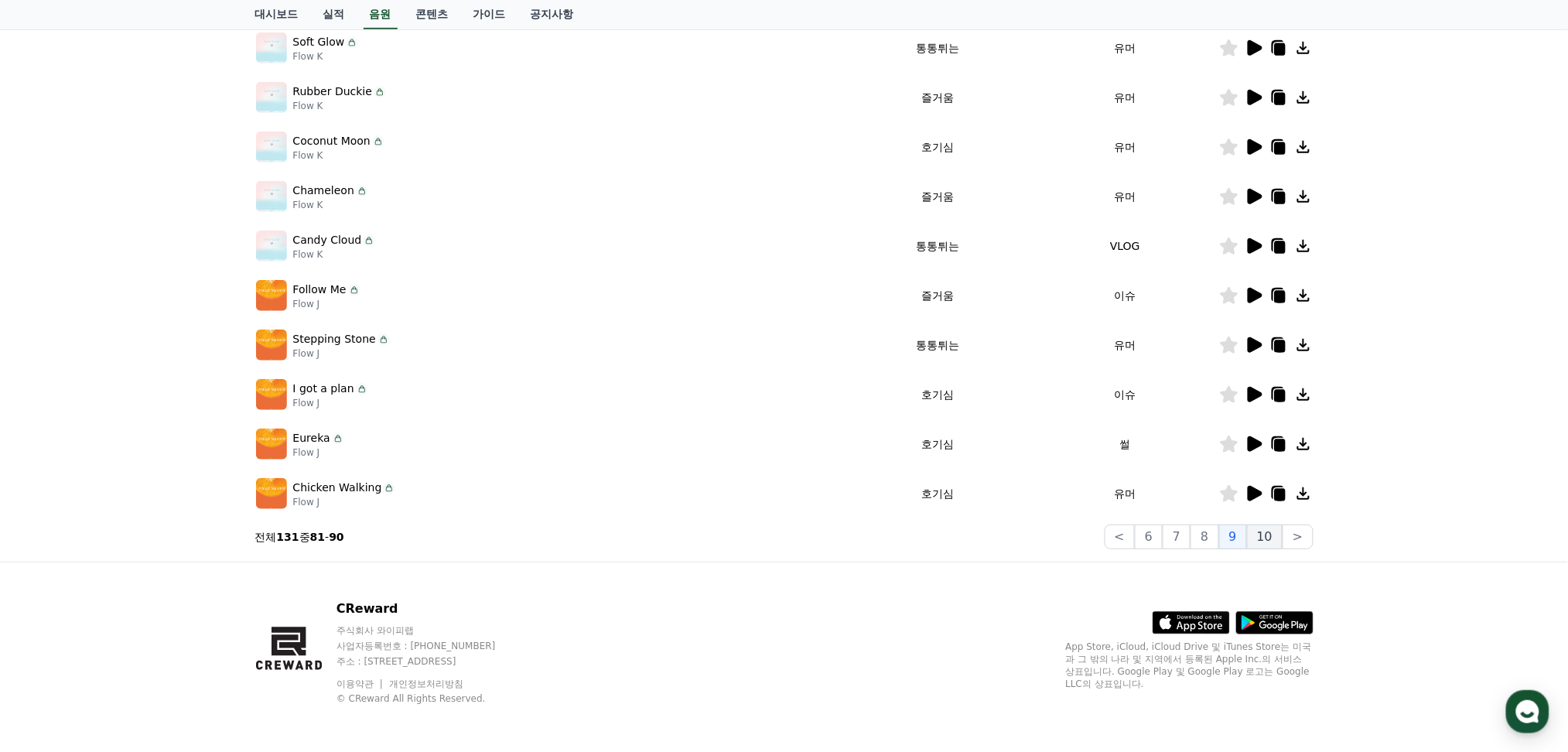
click at [1268, 542] on button "10" at bounding box center [1264, 536] width 36 height 25
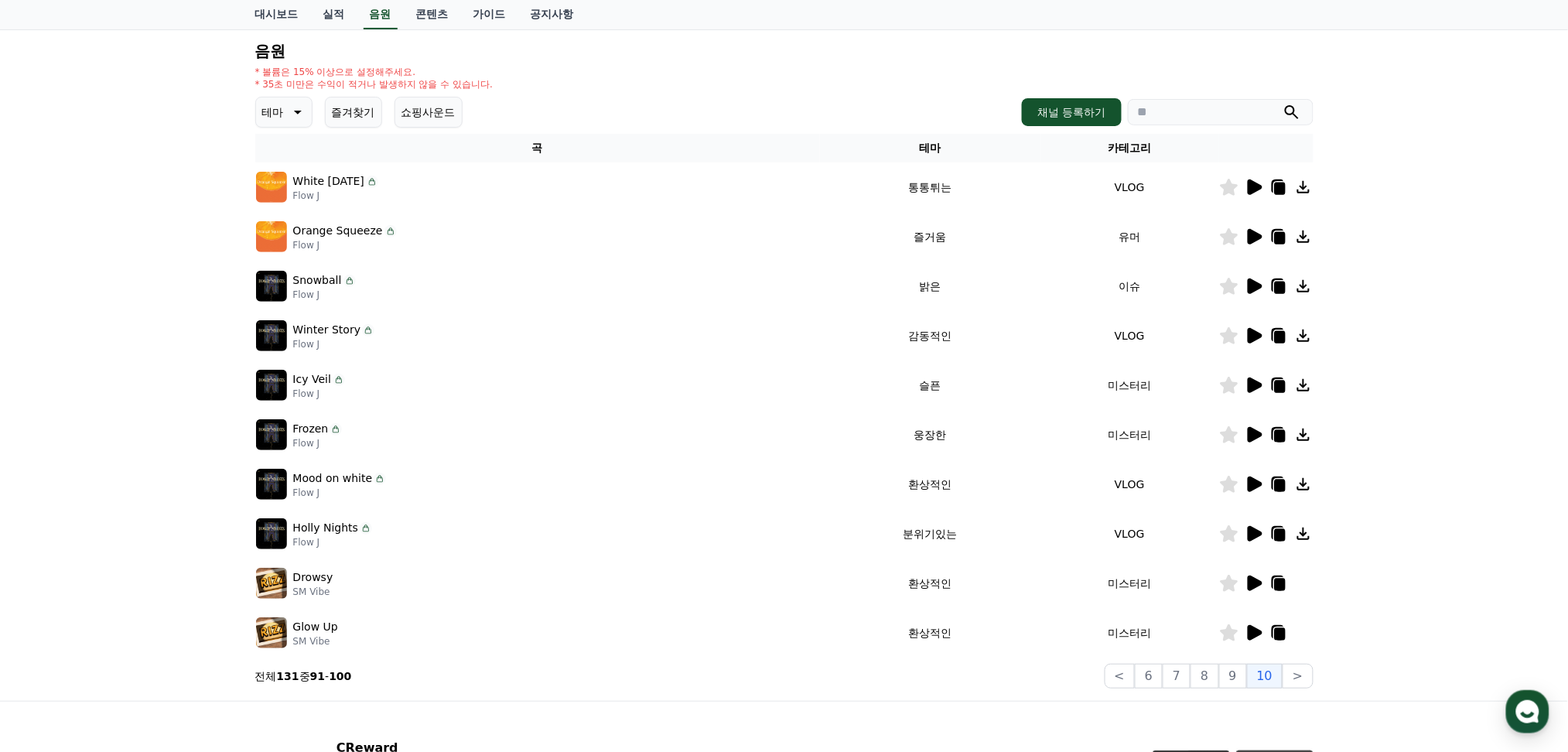
scroll to position [191, 0]
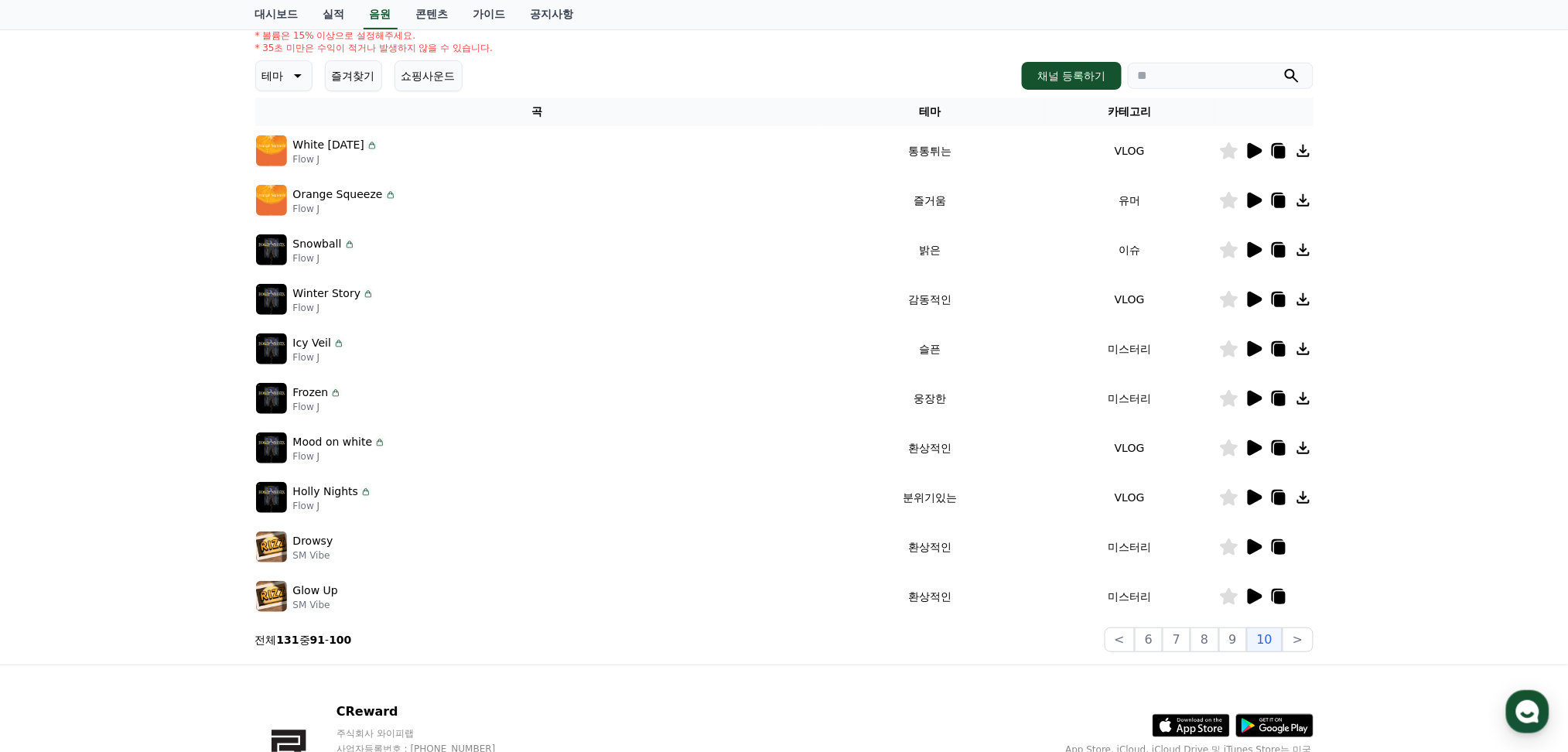
click at [1251, 198] on icon at bounding box center [1255, 201] width 15 height 16
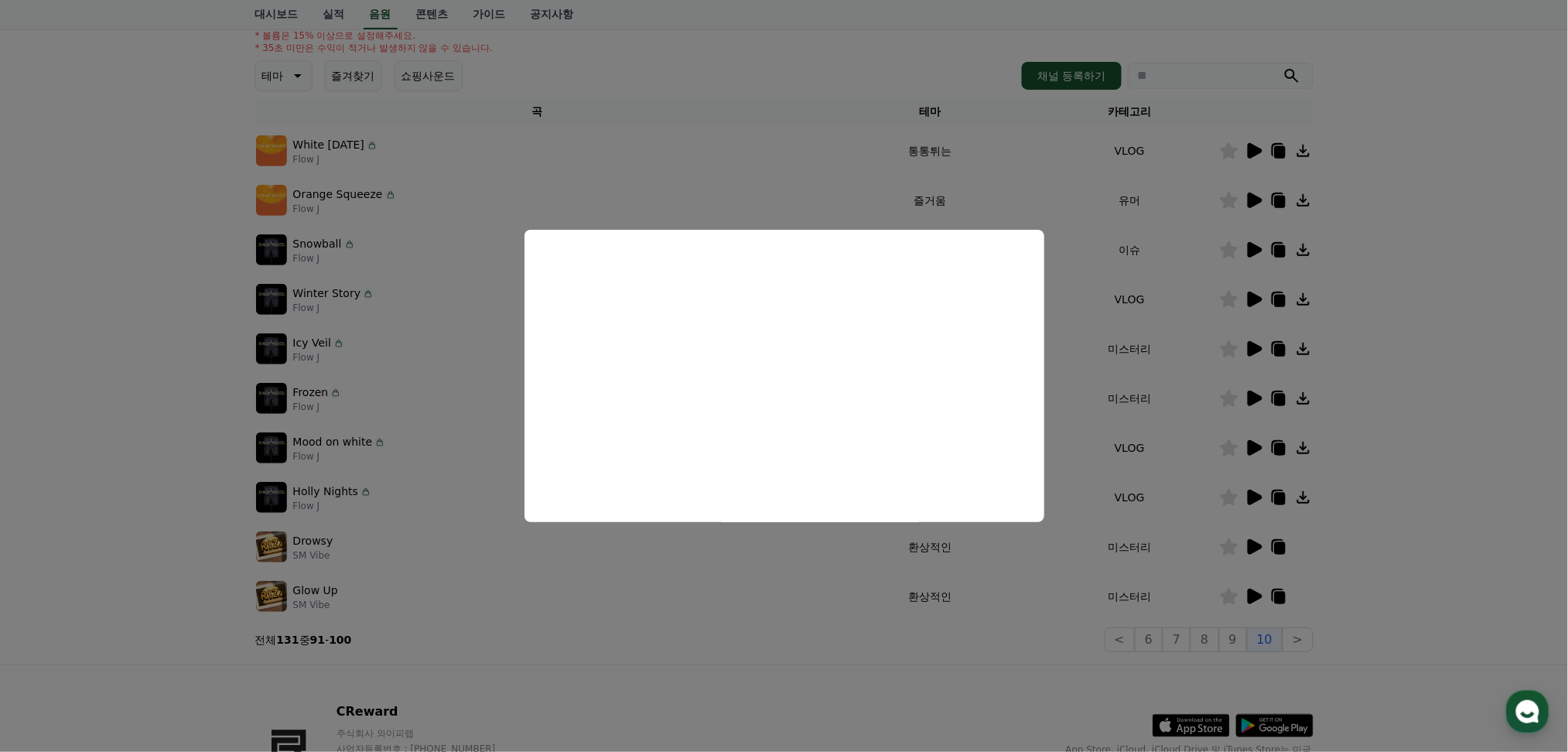
click at [1226, 200] on button "close modal" at bounding box center [784, 376] width 1568 height 752
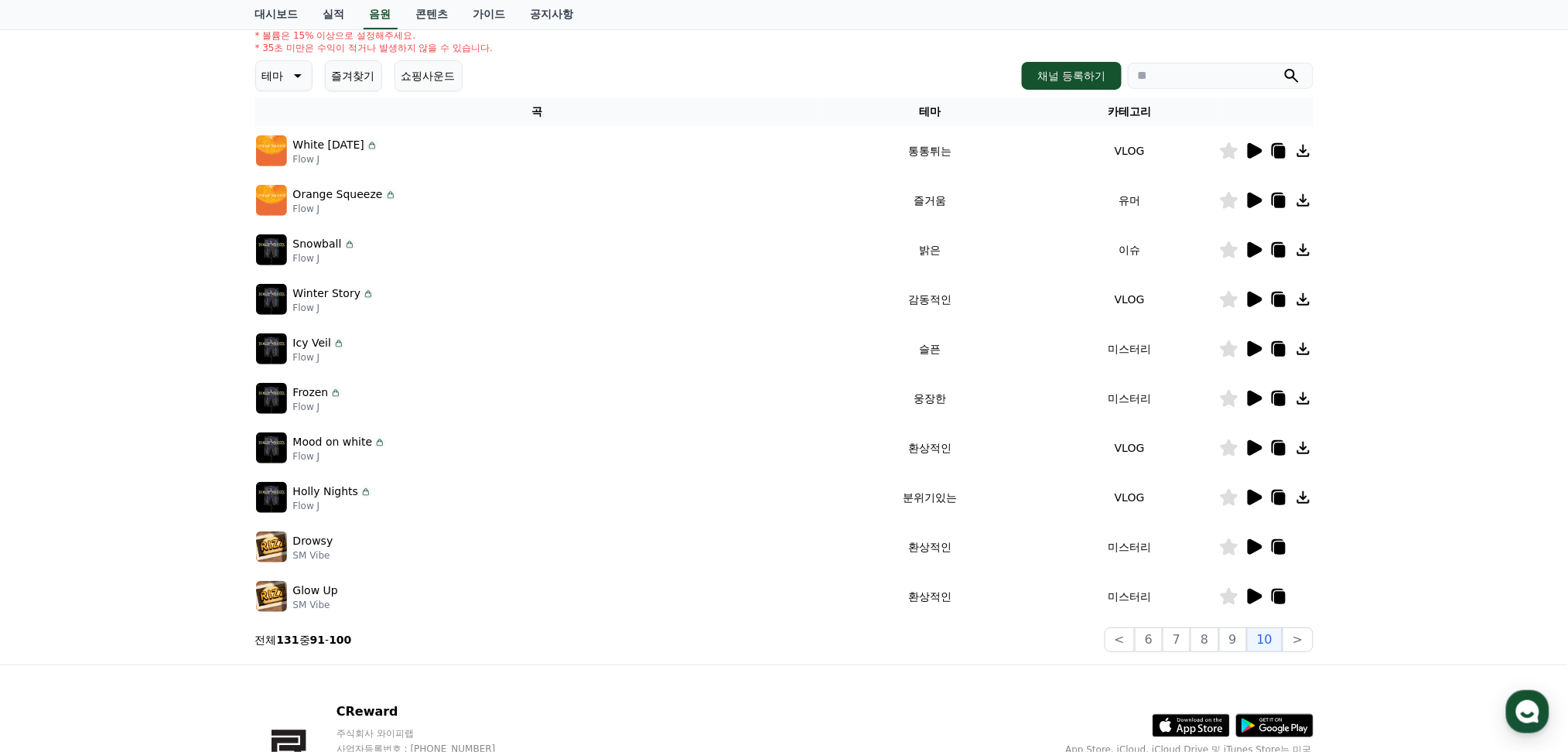
click at [1227, 199] on icon at bounding box center [1229, 201] width 18 height 17
click at [1294, 647] on button ">" at bounding box center [1298, 639] width 30 height 25
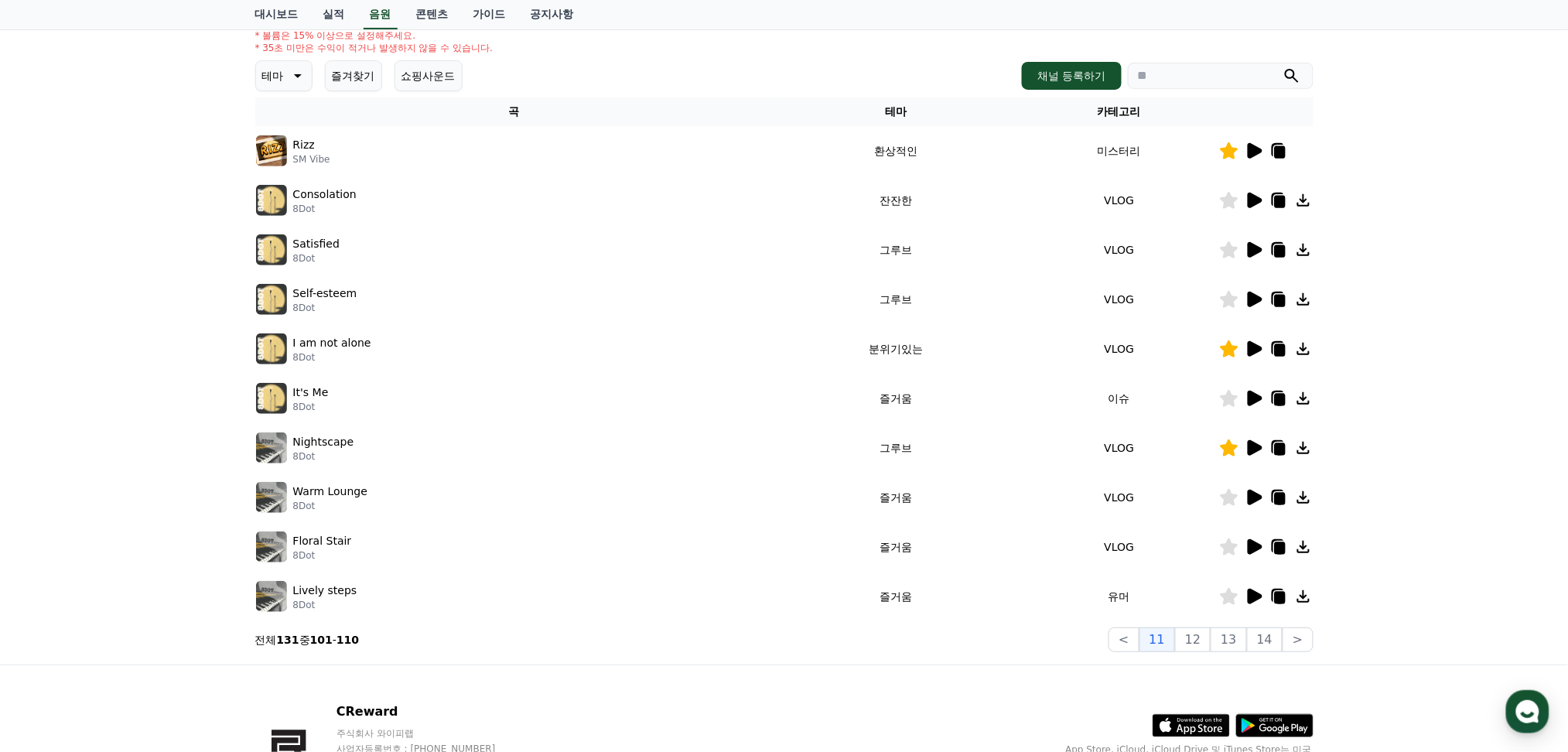
click at [1256, 595] on icon at bounding box center [1255, 597] width 15 height 16
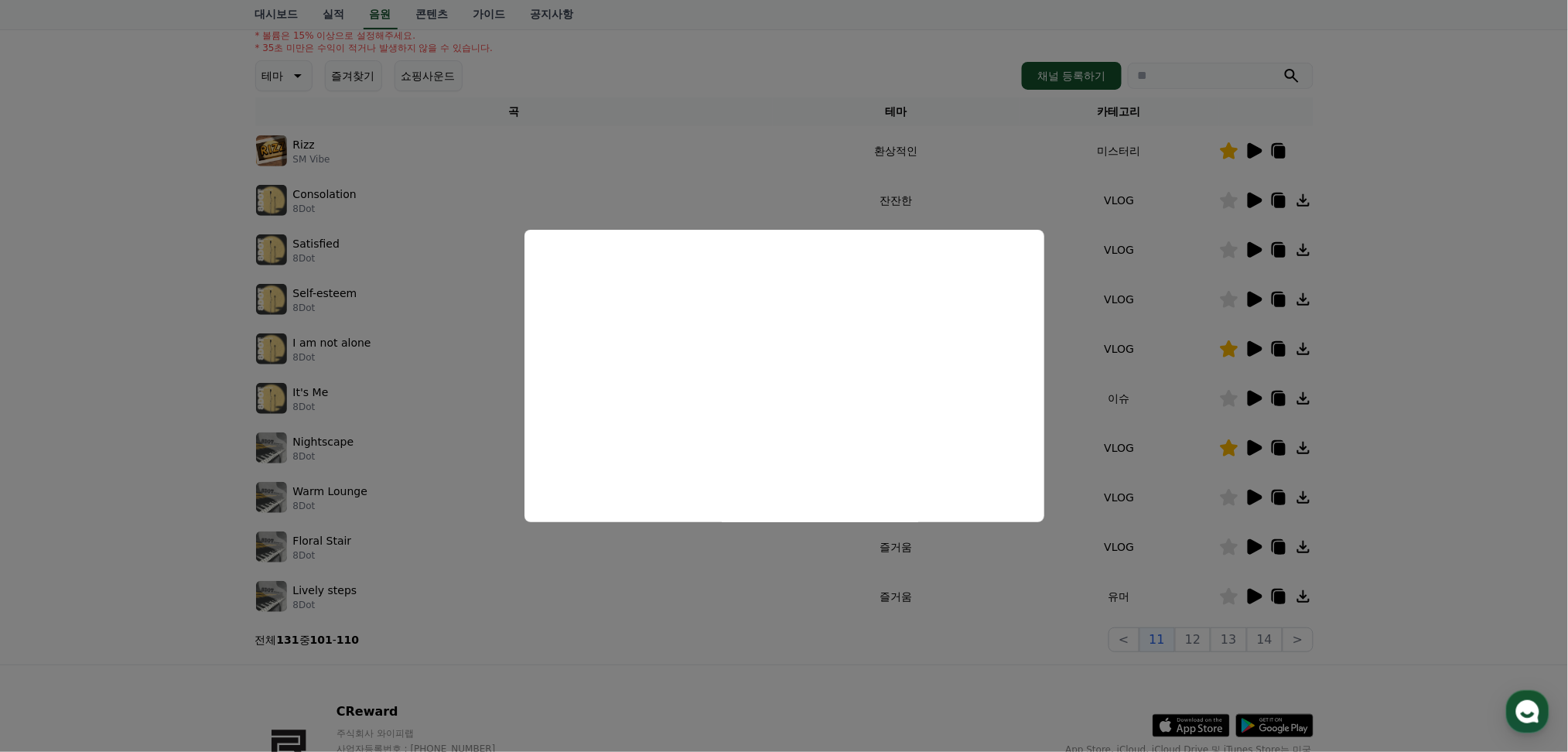
click at [1228, 597] on button "close modal" at bounding box center [784, 376] width 1568 height 752
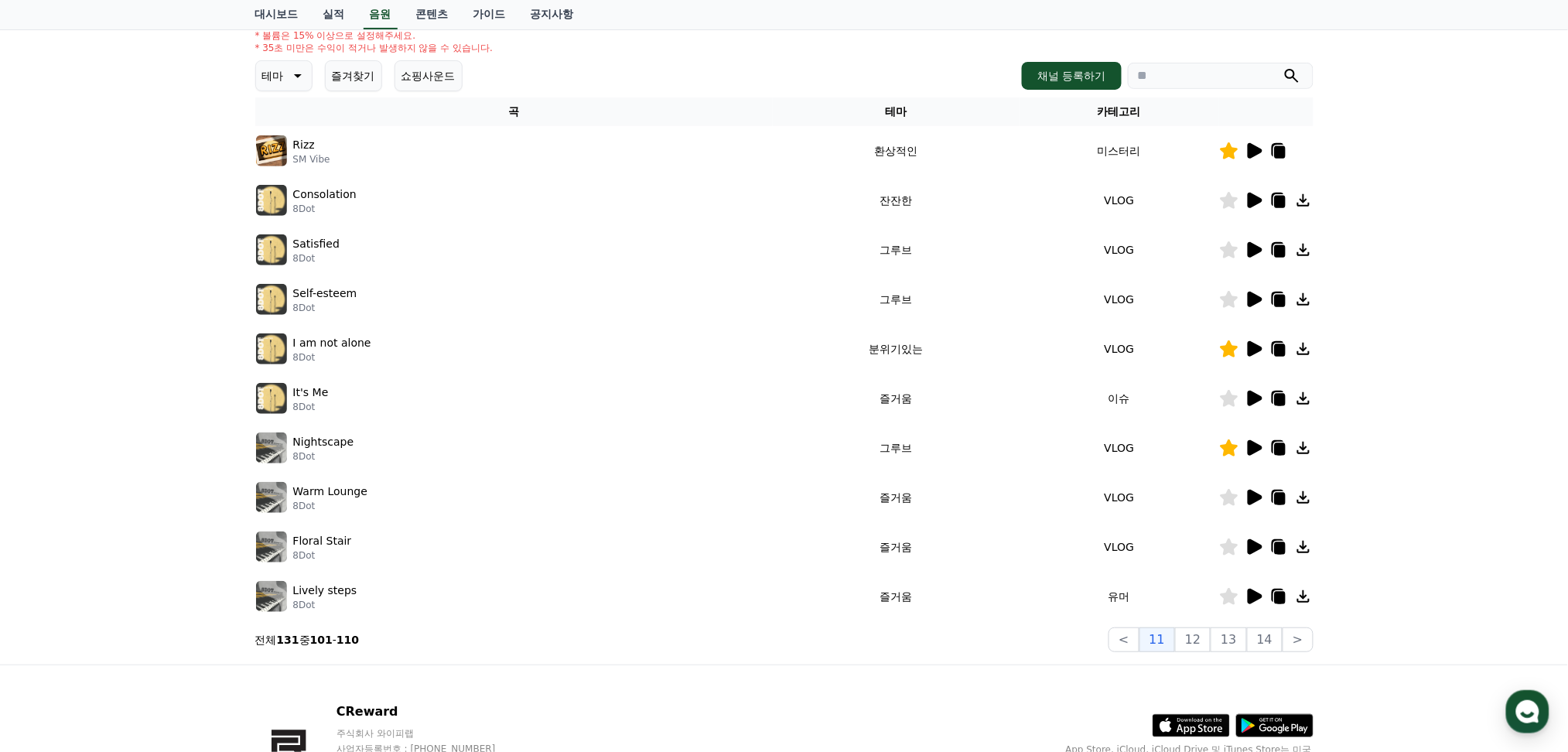
click at [1231, 595] on icon at bounding box center [1229, 597] width 18 height 17
click at [1211, 637] on button "12" at bounding box center [1228, 639] width 36 height 25
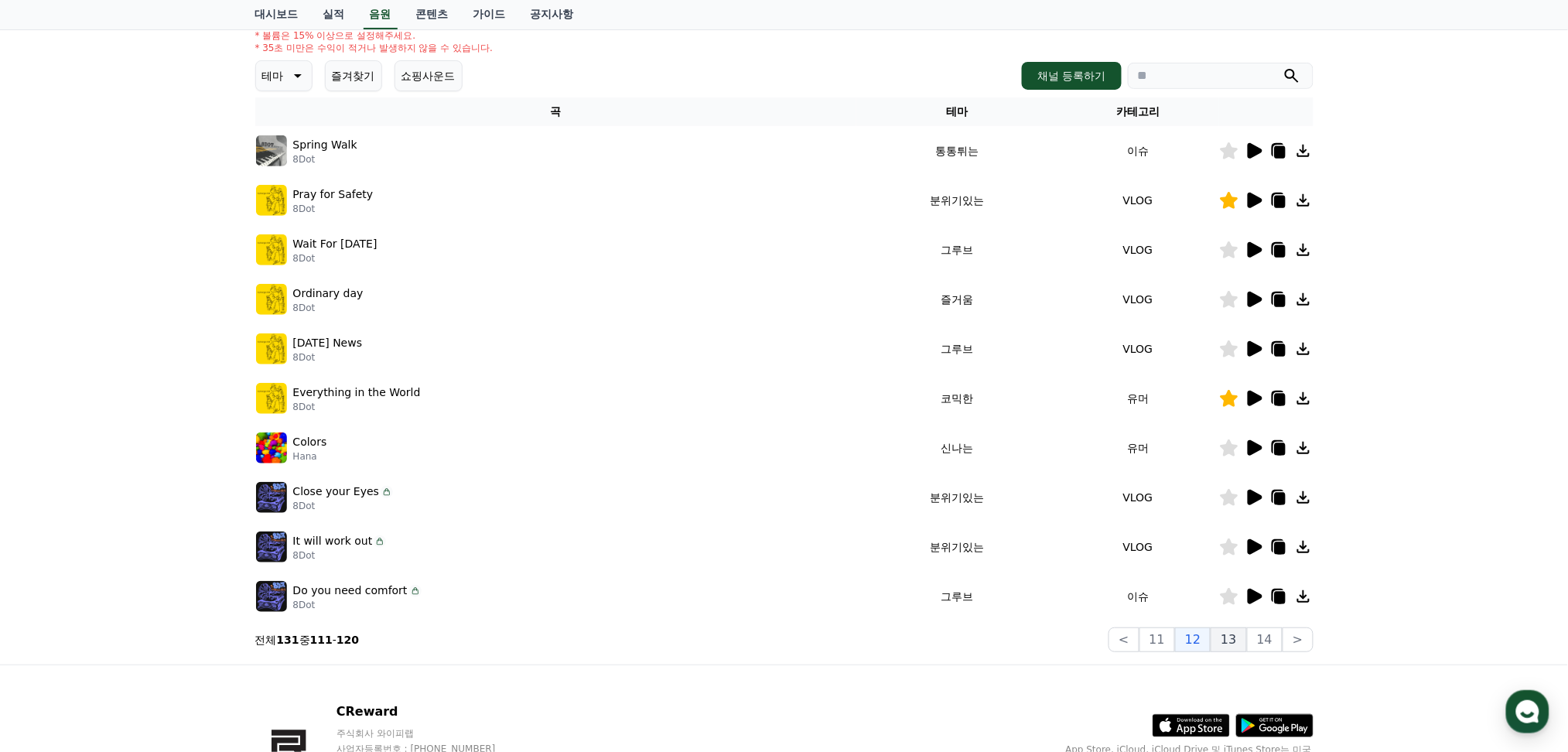
click at [1283, 644] on button "13" at bounding box center [1298, 639] width 30 height 25
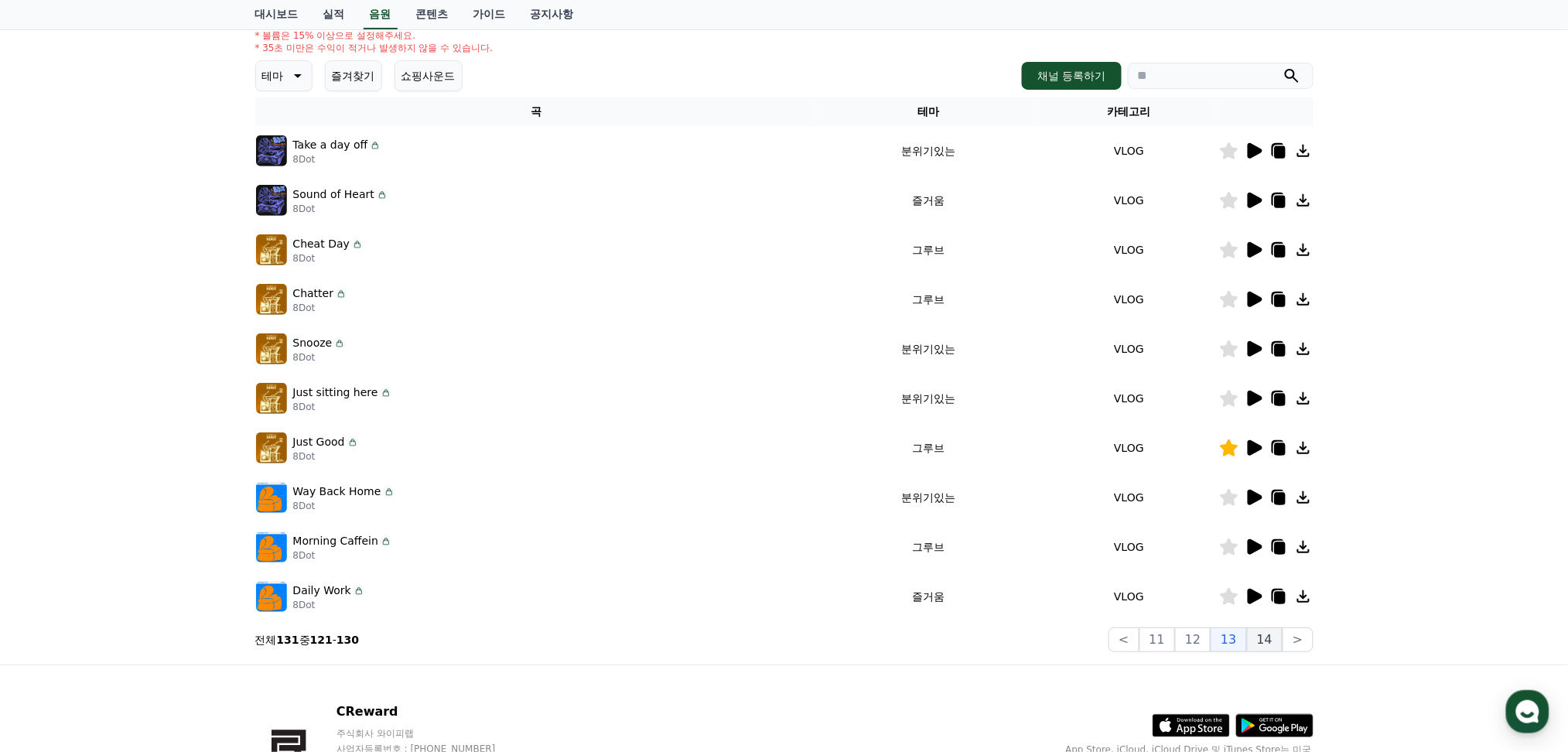
click at [1271, 637] on button "14" at bounding box center [1264, 639] width 36 height 25
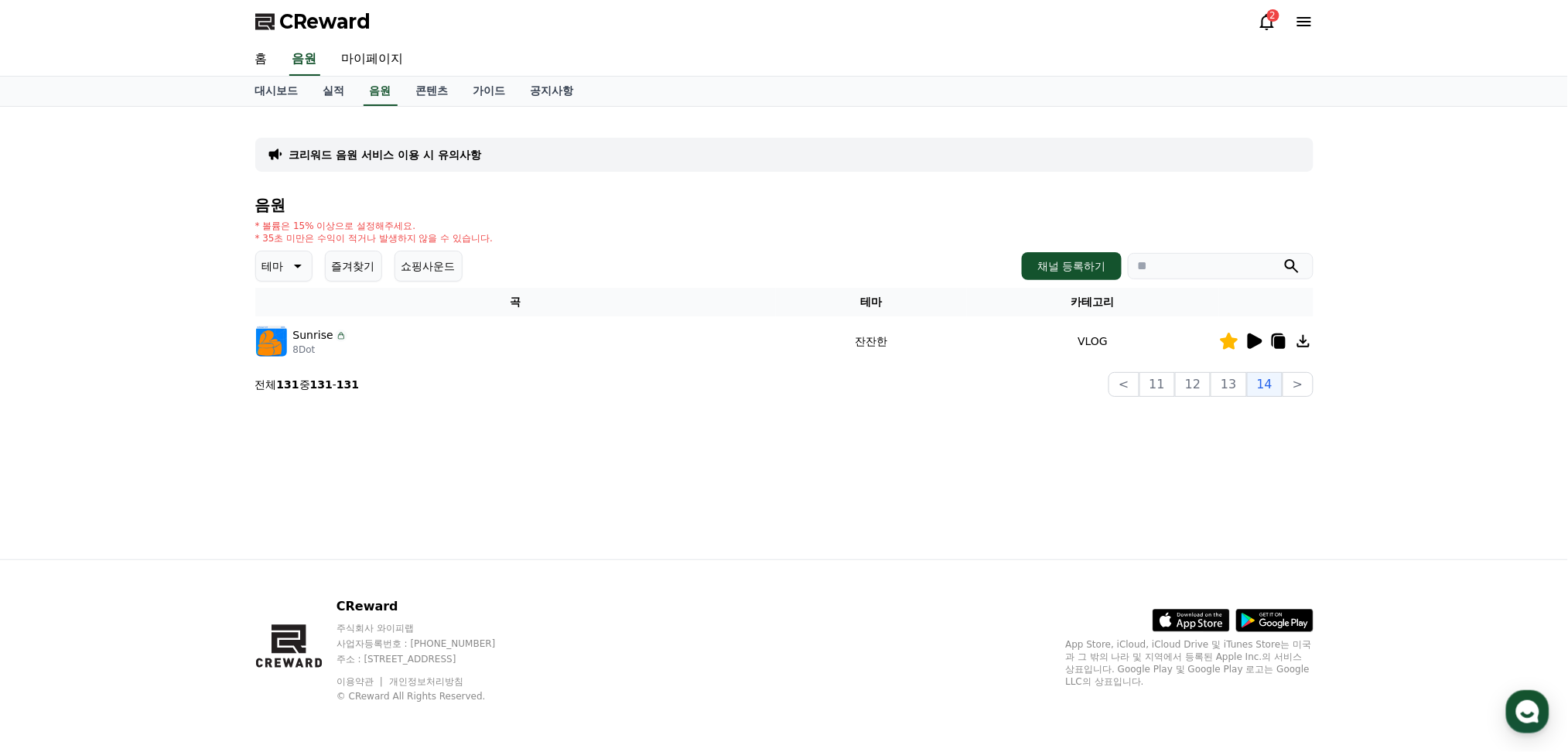
click at [343, 262] on button "즐겨찾기" at bounding box center [353, 266] width 57 height 31
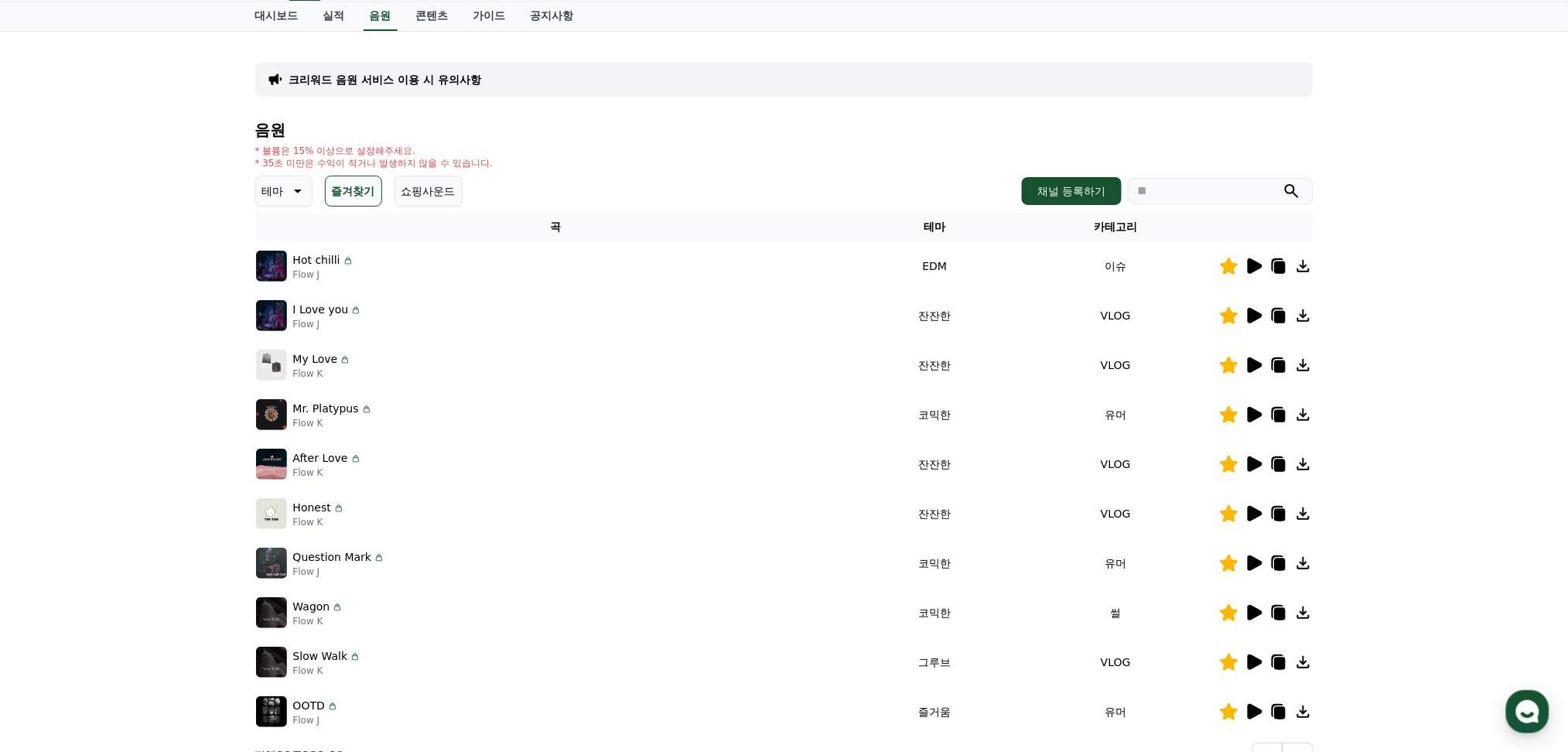
scroll to position [103, 0]
